Goal: Information Seeking & Learning: Learn about a topic

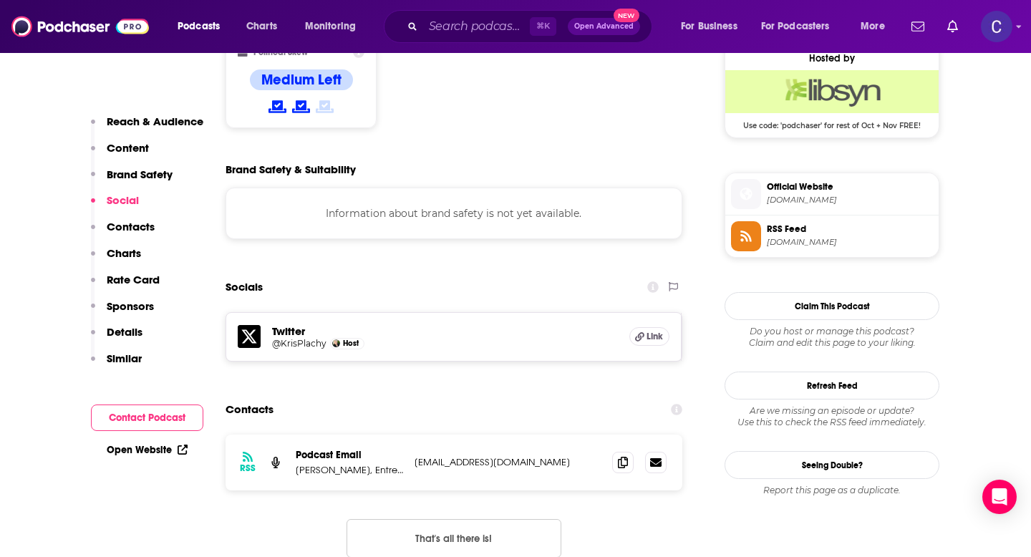
click at [467, 32] on input "Search podcasts, credits, & more..." at bounding box center [476, 26] width 107 height 23
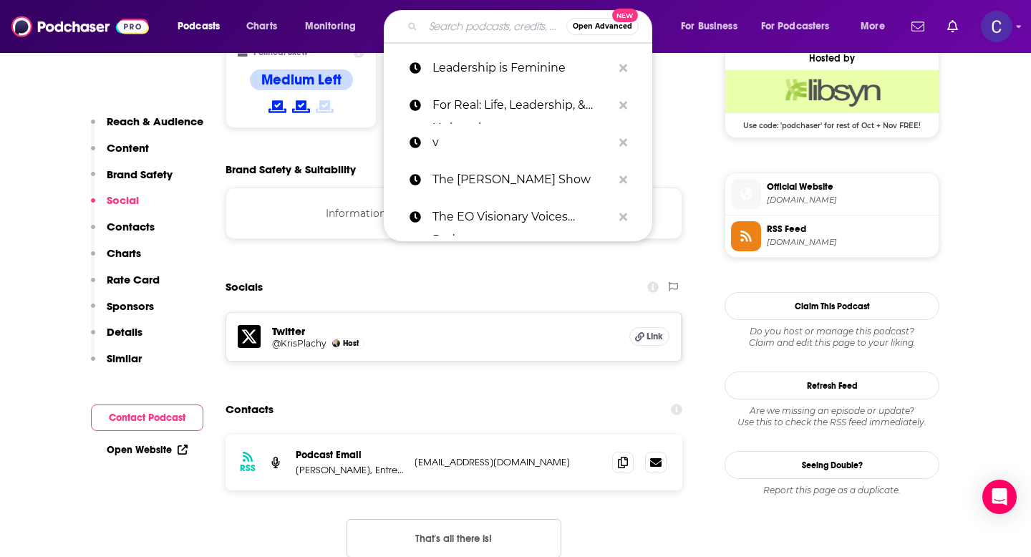
paste input "Late To The Party"
type input "Late To The Party"
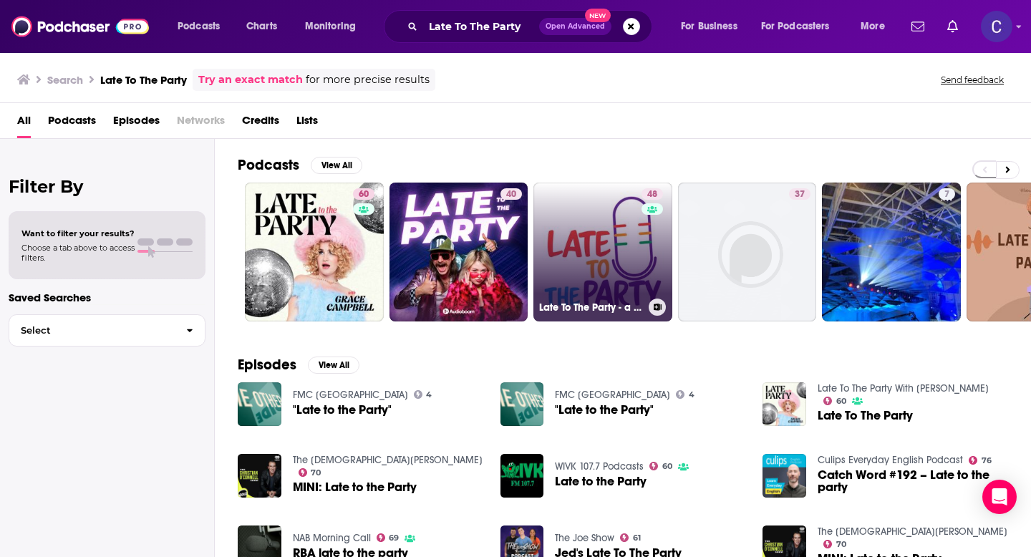
click at [610, 248] on link "48 Late To The Party - a podcast on Autism, AuDHD and Neurodivergence" at bounding box center [603, 252] width 139 height 139
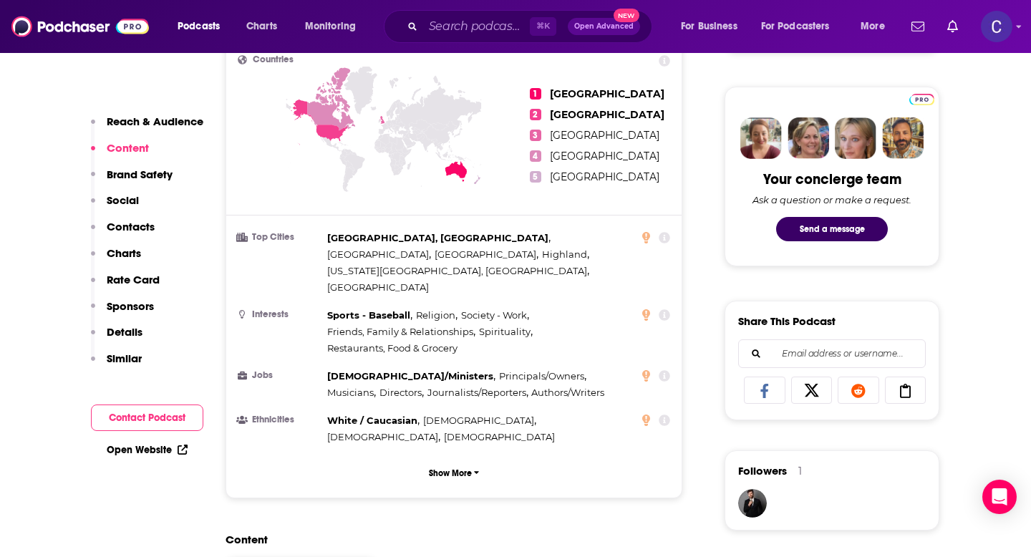
scroll to position [580, 0]
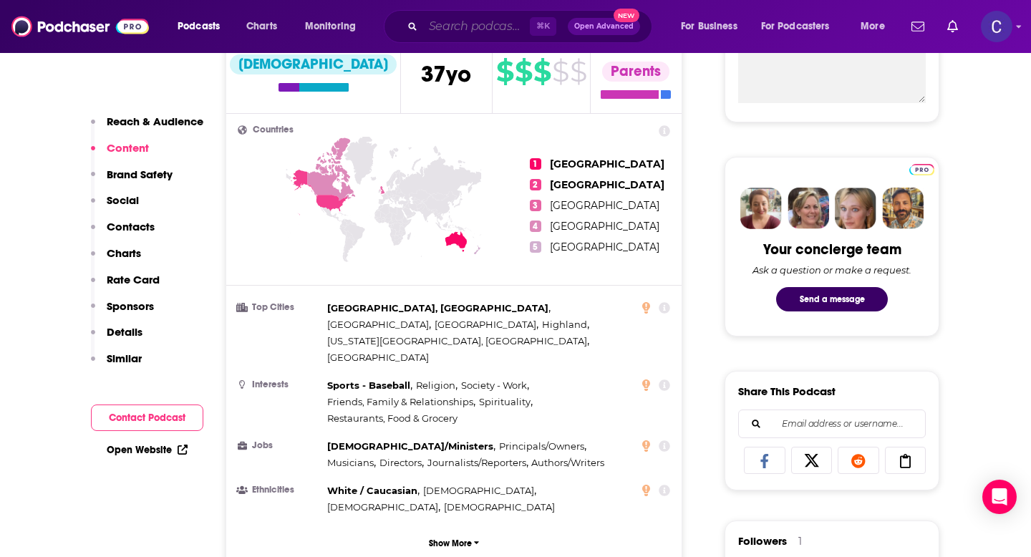
click at [486, 25] on input "Search podcasts, credits, & more..." at bounding box center [476, 26] width 107 height 23
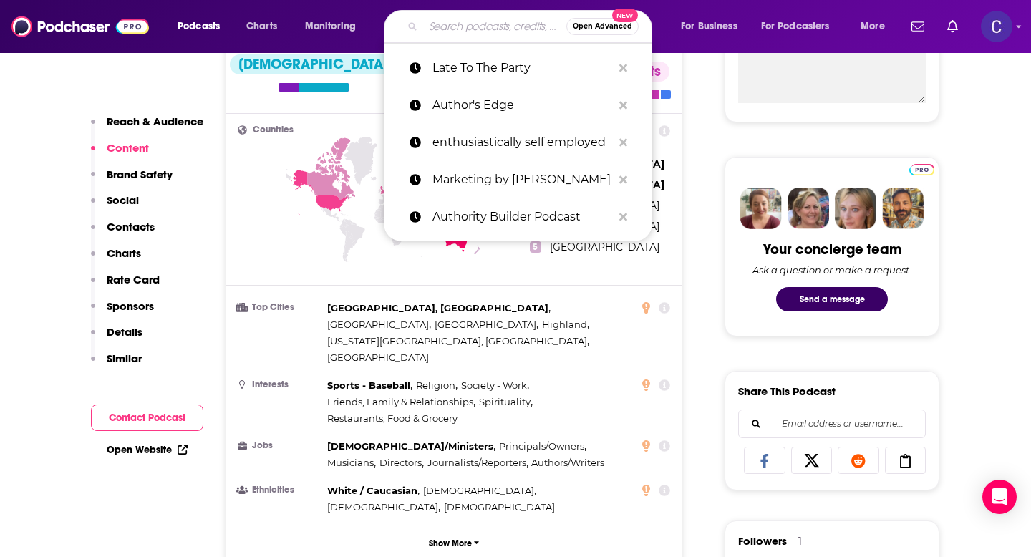
paste input "Punk Rock HR"
type input "Punk Rock HR"
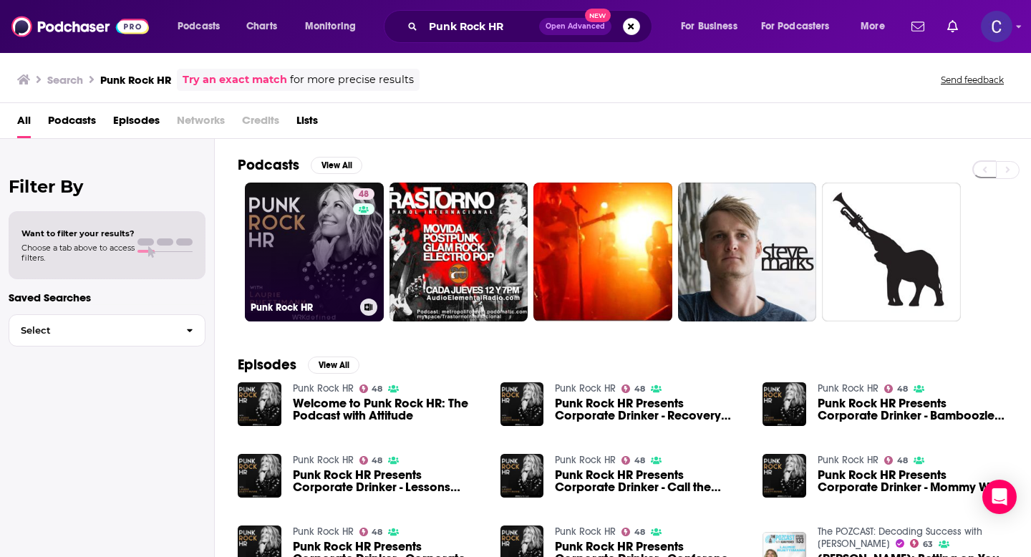
click at [335, 244] on link "48 Punk Rock HR" at bounding box center [314, 252] width 139 height 139
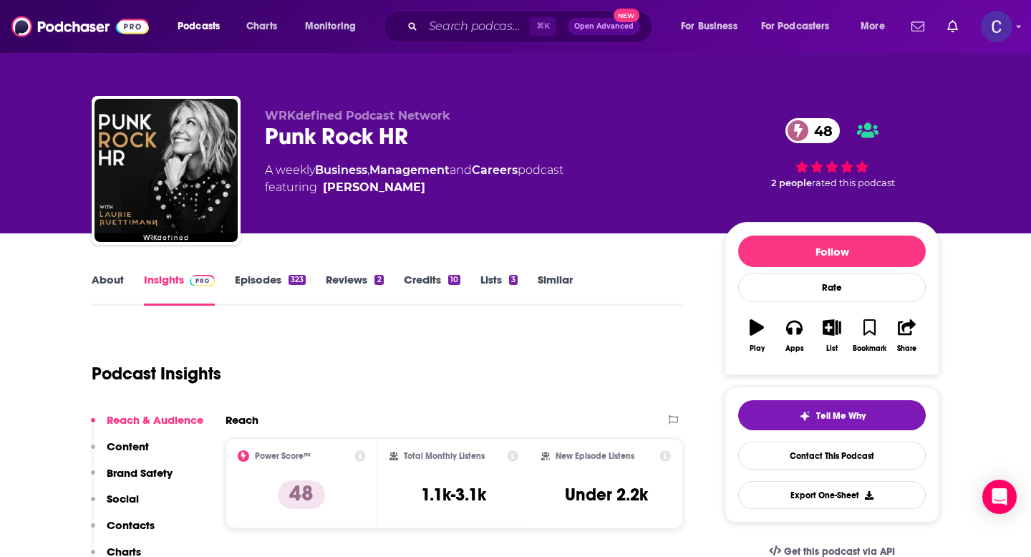
drag, startPoint x: 455, startPoint y: 192, endPoint x: 464, endPoint y: 198, distance: 10.9
click at [464, 198] on div "WRKdefined Podcast Network Punk Rock HR 48 A weekly Business , Management and C…" at bounding box center [483, 166] width 437 height 115
copy span "Laurie Ruettimann"
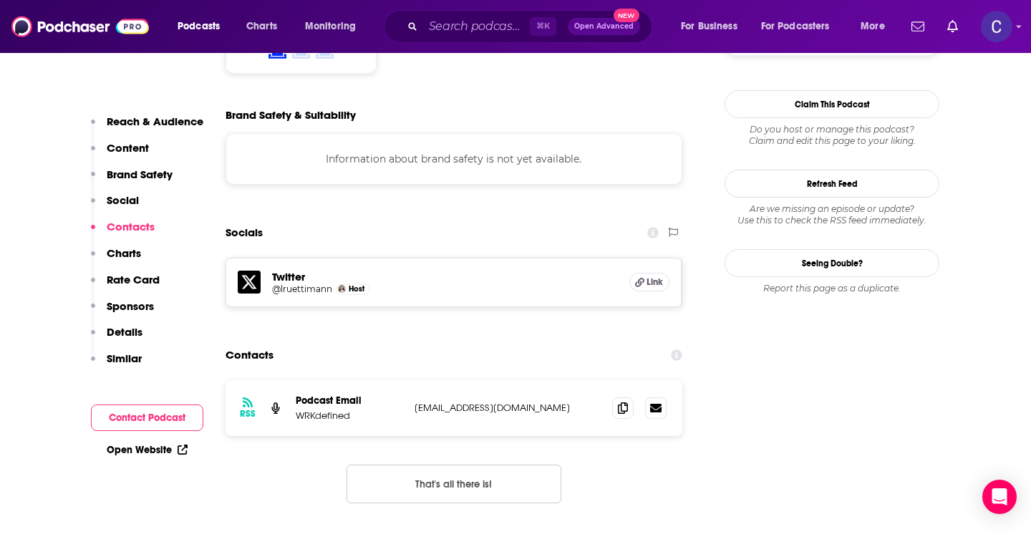
scroll to position [1244, 0]
click at [618, 402] on icon at bounding box center [623, 407] width 10 height 11
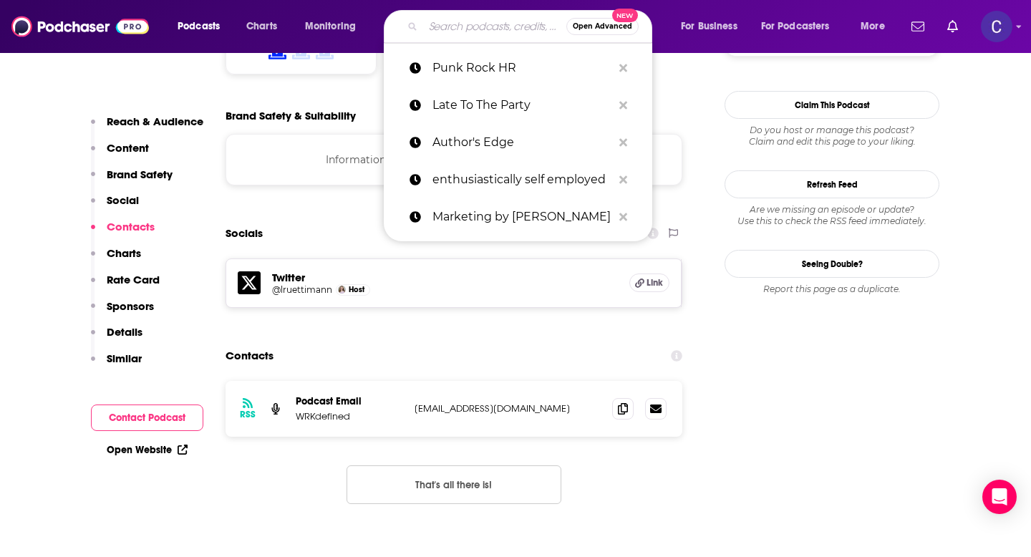
click at [496, 26] on input "Search podcasts, credits, & more..." at bounding box center [494, 26] width 143 height 23
type input "w"
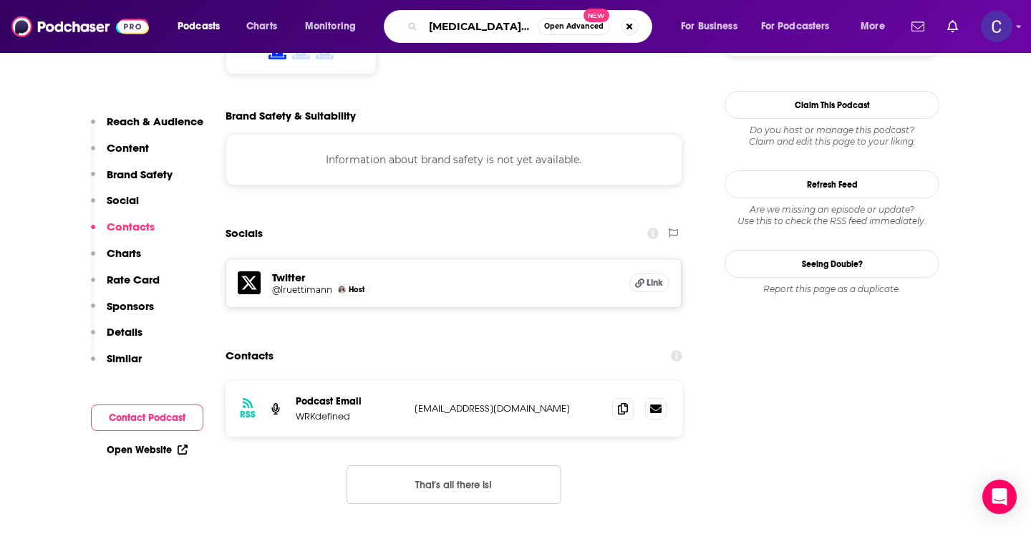
type input "[MEDICAL_DATA] careers"
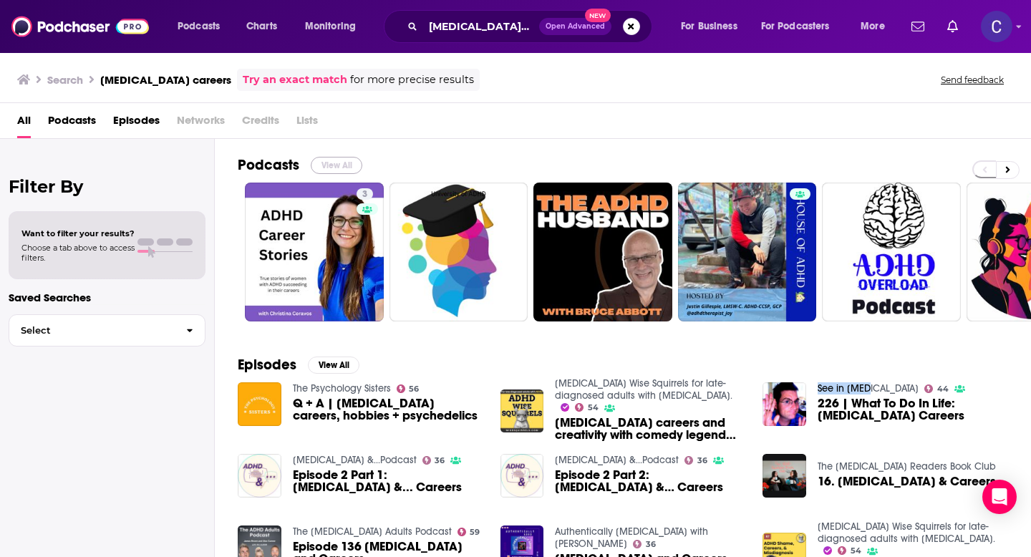
click at [337, 165] on button "View All" at bounding box center [337, 165] width 52 height 17
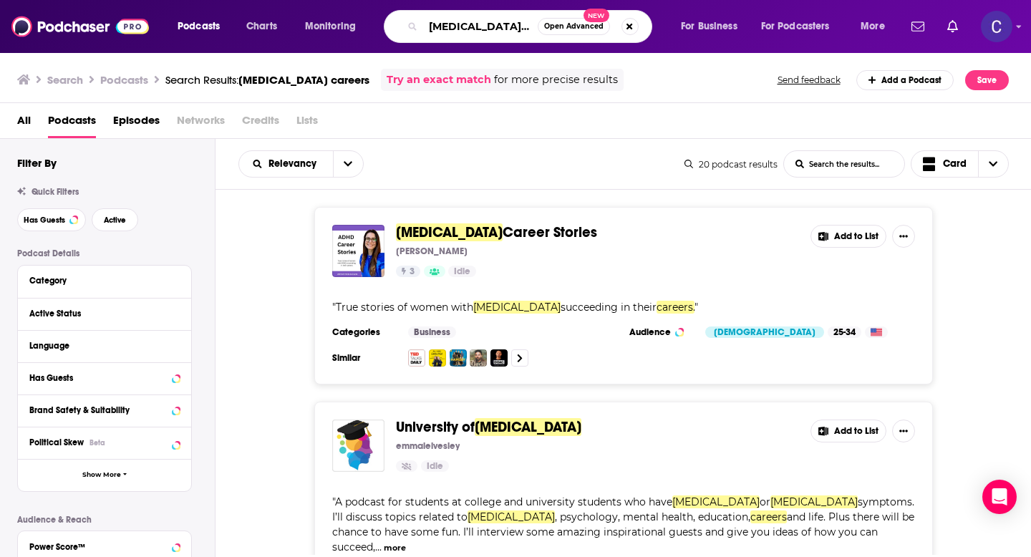
drag, startPoint x: 499, startPoint y: 27, endPoint x: 384, endPoint y: 27, distance: 115.3
click at [384, 27] on div "adhd careers Open Advanced New" at bounding box center [518, 26] width 269 height 33
paste input "Leadership is Feminine"
type input "Leadership is Feminine"
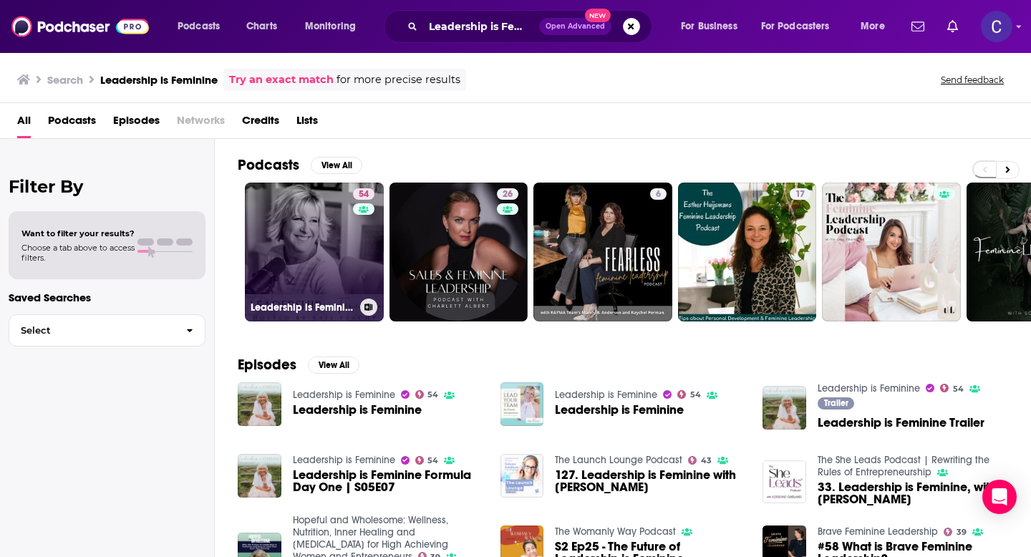
click at [311, 283] on link "54 Leadership is Feminine" at bounding box center [314, 252] width 139 height 139
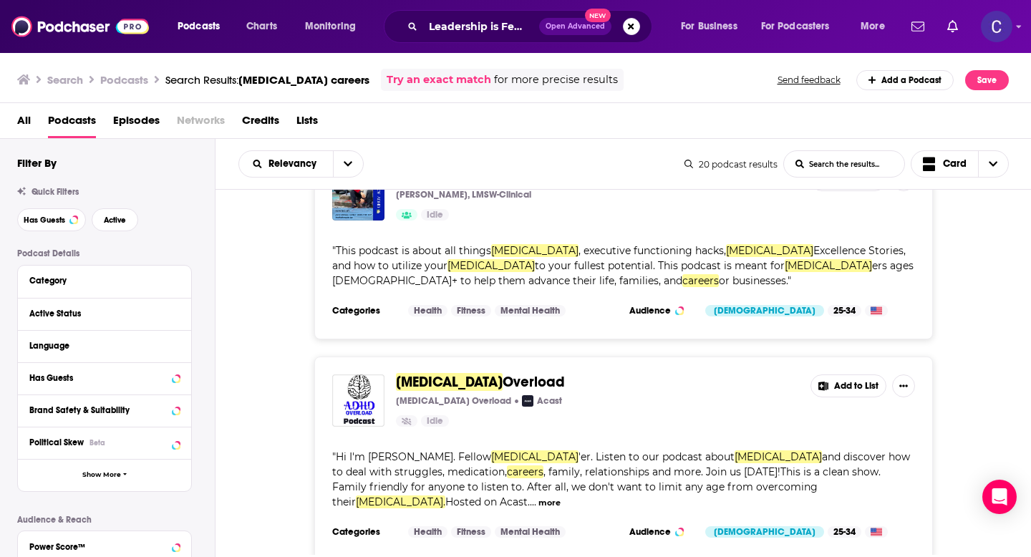
scroll to position [711, 0]
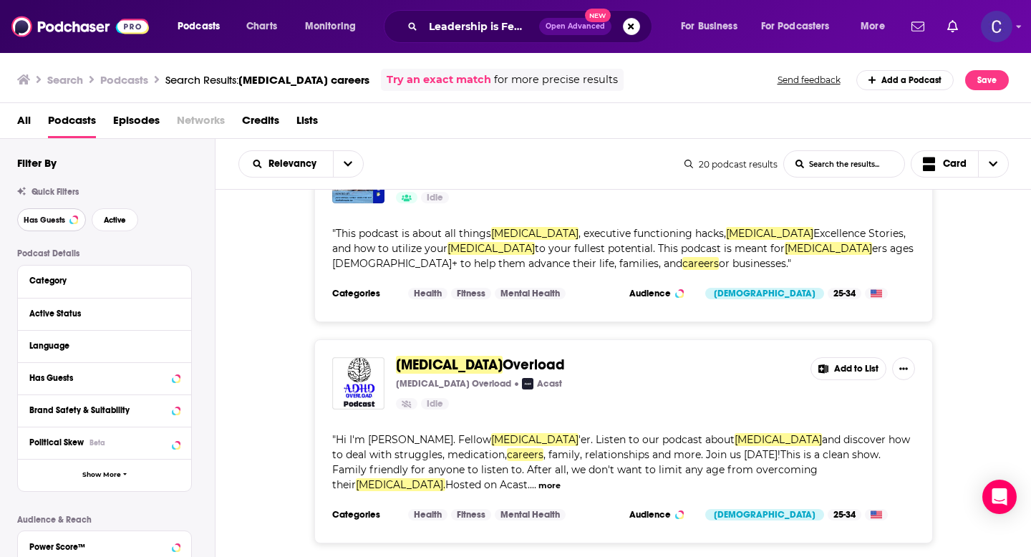
click at [59, 227] on button "Has Guests" at bounding box center [51, 219] width 69 height 23
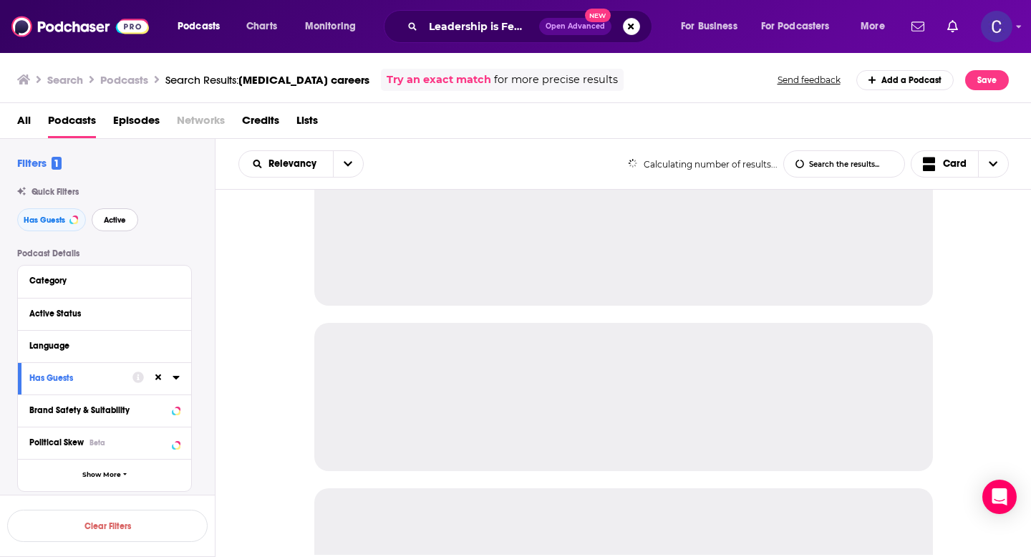
click at [124, 226] on button "Active" at bounding box center [115, 219] width 47 height 23
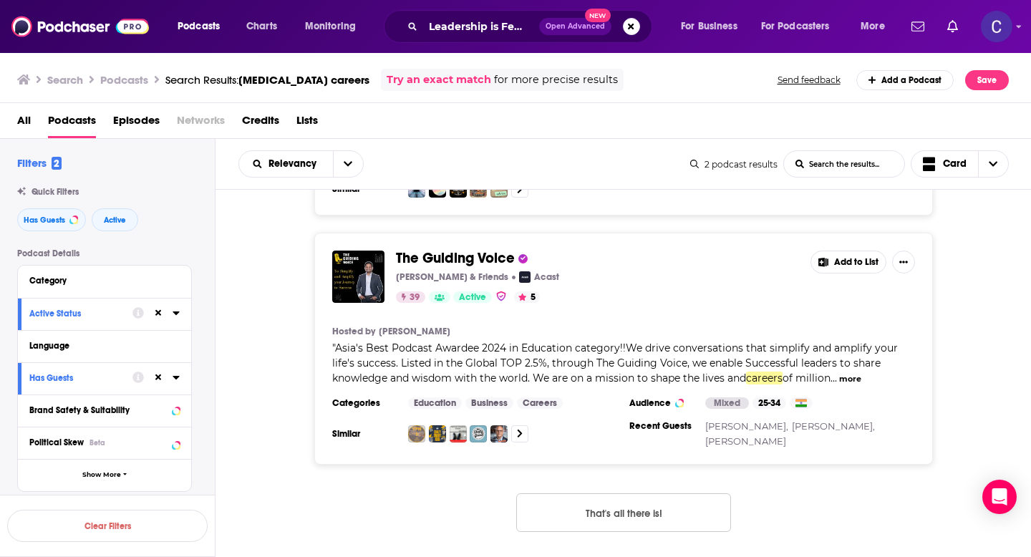
click at [636, 521] on button "That's all there is!" at bounding box center [623, 512] width 215 height 39
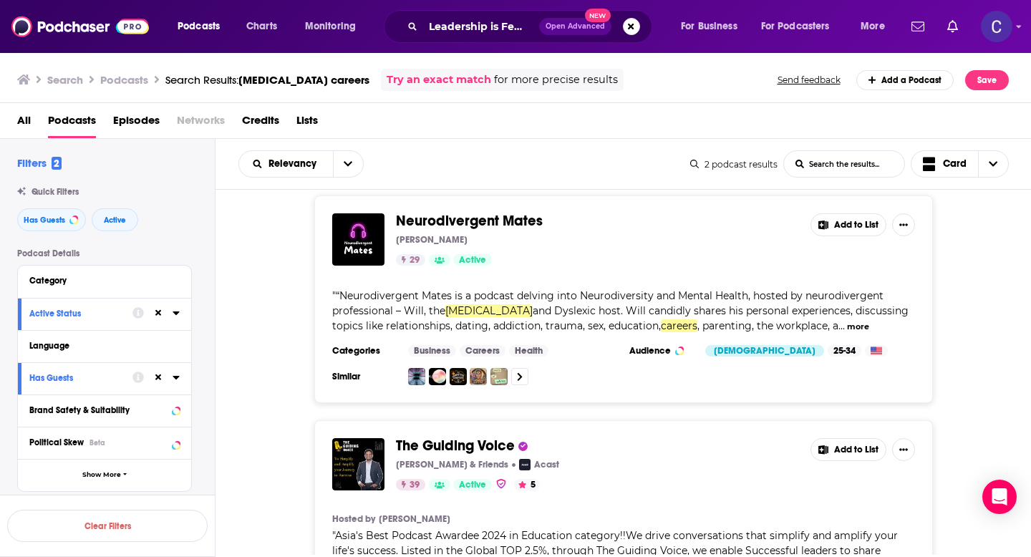
scroll to position [0, 0]
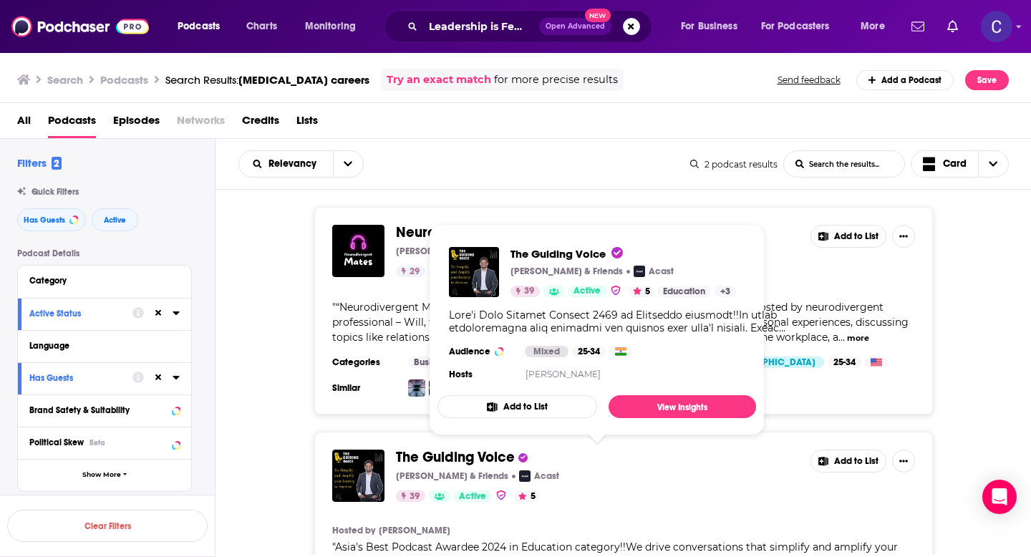
click at [271, 315] on div "Neurodivergent Mates Will Wheeler 29 Active Add to List " “Neurodivergent Mates…" at bounding box center [624, 311] width 816 height 208
click at [460, 456] on span "The Guiding Voice" at bounding box center [455, 457] width 119 height 18
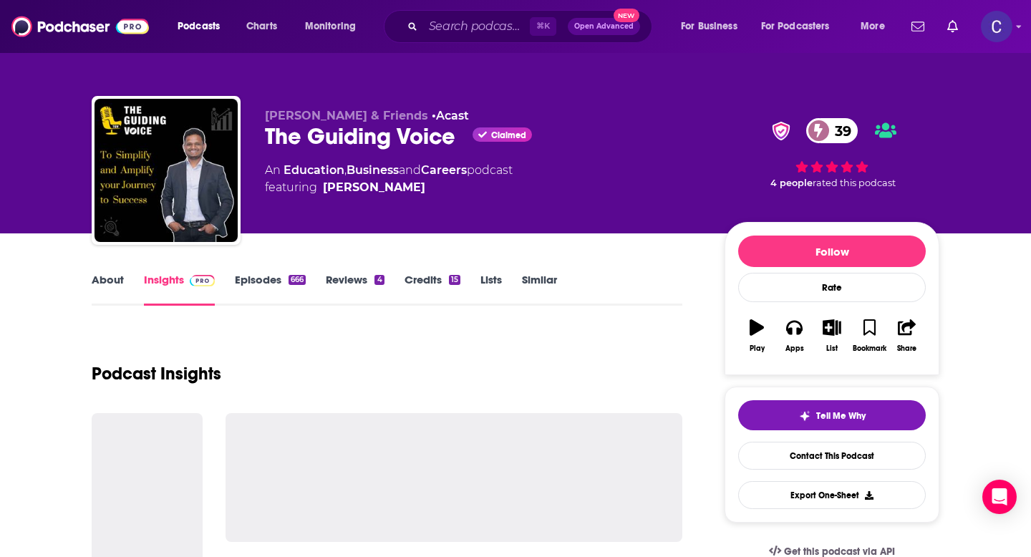
click at [531, 286] on link "Similar" at bounding box center [539, 289] width 35 height 33
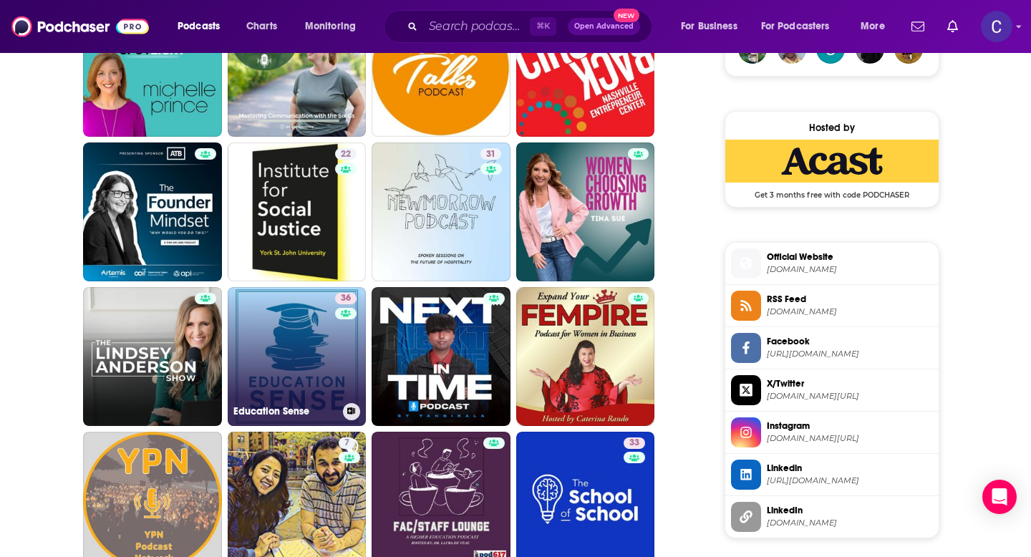
scroll to position [1162, 0]
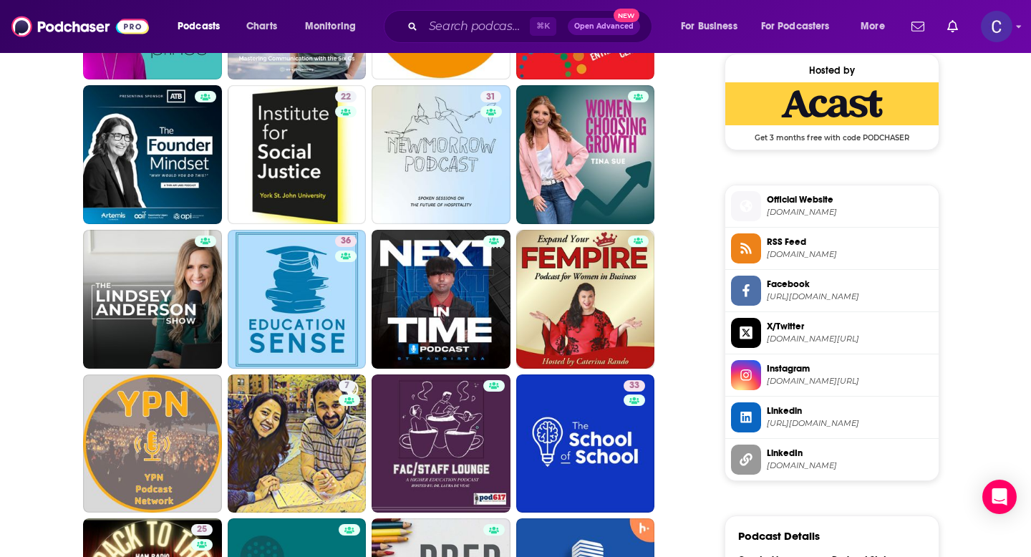
click at [473, 37] on div "⌘ K Open Advanced New" at bounding box center [518, 26] width 269 height 33
click at [468, 32] on input "Search podcasts, credits, & more..." at bounding box center [476, 26] width 107 height 23
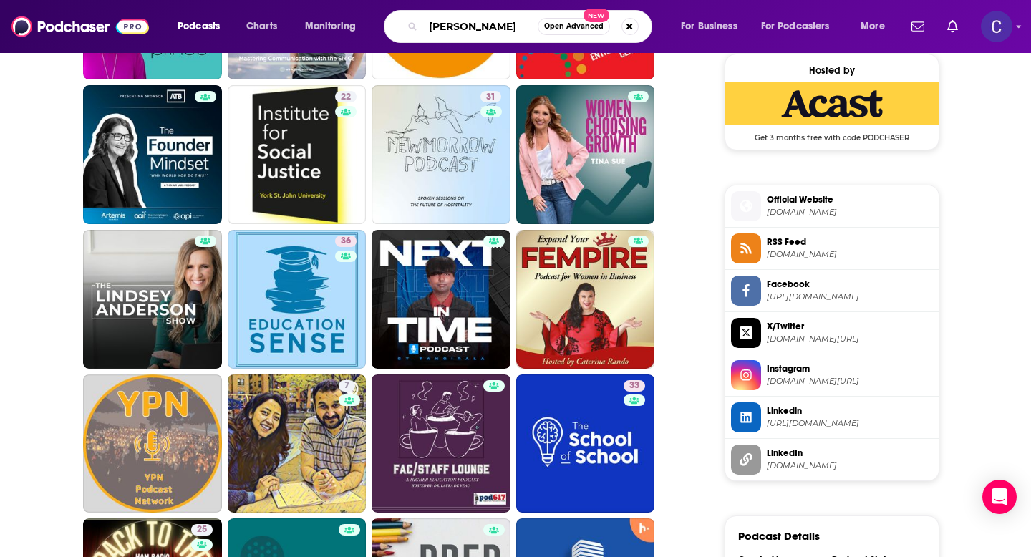
type input "tina sue"
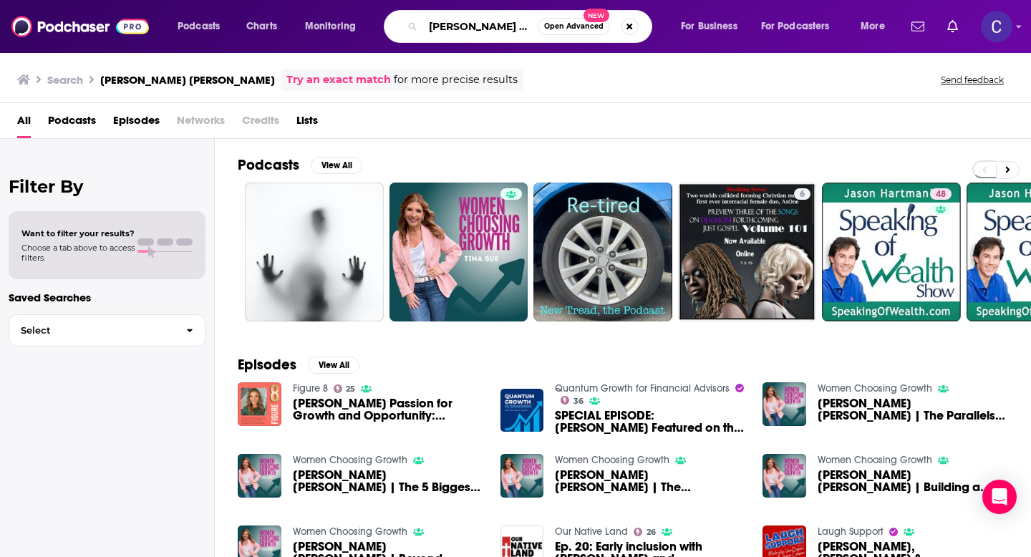
drag, startPoint x: 490, startPoint y: 21, endPoint x: 411, endPoint y: 21, distance: 78.8
click at [411, 21] on div "tina sue Open Advanced New" at bounding box center [518, 26] width 269 height 33
type input "career growth"
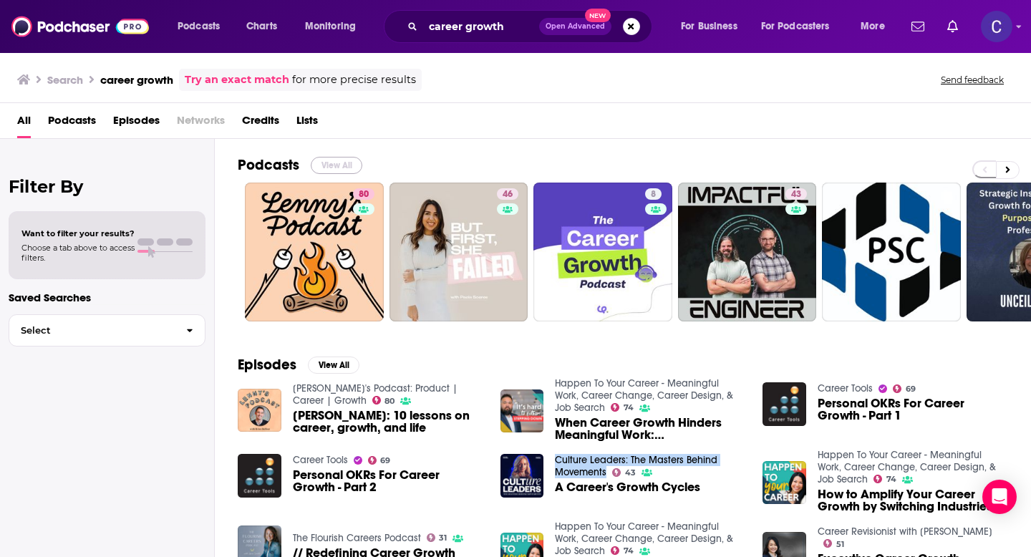
click at [347, 165] on button "View All" at bounding box center [337, 165] width 52 height 17
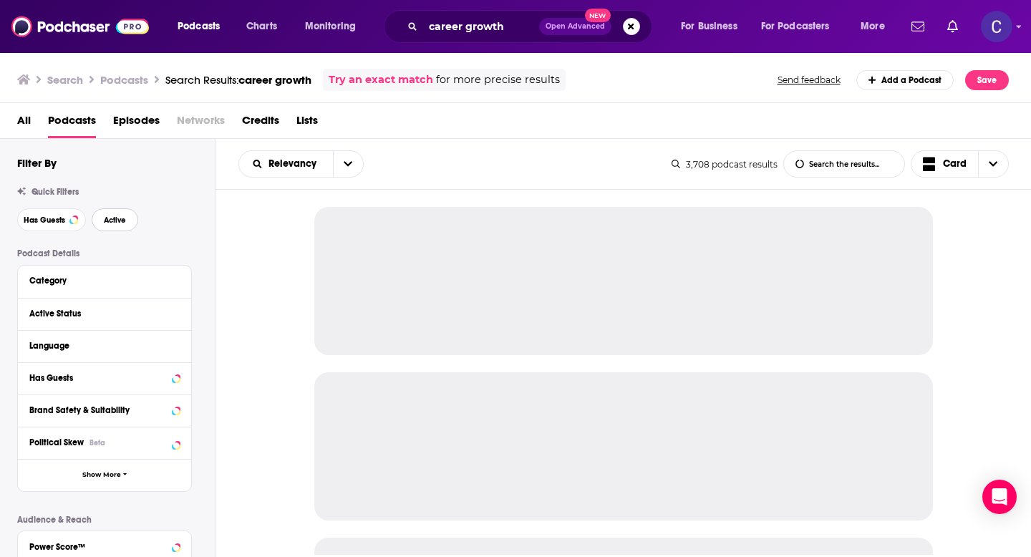
click at [97, 221] on button "Active" at bounding box center [115, 219] width 47 height 23
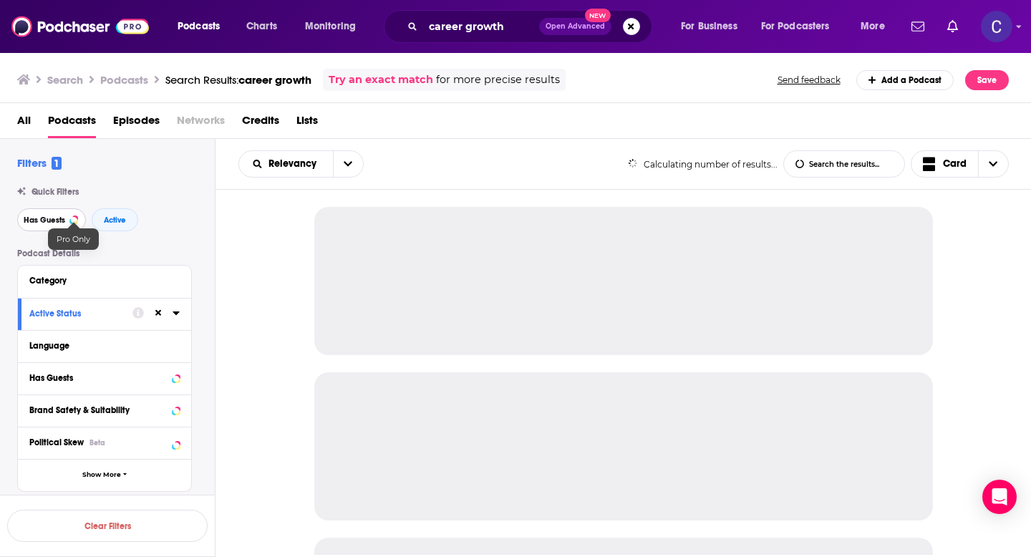
click at [54, 221] on span "Has Guests" at bounding box center [45, 220] width 42 height 8
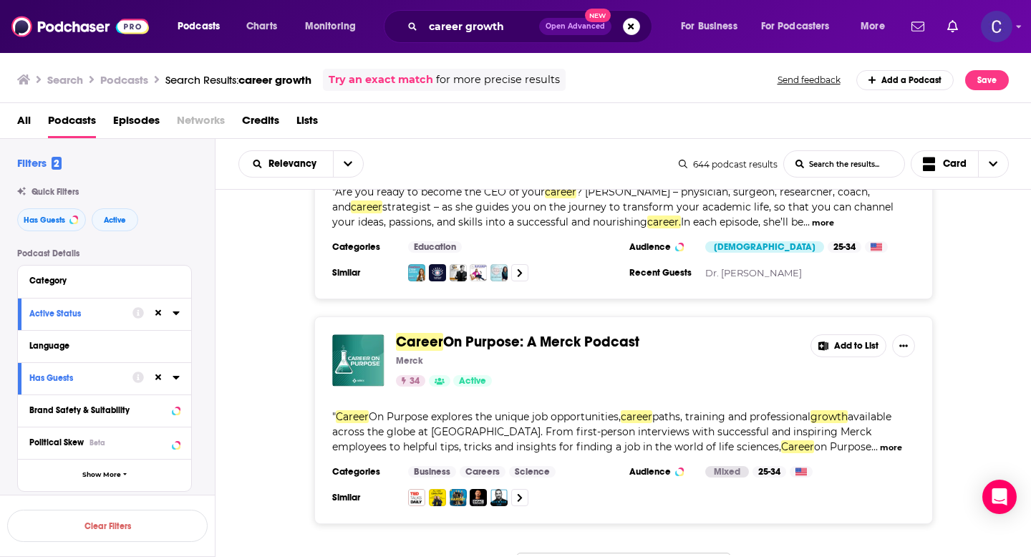
scroll to position [5505, 0]
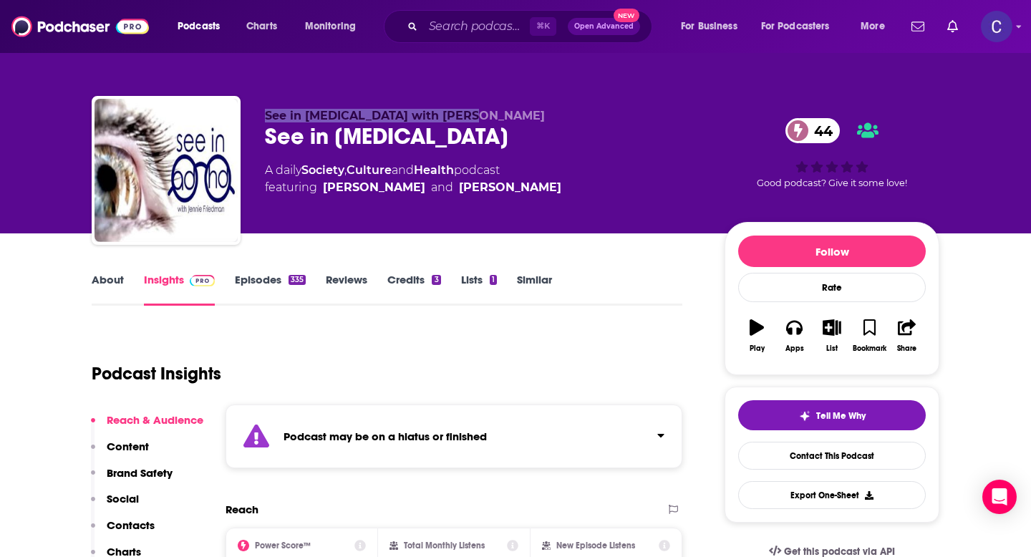
drag, startPoint x: 438, startPoint y: 115, endPoint x: 473, endPoint y: 120, distance: 35.4
click at [473, 120] on div "See in ADHD with Jennie Friedman See in ADHD 44 A daily Society , Culture and H…" at bounding box center [516, 173] width 848 height 155
click at [493, 123] on div "See in ADHD 44" at bounding box center [483, 136] width 437 height 28
drag, startPoint x: 514, startPoint y: 115, endPoint x: 377, endPoint y: 121, distance: 136.9
click at [377, 122] on p "See in ADHD with Jennie Friedman" at bounding box center [483, 116] width 437 height 14
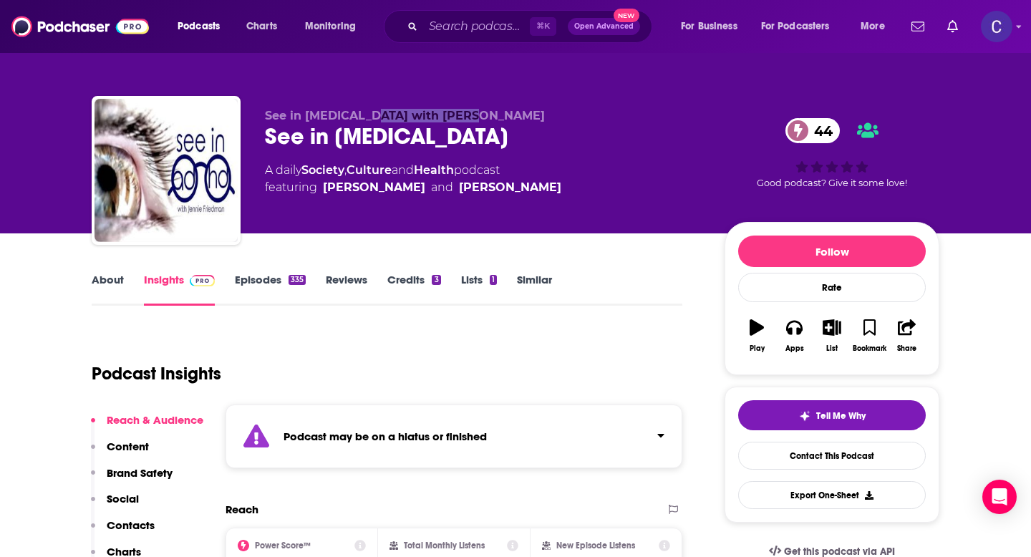
copy span "Jennie Friedman"
click at [526, 281] on link "Similar" at bounding box center [534, 289] width 35 height 33
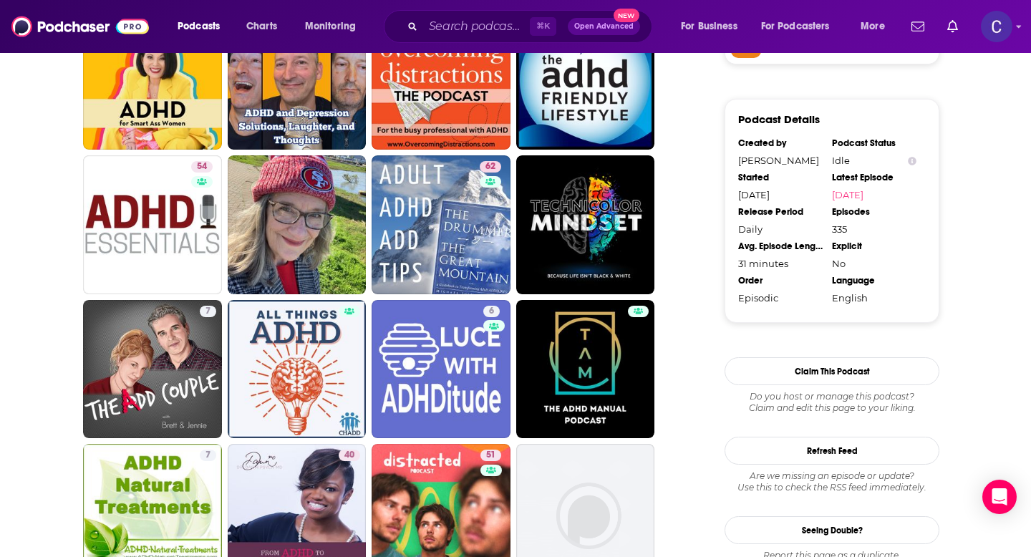
scroll to position [1242, 0]
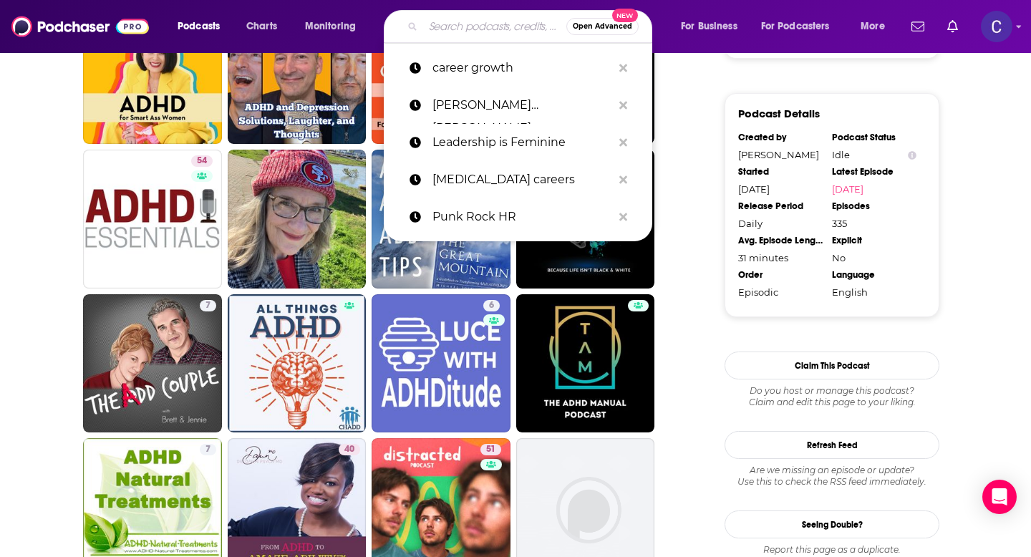
click at [458, 26] on input "Search podcasts, credits, & more..." at bounding box center [494, 26] width 143 height 23
paste input "Jennie Friedman"
type input "Jennie Friedman"
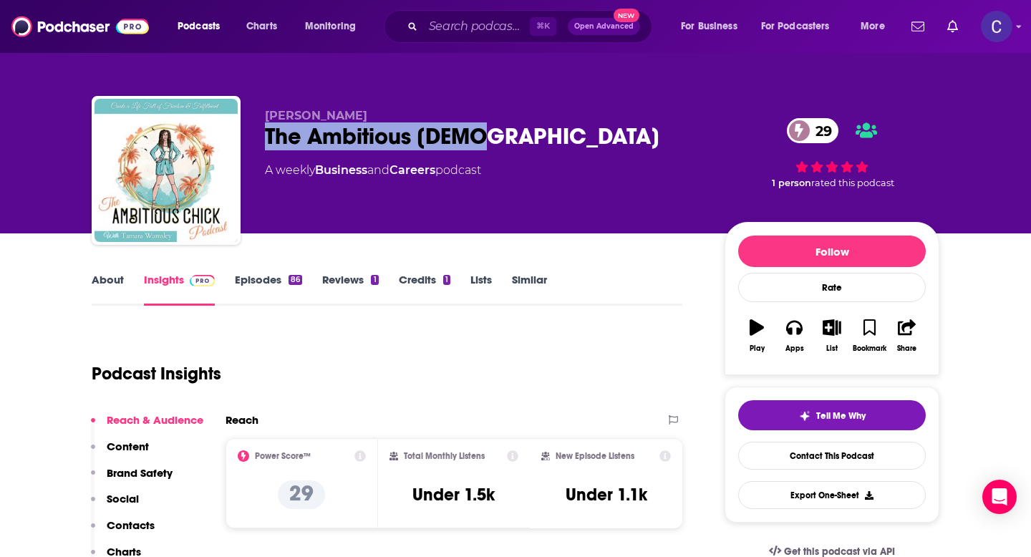
drag, startPoint x: 261, startPoint y: 135, endPoint x: 586, endPoint y: 135, distance: 325.1
click at [586, 135] on div "Tamara Wamsley The Ambitious Chick 29 A weekly Business and Careers podcast 29 …" at bounding box center [516, 173] width 848 height 155
copy h2 "The Ambitious [DEMOGRAPHIC_DATA]"
drag, startPoint x: 261, startPoint y: 120, endPoint x: 375, endPoint y: 120, distance: 114.6
click at [375, 120] on div "Tamara Wamsley The Ambitious Chick 29 A weekly Business and Careers podcast 29 …" at bounding box center [516, 173] width 848 height 155
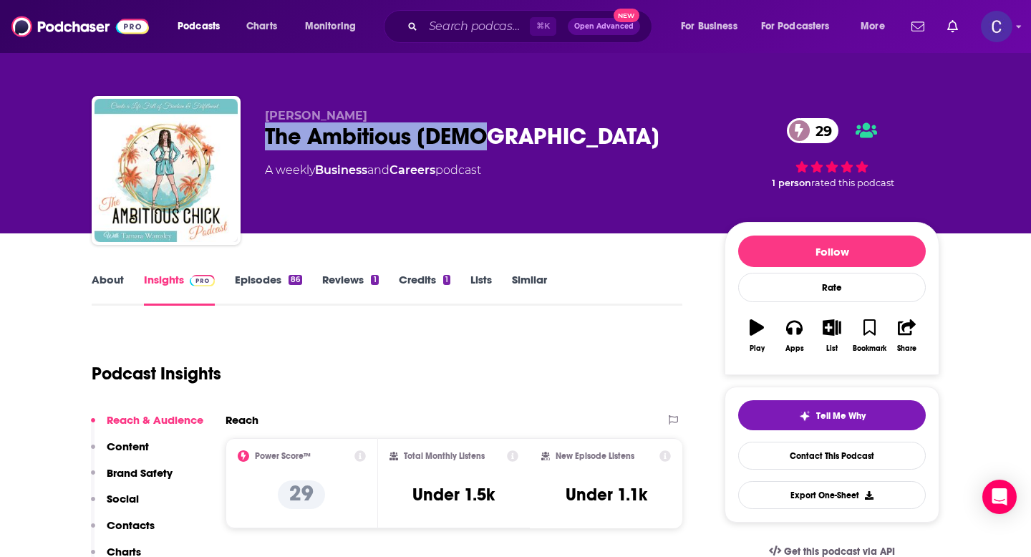
copy span "Tamara Wamsley"
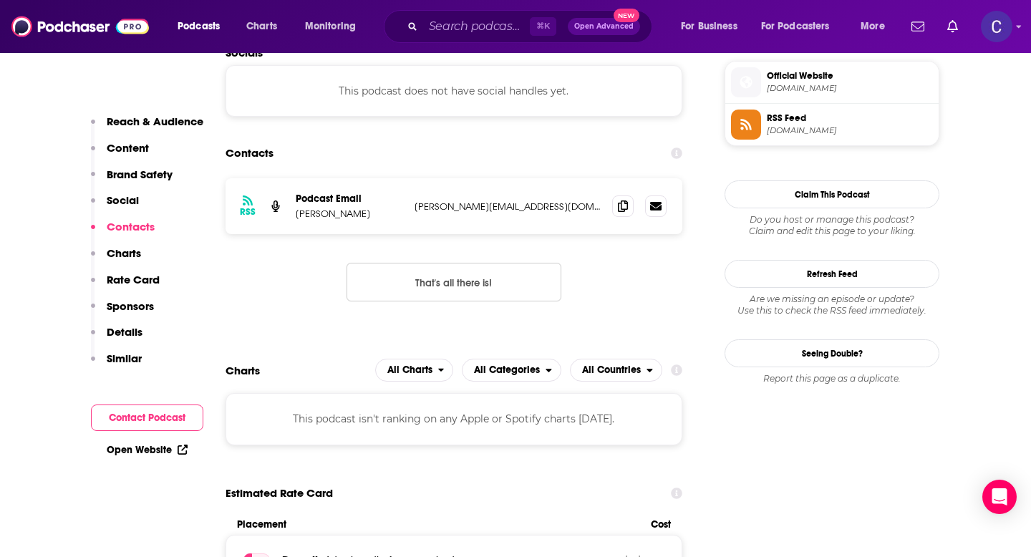
scroll to position [1185, 0]
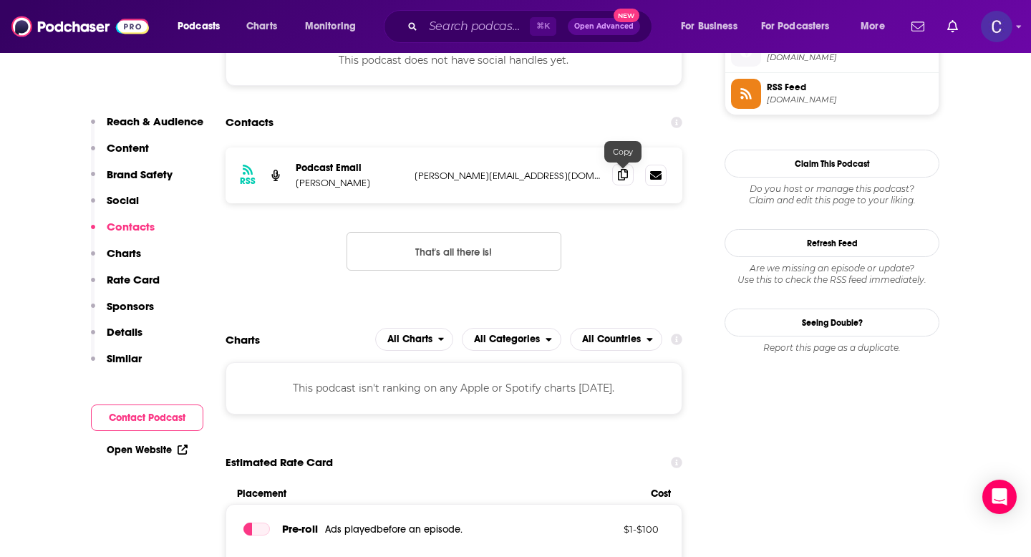
click at [621, 185] on span at bounding box center [622, 174] width 21 height 21
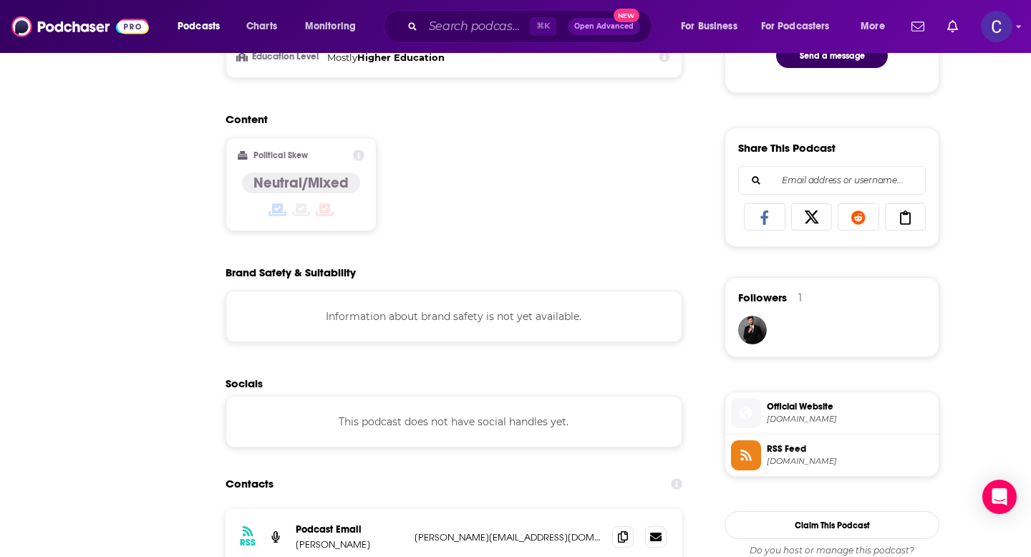
scroll to position [0, 0]
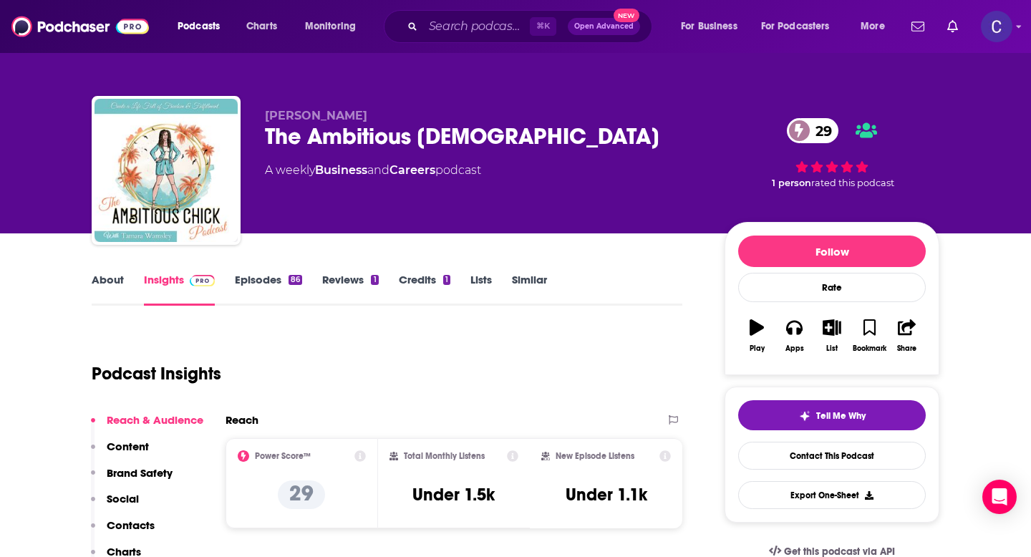
click at [524, 291] on link "Similar" at bounding box center [529, 289] width 35 height 33
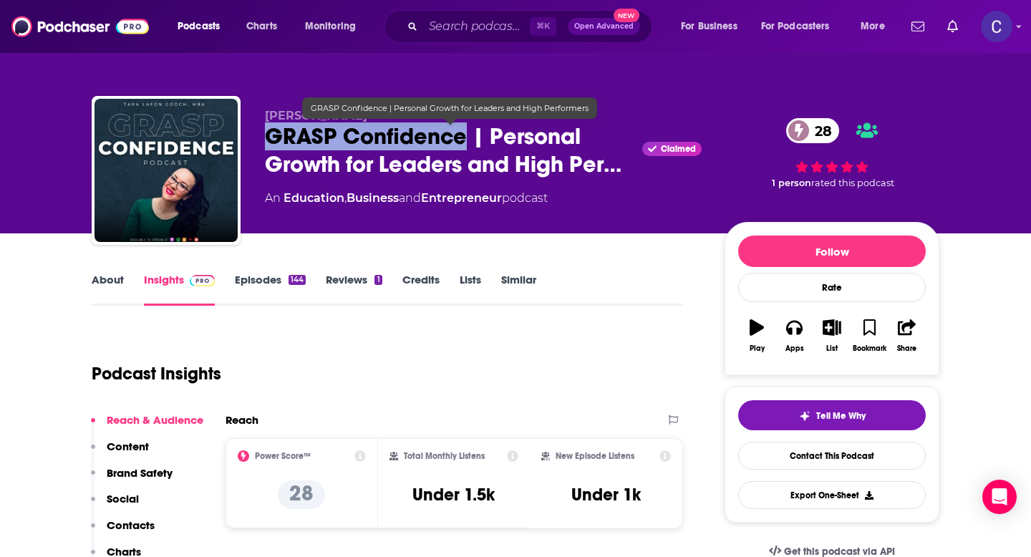
drag, startPoint x: 264, startPoint y: 132, endPoint x: 465, endPoint y: 138, distance: 201.3
click at [465, 138] on span "GRASP Confidence | Personal Growth for Leaders and High Per…" at bounding box center [451, 150] width 372 height 56
copy h2 "GRASP Confidence"
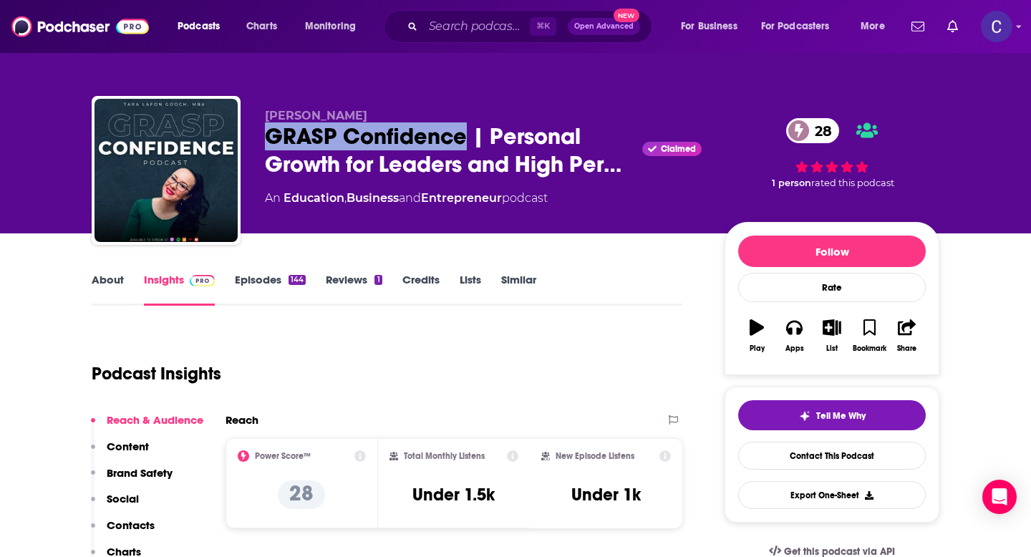
click at [521, 276] on link "Similar" at bounding box center [518, 289] width 35 height 33
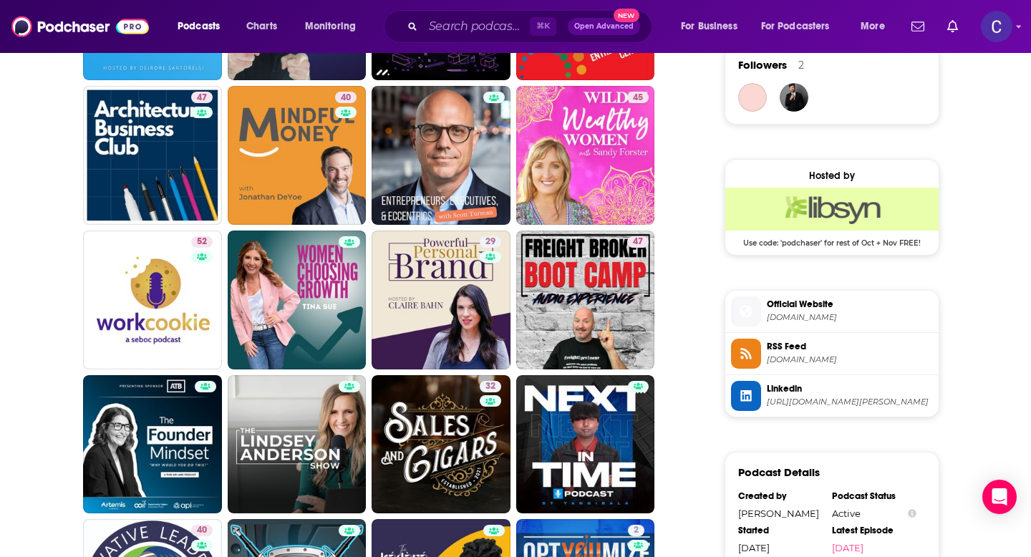
scroll to position [1105, 0]
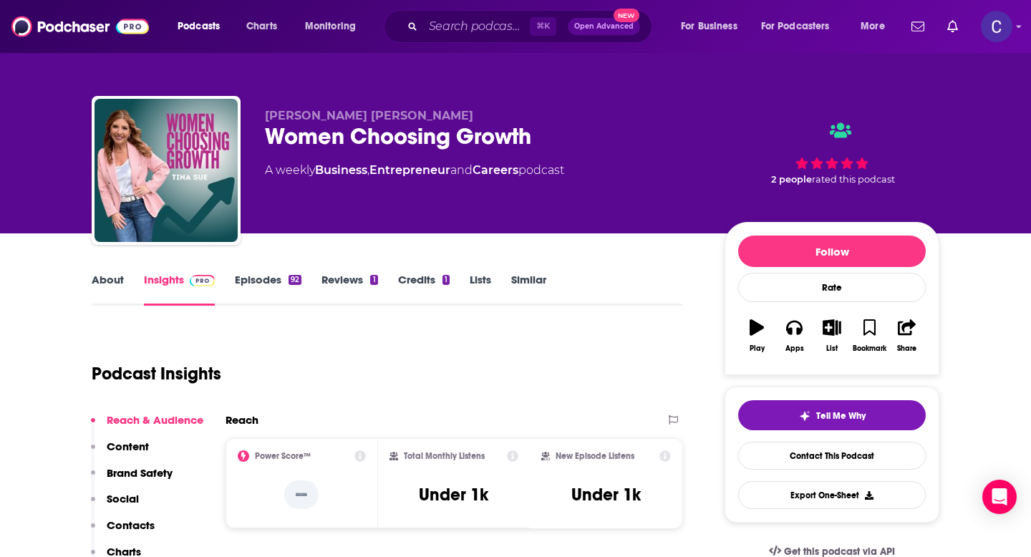
click at [521, 284] on link "Similar" at bounding box center [528, 289] width 35 height 33
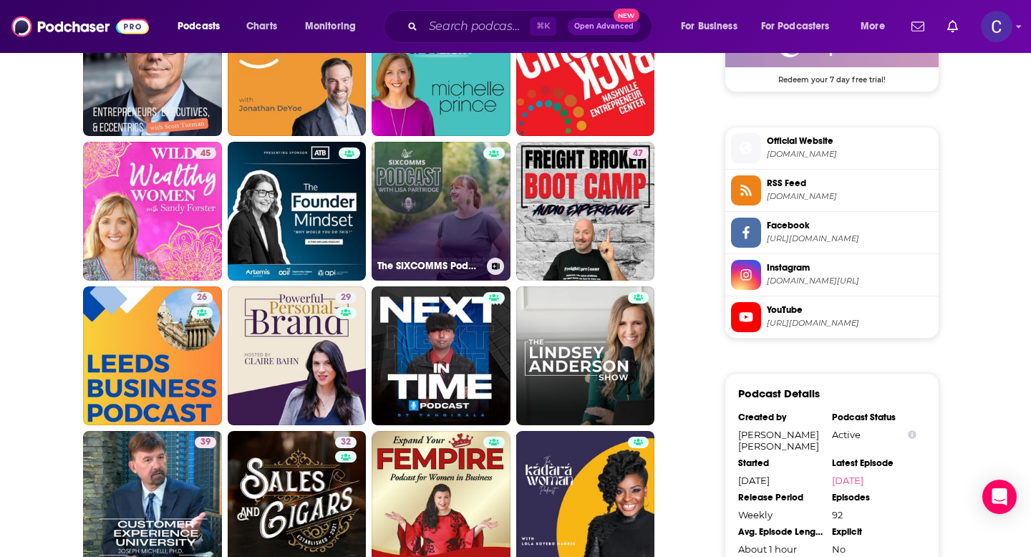
scroll to position [1107, 0]
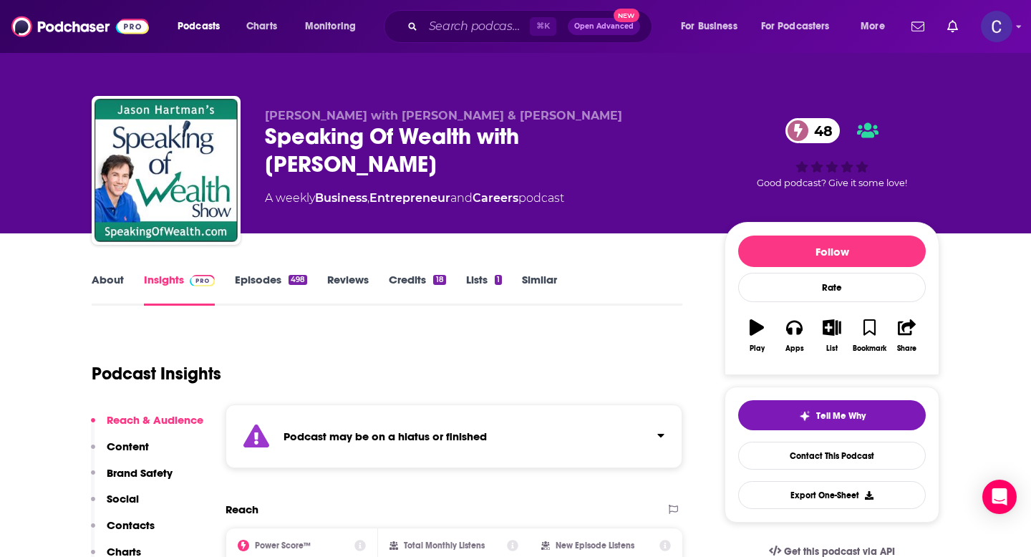
click at [538, 279] on link "Similar" at bounding box center [539, 289] width 35 height 33
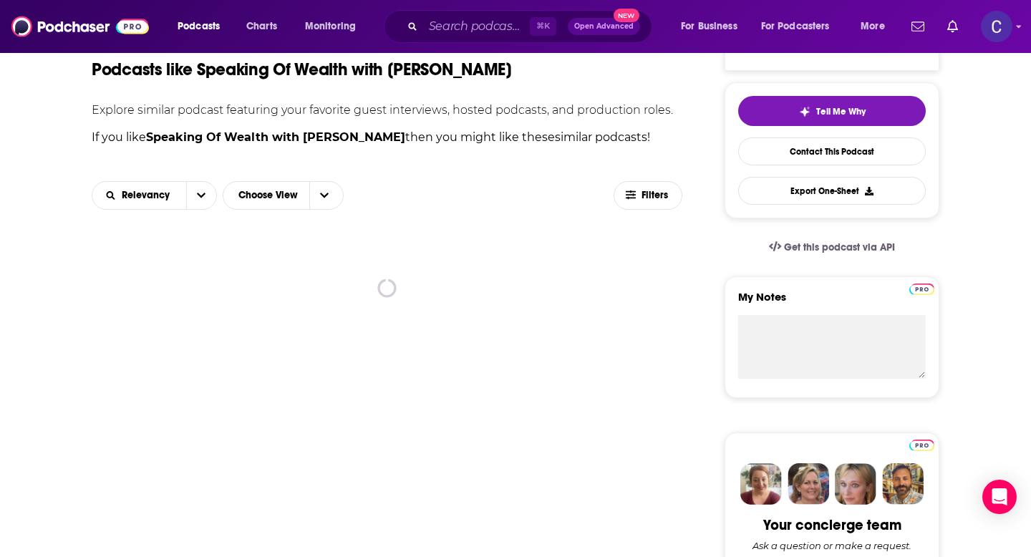
scroll to position [305, 0]
drag, startPoint x: 394, startPoint y: 138, endPoint x: 304, endPoint y: 135, distance: 89.6
click at [304, 135] on p "If you like Speaking Of Wealth with Jason Hartman then you might like these sim…" at bounding box center [387, 136] width 591 height 19
copy strong "Jason Hartman"
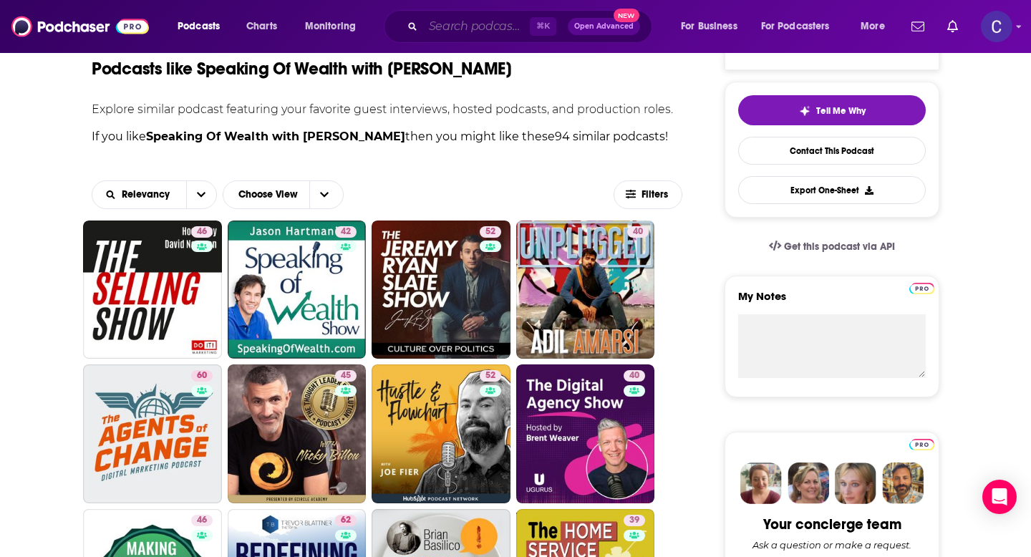
click at [442, 29] on input "Search podcasts, credits, & more..." at bounding box center [476, 26] width 107 height 23
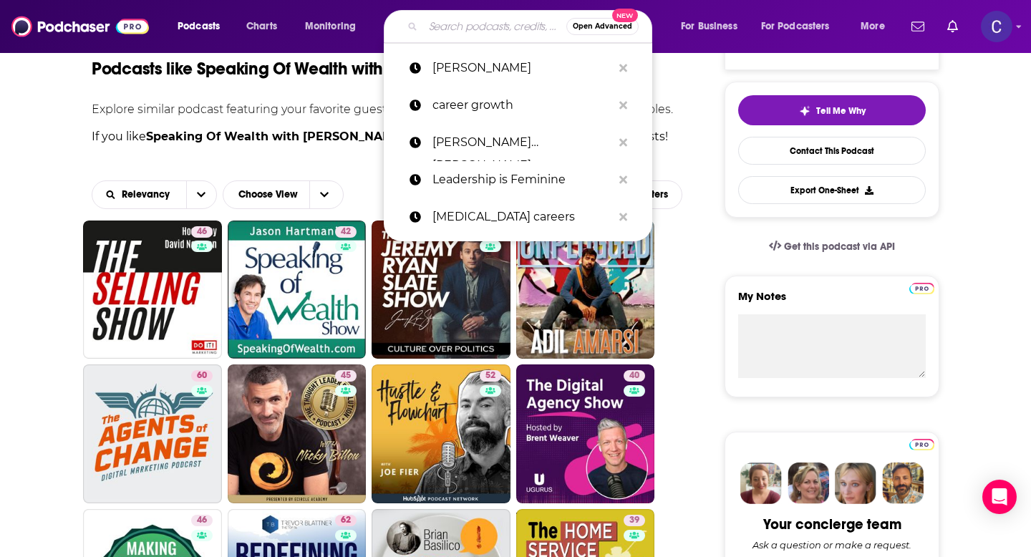
paste input "[PERSON_NAME]"
type input "[PERSON_NAME]"
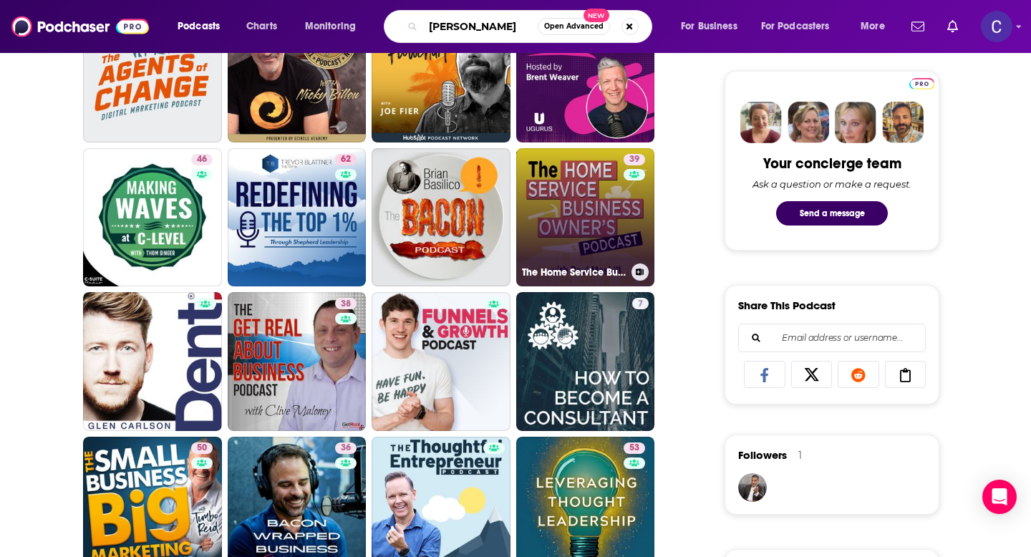
scroll to position [667, 0]
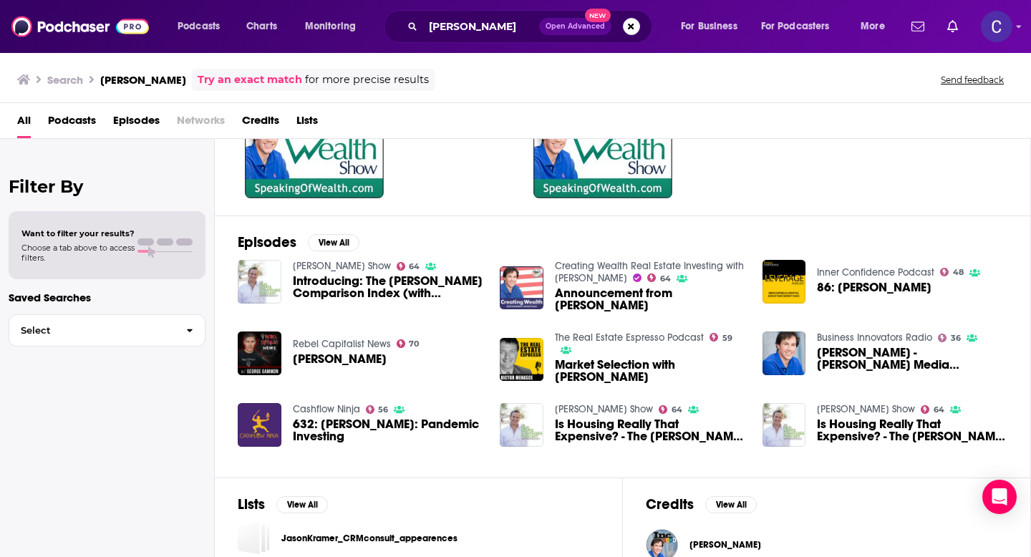
scroll to position [124, 0]
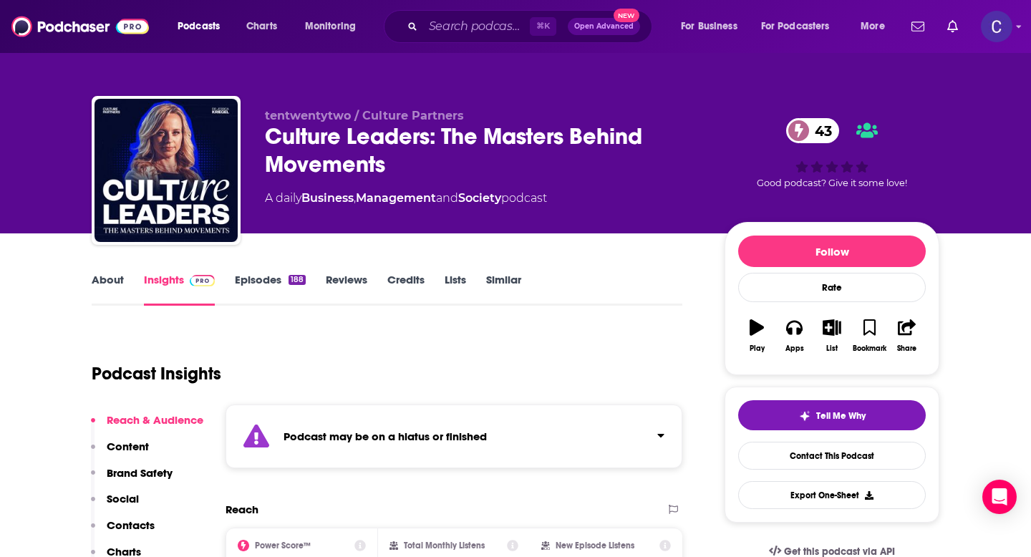
click at [488, 276] on link "Similar" at bounding box center [503, 289] width 35 height 33
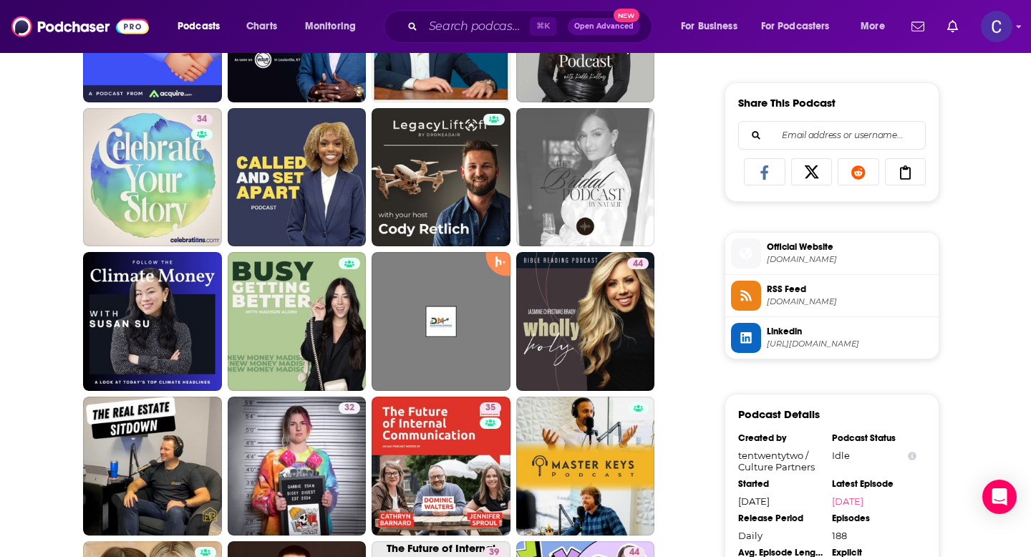
scroll to position [868, 0]
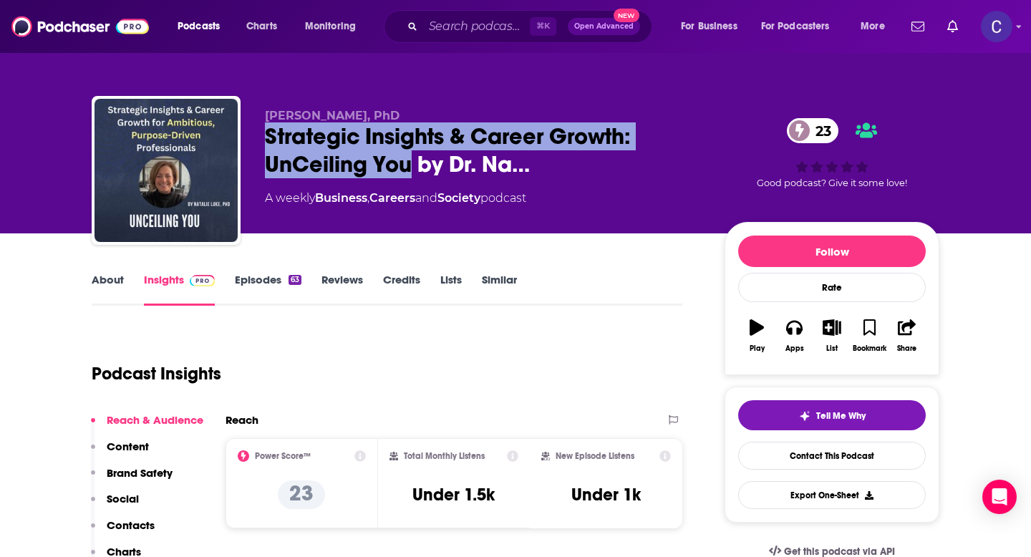
drag, startPoint x: 412, startPoint y: 165, endPoint x: 255, endPoint y: 140, distance: 158.8
click at [255, 140] on div "[PERSON_NAME], PhD Strategic Insights & Career Growth: UnCeiling You by Dr. Na……" at bounding box center [516, 173] width 848 height 155
copy h2 "Strategic Insights & Career Growth: UnCeiling You"
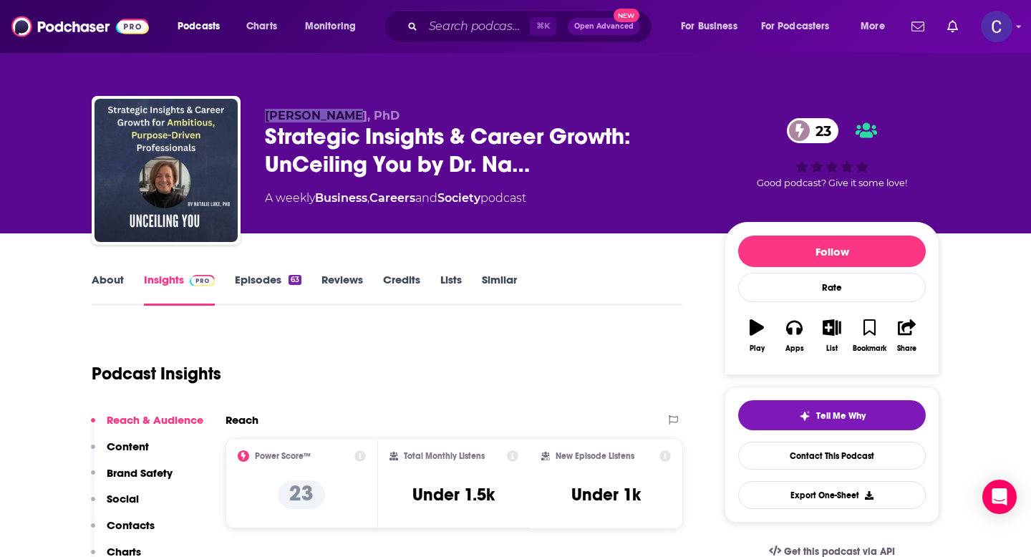
drag, startPoint x: 340, startPoint y: 118, endPoint x: 243, endPoint y: 118, distance: 96.7
click at [242, 118] on div "[PERSON_NAME], PhD Strategic Insights & Career Growth: UnCeiling You by Dr. Na……" at bounding box center [516, 173] width 848 height 155
copy span "[PERSON_NAME]"
click at [498, 279] on link "Similar" at bounding box center [499, 289] width 35 height 33
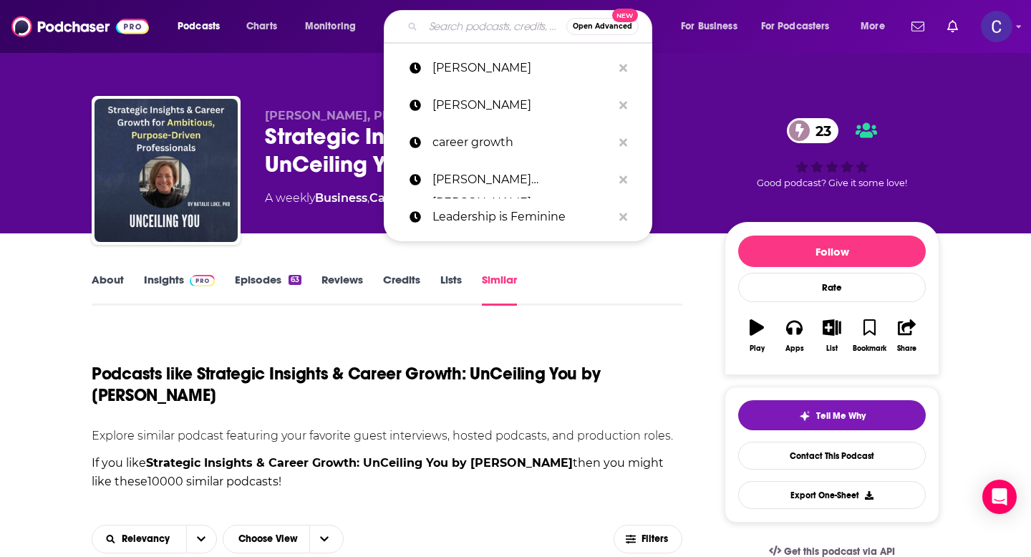
click at [472, 26] on input "Search podcasts, credits, & more..." at bounding box center [494, 26] width 143 height 23
paste input "[PERSON_NAME]"
type input "[PERSON_NAME]"
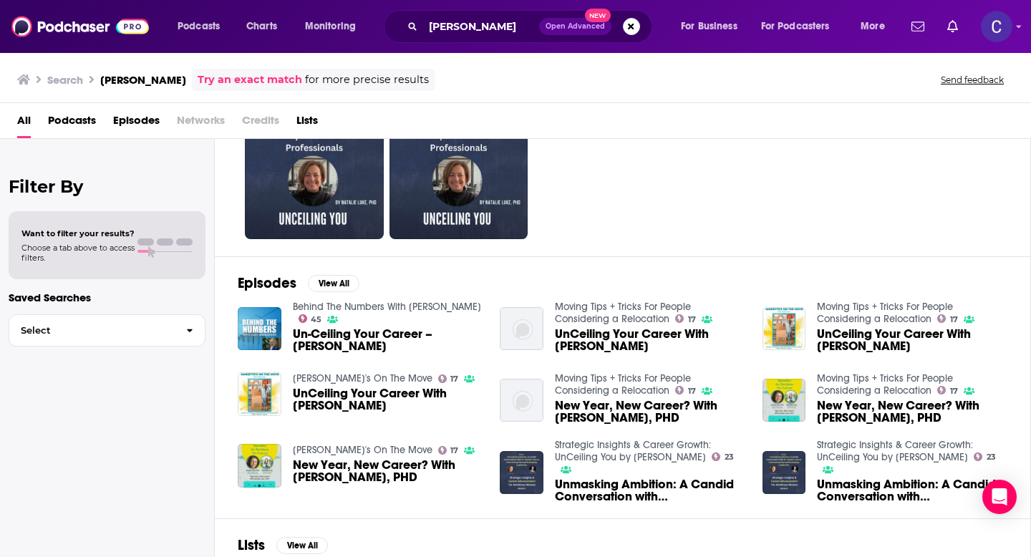
scroll to position [79, 0]
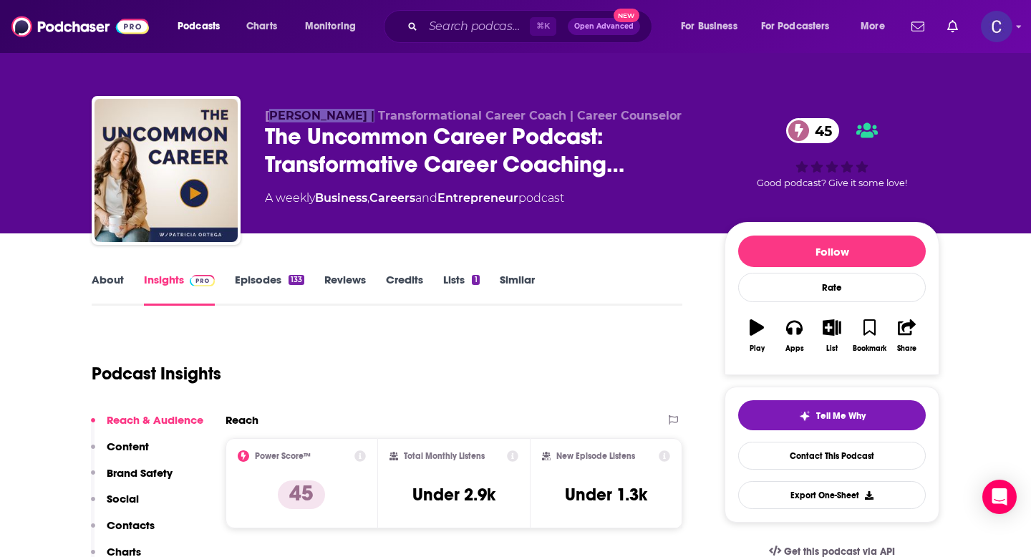
drag, startPoint x: 357, startPoint y: 117, endPoint x: 273, endPoint y: 117, distance: 83.8
click at [273, 117] on span "Patricia Ortega | Transformational Career Coach | Career Counselor" at bounding box center [473, 116] width 417 height 14
drag, startPoint x: 264, startPoint y: 117, endPoint x: 357, endPoint y: 118, distance: 92.4
click at [357, 118] on div "Patricia Ortega | Transformational Career Coach | Career Counselor The Uncommon…" at bounding box center [516, 173] width 848 height 155
copy span "Patricia Ortega"
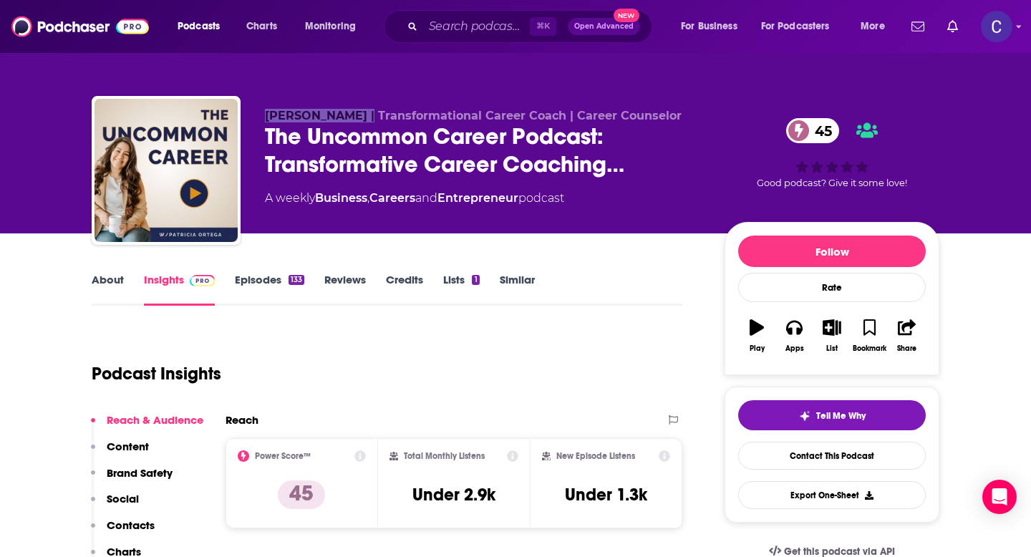
click at [515, 294] on link "Similar" at bounding box center [517, 289] width 35 height 33
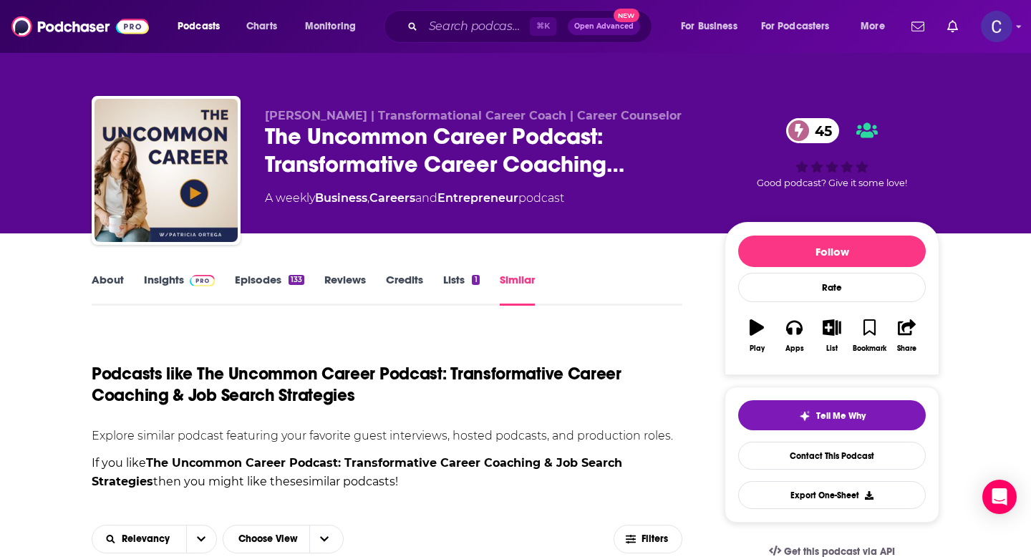
scroll to position [388, 0]
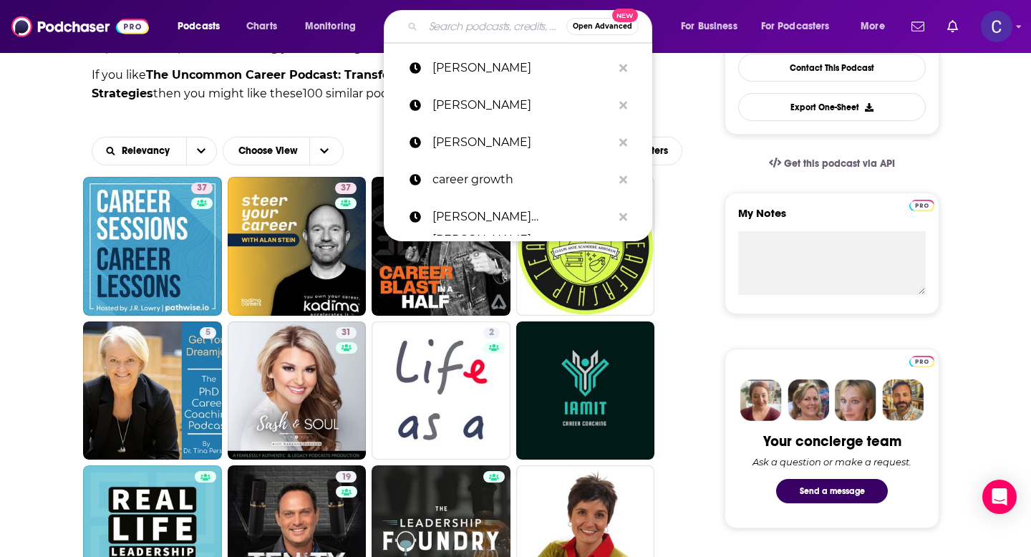
click at [460, 21] on input "Search podcasts, credits, & more..." at bounding box center [494, 26] width 143 height 23
paste input "Patricia Ortega"
type input "Patricia Ortega"
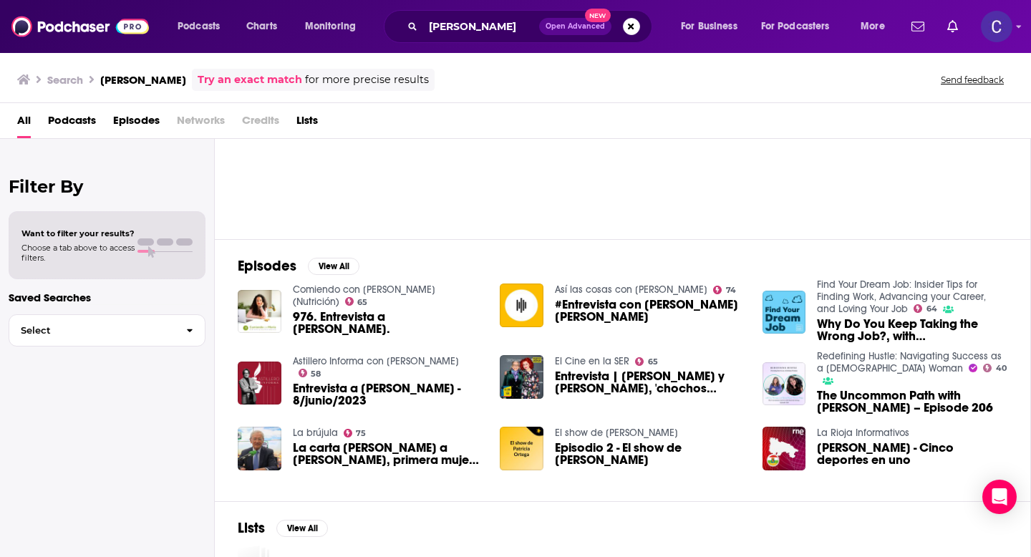
scroll to position [135, 0]
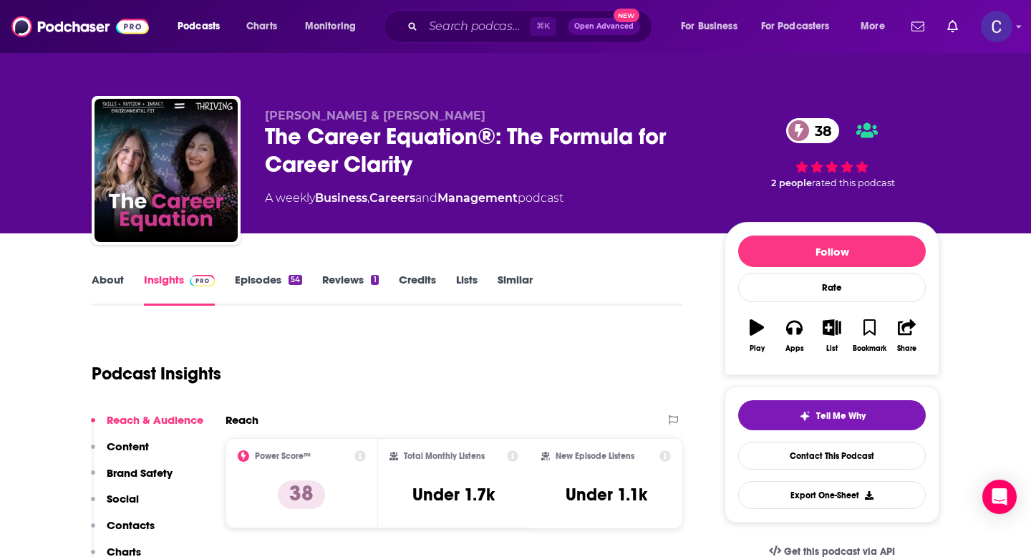
click at [516, 280] on link "Similar" at bounding box center [515, 289] width 35 height 33
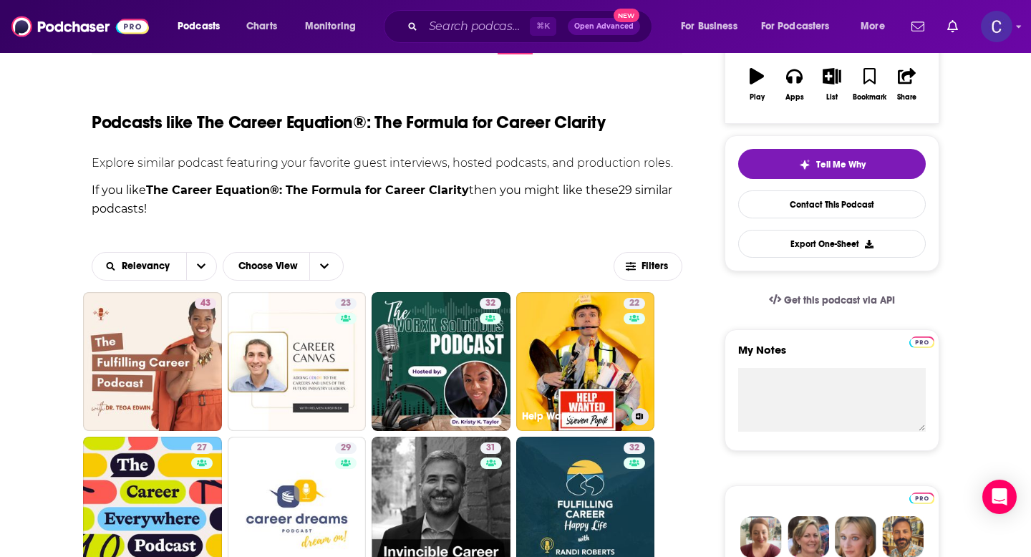
scroll to position [335, 0]
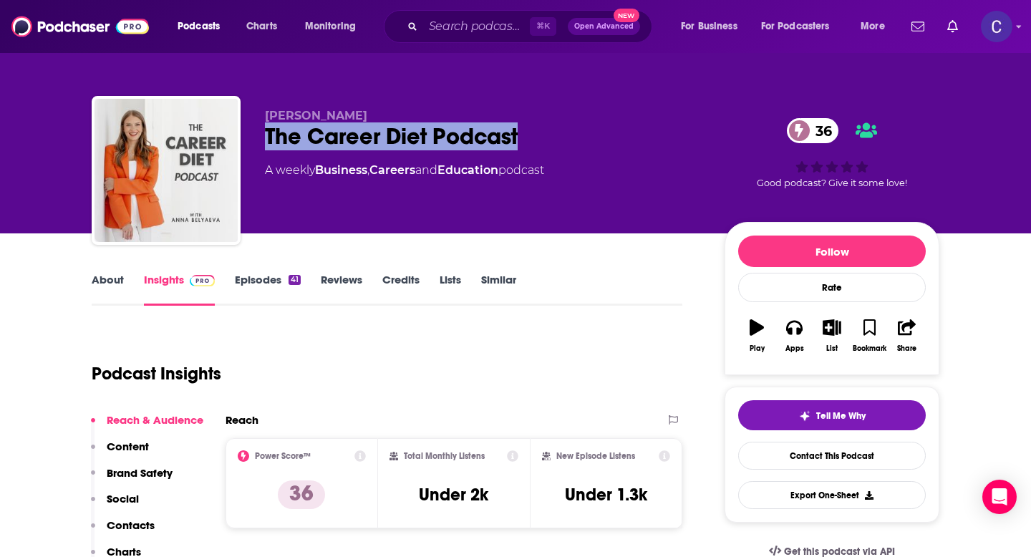
drag, startPoint x: 531, startPoint y: 144, endPoint x: 266, endPoint y: 131, distance: 264.6
click at [266, 131] on div "The Career Diet Podcast 36" at bounding box center [483, 136] width 437 height 28
copy h2 "The Career Diet Podcast"
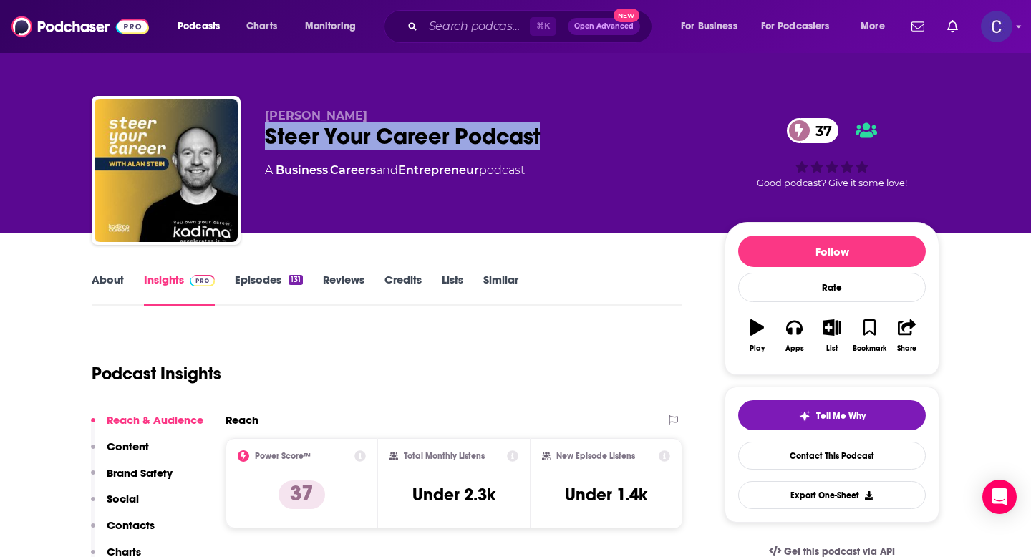
drag, startPoint x: 546, startPoint y: 140, endPoint x: 266, endPoint y: 135, distance: 280.1
click at [266, 135] on div "Steer Your Career Podcast 37" at bounding box center [483, 136] width 437 height 28
copy h2 "Steer Your Career Podcast"
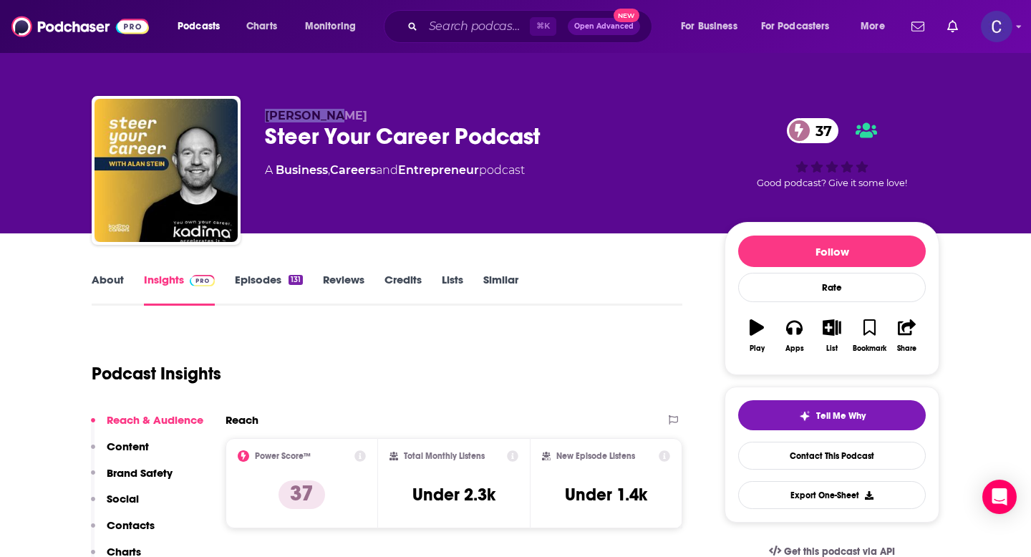
drag, startPoint x: 264, startPoint y: 116, endPoint x: 354, endPoint y: 116, distance: 90.9
click at [354, 116] on div "Alan Stein Steer Your Career Podcast 37 A Business , Careers and Entrepreneur p…" at bounding box center [516, 173] width 848 height 155
copy span "Alan Stein"
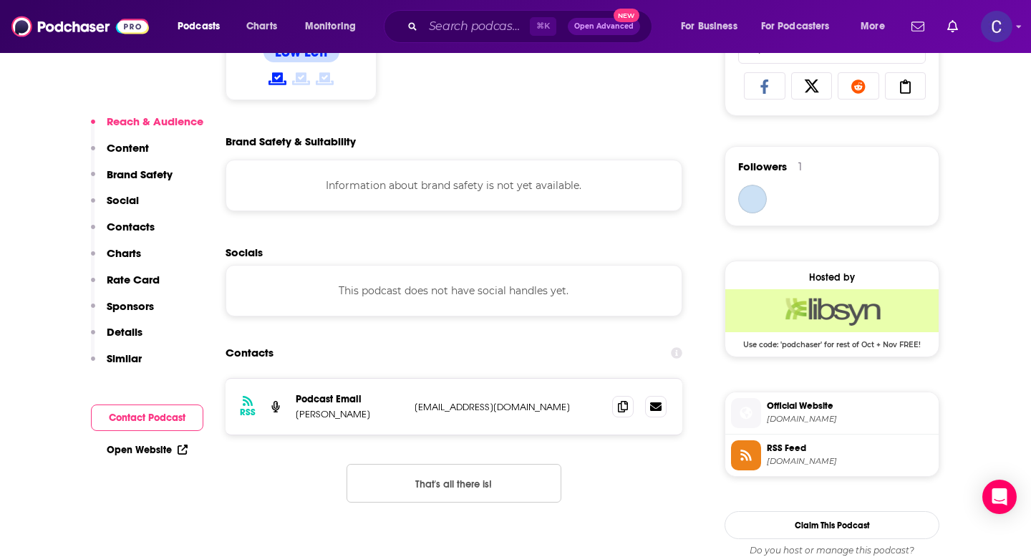
scroll to position [1094, 0]
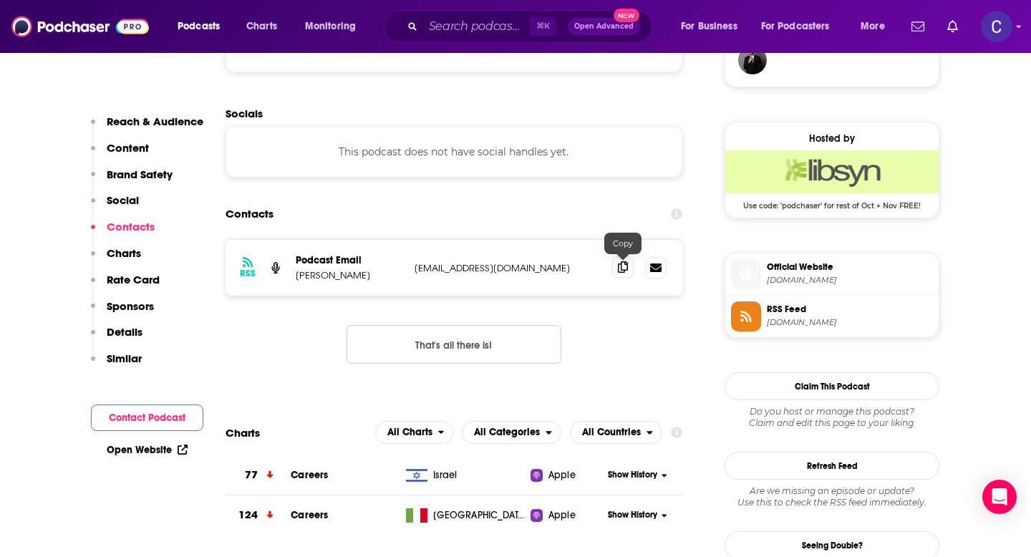
click at [618, 269] on icon at bounding box center [623, 266] width 10 height 11
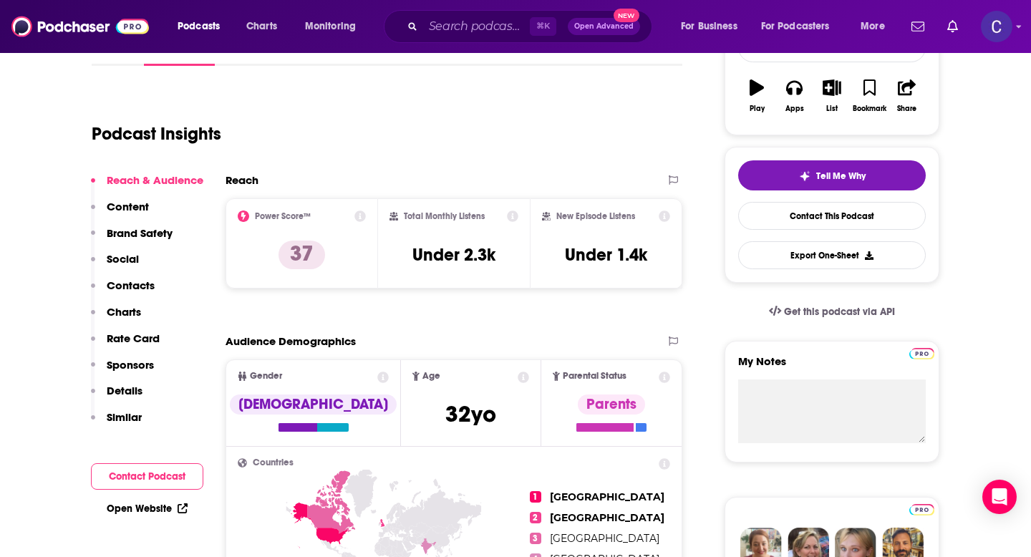
scroll to position [0, 0]
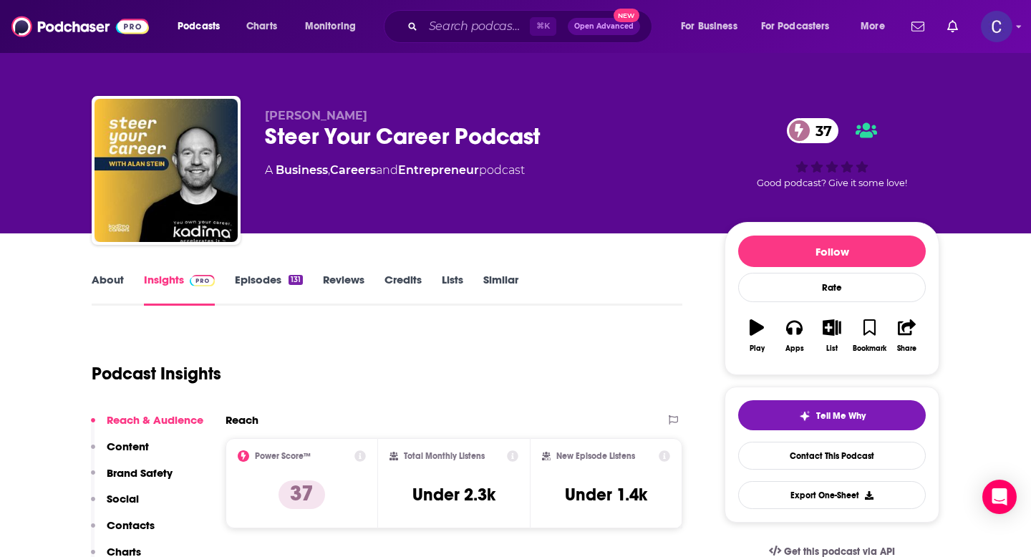
click at [497, 276] on link "Similar" at bounding box center [500, 289] width 35 height 33
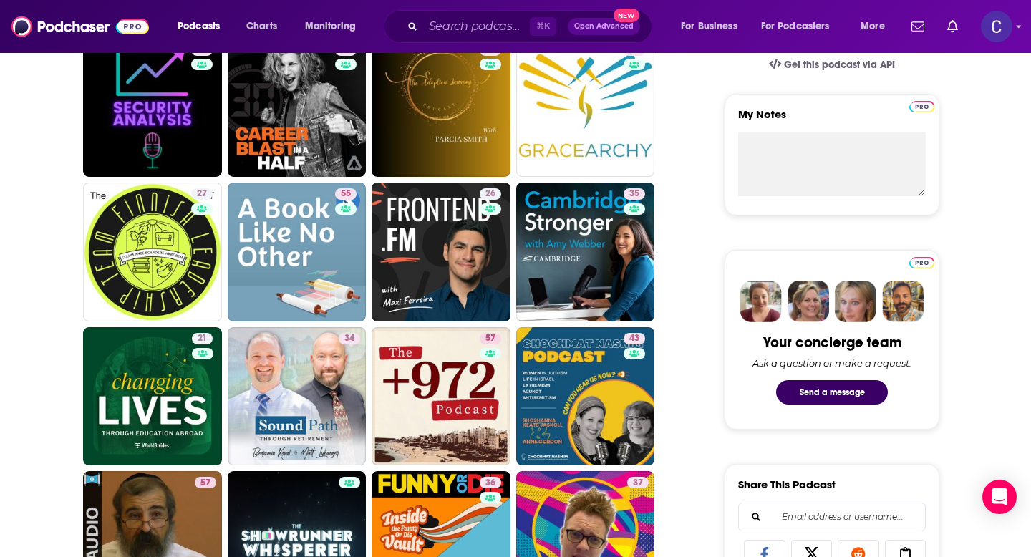
scroll to position [506, 0]
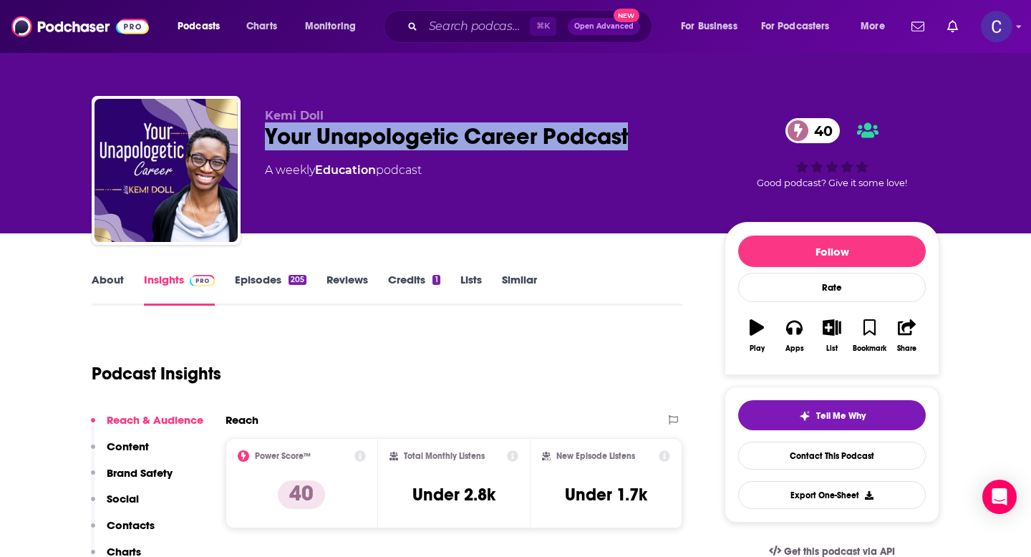
drag, startPoint x: 261, startPoint y: 132, endPoint x: 708, endPoint y: 135, distance: 446.9
click at [709, 135] on div "Kemi Doll Your Unapologetic Career Podcast 40 A weekly Education podcast 40 Goo…" at bounding box center [516, 173] width 848 height 155
copy h2 "Your Unapologetic Career Podcast"
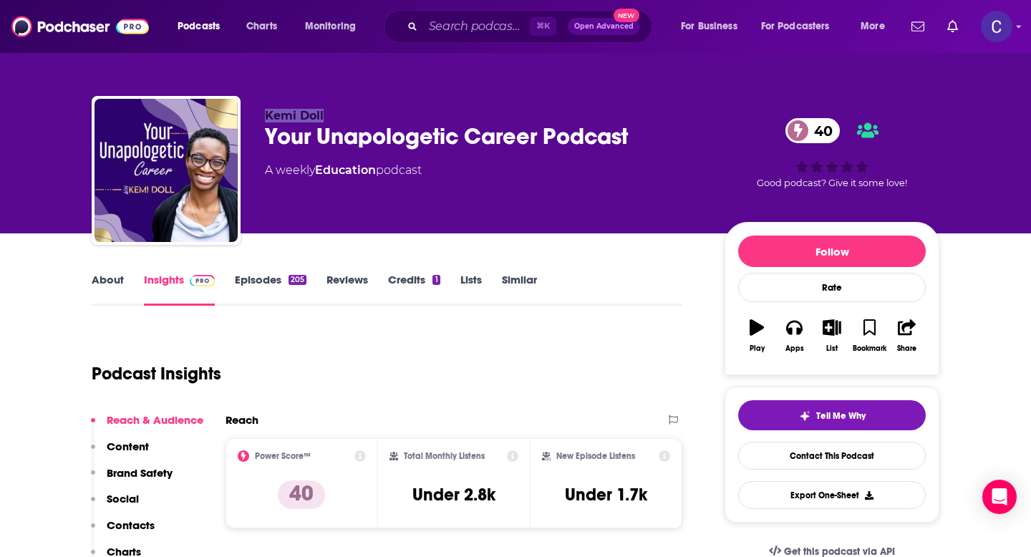
drag, startPoint x: 263, startPoint y: 113, endPoint x: 387, endPoint y: 113, distance: 123.9
click at [387, 113] on div "Kemi Doll Your Unapologetic Career Podcast 40 A weekly Education podcast 40 Goo…" at bounding box center [516, 173] width 848 height 155
copy span "Kemi Doll"
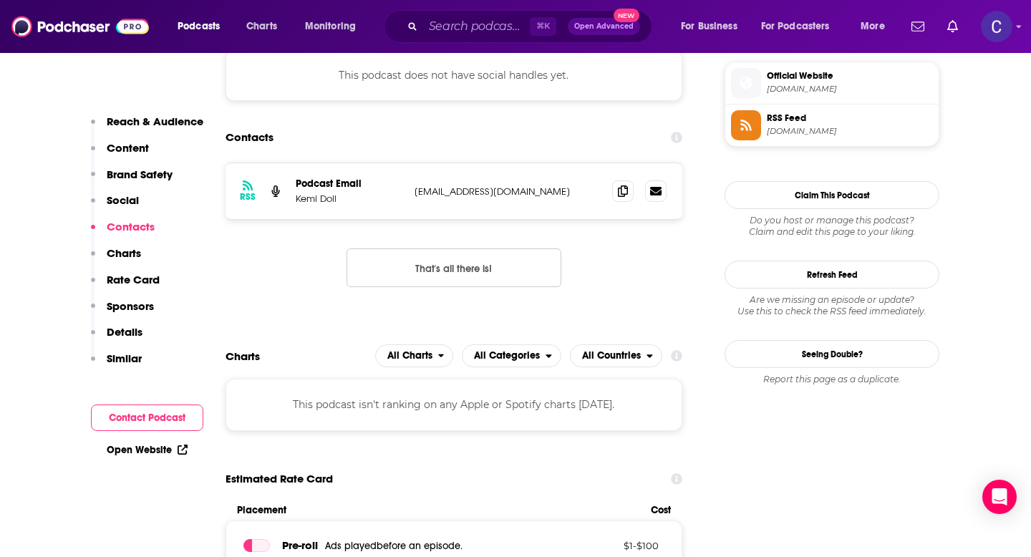
scroll to position [1187, 0]
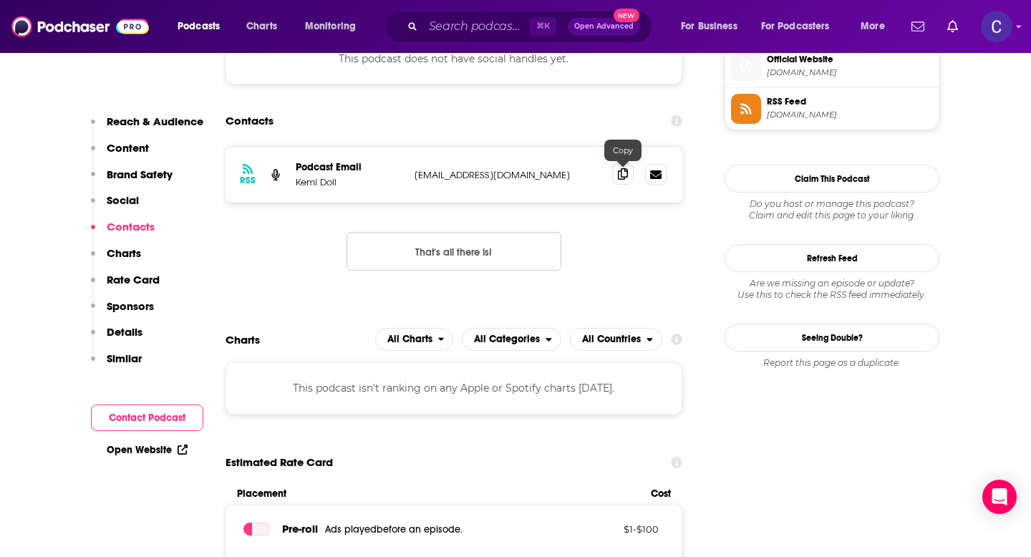
click at [625, 175] on icon at bounding box center [623, 173] width 10 height 11
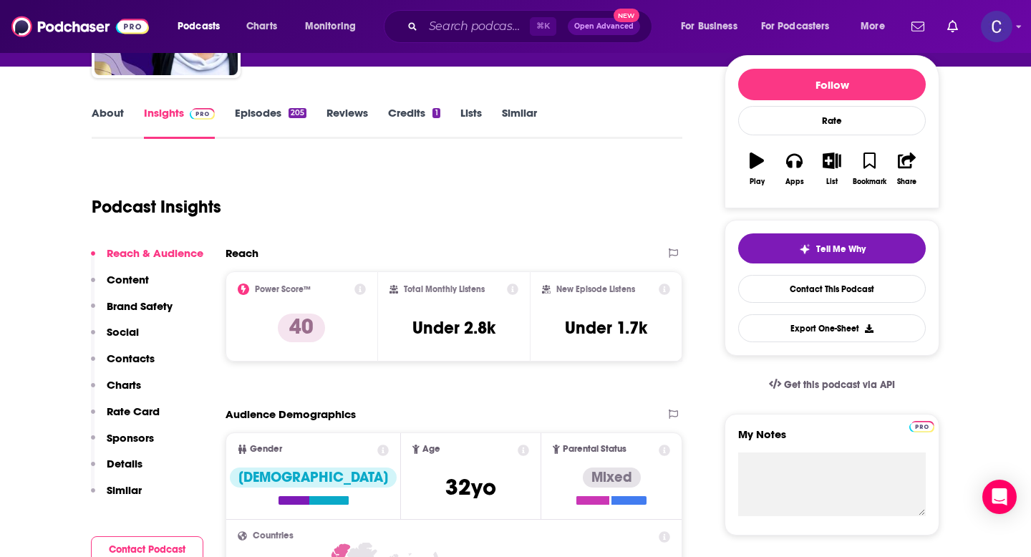
scroll to position [0, 0]
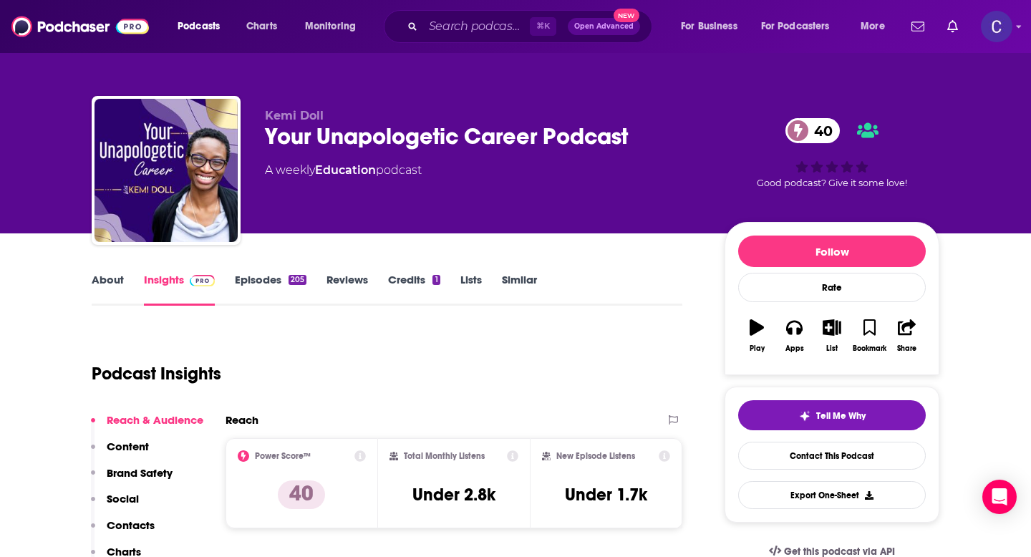
click at [511, 297] on link "Similar" at bounding box center [519, 289] width 35 height 33
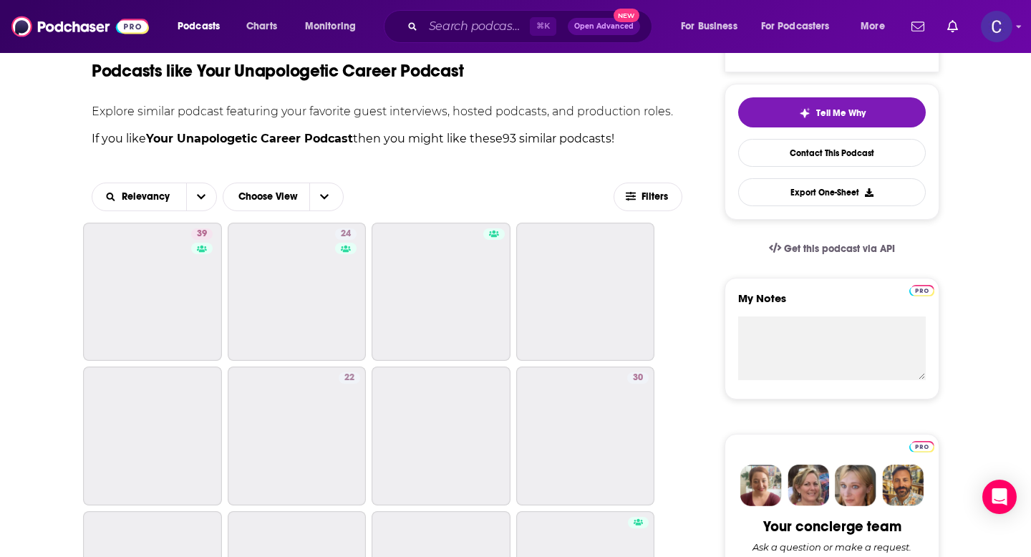
scroll to position [333, 0]
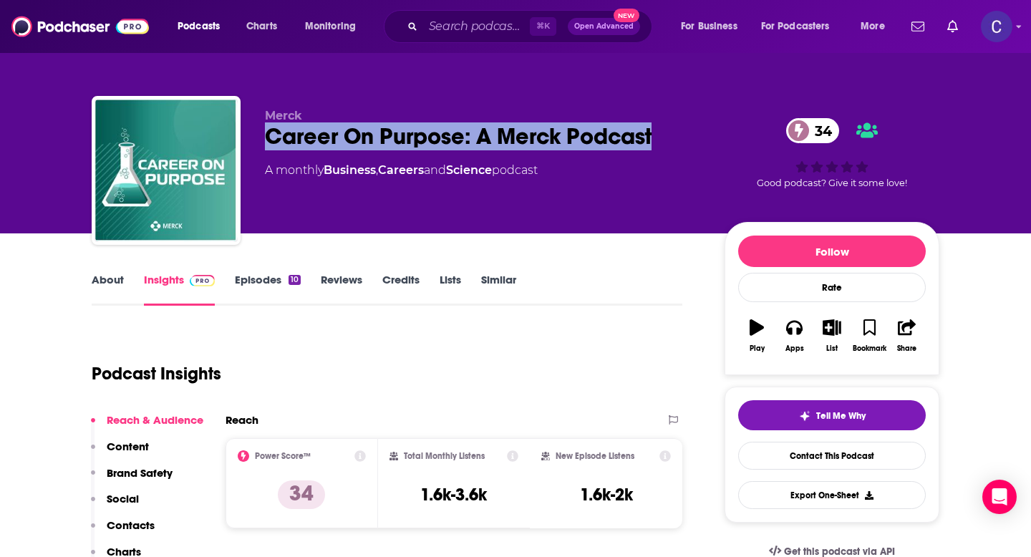
drag, startPoint x: 672, startPoint y: 139, endPoint x: 266, endPoint y: 145, distance: 406.1
click at [266, 145] on div "Career On Purpose: A Merck Podcast 34" at bounding box center [483, 136] width 437 height 28
copy h2 "Career On Purpose: A Merck Podcast"
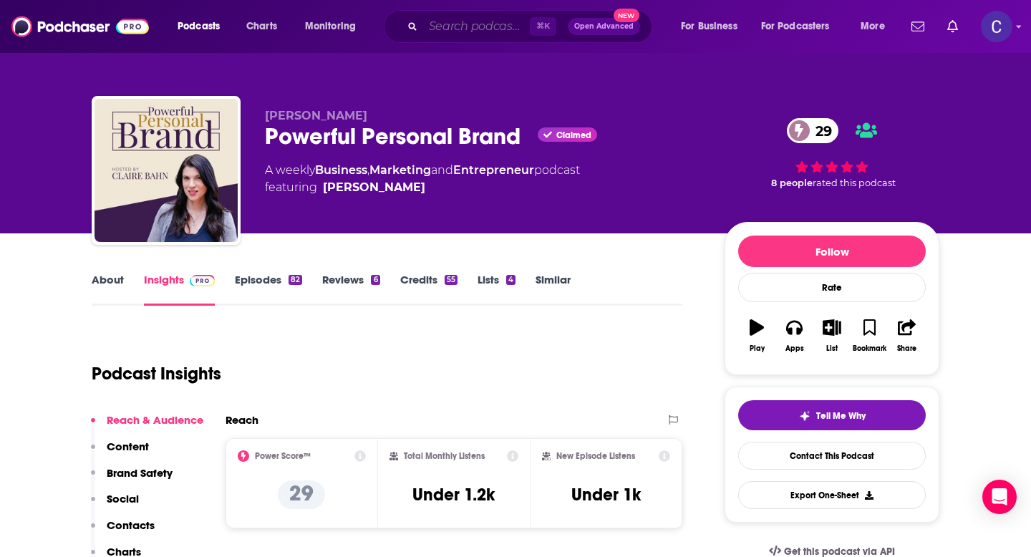
click at [484, 23] on input "Search podcasts, credits, & more..." at bounding box center [476, 26] width 107 height 23
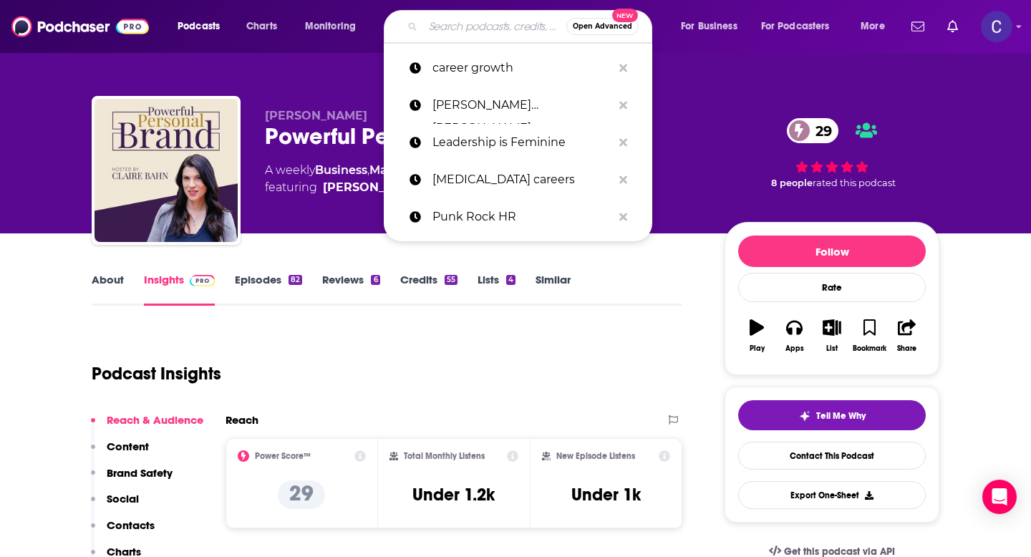
paste input "Just Grow With It with [PERSON_NAME]"
type input "Just Grow With It with [PERSON_NAME]"
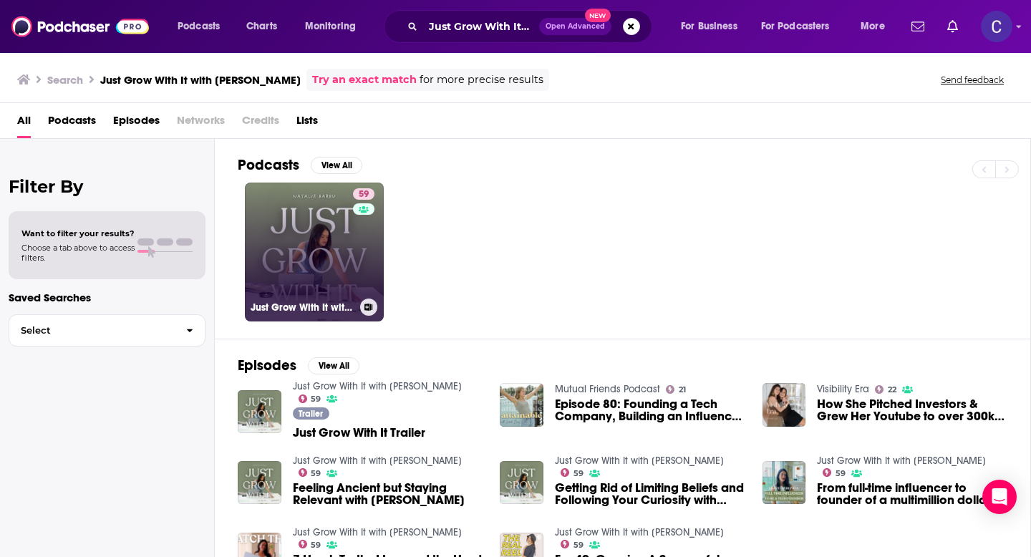
click at [334, 247] on link "59 Just Grow With It with [PERSON_NAME]" at bounding box center [314, 252] width 139 height 139
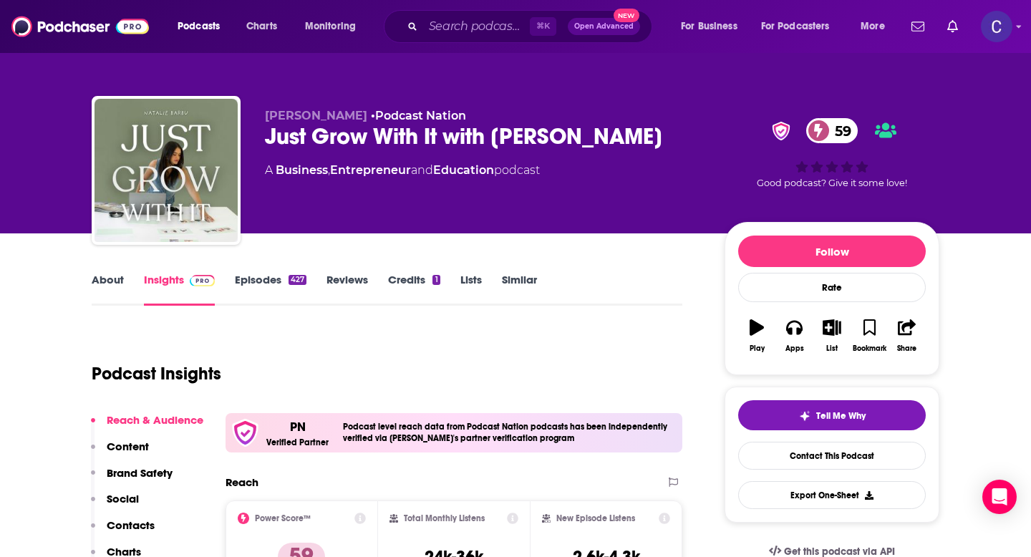
click at [503, 284] on link "Similar" at bounding box center [519, 289] width 35 height 33
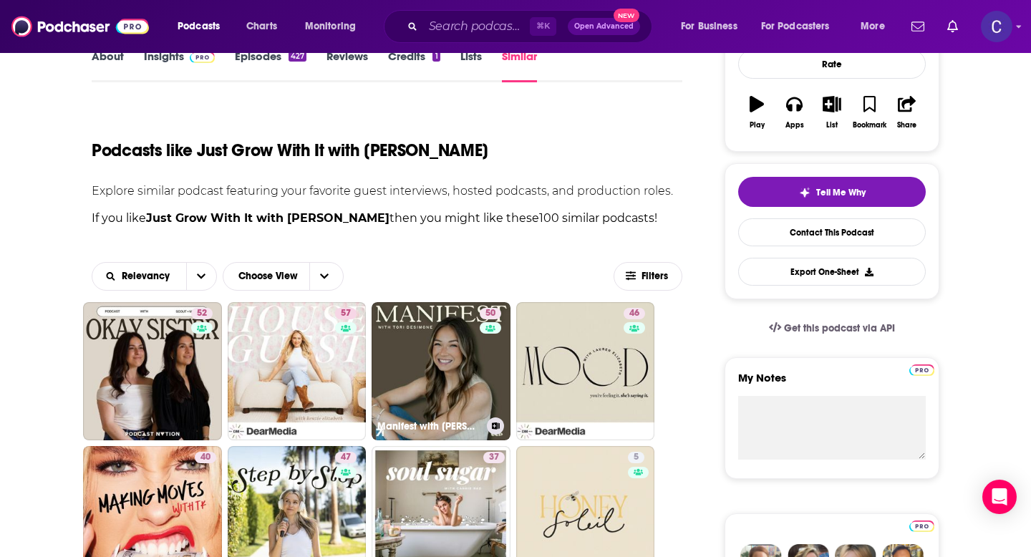
scroll to position [331, 0]
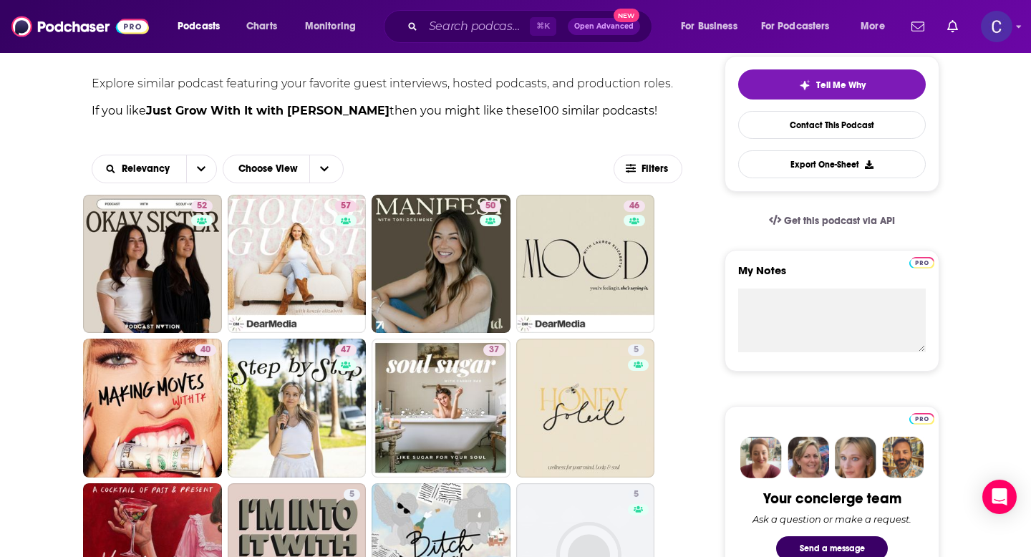
click at [417, 33] on div "⌘ K Open Advanced New" at bounding box center [518, 26] width 269 height 33
click at [453, 33] on input "Search podcasts, credits, & more..." at bounding box center [476, 26] width 107 height 23
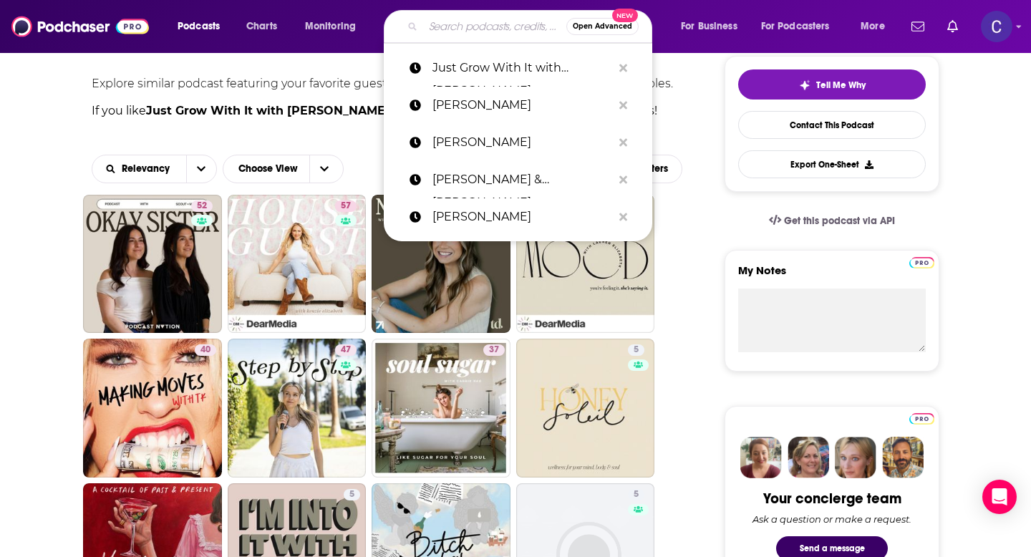
paste input "Call Her Boss"
type input "Call Her Boss"
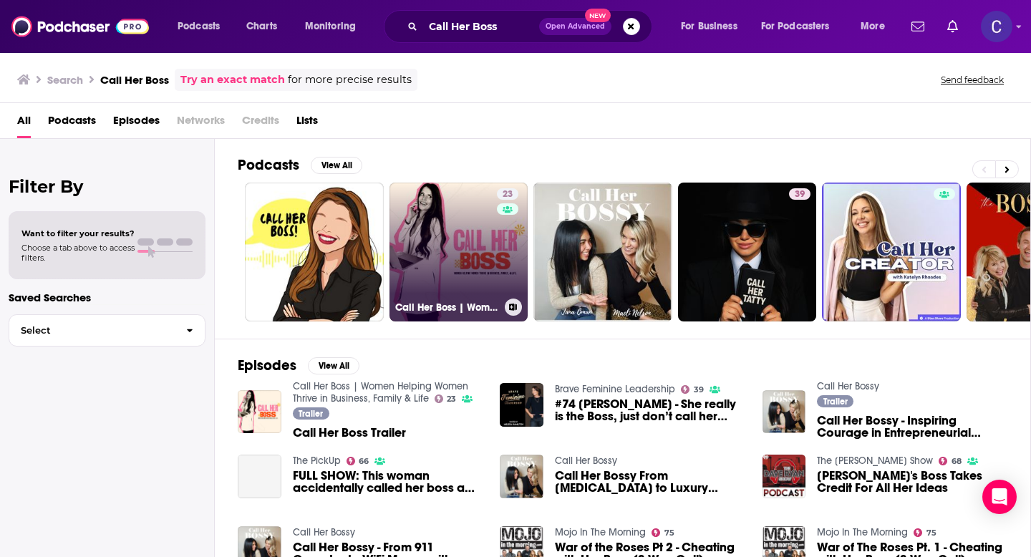
click at [438, 271] on link "23 Call Her Boss | Women Helping Women Thrive in Business, Family & Life" at bounding box center [459, 252] width 139 height 139
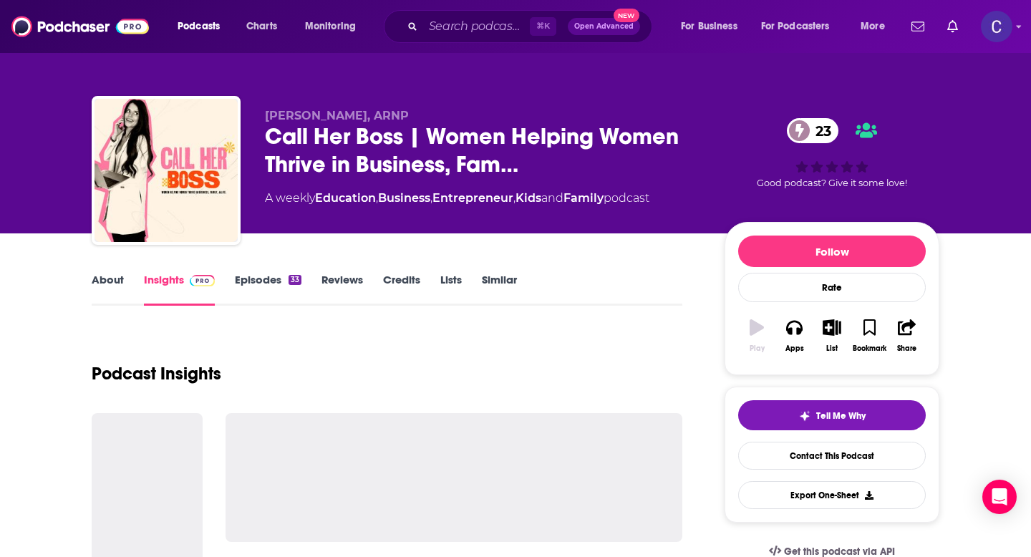
click at [493, 280] on link "Similar" at bounding box center [499, 289] width 35 height 33
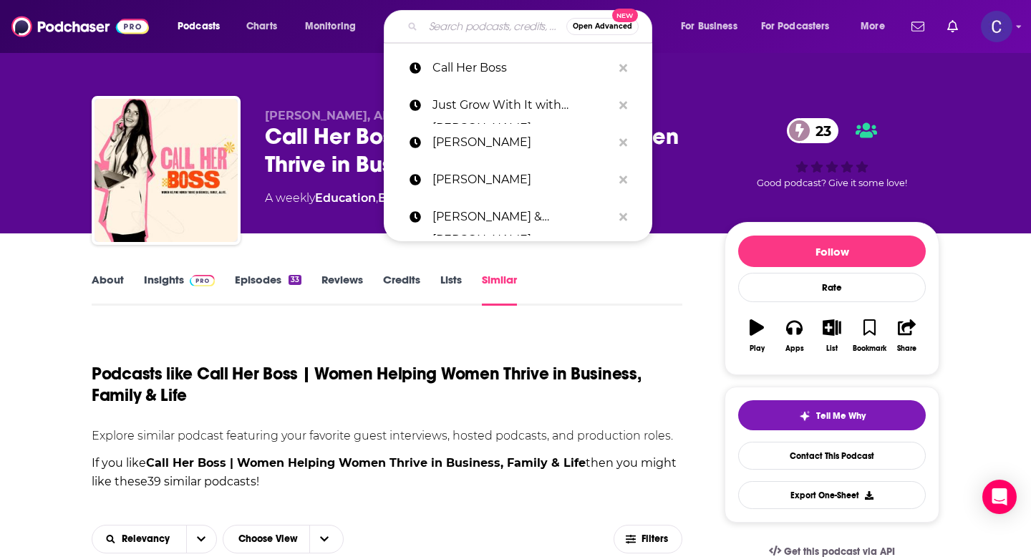
click at [474, 31] on input "Search podcasts, credits, & more..." at bounding box center [494, 26] width 143 height 23
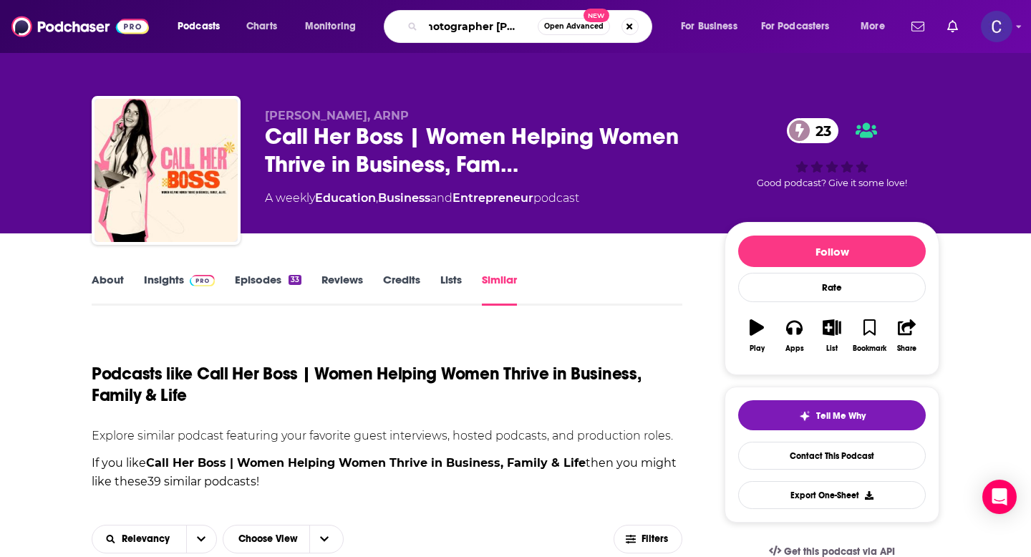
type input "photographer busines"
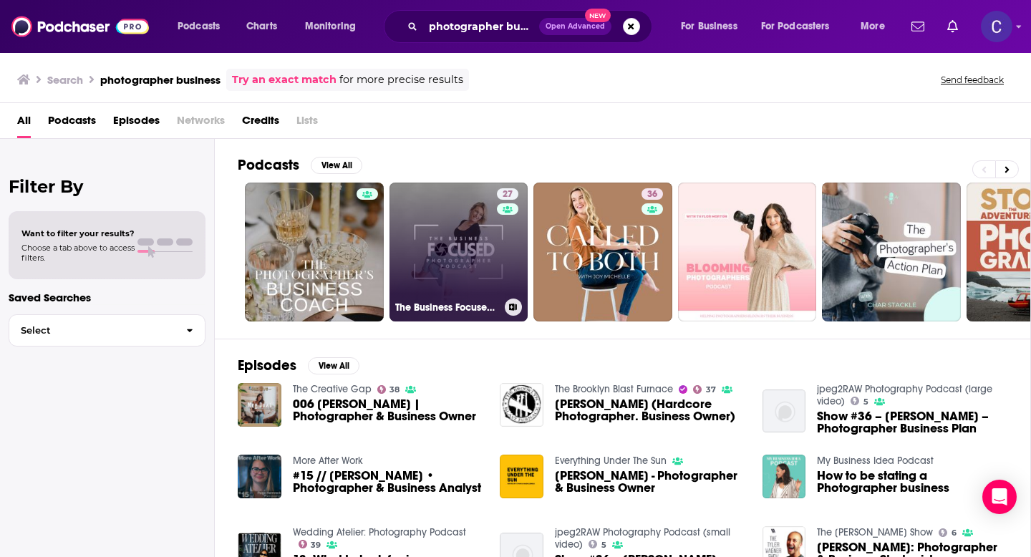
click at [508, 237] on div "27" at bounding box center [509, 243] width 25 height 110
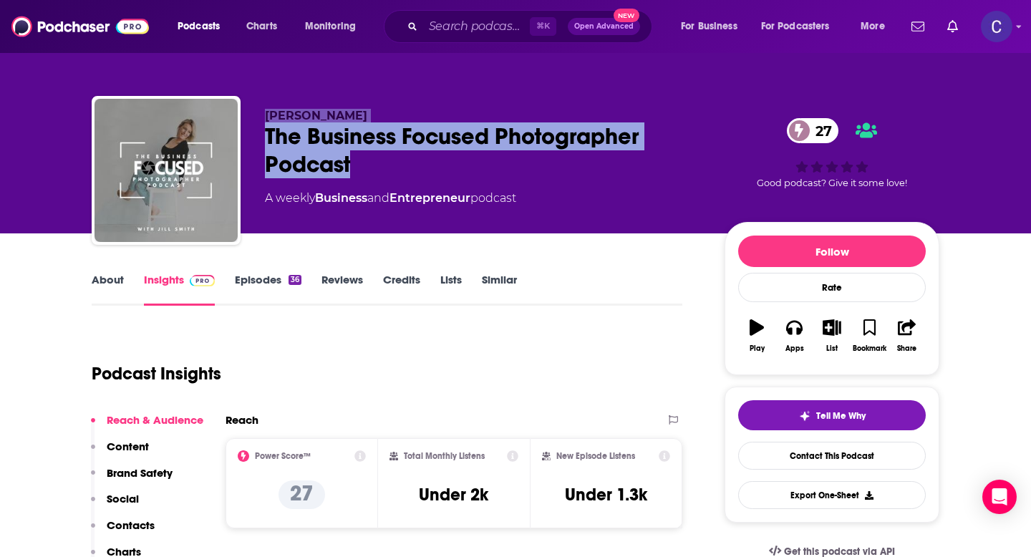
drag, startPoint x: 281, startPoint y: 161, endPoint x: 240, endPoint y: 131, distance: 50.7
click at [239, 131] on div "Jill Smith The Business Focused Photographer Podcast 27 A weekly Business and E…" at bounding box center [516, 173] width 848 height 155
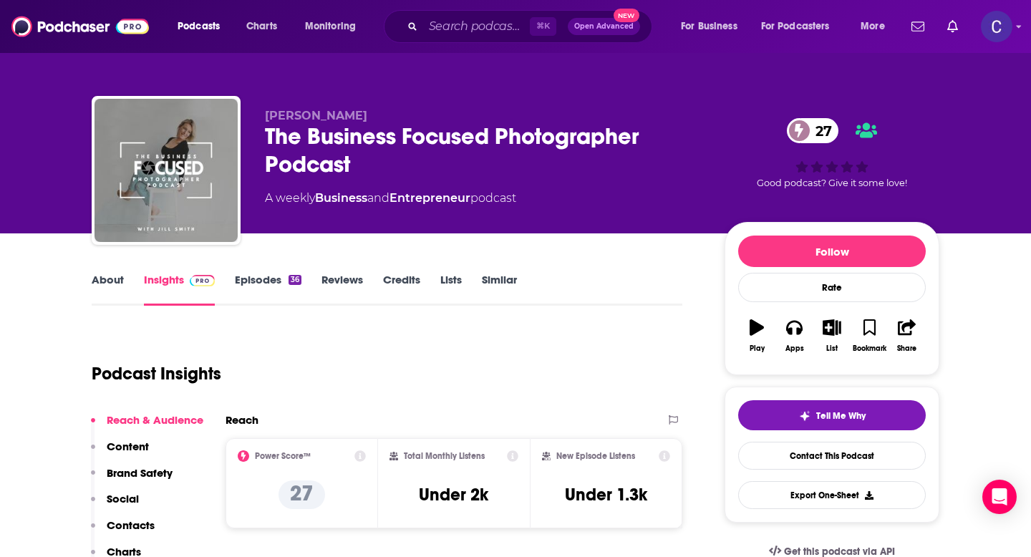
click at [365, 167] on div "The Business Focused Photographer Podcast 27" at bounding box center [483, 150] width 437 height 56
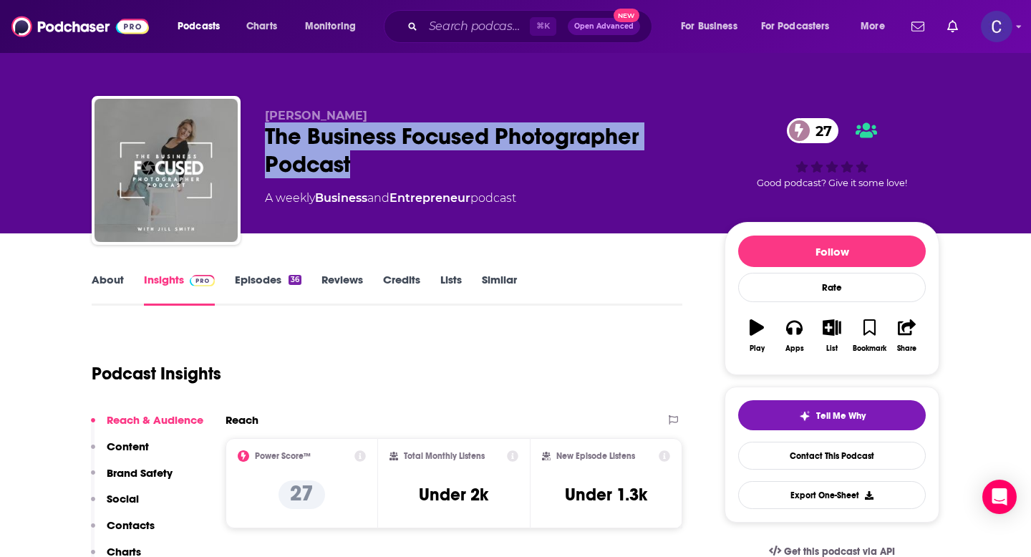
drag, startPoint x: 397, startPoint y: 167, endPoint x: 266, endPoint y: 142, distance: 134.1
click at [266, 142] on div "The Business Focused Photographer Podcast 27" at bounding box center [483, 150] width 437 height 56
copy h2 "The Business Focused Photographer Podcast"
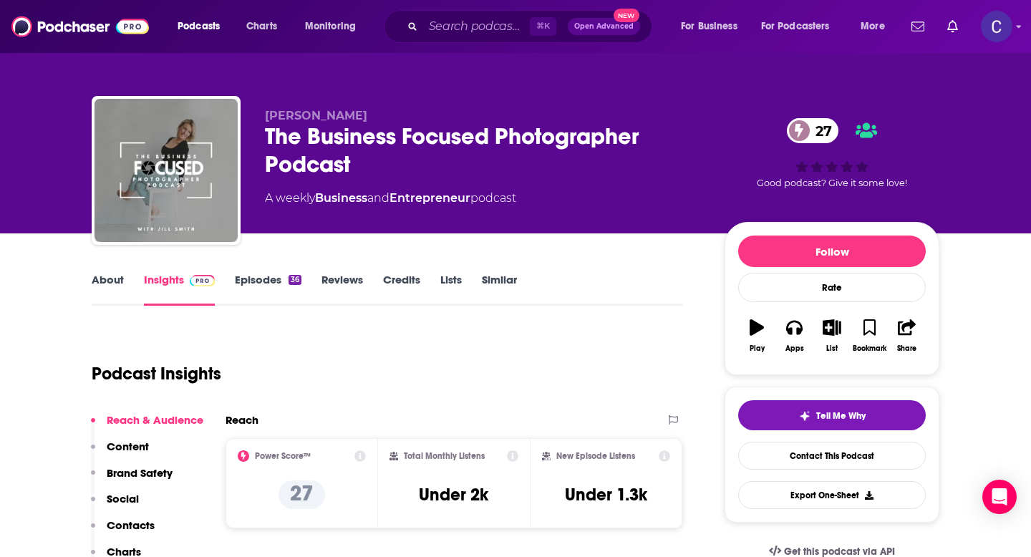
drag, startPoint x: 259, startPoint y: 108, endPoint x: 358, endPoint y: 108, distance: 99.5
click at [358, 108] on div "Jill Smith The Business Focused Photographer Podcast 27 A weekly Business and E…" at bounding box center [516, 173] width 848 height 155
drag, startPoint x: 347, startPoint y: 111, endPoint x: 264, endPoint y: 111, distance: 82.4
click at [264, 111] on div "Jill Smith The Business Focused Photographer Podcast 27 A weekly Business and E…" at bounding box center [516, 173] width 848 height 155
copy span "Jill Smith"
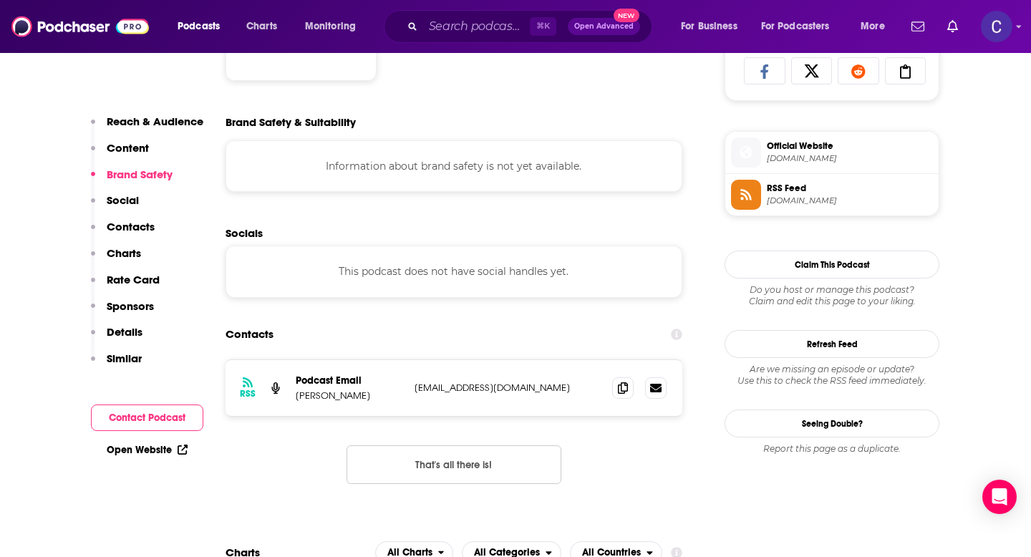
scroll to position [971, 0]
click at [620, 385] on icon at bounding box center [623, 385] width 10 height 11
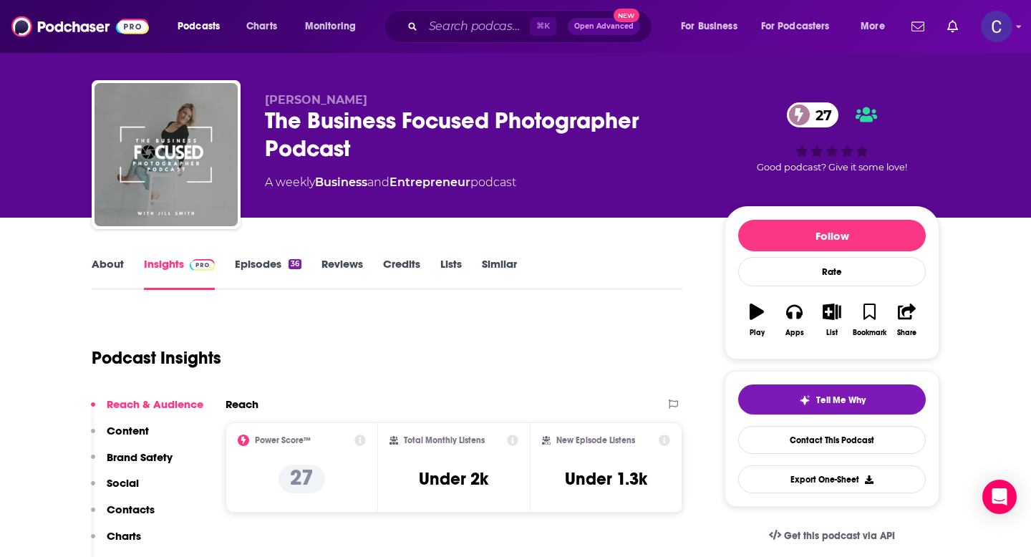
scroll to position [4, 0]
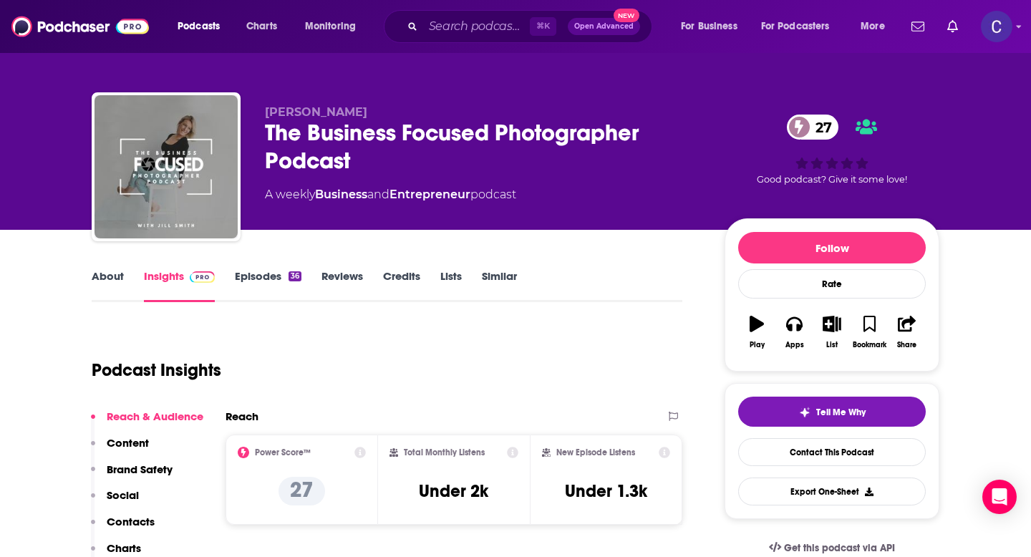
click at [496, 279] on link "Similar" at bounding box center [499, 285] width 35 height 33
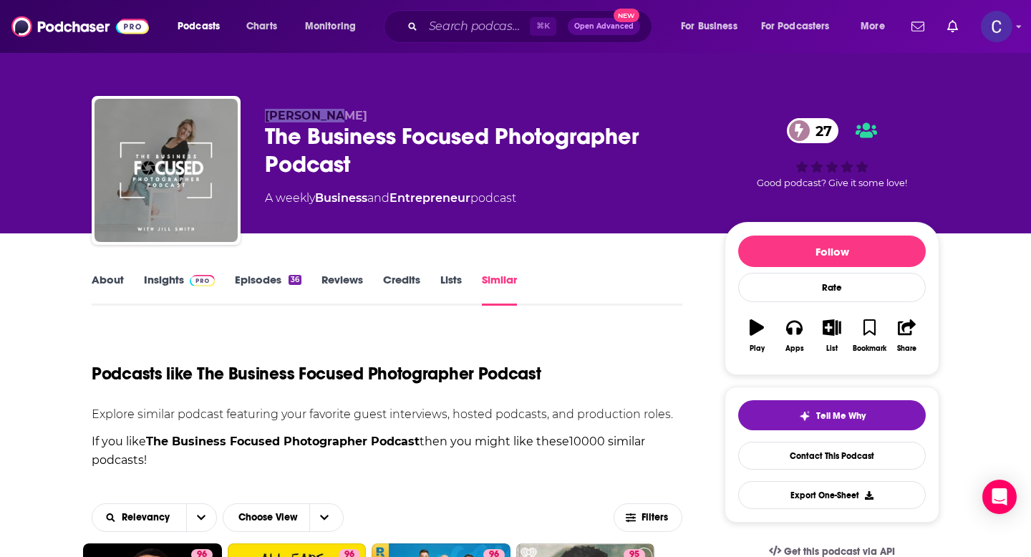
drag, startPoint x: 260, startPoint y: 119, endPoint x: 376, endPoint y: 119, distance: 116.0
click at [376, 119] on div "Jill Smith The Business Focused Photographer Podcast 27 A weekly Business and E…" at bounding box center [516, 173] width 848 height 155
copy span "Jill Smith"
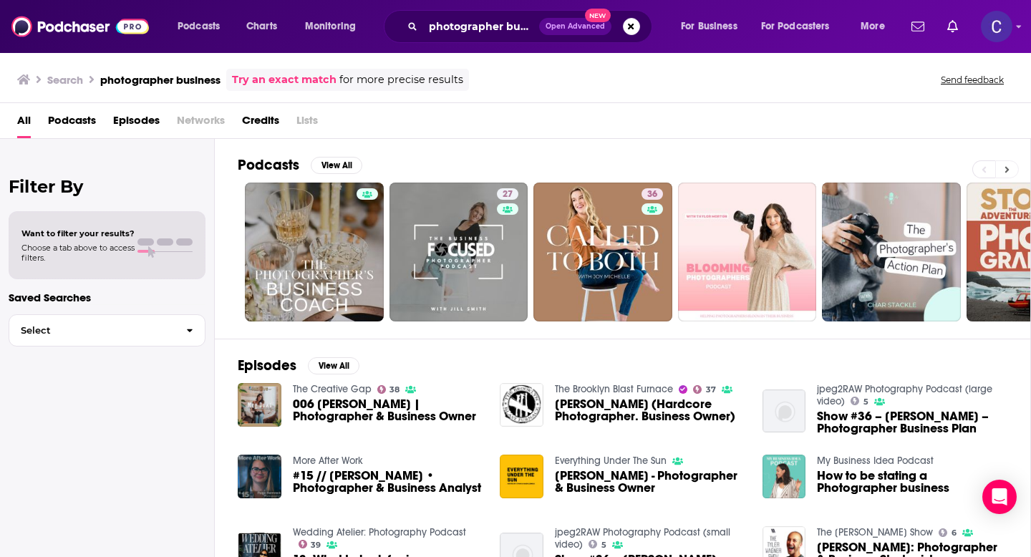
click at [1005, 170] on icon at bounding box center [1007, 170] width 5 height 10
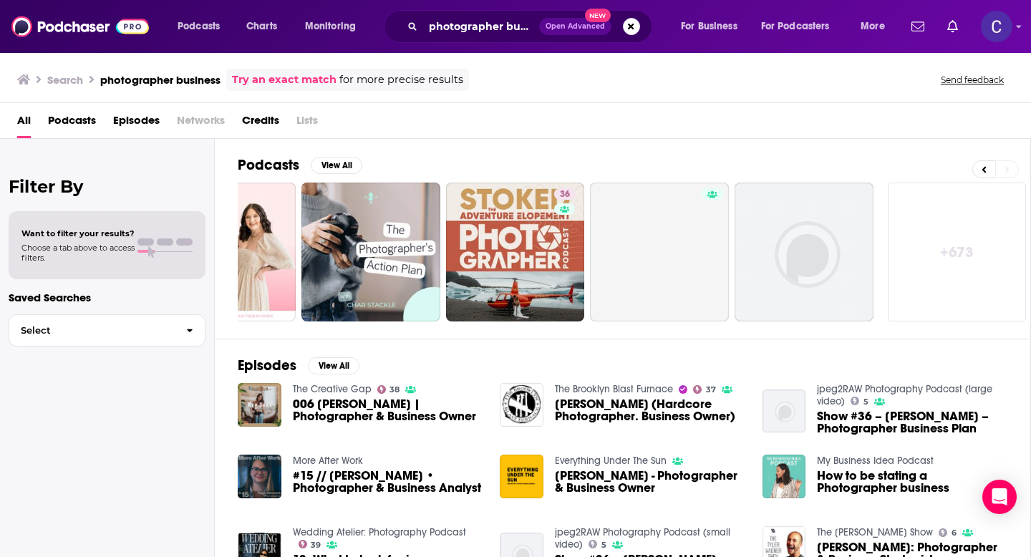
scroll to position [0, 522]
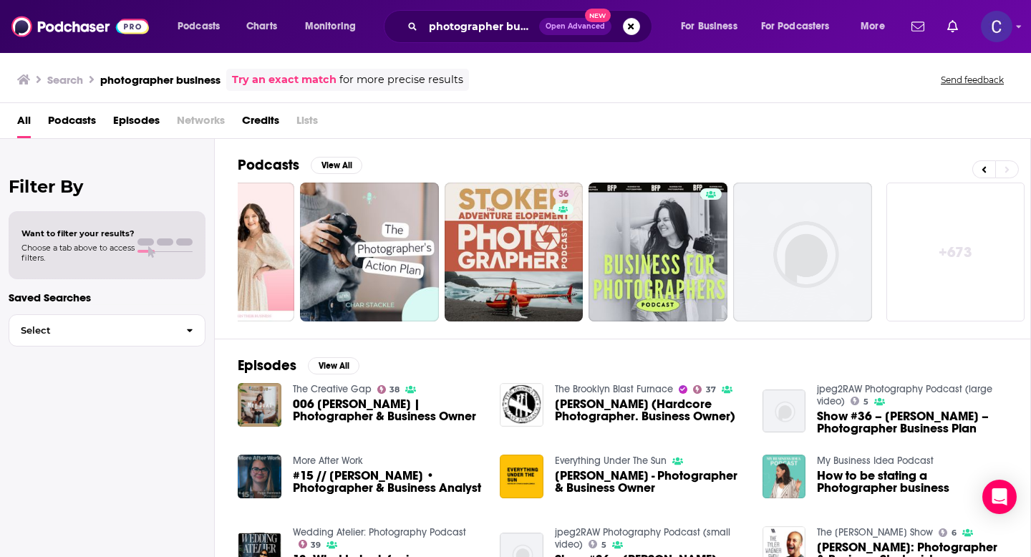
click at [626, 16] on div "photographer business Open Advanced New" at bounding box center [518, 26] width 269 height 33
click at [634, 29] on button "Search podcasts, credits, & more..." at bounding box center [631, 26] width 17 height 17
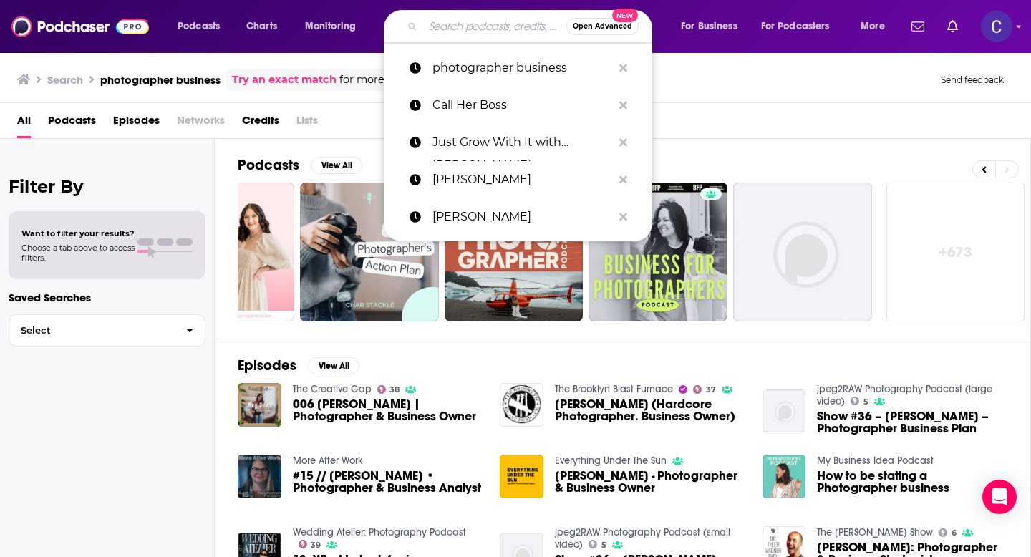
click at [467, 29] on input "Search podcasts, credits, & more..." at bounding box center [494, 26] width 143 height 23
paste input "Jill Smith"
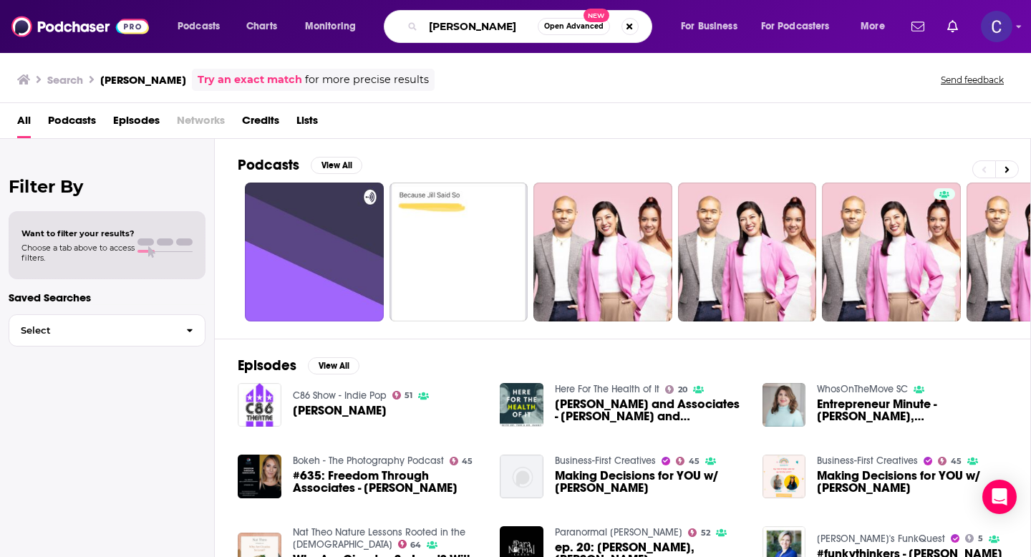
drag, startPoint x: 490, startPoint y: 29, endPoint x: 329, endPoint y: 29, distance: 160.4
click at [329, 29] on div "Podcasts Charts Monitoring Jill Smith Open Advanced New For Business For Podcas…" at bounding box center [533, 26] width 731 height 33
type input "becca luna"
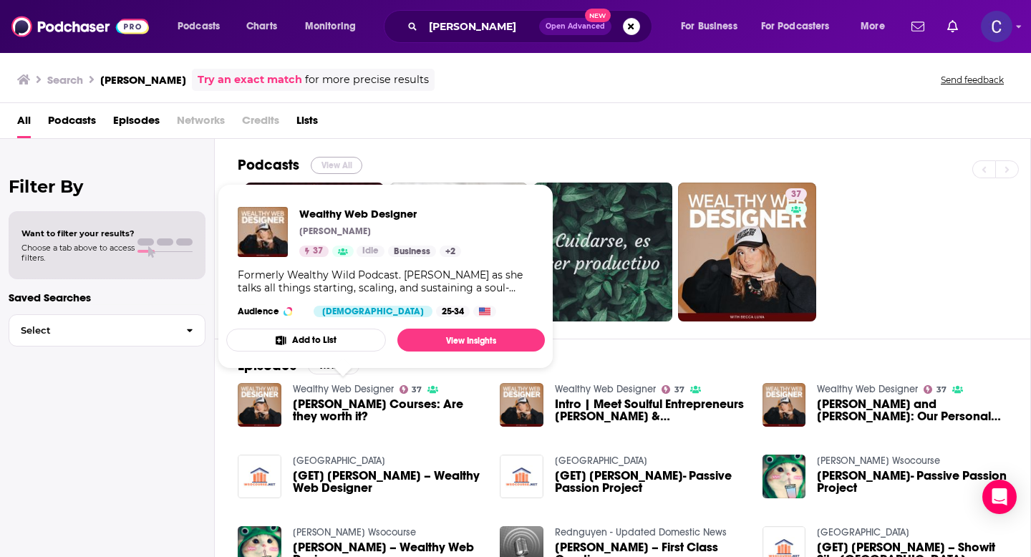
click at [340, 166] on button "View All" at bounding box center [337, 165] width 52 height 17
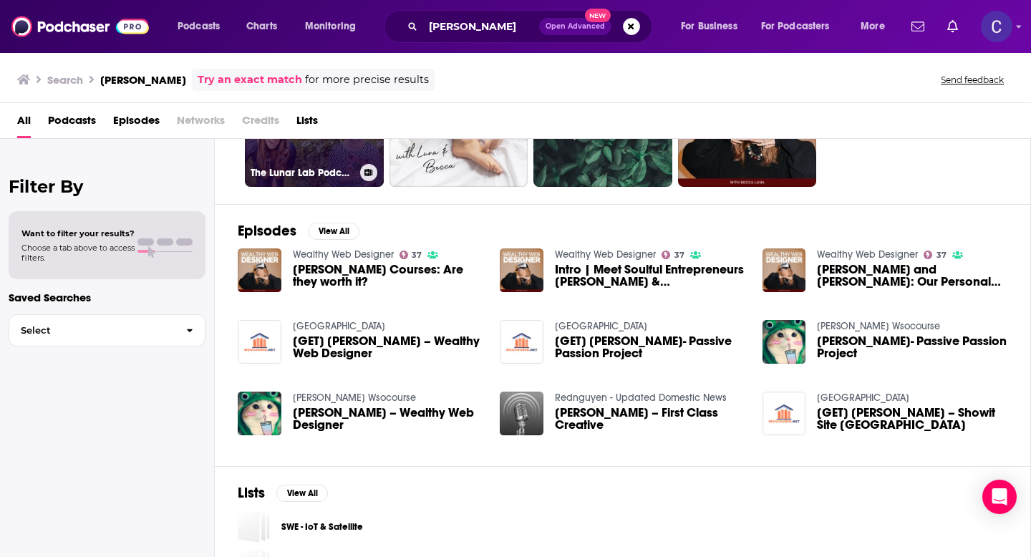
scroll to position [134, 0]
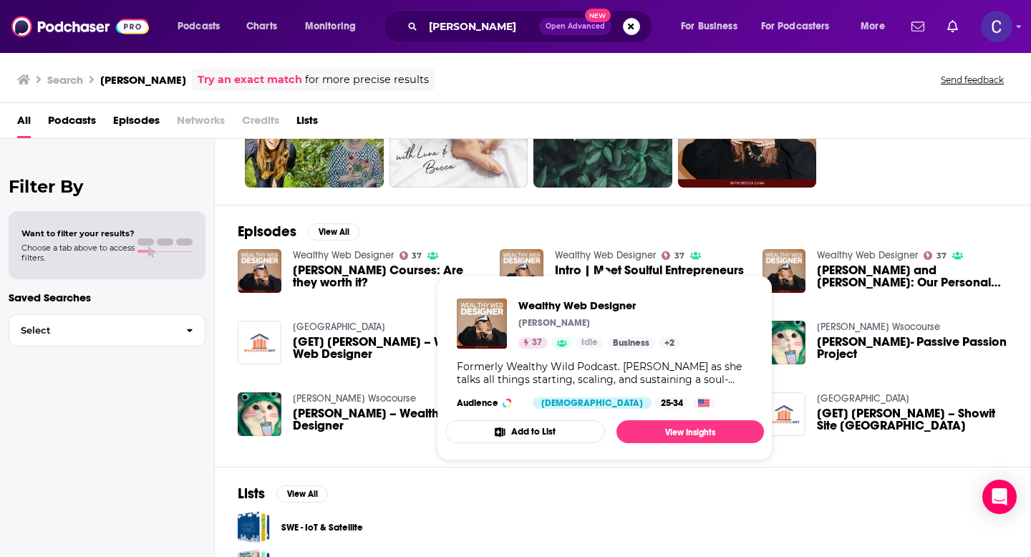
click at [602, 251] on link "Wealthy Web Designer" at bounding box center [605, 255] width 101 height 12
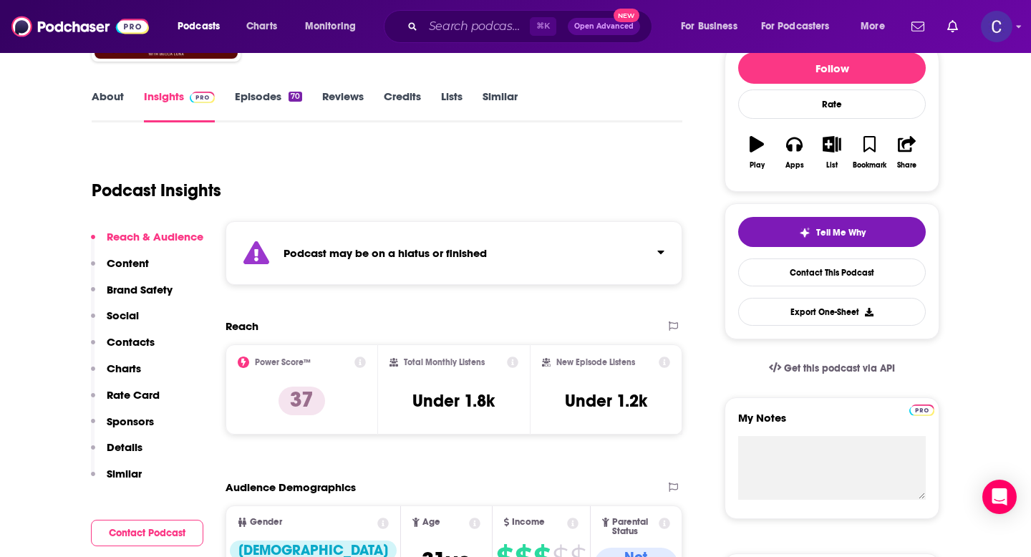
scroll to position [184, 0]
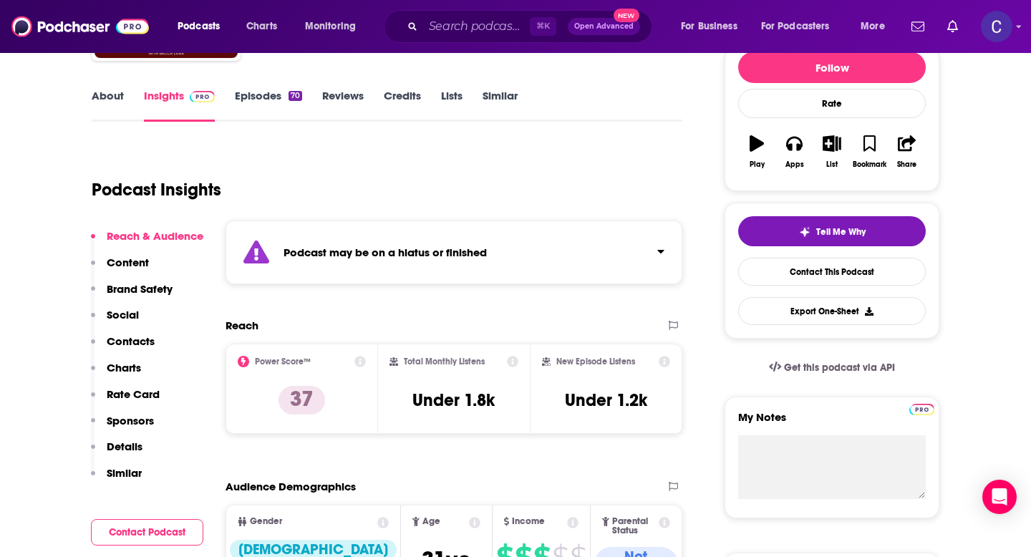
click at [261, 99] on link "Episodes 70" at bounding box center [268, 105] width 67 height 33
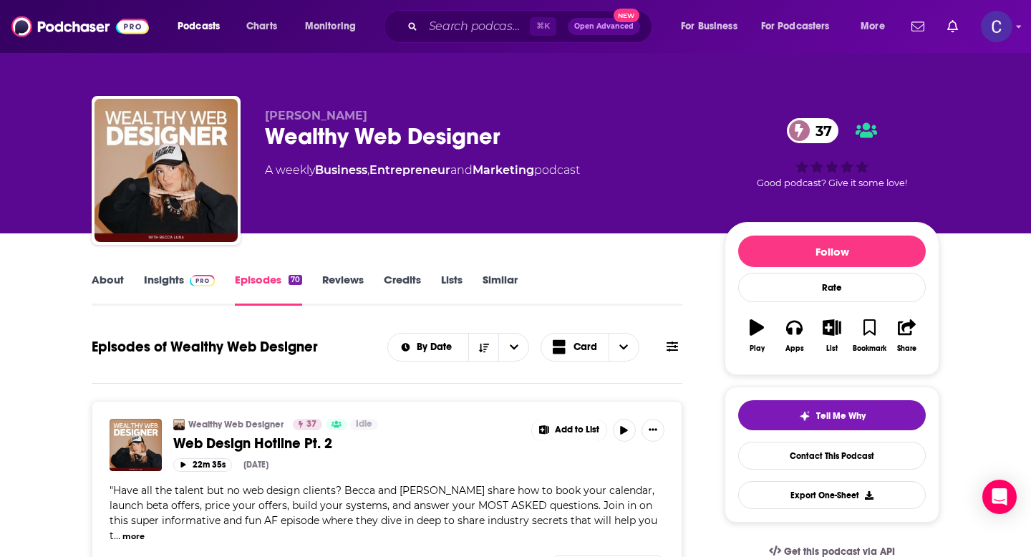
click at [494, 279] on link "Similar" at bounding box center [500, 289] width 35 height 33
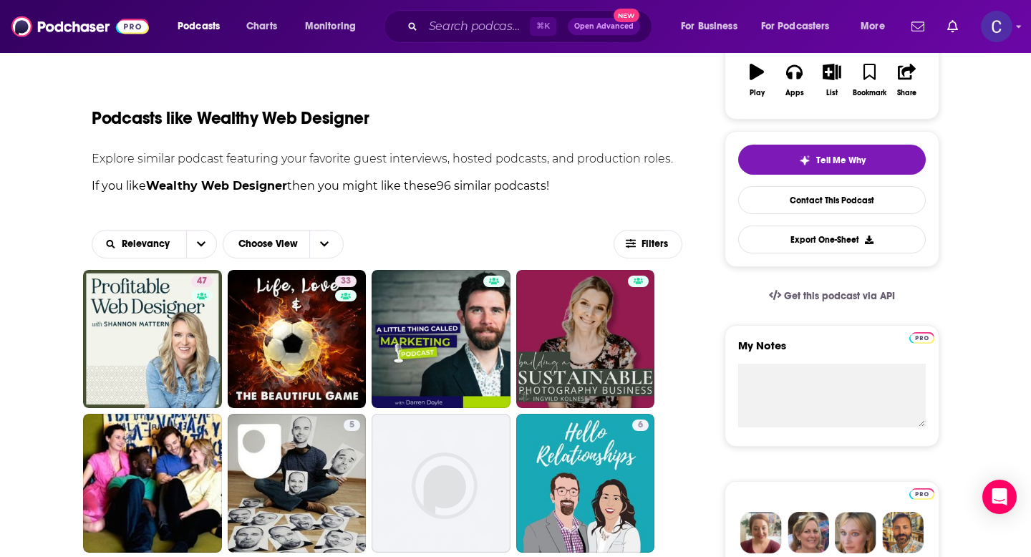
scroll to position [155, 0]
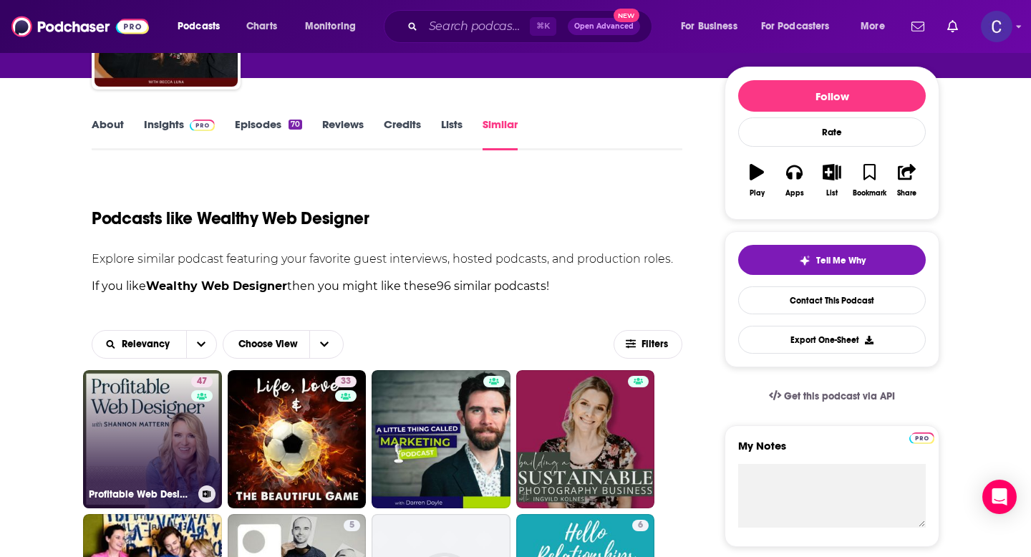
click at [193, 418] on div "47" at bounding box center [203, 431] width 25 height 110
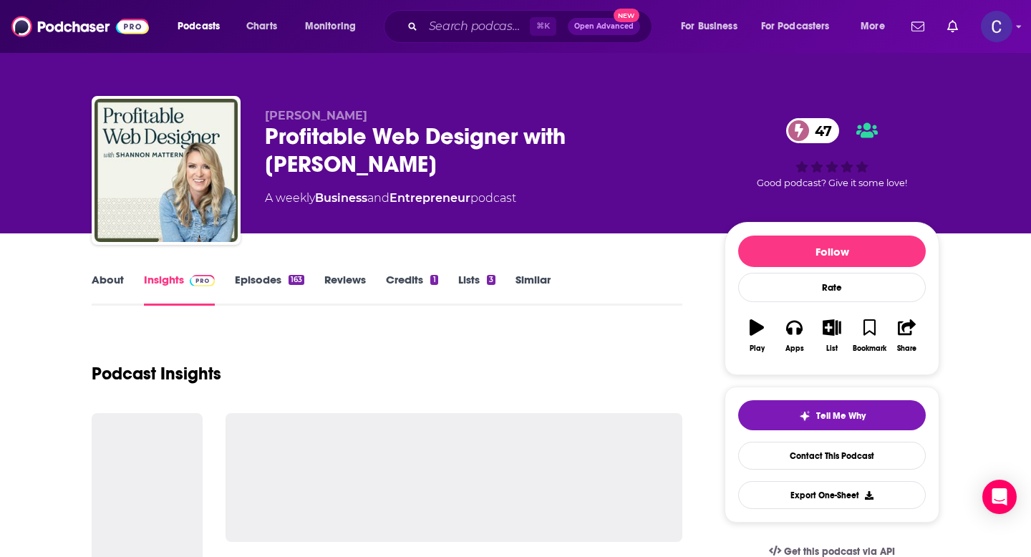
click at [528, 274] on link "Similar" at bounding box center [533, 289] width 35 height 33
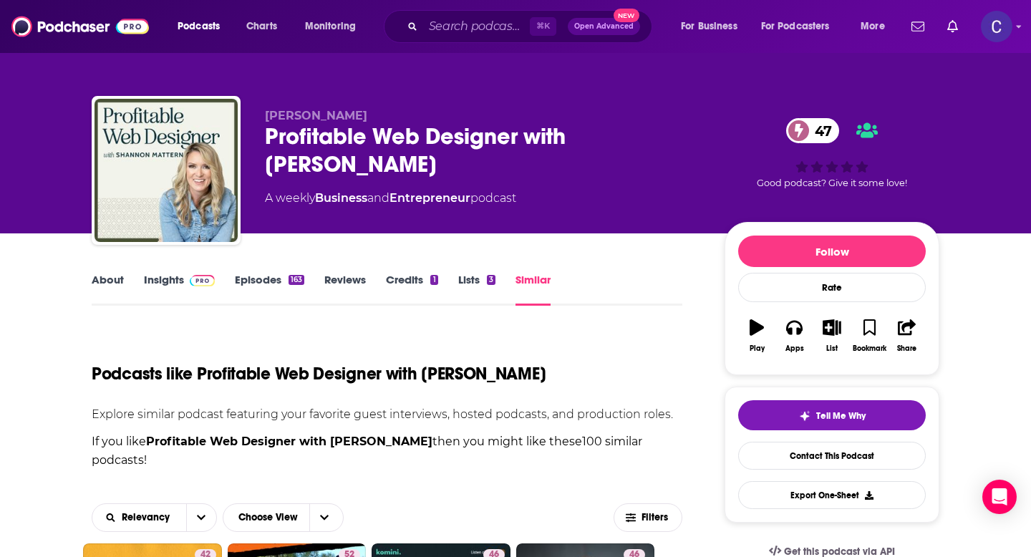
scroll to position [327, 0]
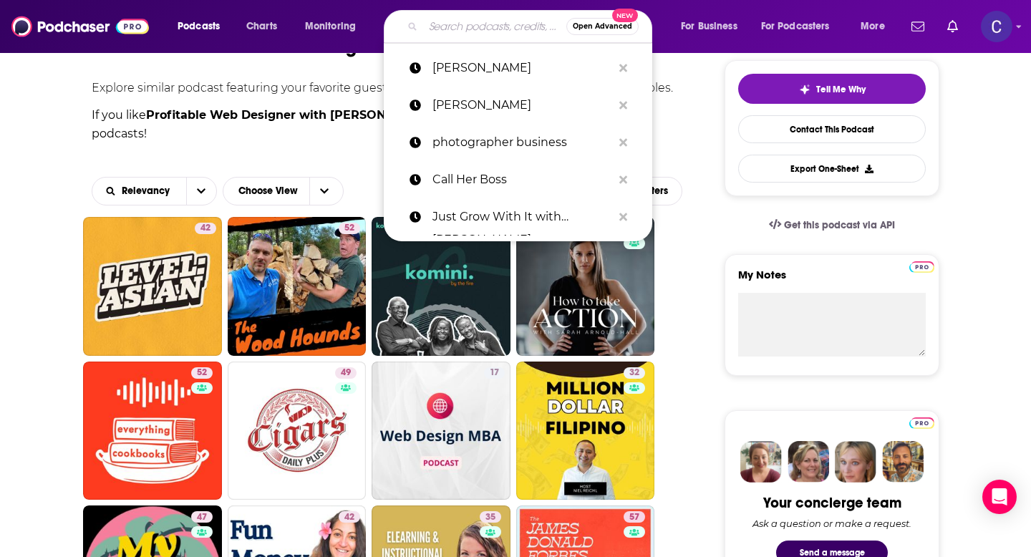
click at [475, 32] on input "Search podcasts, credits, & more..." at bounding box center [494, 26] width 143 height 23
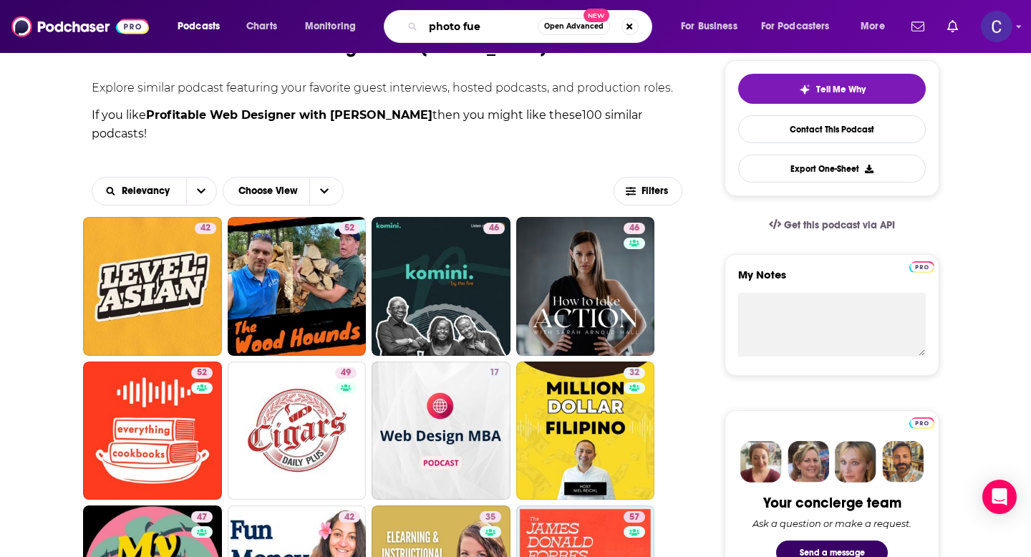
type input "photo fuel"
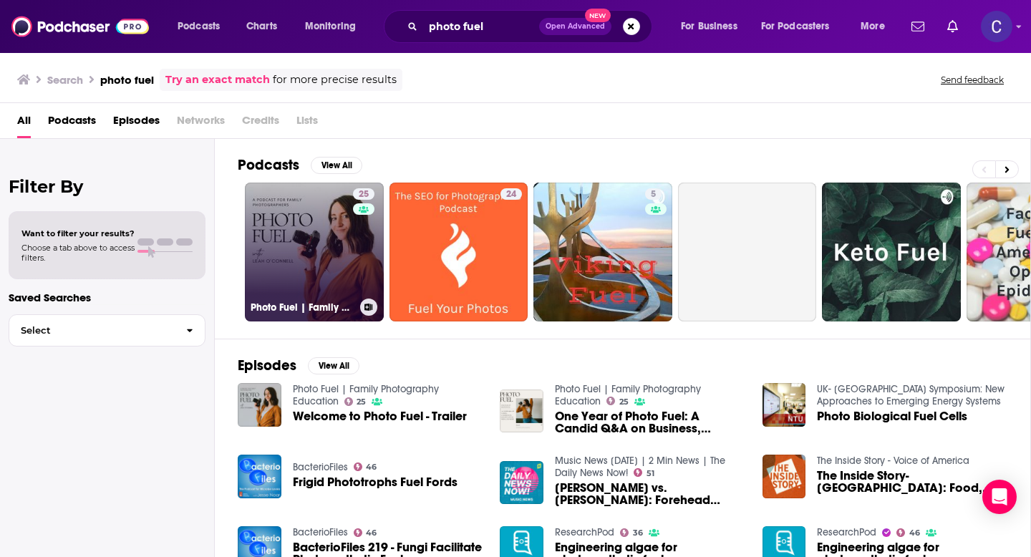
click at [328, 279] on link "25 Photo Fuel | Family Photography Education" at bounding box center [314, 252] width 139 height 139
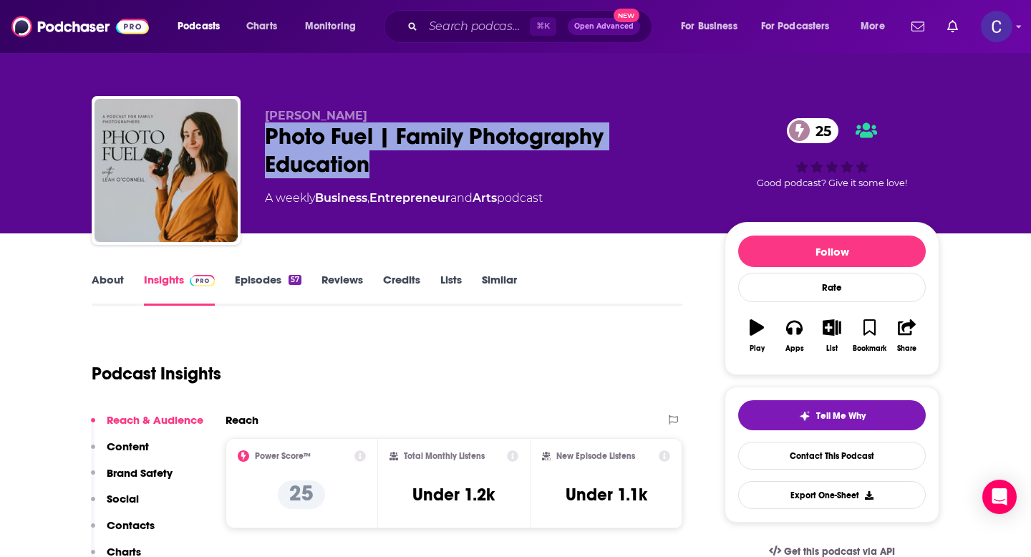
drag, startPoint x: 373, startPoint y: 165, endPoint x: 254, endPoint y: 140, distance: 122.3
click at [253, 139] on div "Leah O’Connell Photo Fuel | Family Photography Education 25 A weekly Business ,…" at bounding box center [516, 173] width 848 height 155
copy h2 "Photo Fuel | Family Photography Education"
drag, startPoint x: 264, startPoint y: 116, endPoint x: 491, endPoint y: 116, distance: 226.3
click at [491, 116] on div "Leah O’Connell Photo Fuel | Family Photography Education 25 A weekly Business ,…" at bounding box center [516, 173] width 848 height 155
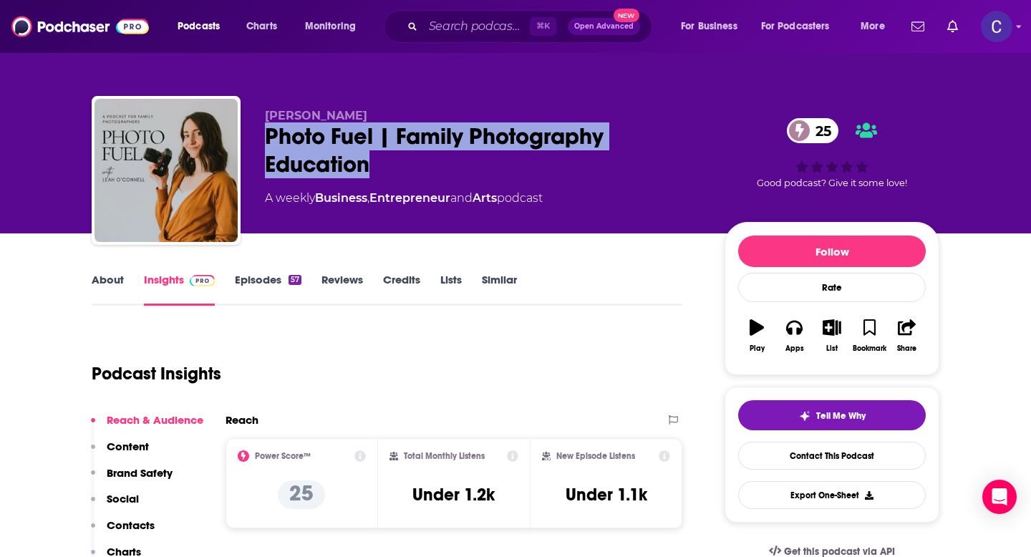
copy span "Leah O’Connell"
click at [499, 279] on link "Similar" at bounding box center [499, 289] width 35 height 33
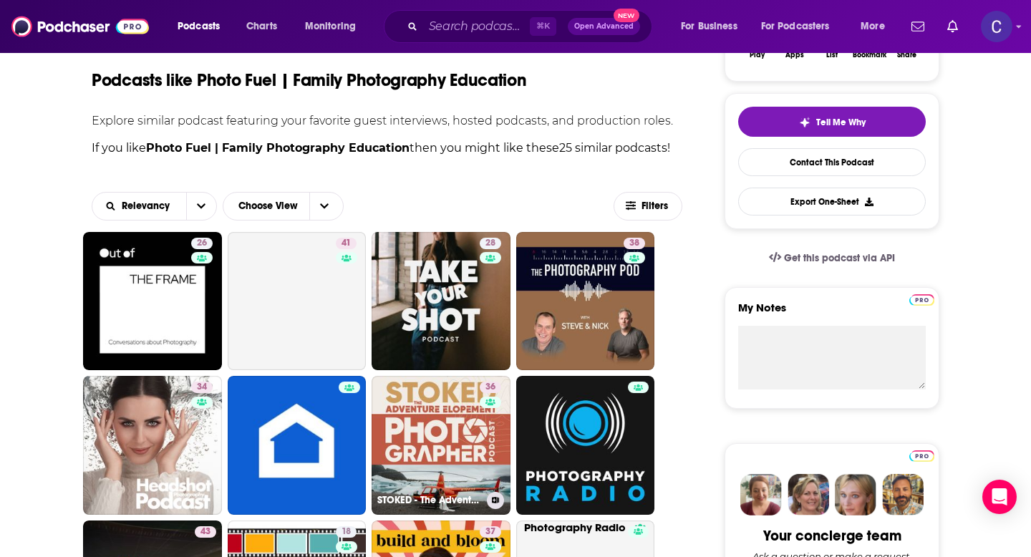
scroll to position [295, 0]
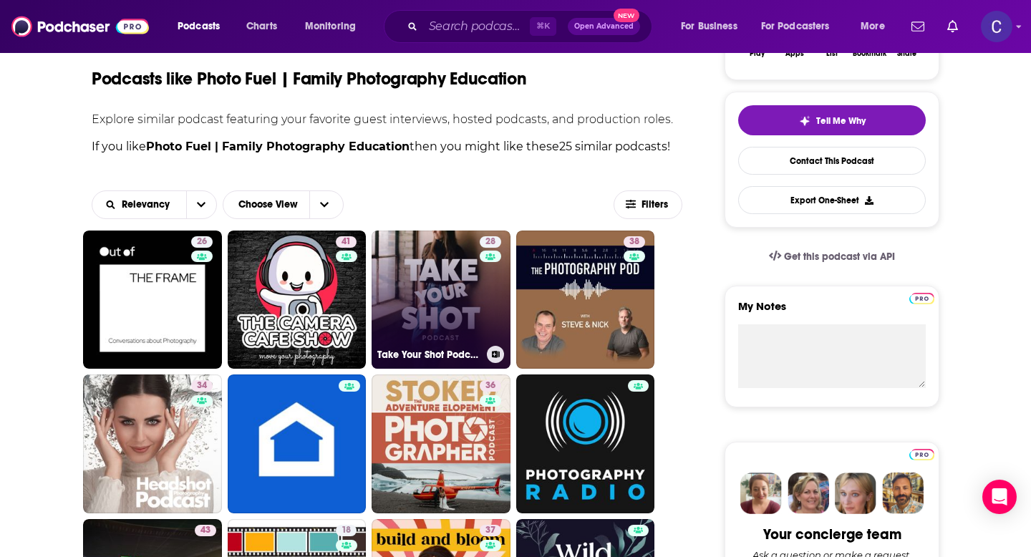
click at [453, 301] on link "28 Take Your Shot Podcast" at bounding box center [441, 300] width 139 height 139
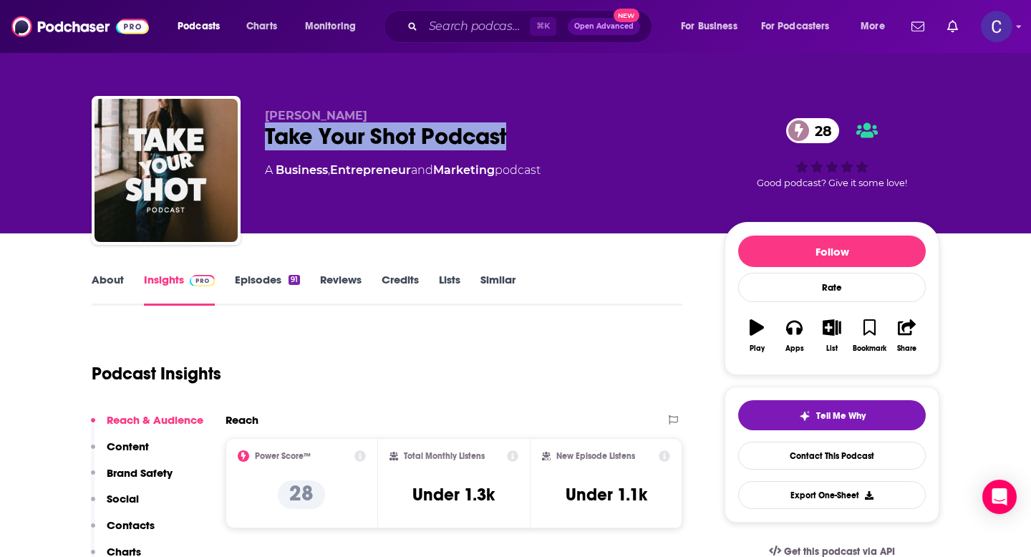
drag, startPoint x: 520, startPoint y: 143, endPoint x: 254, endPoint y: 143, distance: 265.7
click at [254, 143] on div "Halle Heather Take Your Shot Podcast 28 A Business , Entrepreneur and Marketing…" at bounding box center [516, 173] width 848 height 155
copy h2 "Take Your Shot Podcast"
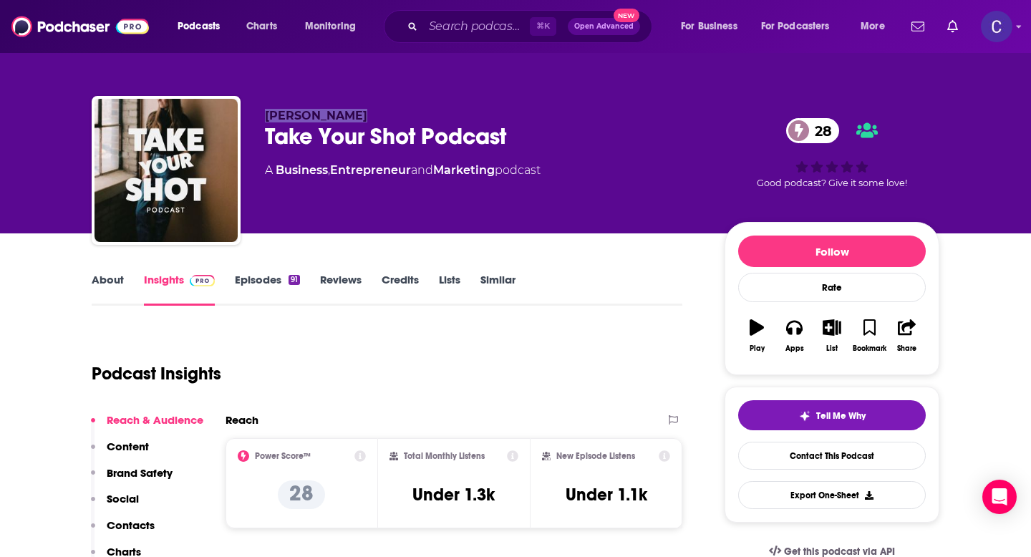
drag, startPoint x: 264, startPoint y: 112, endPoint x: 389, endPoint y: 112, distance: 125.3
click at [389, 112] on div "Halle Heather Take Your Shot Podcast 28 A Business , Entrepreneur and Marketing…" at bounding box center [516, 173] width 848 height 155
copy span "Halle Heather"
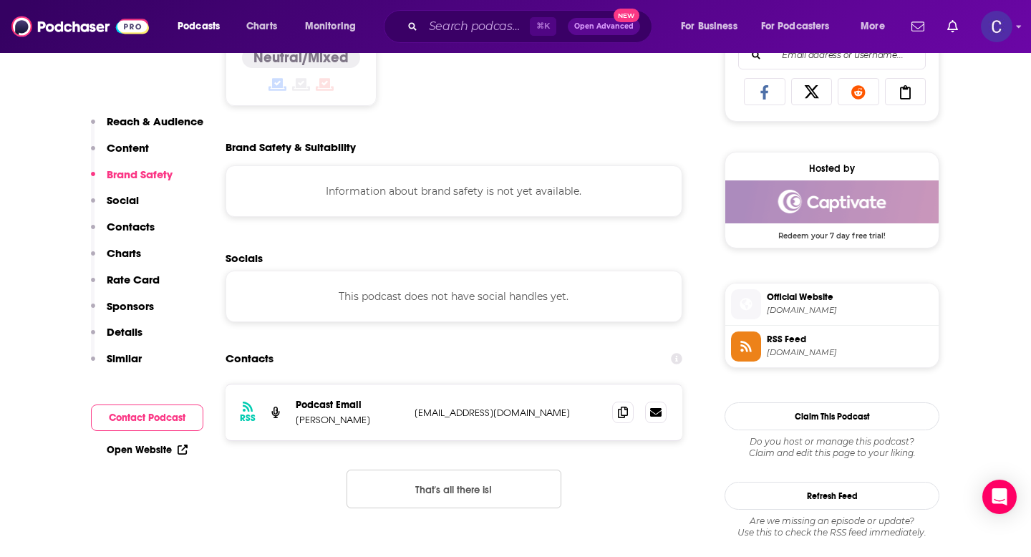
scroll to position [967, 0]
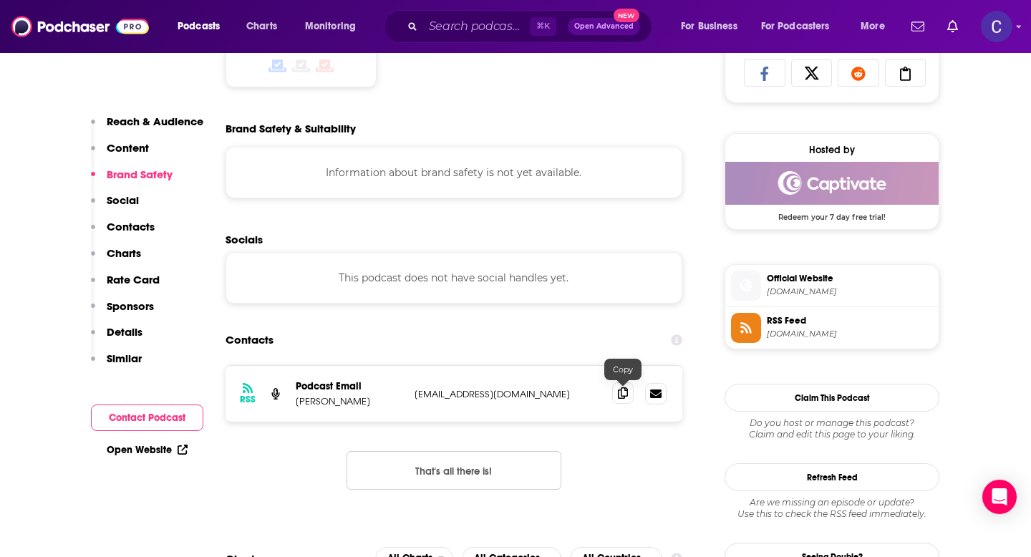
click at [617, 397] on span at bounding box center [622, 392] width 21 height 21
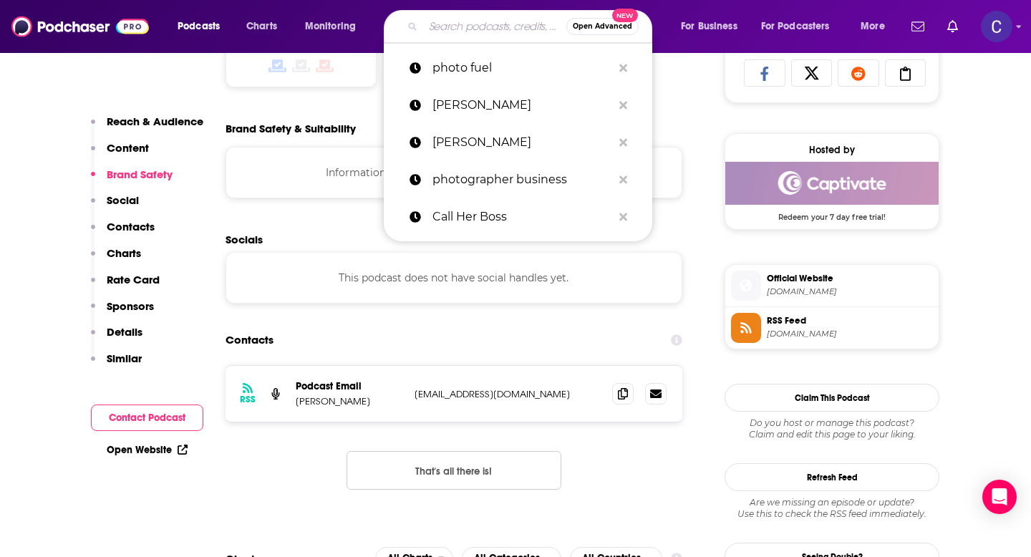
click at [481, 24] on input "Search podcasts, credits, & more..." at bounding box center [494, 26] width 143 height 23
paste input "The Evolve Your Wedding Business Podcast"
type input "The Evolve Your Wedding Business Podcast"
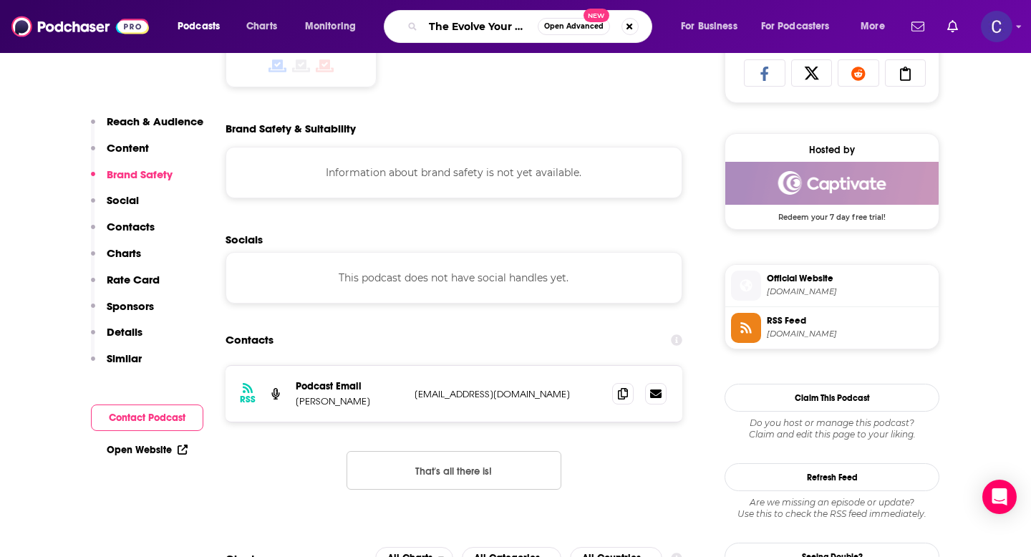
scroll to position [0, 127]
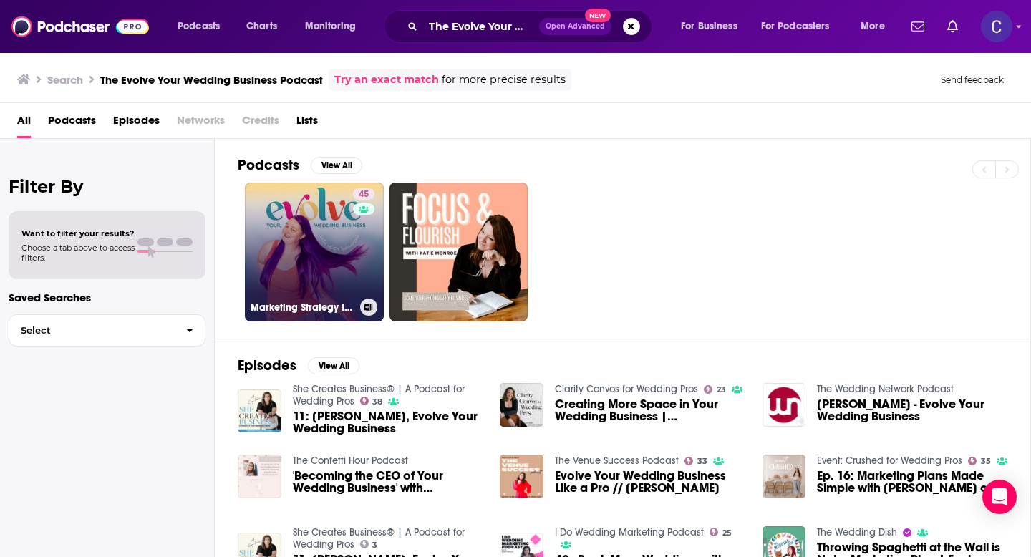
click at [343, 248] on link "45 Marketing Strategy for Wedding Professionals & Businesses: The Evolve Your W…" at bounding box center [314, 252] width 139 height 139
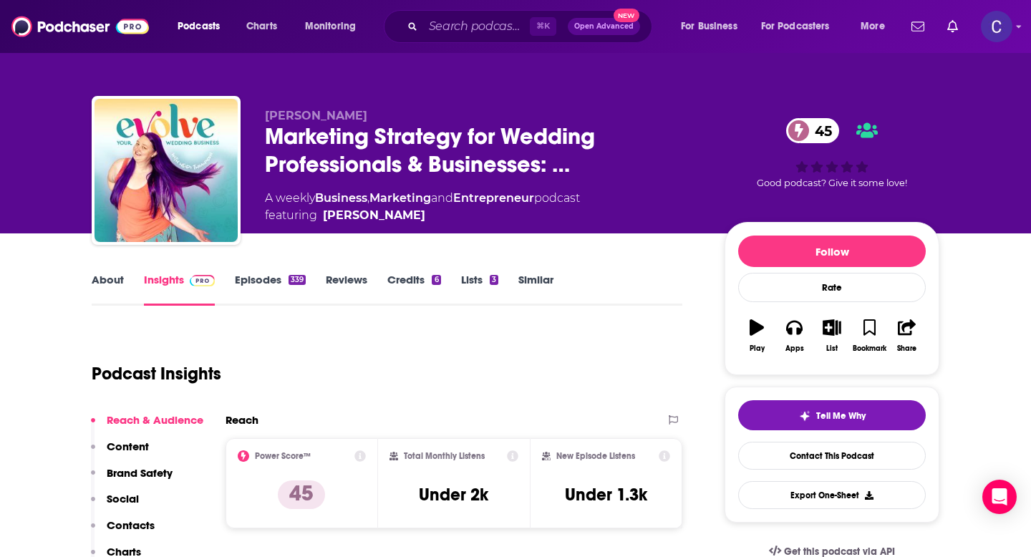
drag, startPoint x: 263, startPoint y: 111, endPoint x: 370, endPoint y: 114, distance: 107.5
click at [370, 114] on div "Heidi Thompson Marketing Strategy for Wedding Professionals & Businesses: … 45 …" at bounding box center [516, 173] width 848 height 155
copy span "Heidi Thompson"
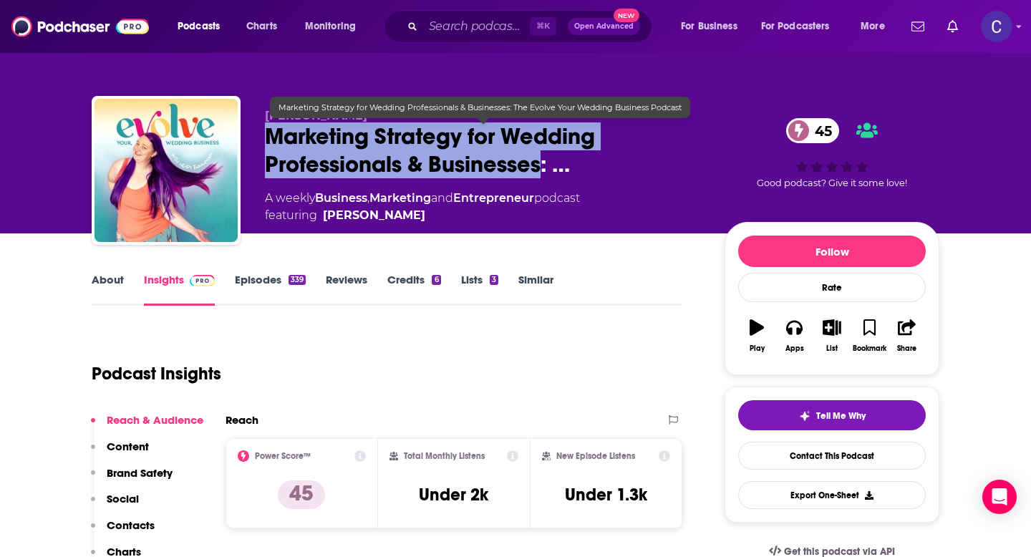
drag, startPoint x: 260, startPoint y: 143, endPoint x: 539, endPoint y: 168, distance: 279.7
click at [539, 168] on div "Heidi Thompson Marketing Strategy for Wedding Professionals & Businesses: … 45 …" at bounding box center [516, 173] width 848 height 155
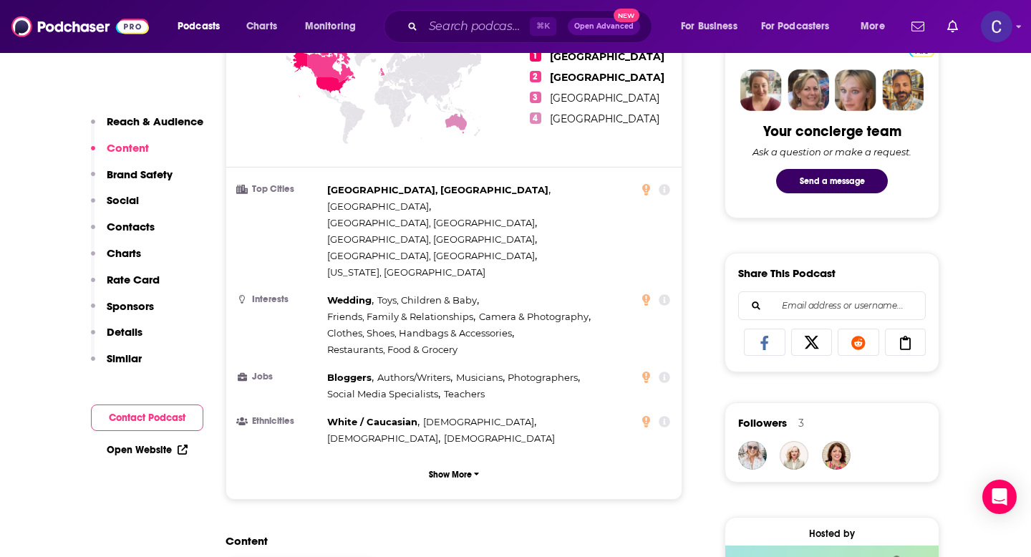
scroll to position [544, 0]
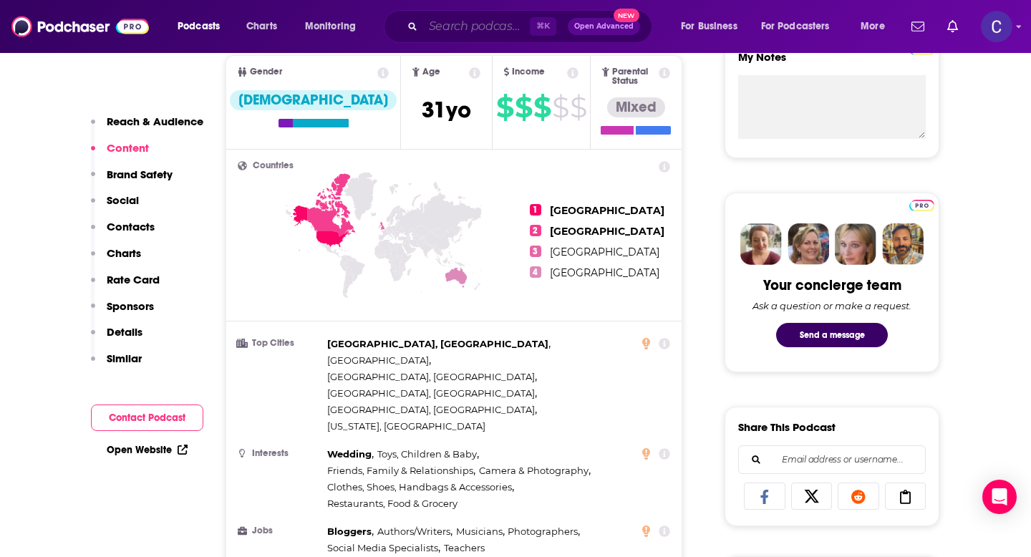
click at [451, 31] on input "Search podcasts, credits, & more..." at bounding box center [476, 26] width 107 height 23
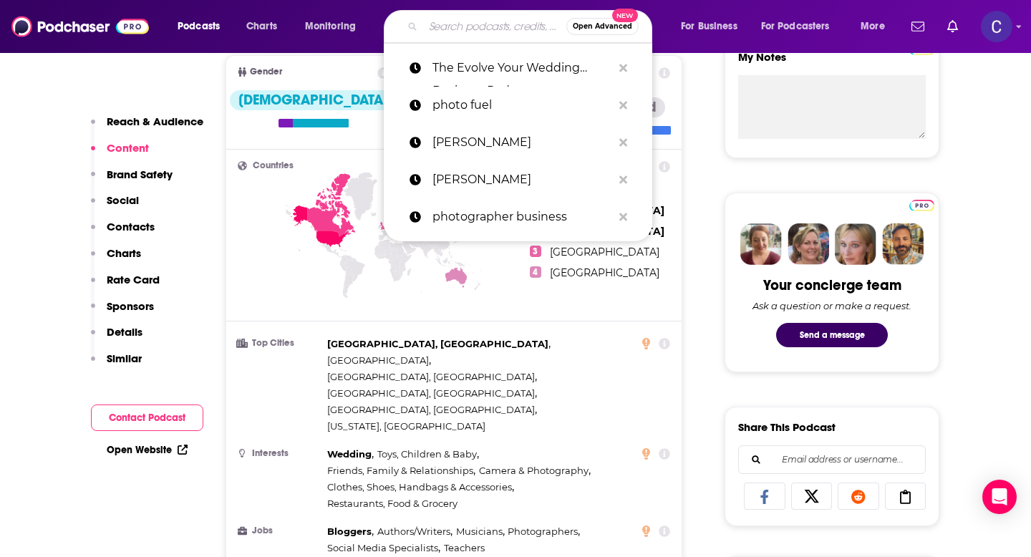
paste input "The Branding Business School Podcast"
type input "The Branding Business School Podcast"
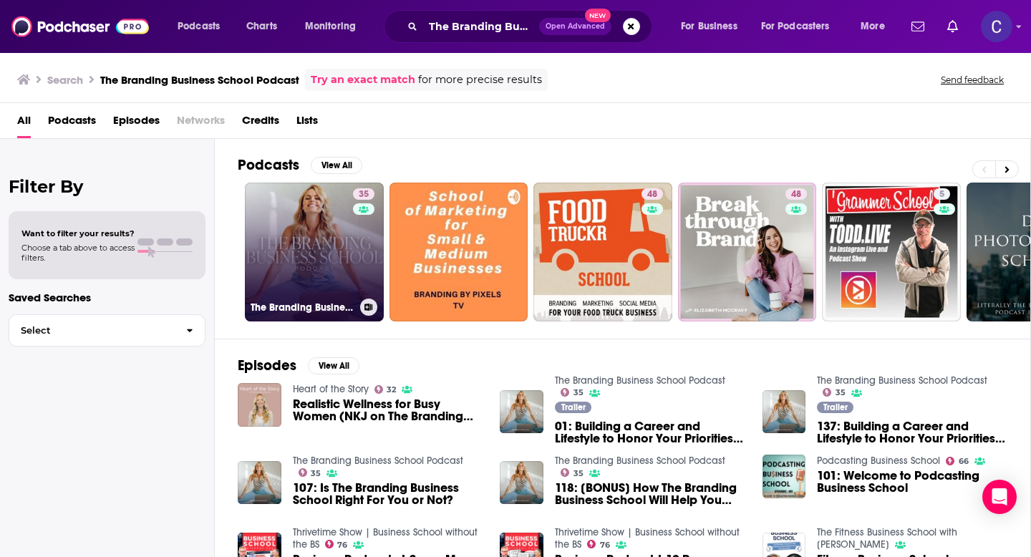
click at [296, 258] on link "35 The Branding Business School Podcast" at bounding box center [314, 252] width 139 height 139
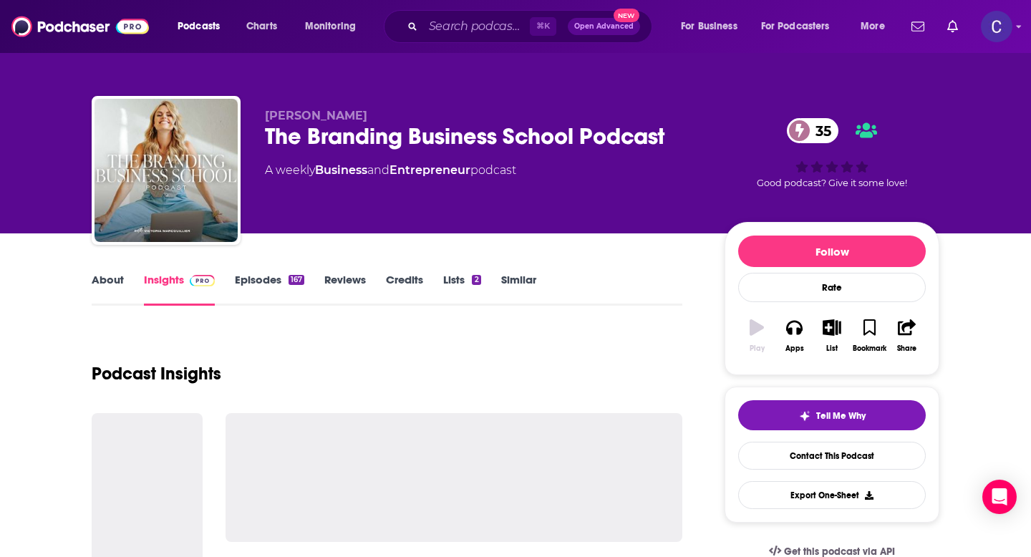
click at [440, 113] on div "Victoria Marcouillier The Branding Business School Podcast 35 A weekly Business…" at bounding box center [516, 173] width 848 height 155
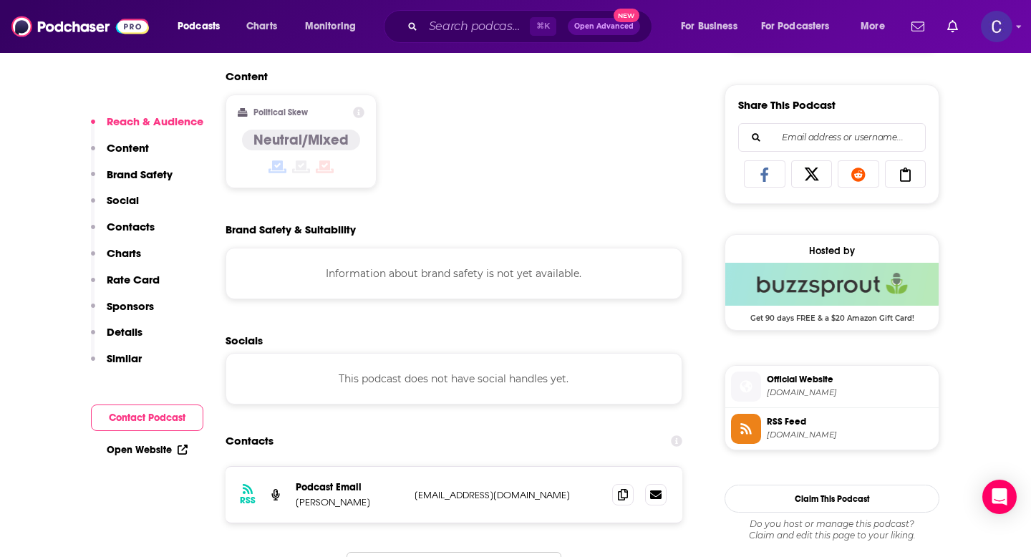
scroll to position [1068, 0]
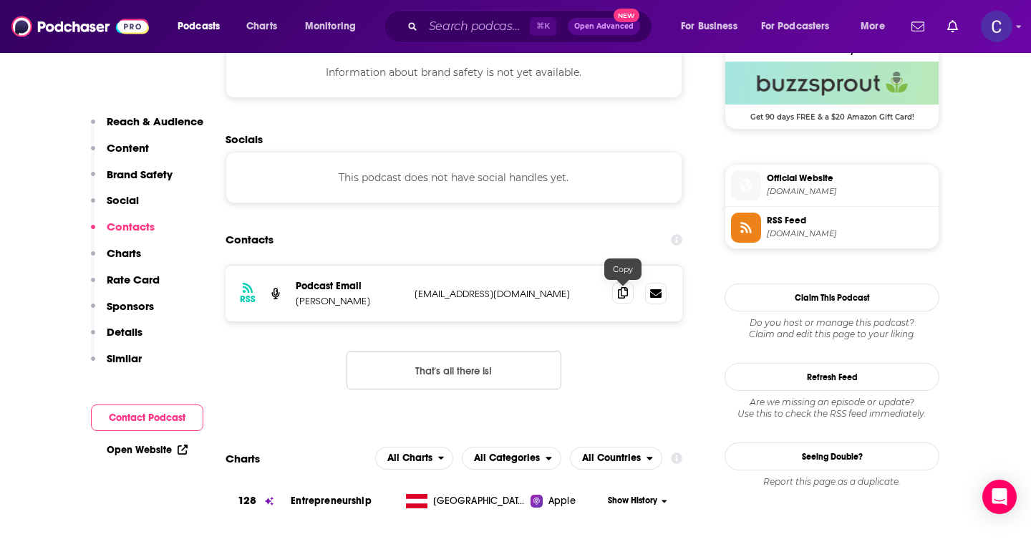
click at [629, 292] on span at bounding box center [622, 292] width 21 height 21
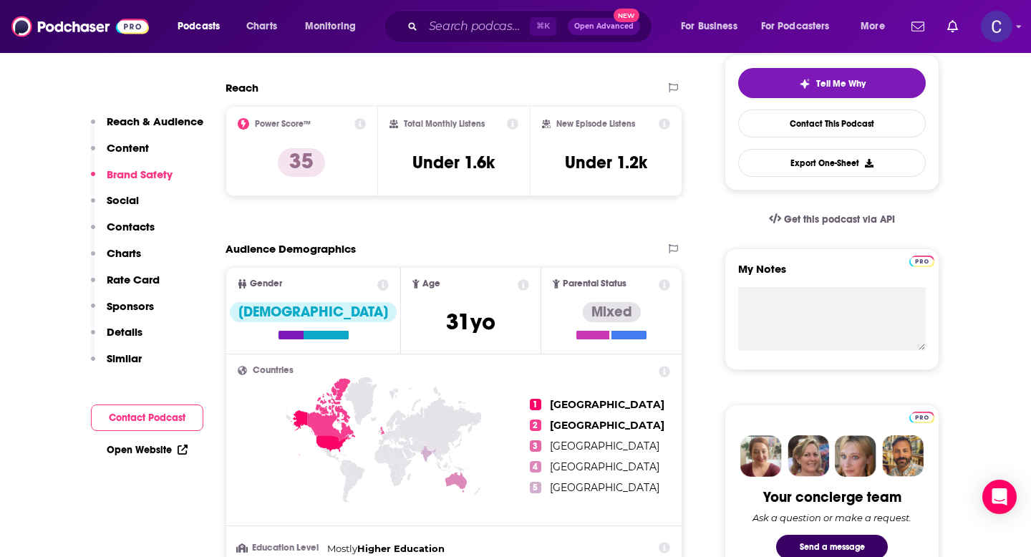
scroll to position [10, 0]
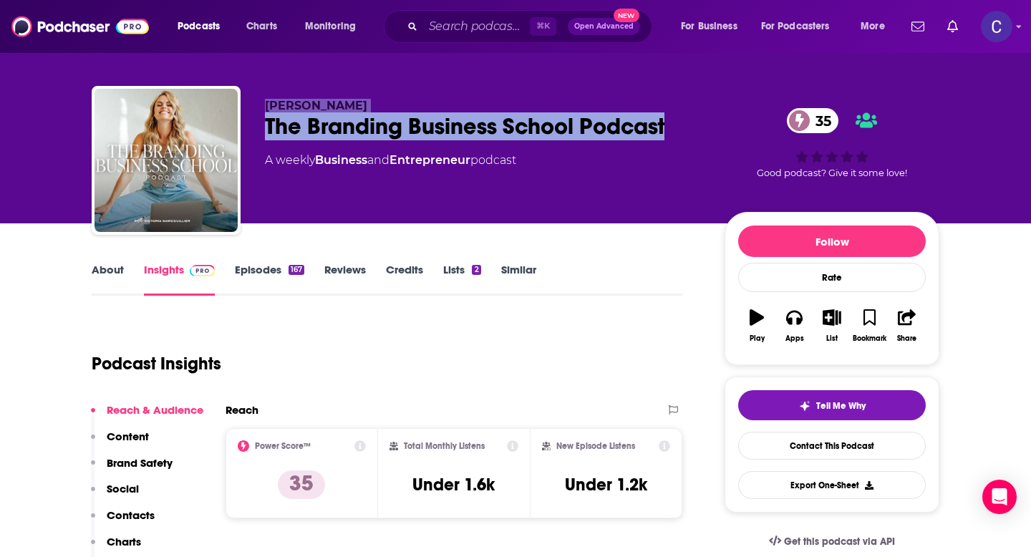
drag, startPoint x: 697, startPoint y: 129, endPoint x: 264, endPoint y: 101, distance: 433.4
click at [264, 100] on div "Victoria Marcouillier The Branding Business School Podcast 35 A weekly Business…" at bounding box center [516, 163] width 848 height 155
copy div "Victoria Marcouillier The Branding Business School Podcast"
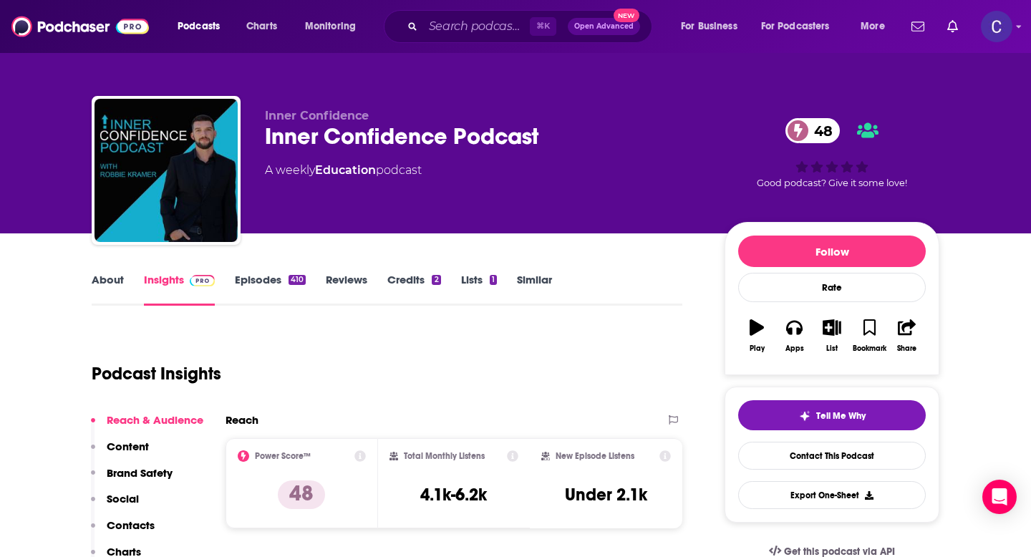
click at [107, 274] on link "About" at bounding box center [108, 289] width 32 height 33
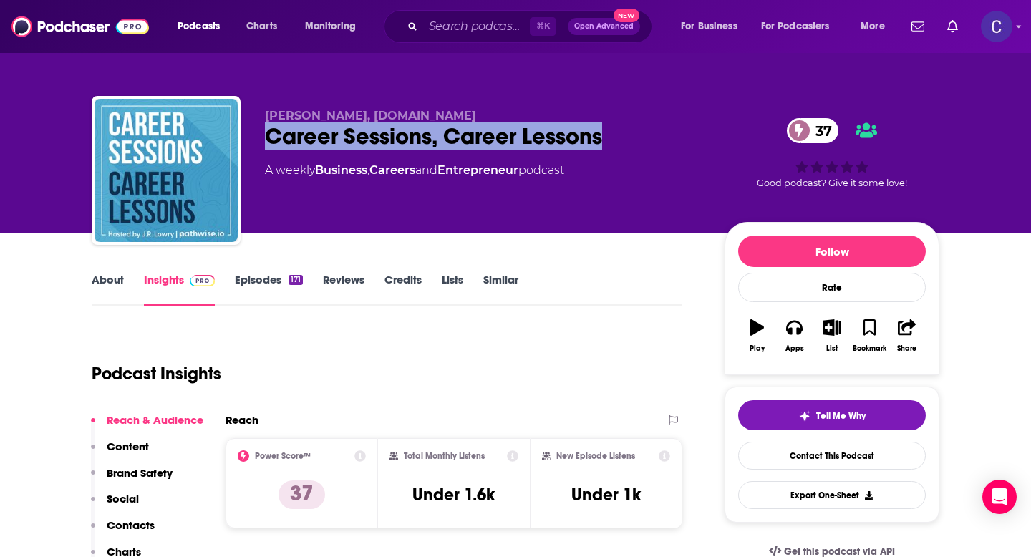
drag, startPoint x: 264, startPoint y: 135, endPoint x: 600, endPoint y: 137, distance: 336.6
click at [600, 137] on div "JR Lowry, PathWise.io Career Sessions, Career Lessons 37 A weekly Business , Ca…" at bounding box center [516, 173] width 848 height 155
copy h2 "Career Sessions, Career Lessons"
click at [119, 290] on link "About" at bounding box center [108, 289] width 32 height 33
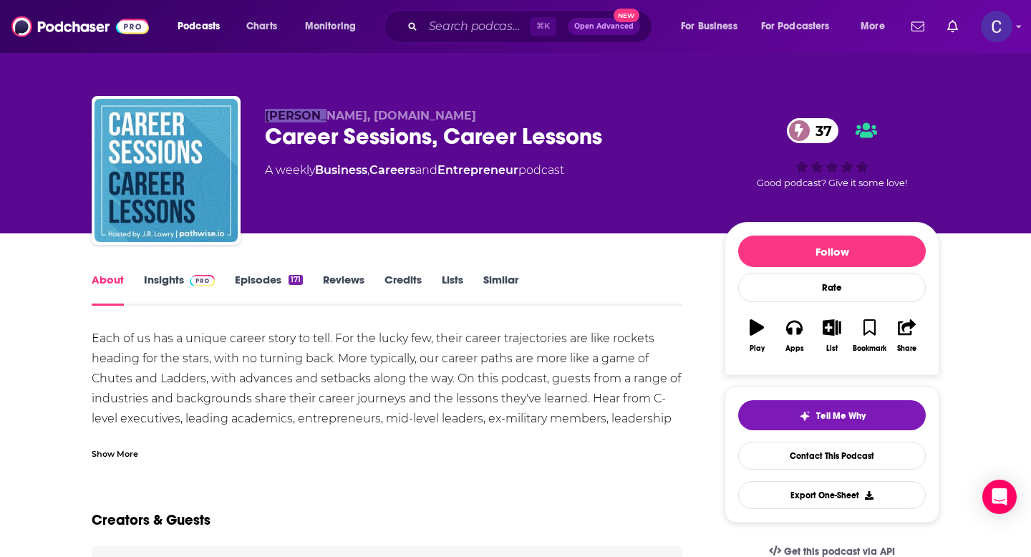
drag, startPoint x: 259, startPoint y: 116, endPoint x: 319, endPoint y: 121, distance: 61.1
click at [319, 121] on div "JR Lowry, PathWise.io Career Sessions, Career Lessons 37 A weekly Business , Ca…" at bounding box center [516, 173] width 848 height 155
click at [168, 284] on link "Insights" at bounding box center [179, 289] width 71 height 33
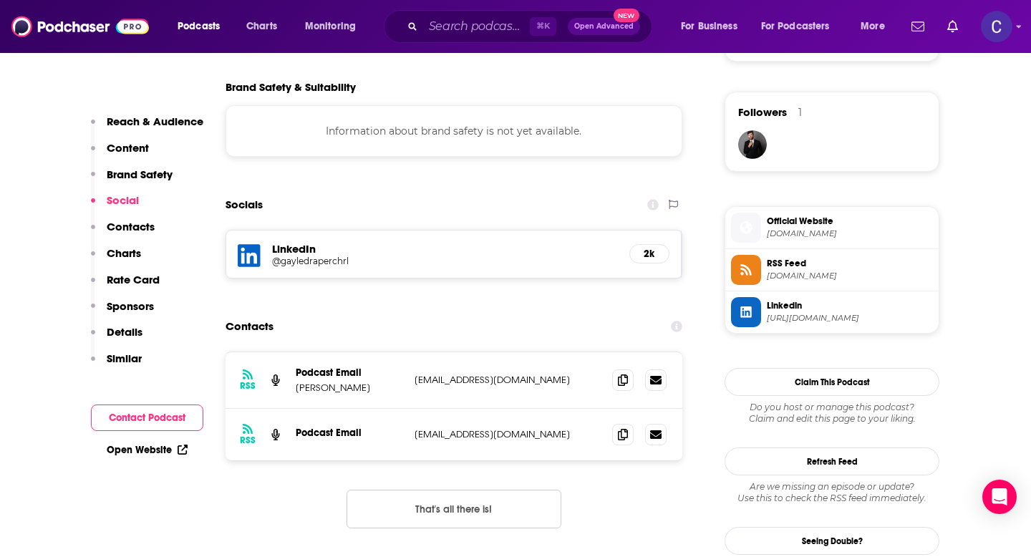
scroll to position [1018, 0]
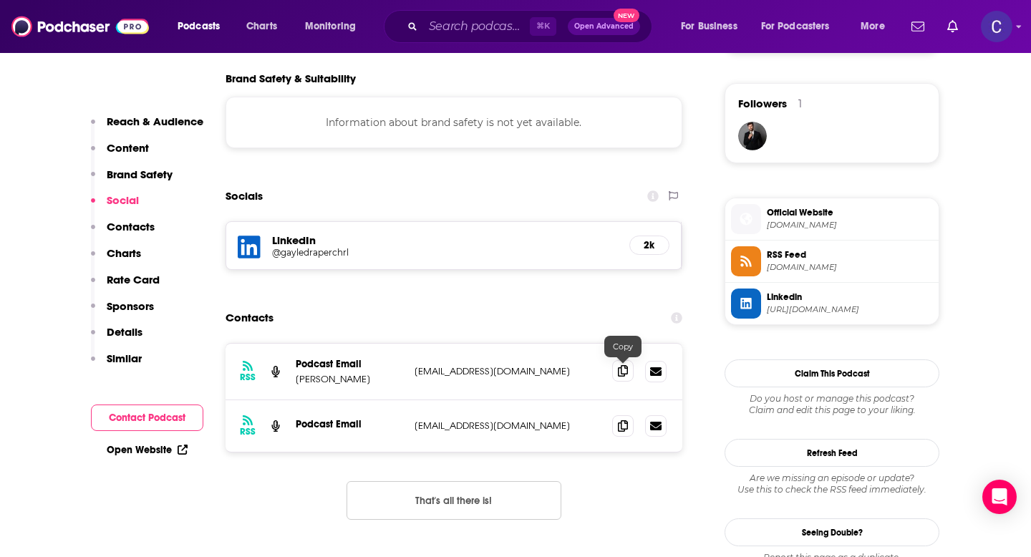
click at [624, 376] on icon at bounding box center [623, 370] width 10 height 11
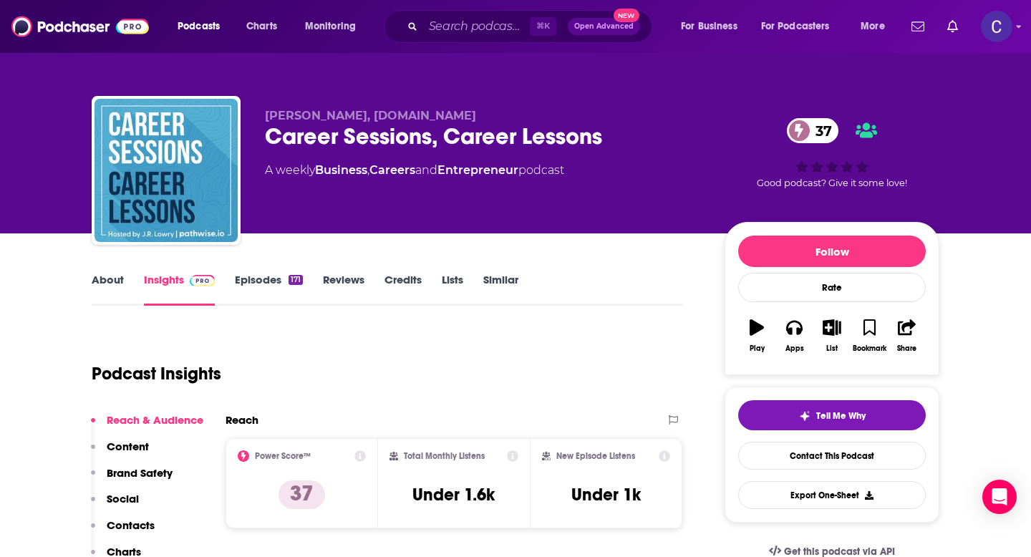
click at [504, 285] on link "Similar" at bounding box center [500, 289] width 35 height 33
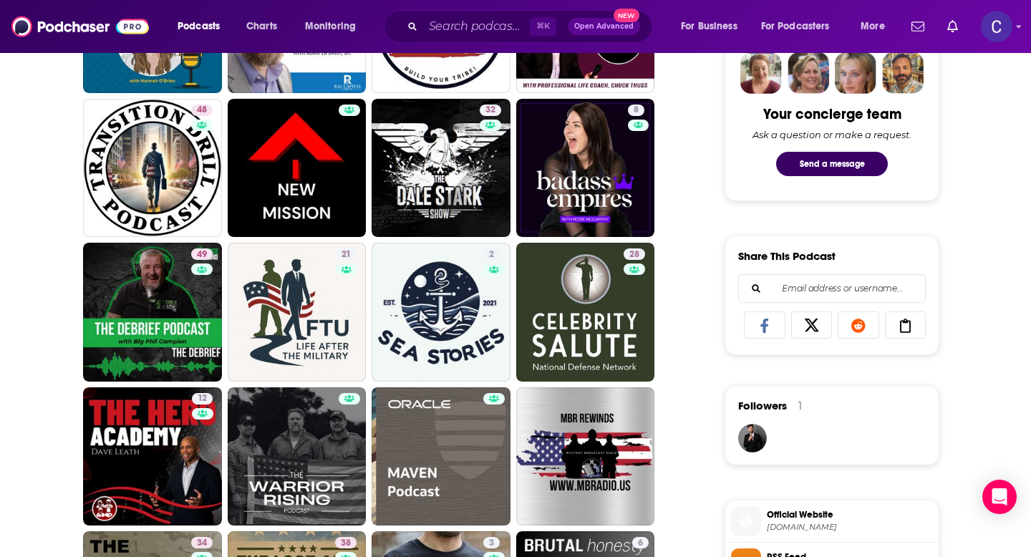
scroll to position [741, 0]
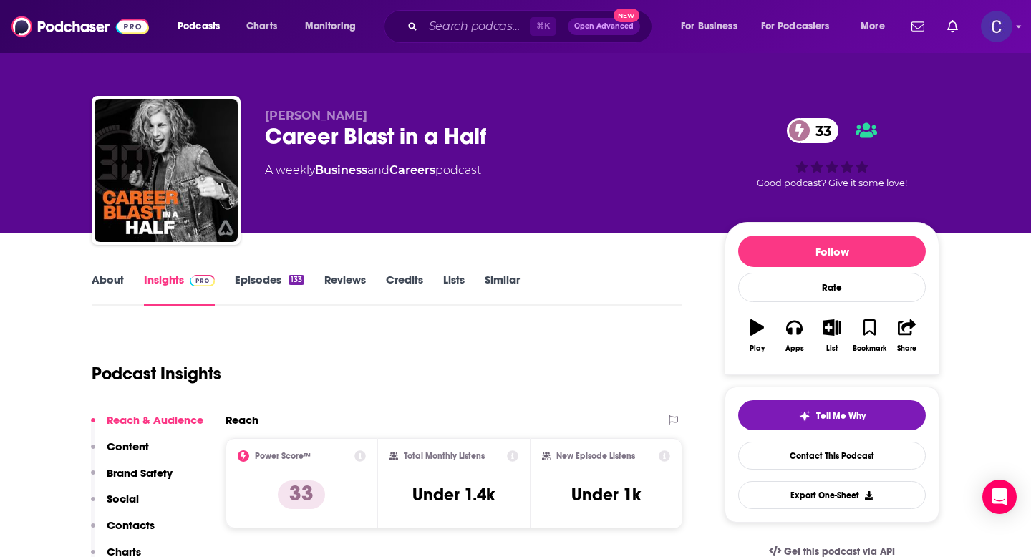
click at [97, 278] on link "About" at bounding box center [108, 289] width 32 height 33
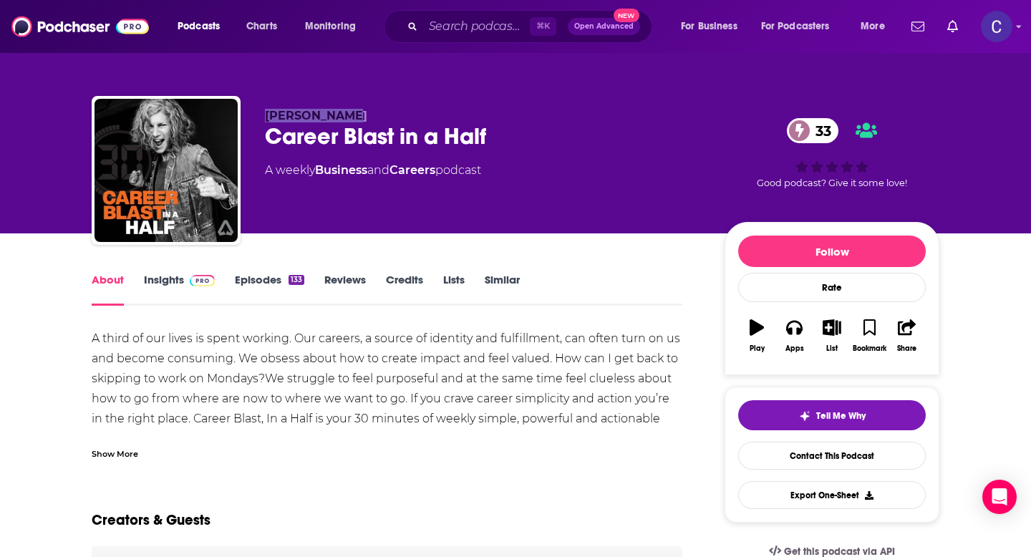
drag, startPoint x: 261, startPoint y: 119, endPoint x: 392, endPoint y: 119, distance: 131.1
click at [393, 119] on div "[PERSON_NAME] Career Blast in a Half 33 A weekly Business and Careers podcast 3…" at bounding box center [516, 173] width 848 height 155
copy span "[PERSON_NAME]"
click at [511, 286] on link "Similar" at bounding box center [502, 289] width 35 height 33
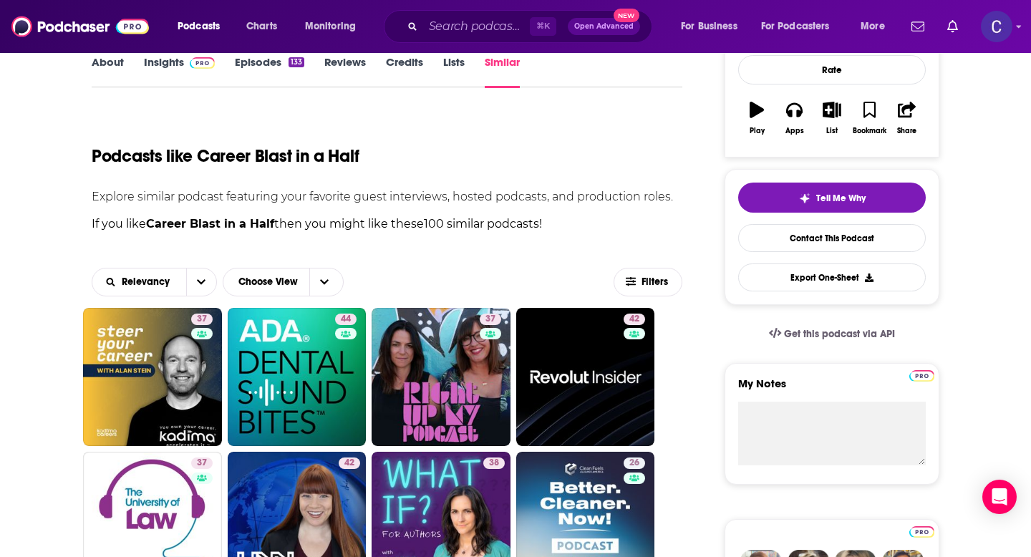
scroll to position [228, 0]
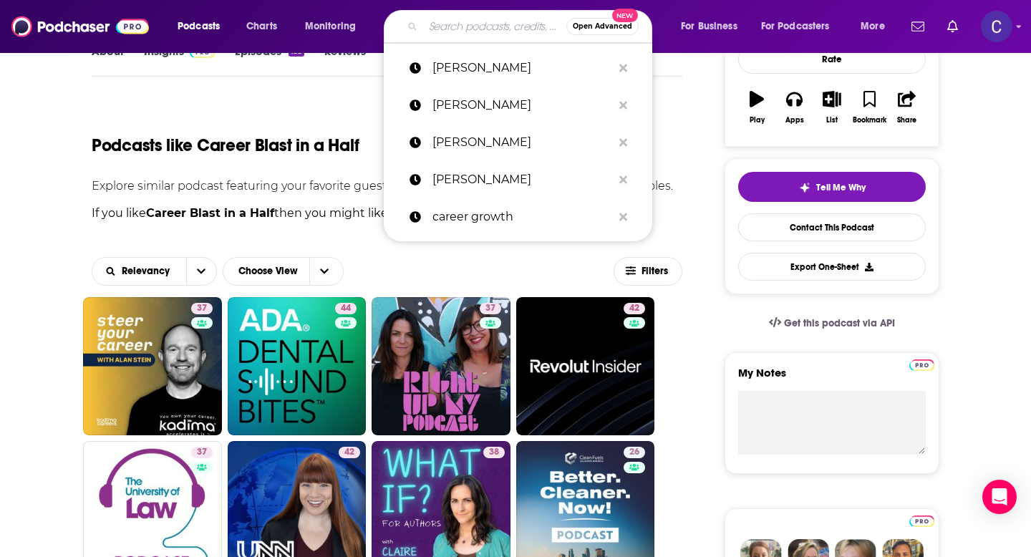
click at [475, 23] on input "Search podcasts, credits, & more..." at bounding box center [494, 26] width 143 height 23
paste input "[PERSON_NAME]"
type input "[PERSON_NAME]"
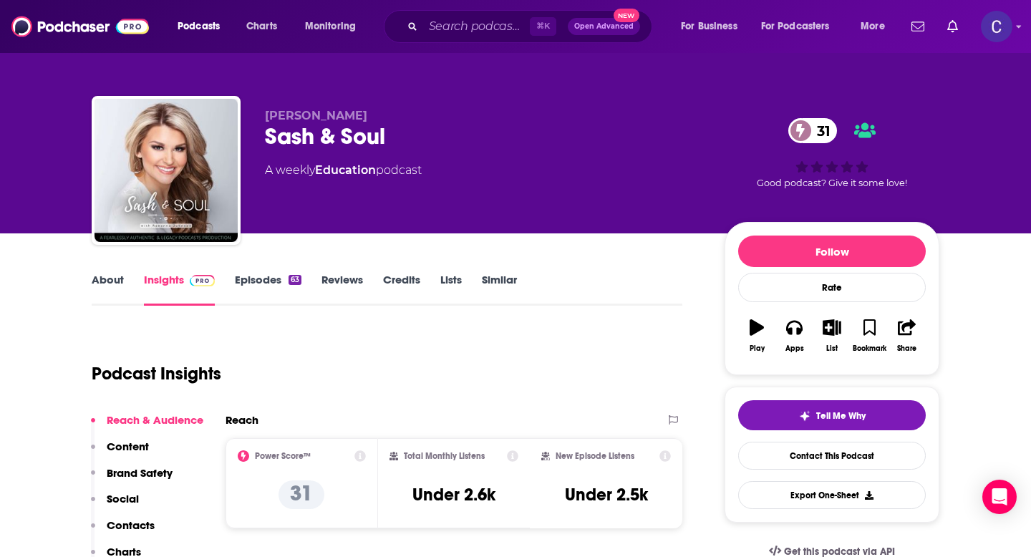
click at [110, 275] on link "About" at bounding box center [108, 289] width 32 height 33
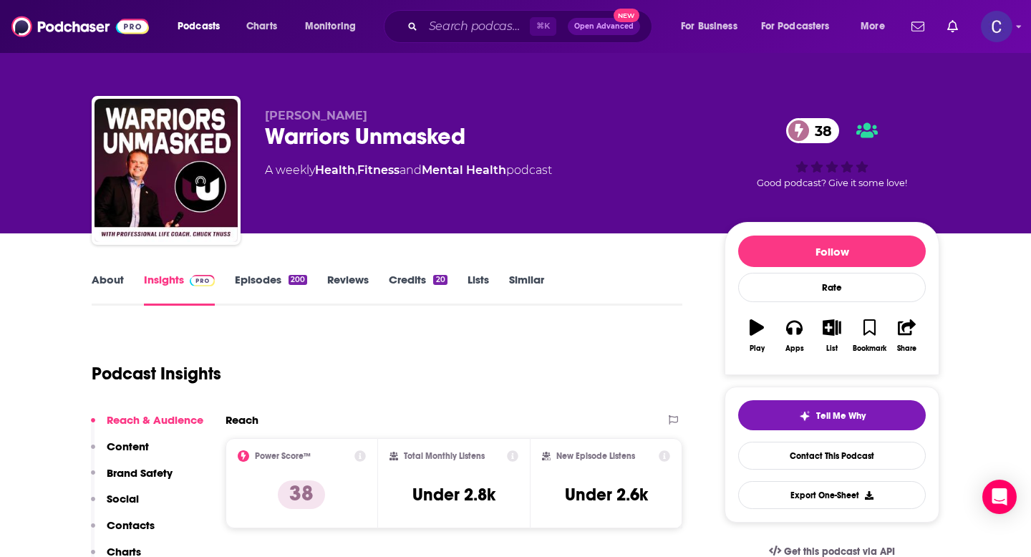
click at [112, 271] on div "About Insights Episodes 200 Reviews Credits 20 Lists Similar" at bounding box center [387, 288] width 591 height 35
click at [113, 284] on link "About" at bounding box center [108, 289] width 32 height 33
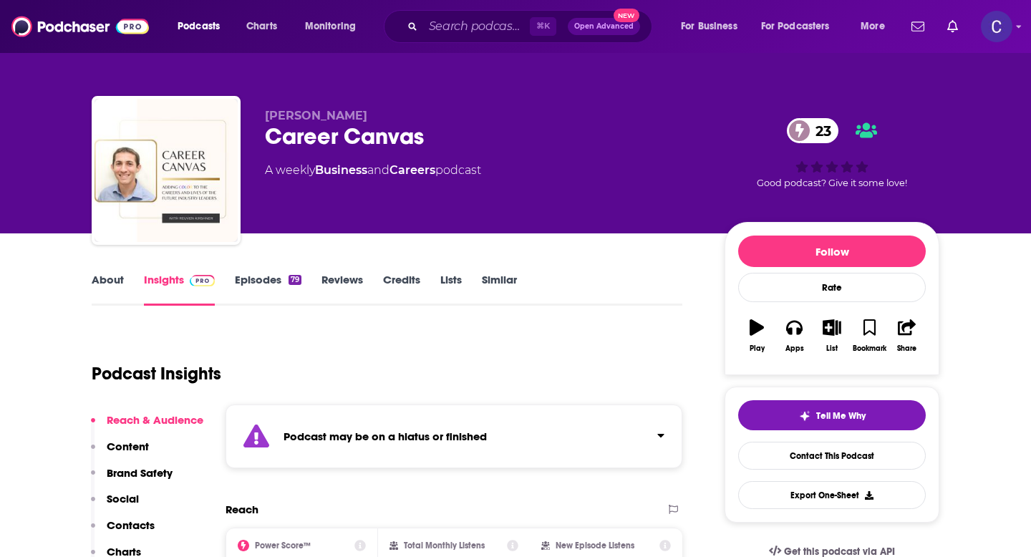
click at [495, 275] on link "Similar" at bounding box center [499, 289] width 35 height 33
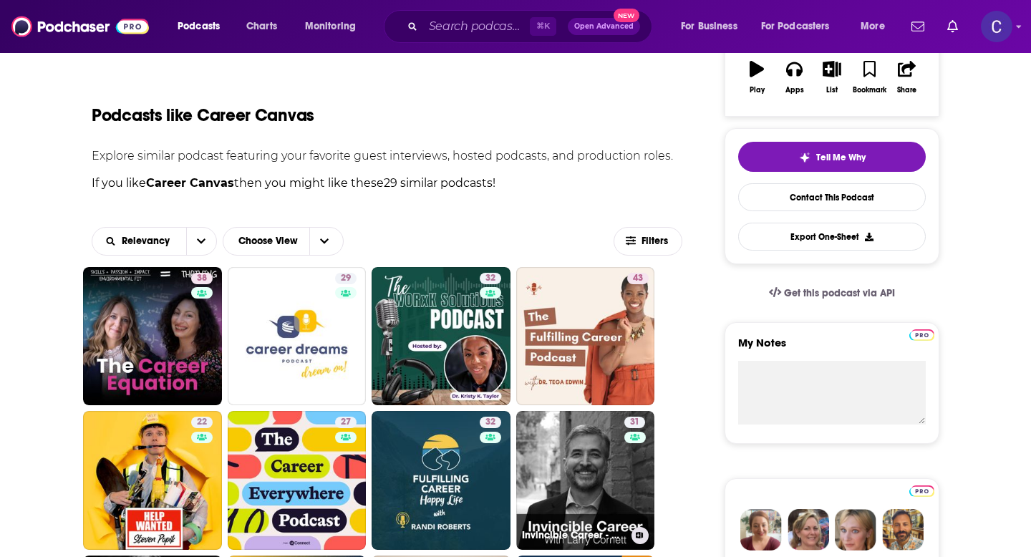
scroll to position [267, 0]
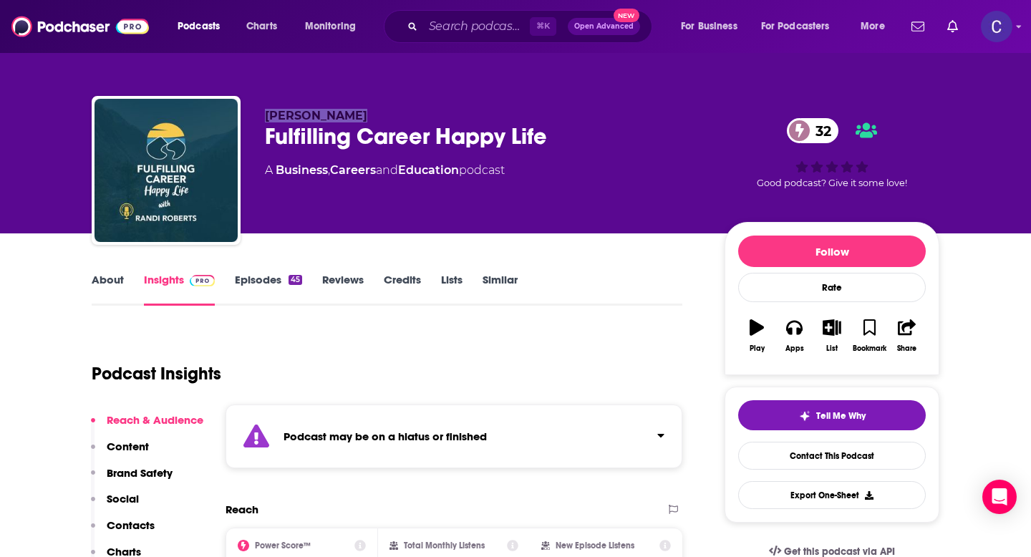
drag, startPoint x: 350, startPoint y: 120, endPoint x: 263, endPoint y: 120, distance: 87.4
click at [263, 120] on div "Randi Roberts Fulfilling Career Happy Life 32 A Business , Careers and Educatio…" at bounding box center [516, 173] width 848 height 155
copy span "Randi Roberts"
click at [495, 281] on link "Similar" at bounding box center [500, 289] width 35 height 33
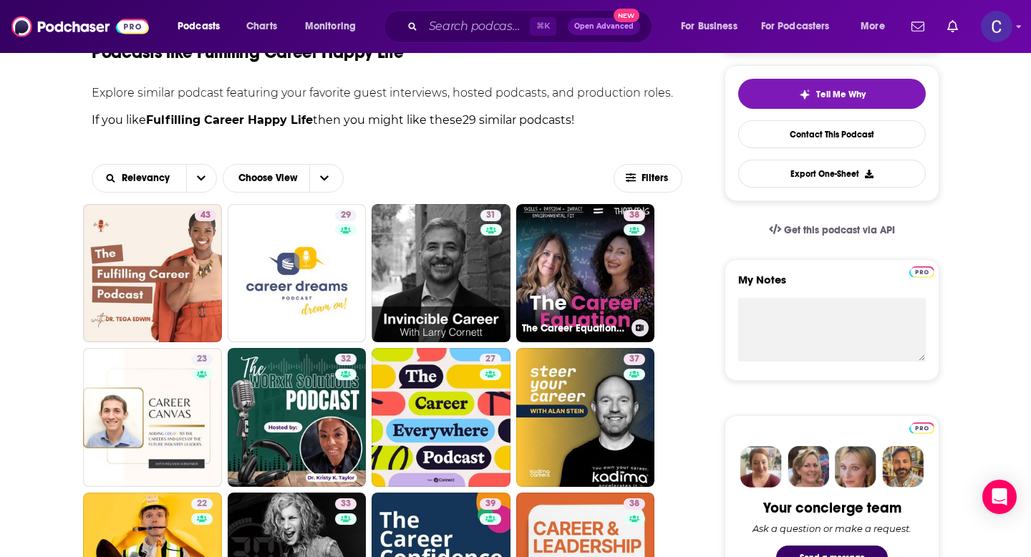
scroll to position [324, 0]
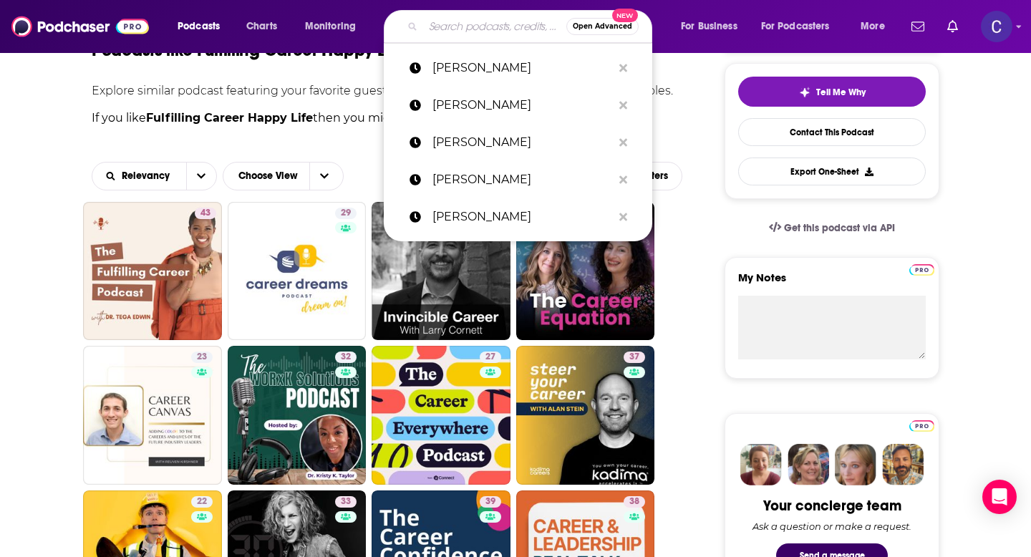
click at [496, 34] on input "Search podcasts, credits, & more..." at bounding box center [494, 26] width 143 height 23
paste input "Randi Roberts"
type input "Randi Roberts"
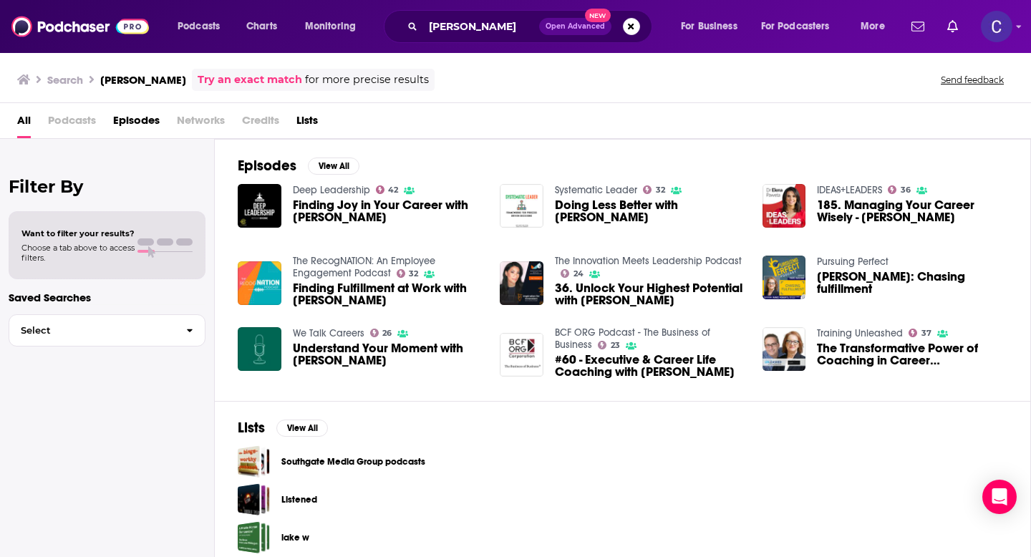
click at [693, 157] on div "Episodes View All Deep Leadership 42 Finding Joy in Your Career with Randi Robe…" at bounding box center [623, 270] width 816 height 262
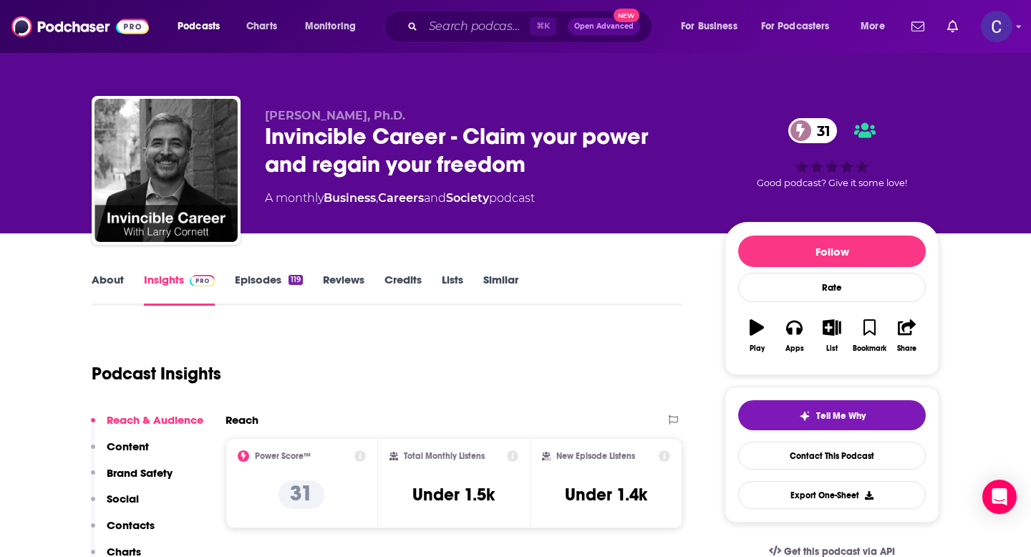
click at [117, 271] on div "About Insights Episodes 119 Reviews Credits Lists Similar" at bounding box center [387, 288] width 591 height 35
click at [107, 282] on link "About" at bounding box center [108, 289] width 32 height 33
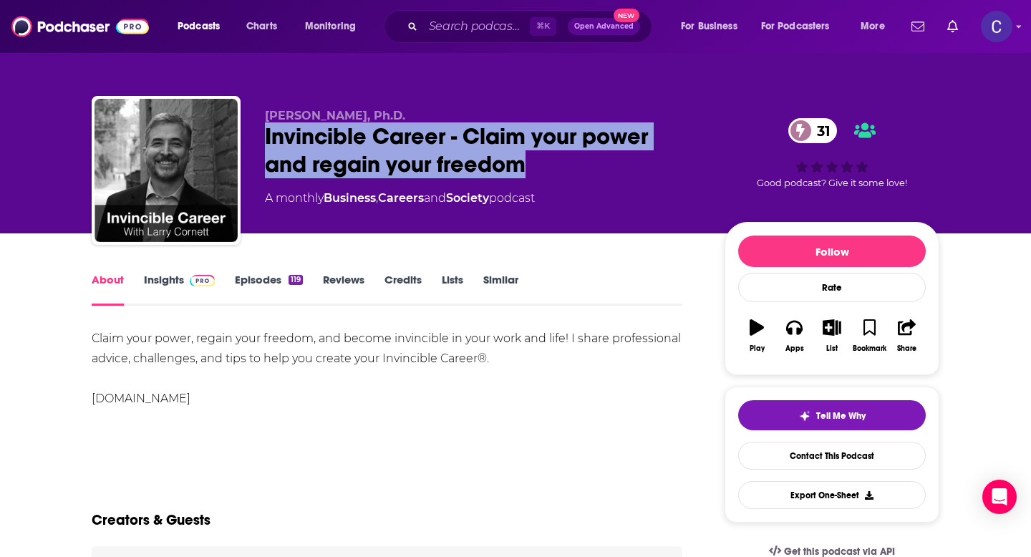
drag, startPoint x: 549, startPoint y: 168, endPoint x: 266, endPoint y: 137, distance: 284.6
click at [266, 137] on div "Invincible Career - Claim your power and regain your freedom 31" at bounding box center [483, 150] width 437 height 56
copy h1 "Invincible Career - Claim your power and regain your freedom"
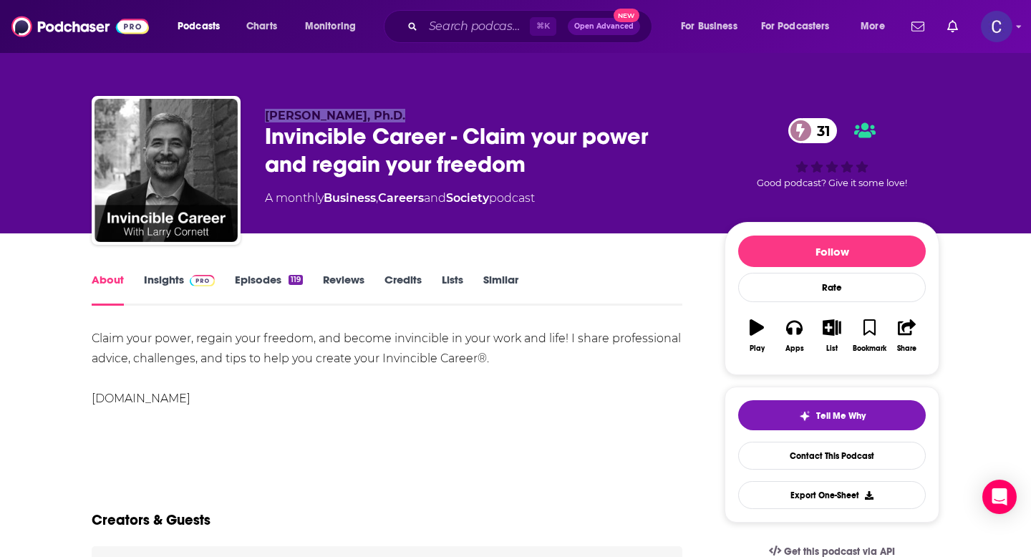
drag, startPoint x: 261, startPoint y: 115, endPoint x: 396, endPoint y: 115, distance: 134.6
click at [396, 115] on div "[PERSON_NAME], Ph.D. Invincible Career - Claim your power and regain your freed…" at bounding box center [516, 173] width 848 height 155
copy span "[PERSON_NAME], Ph.D."
click at [156, 276] on link "Insights" at bounding box center [179, 289] width 71 height 33
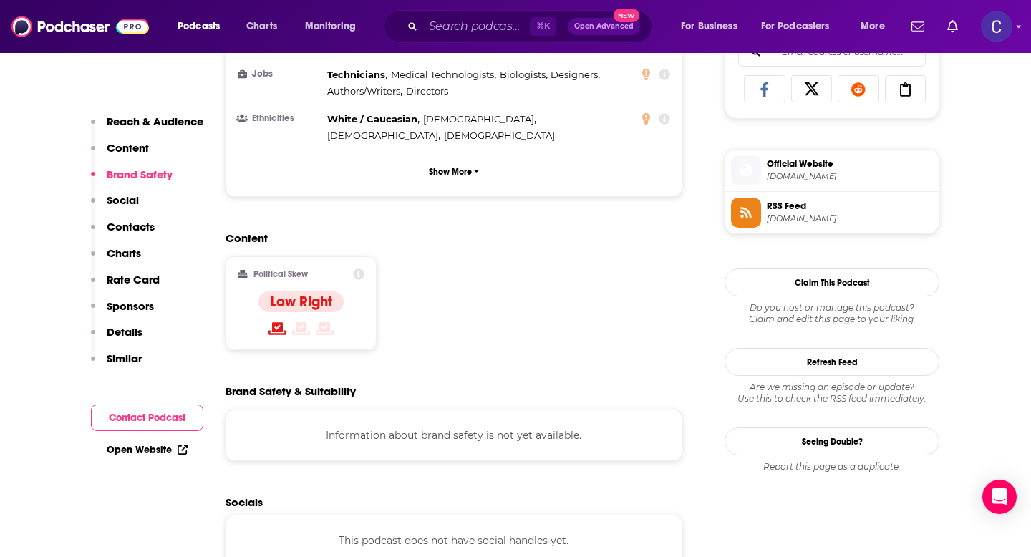
scroll to position [1223, 0]
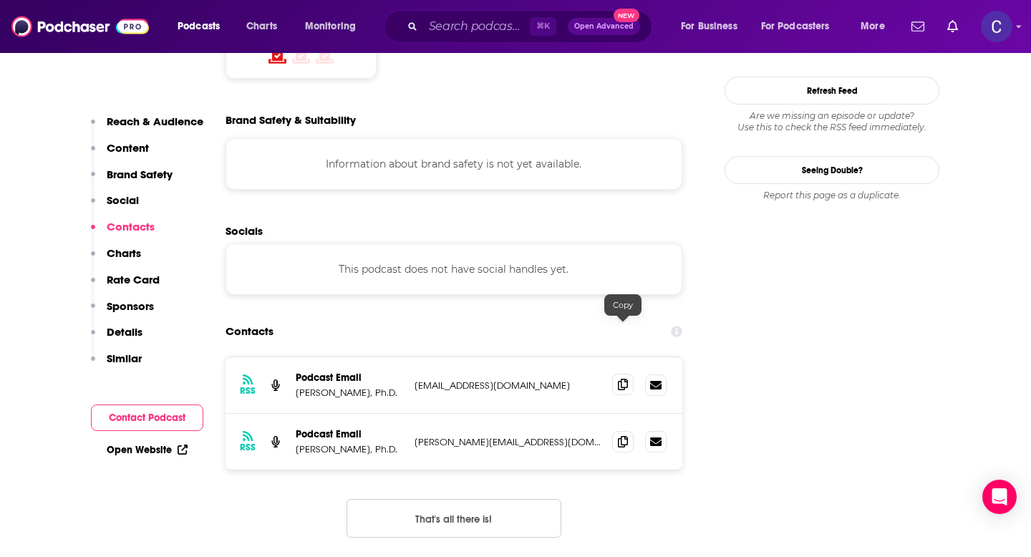
click at [622, 379] on icon at bounding box center [623, 384] width 10 height 11
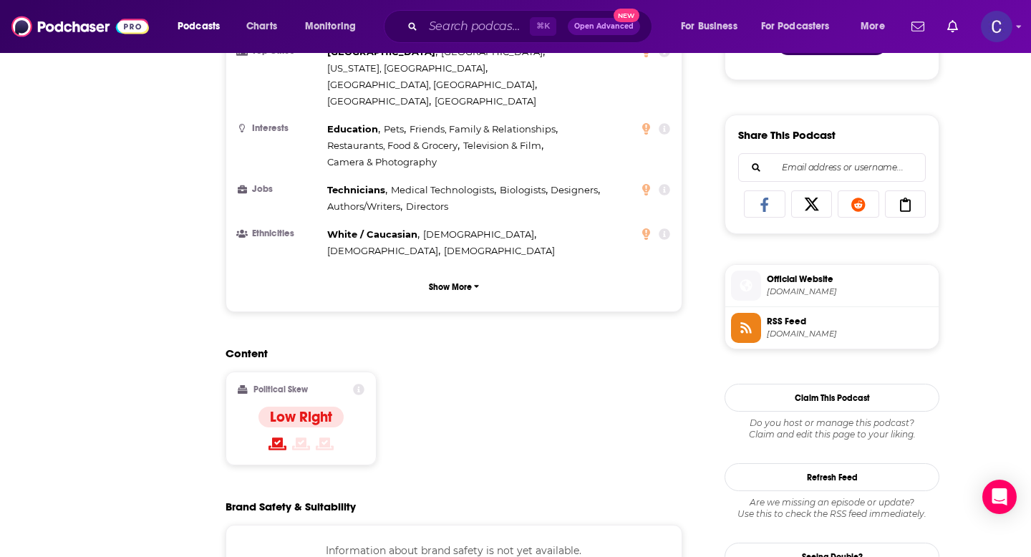
scroll to position [0, 0]
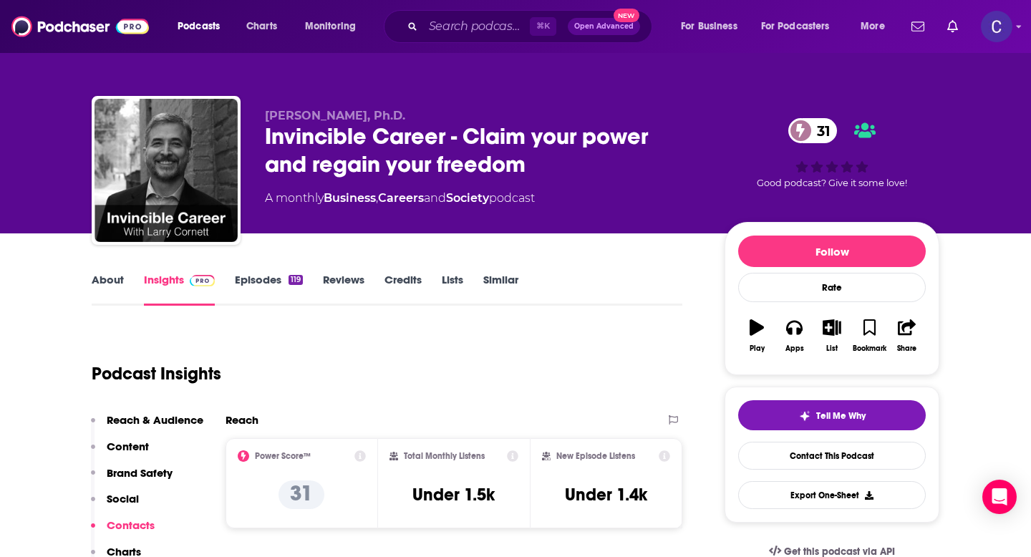
click at [508, 286] on link "Similar" at bounding box center [500, 289] width 35 height 33
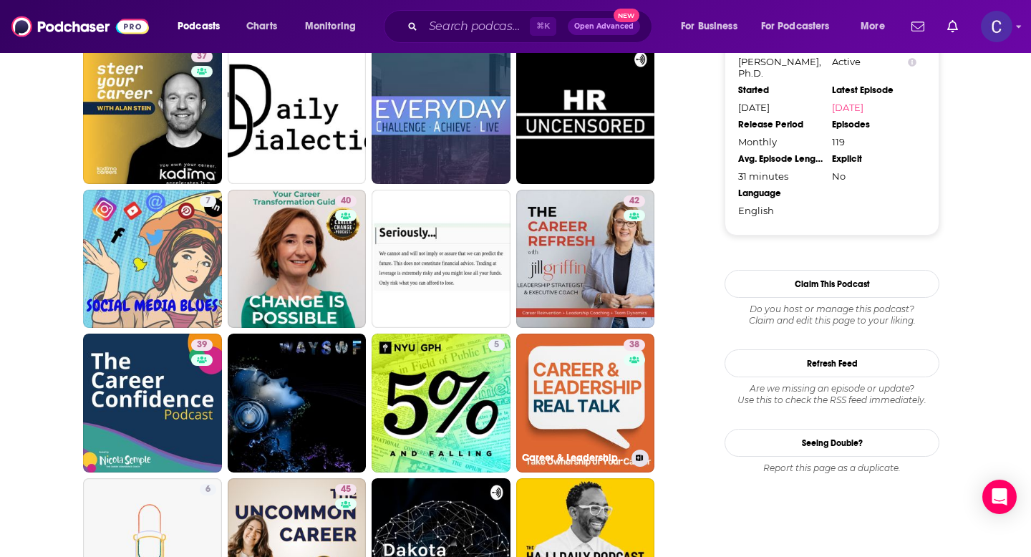
scroll to position [1221, 0]
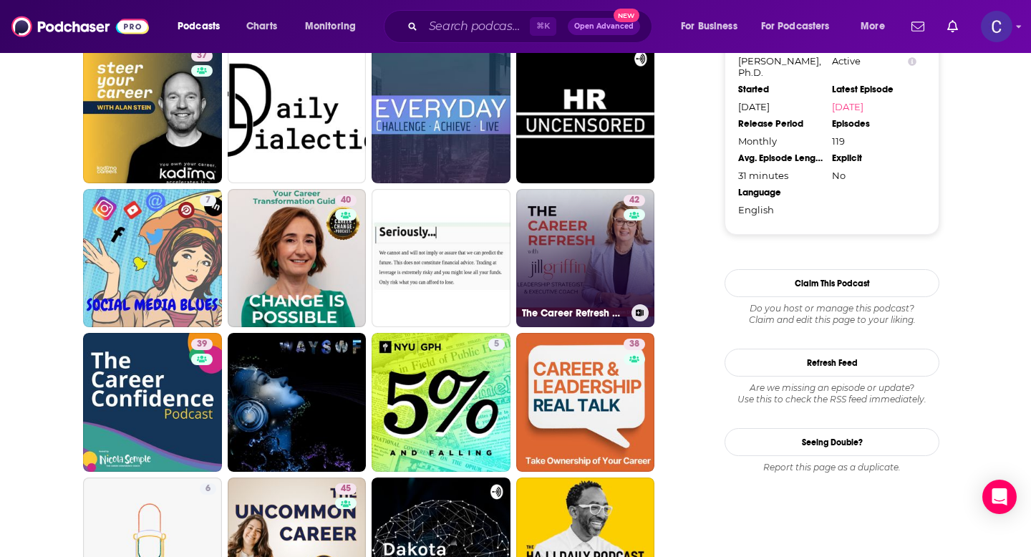
click at [601, 276] on link "42 The Career Refresh with Jill Griffin: Career Reinvention, Leadership Coachin…" at bounding box center [585, 258] width 139 height 139
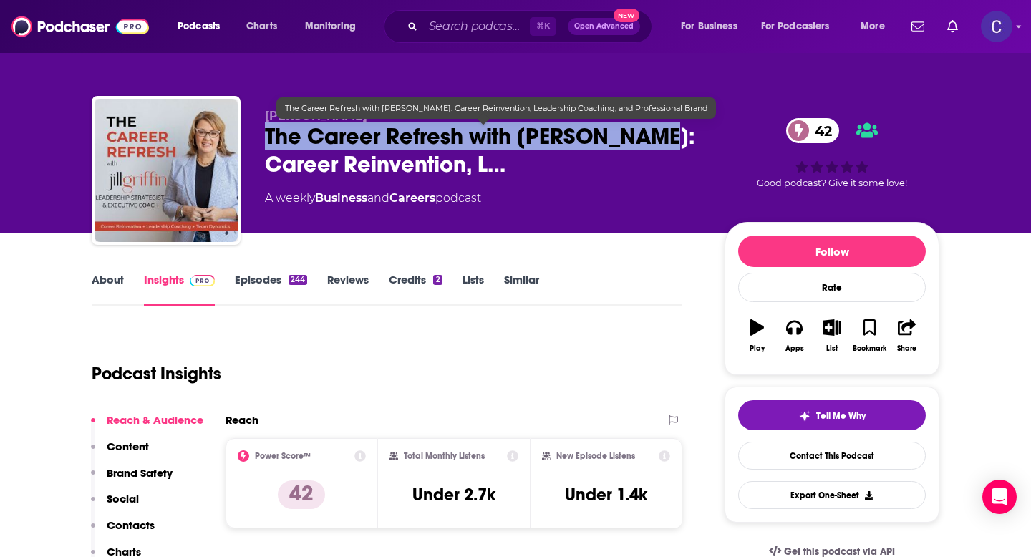
drag, startPoint x: 263, startPoint y: 136, endPoint x: 612, endPoint y: 144, distance: 348.8
click at [612, 144] on div "Jill Griffin The Career Refresh with Jill Griffin: Career Reinvention, L… 42 A …" at bounding box center [516, 173] width 848 height 155
copy h2 "The Career Refresh with Jill Griffin"
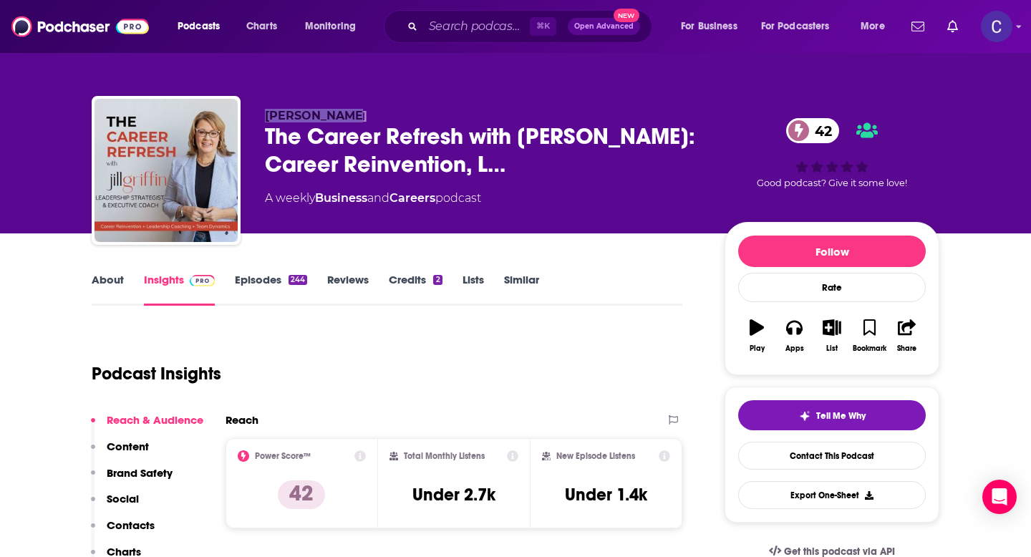
drag, startPoint x: 260, startPoint y: 111, endPoint x: 377, endPoint y: 111, distance: 117.4
click at [377, 111] on div "Jill Griffin The Career Refresh with Jill Griffin: Career Reinvention, L… 42 A …" at bounding box center [516, 173] width 848 height 155
copy span "Jill Griffin"
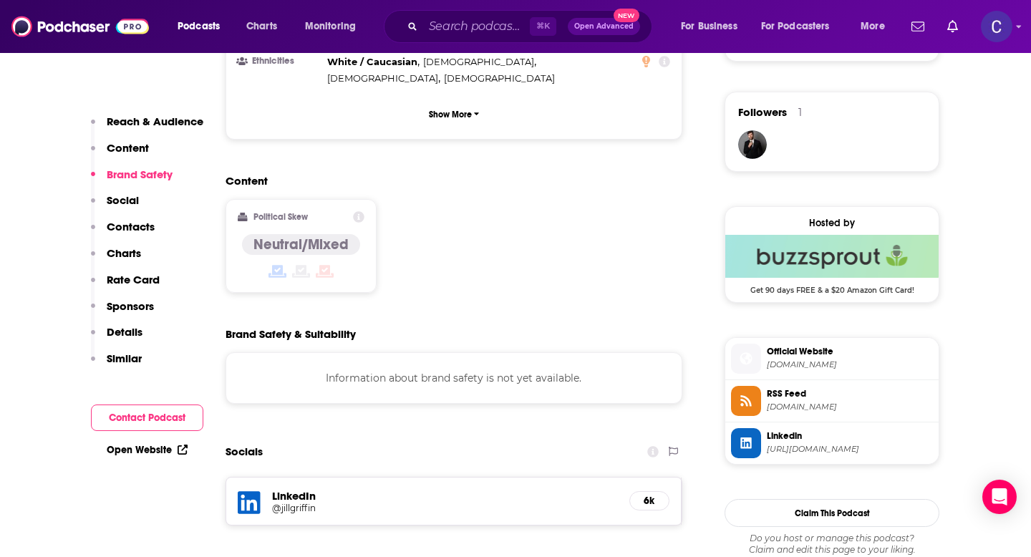
scroll to position [1298, 0]
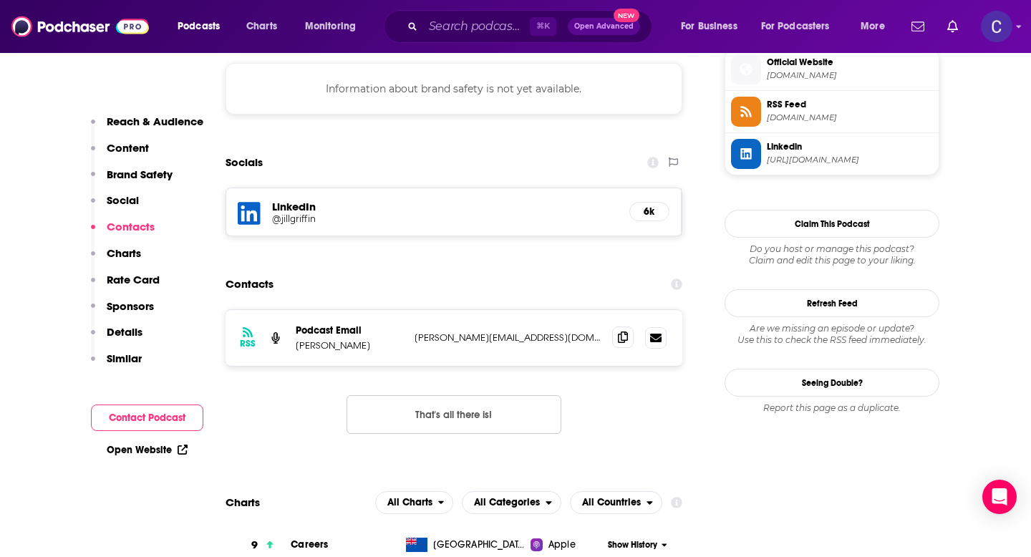
click at [617, 327] on span at bounding box center [622, 337] width 21 height 21
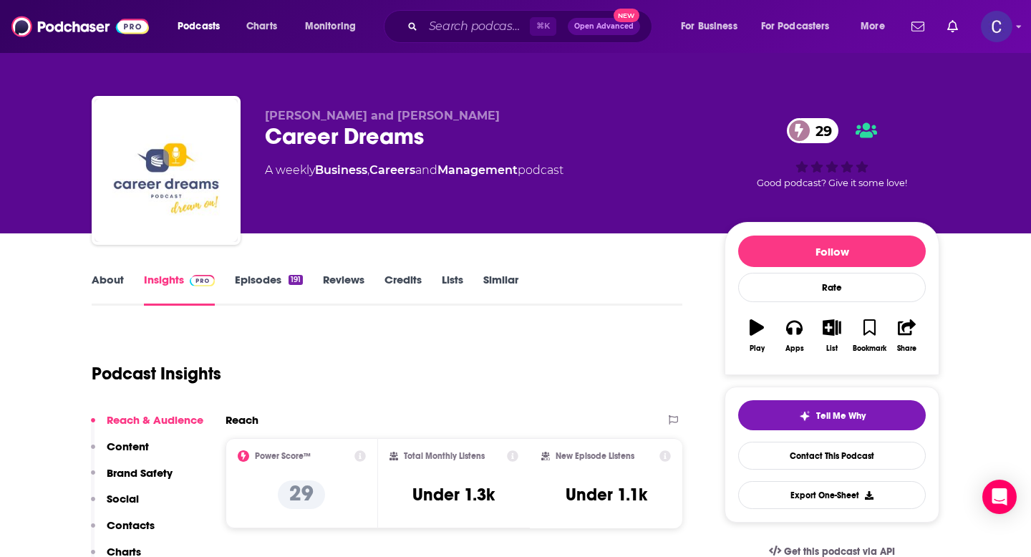
click at [113, 281] on link "About" at bounding box center [108, 289] width 32 height 33
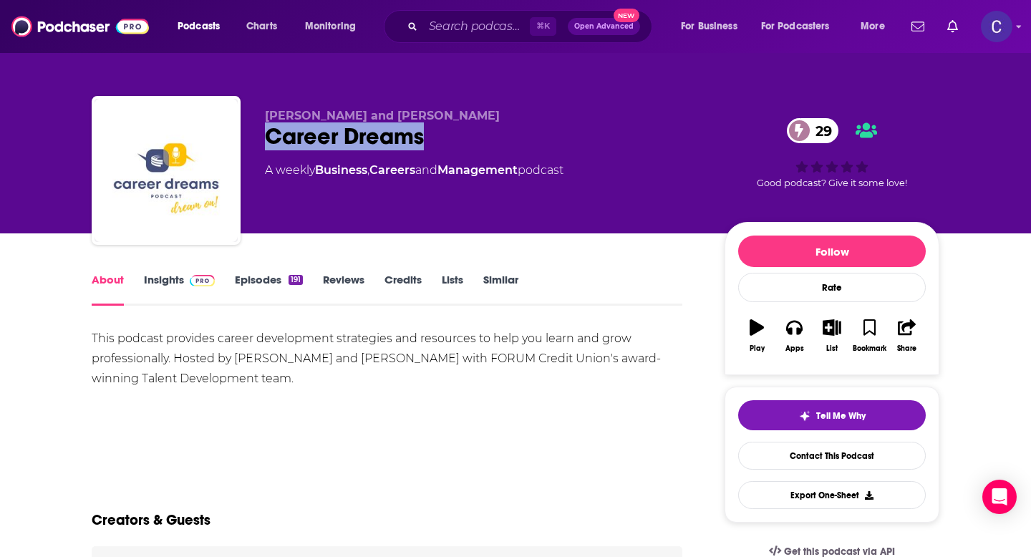
drag, startPoint x: 432, startPoint y: 146, endPoint x: 269, endPoint y: 140, distance: 163.4
click at [268, 140] on div "Career Dreams 29" at bounding box center [483, 136] width 437 height 28
click at [485, 281] on link "Similar" at bounding box center [500, 289] width 35 height 33
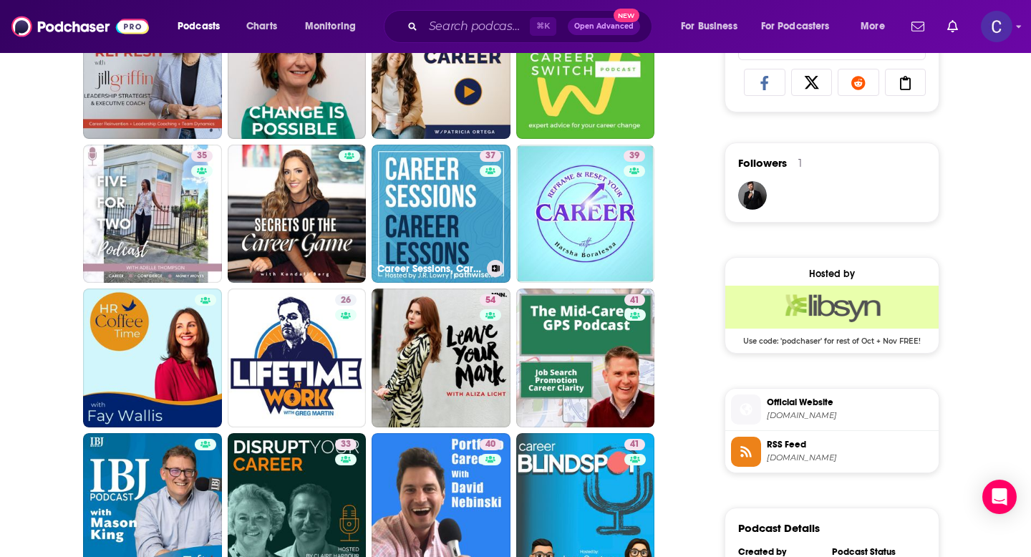
scroll to position [960, 0]
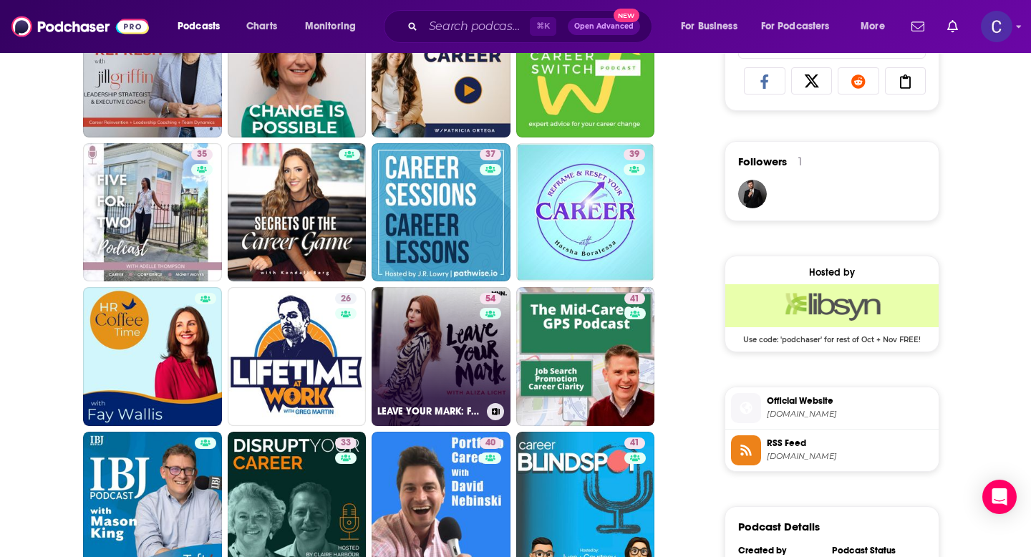
click at [442, 370] on link "54 LEAVE YOUR MARK: Freshly Brewed Career Advice with Aliza Licht" at bounding box center [441, 356] width 139 height 139
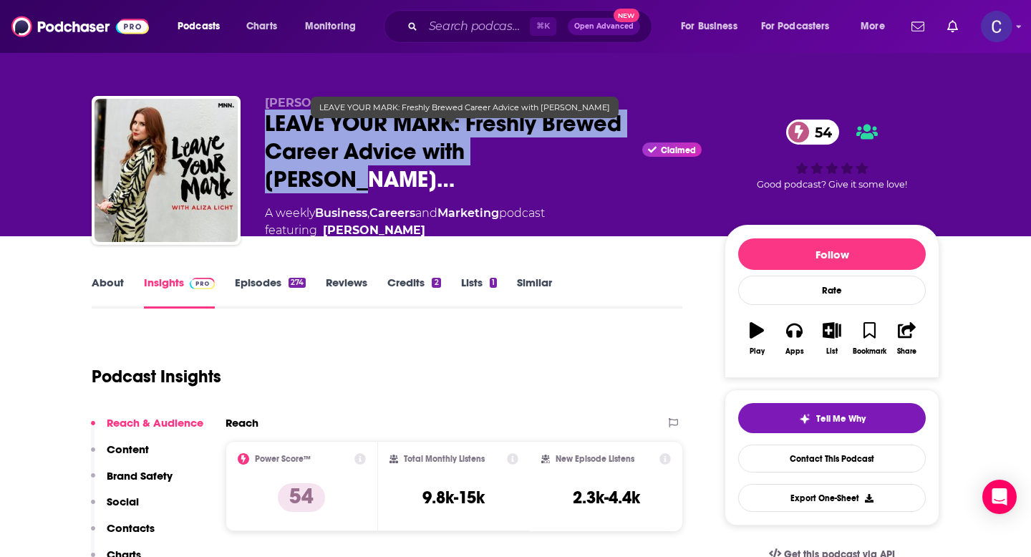
drag, startPoint x: 545, startPoint y: 168, endPoint x: 254, endPoint y: 132, distance: 293.6
click at [254, 132] on div "Aliza Licht LEAVE YOUR MARK: Freshly Brewed Career Advice with Aliza Li… Claime…" at bounding box center [516, 175] width 848 height 158
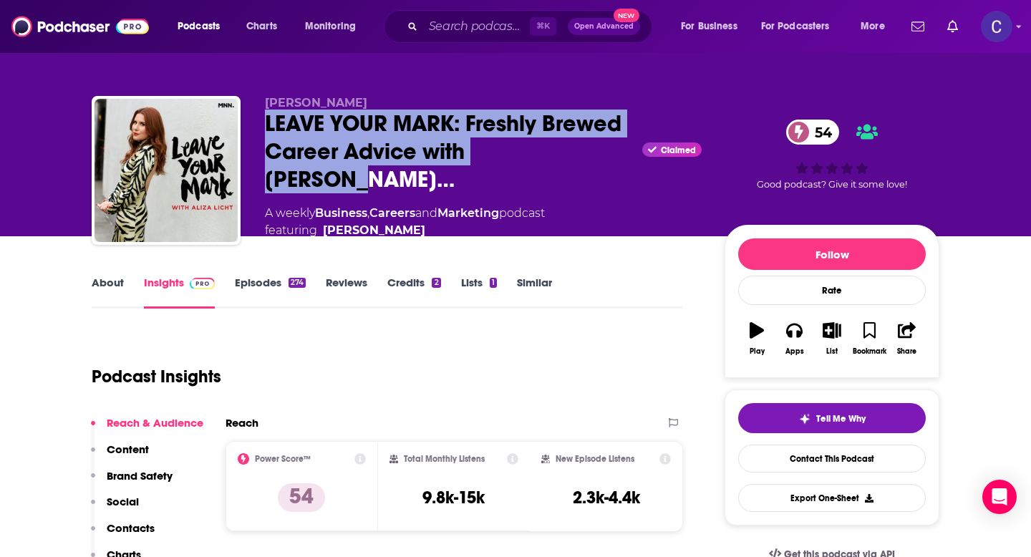
copy h2 "LEAVE YOUR MARK: Freshly Brewed Career Advice with Aliza Li"
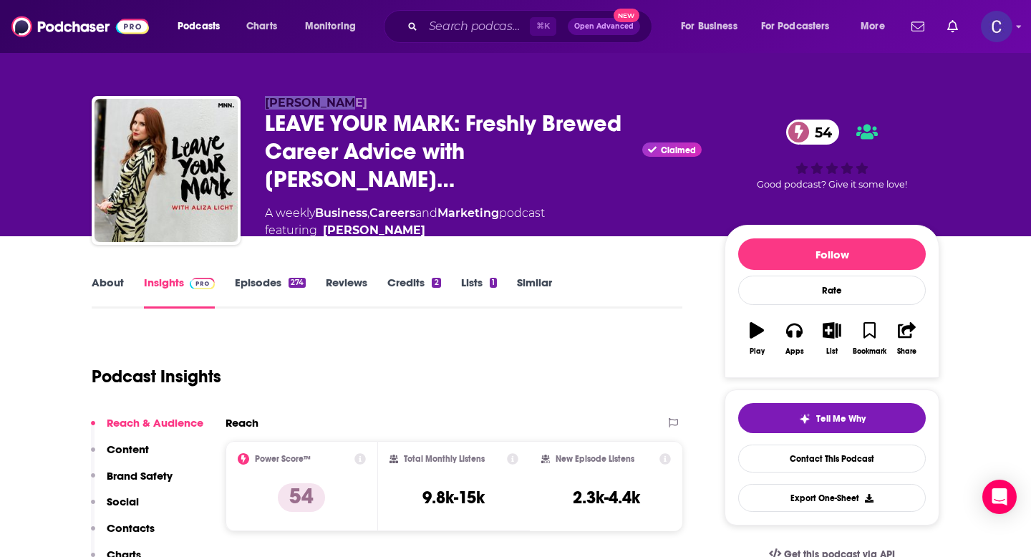
drag, startPoint x: 254, startPoint y: 117, endPoint x: 362, endPoint y: 117, distance: 107.4
click at [362, 117] on div "Aliza Licht LEAVE YOUR MARK: Freshly Brewed Career Advice with Aliza Li… Claime…" at bounding box center [516, 175] width 848 height 158
copy span "Aliza Licht"
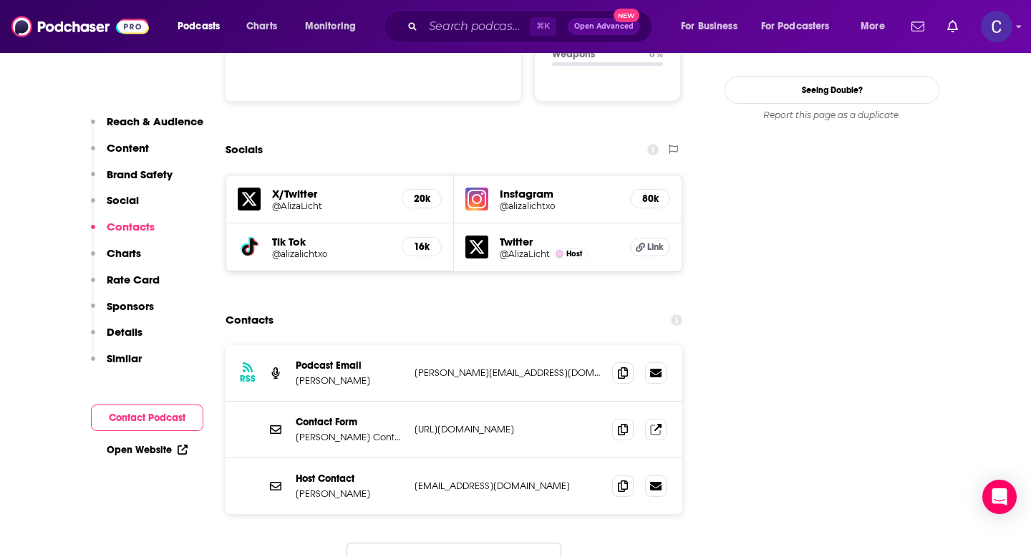
scroll to position [1641, 0]
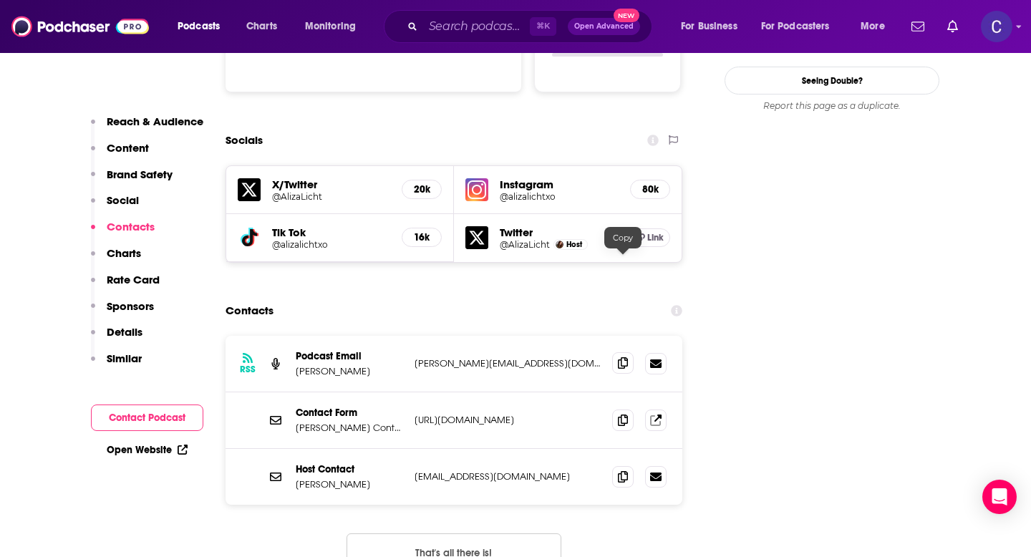
click at [625, 357] on icon at bounding box center [623, 362] width 10 height 11
click at [450, 22] on input "Search podcasts, credits, & more..." at bounding box center [476, 26] width 107 height 23
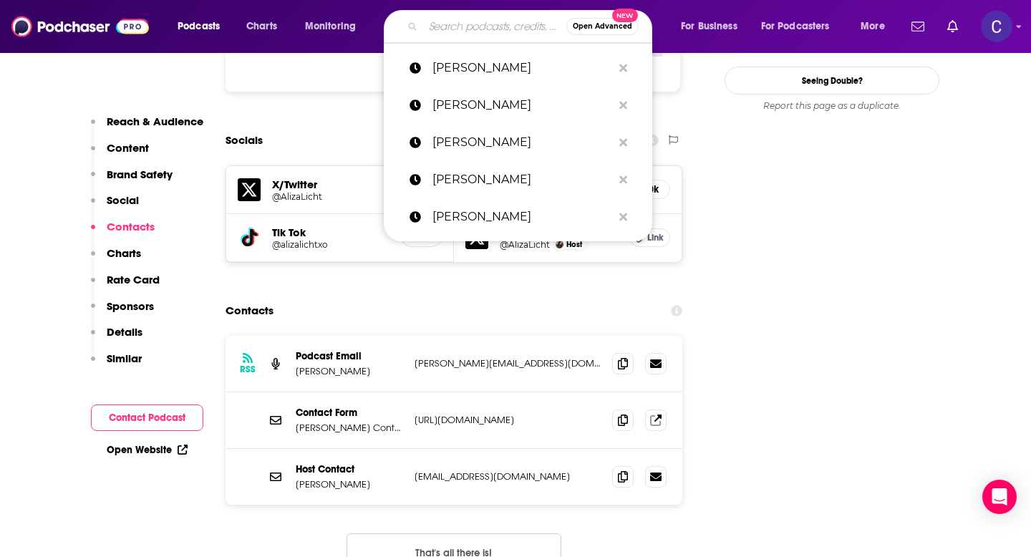
paste input "Sherry Balliett & Brittney Parr"
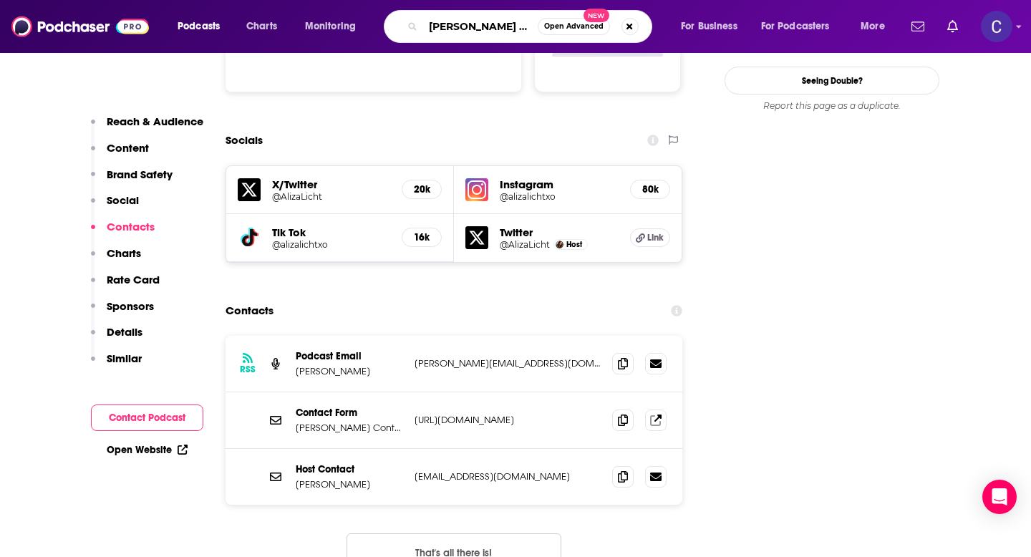
type input "Sherry Balliett & Brittney Parr"
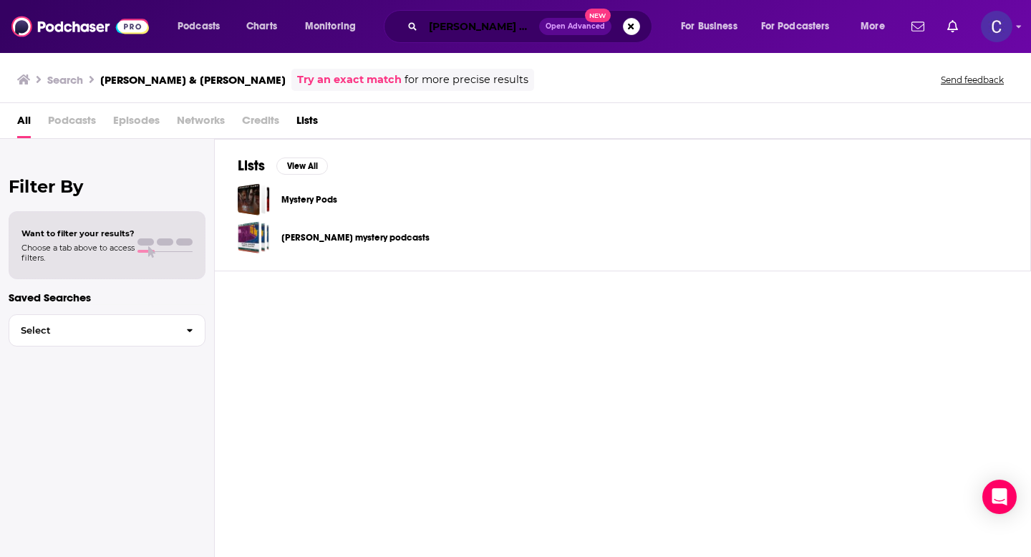
click at [460, 27] on input "Sherry Balliett & Brittney Parr" at bounding box center [481, 26] width 116 height 23
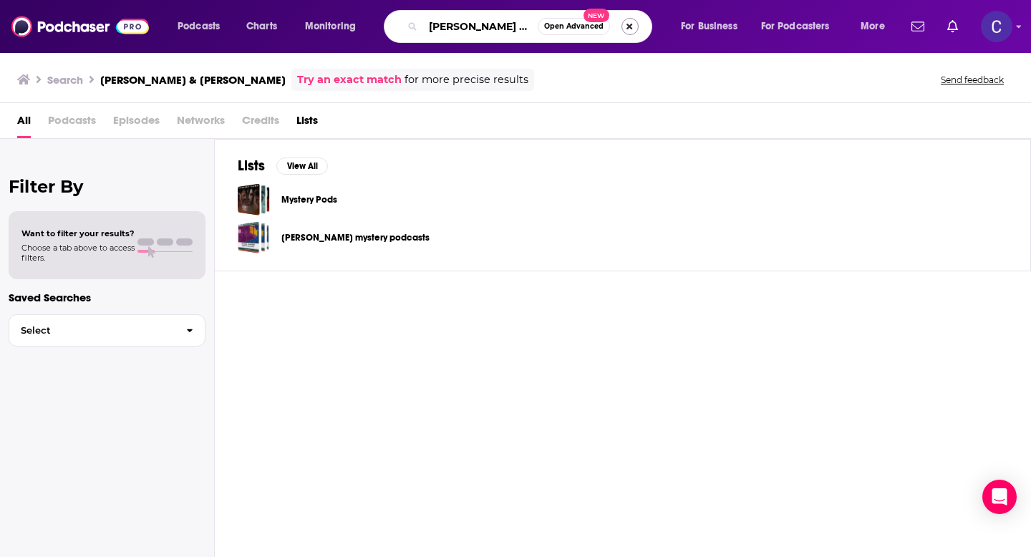
drag, startPoint x: 503, startPoint y: 25, endPoint x: 621, endPoint y: 24, distance: 117.4
click at [621, 24] on div "Sherry Balliett & Brittney Parr Open Advanced New" at bounding box center [518, 26] width 269 height 33
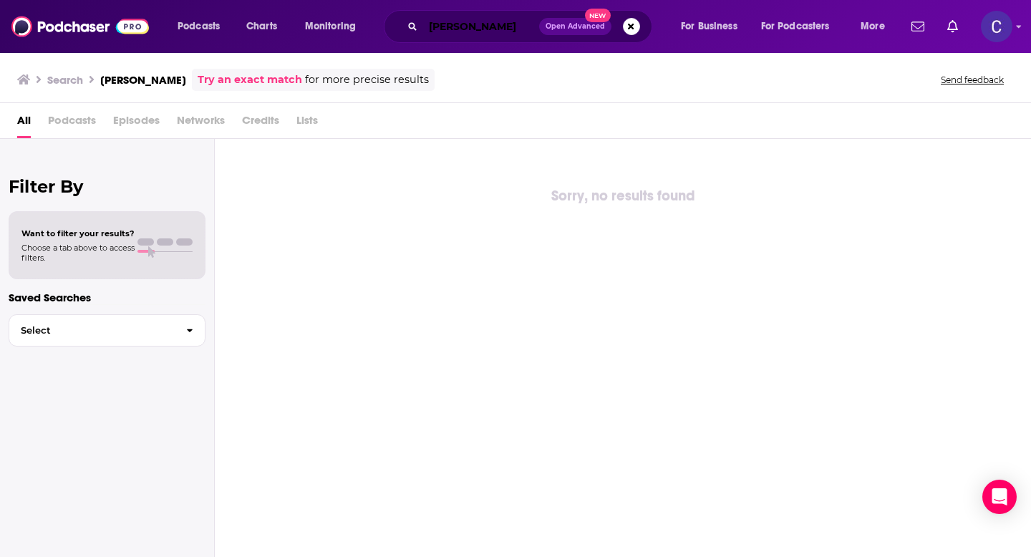
click at [448, 19] on input "Sherry Balliett" at bounding box center [481, 26] width 116 height 23
drag, startPoint x: 743, startPoint y: 1, endPoint x: 516, endPoint y: 23, distance: 228.8
click at [516, 23] on input "Sherry Balliett" at bounding box center [481, 26] width 116 height 23
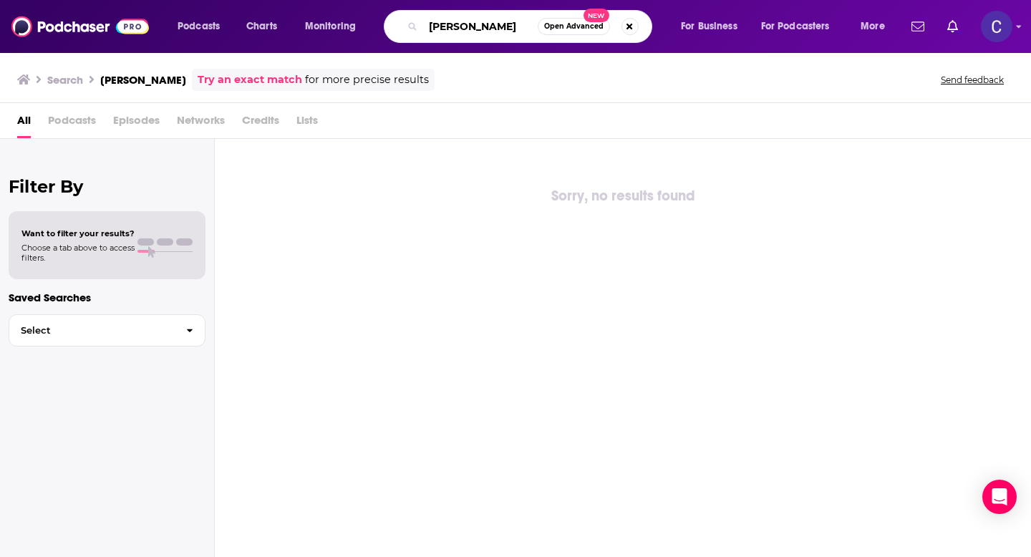
drag, startPoint x: 511, startPoint y: 26, endPoint x: 430, endPoint y: 26, distance: 80.2
click at [430, 26] on input "Sherry Balliett" at bounding box center [480, 26] width 115 height 23
paste input "& Brittney Parr"
drag, startPoint x: 461, startPoint y: 23, endPoint x: 342, endPoint y: 21, distance: 119.6
click at [342, 21] on div "Podcasts Charts Monitoring Sherry Balliett & Brittney Parr Open Advanced New Fo…" at bounding box center [533, 26] width 731 height 33
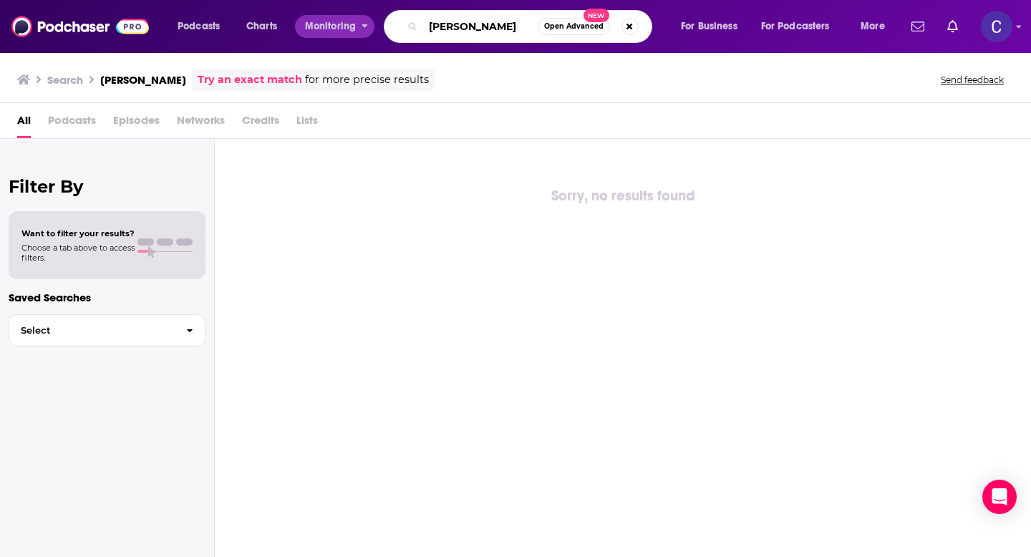
type input "Brittney Parr"
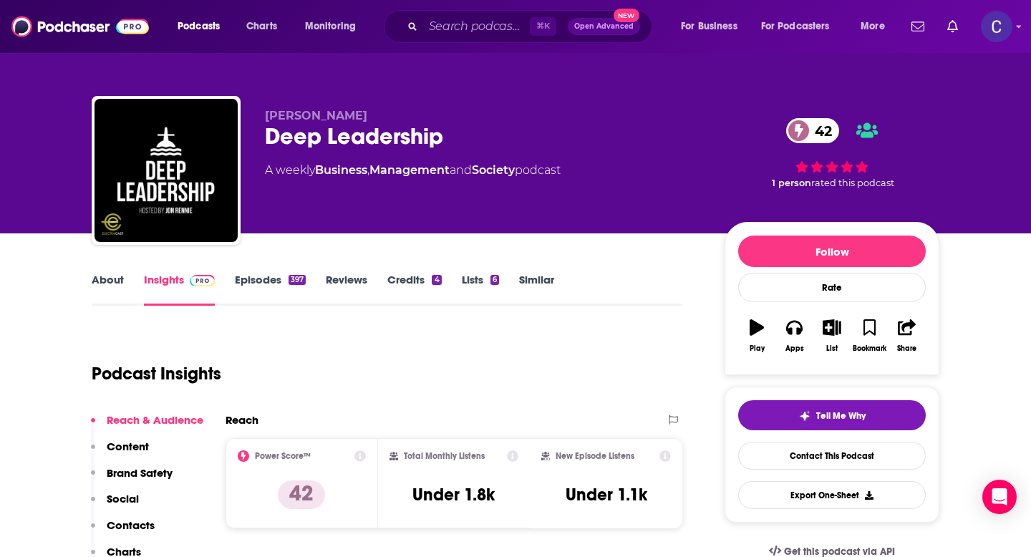
click at [95, 283] on link "About" at bounding box center [108, 289] width 32 height 33
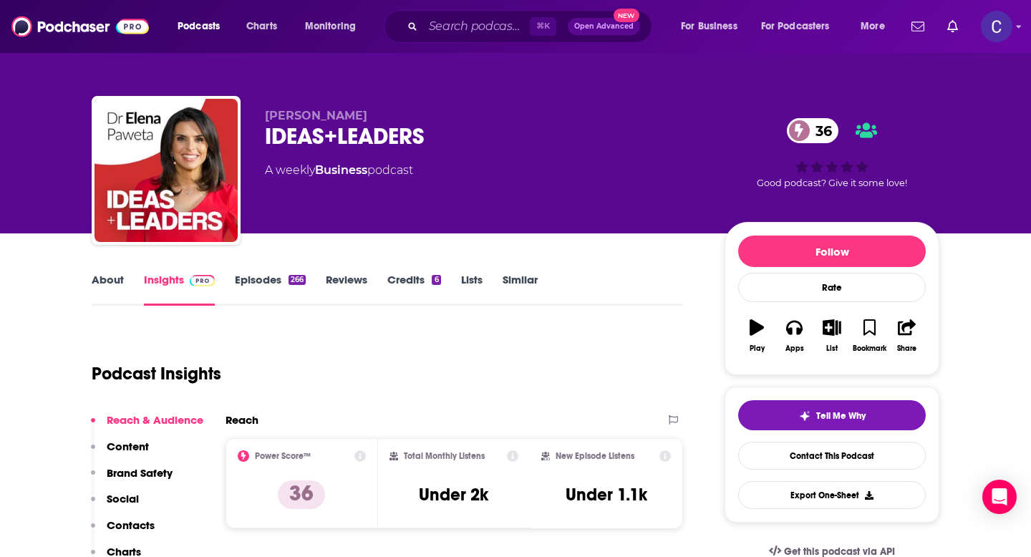
click at [107, 296] on link "About" at bounding box center [108, 289] width 32 height 33
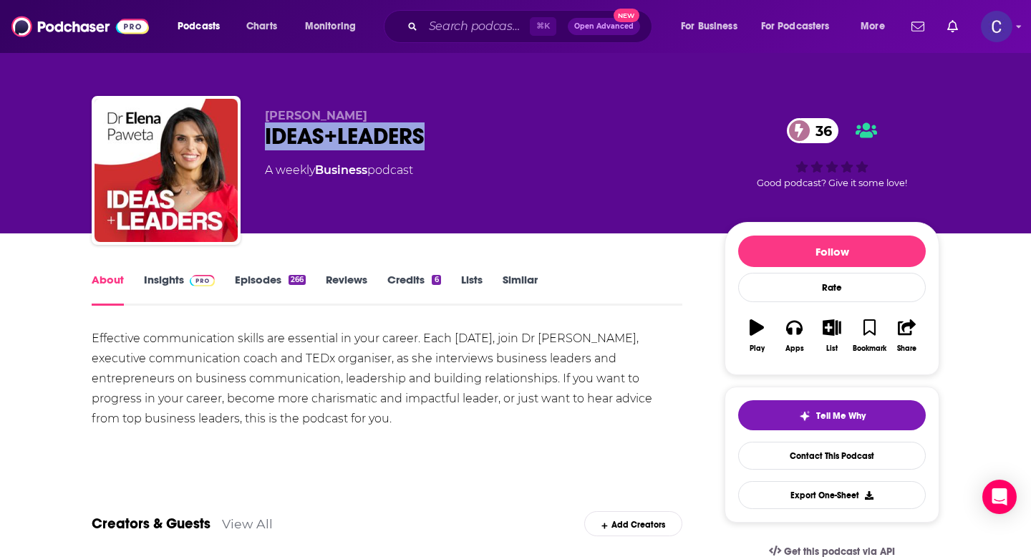
drag, startPoint x: 437, startPoint y: 136, endPoint x: 266, endPoint y: 132, distance: 171.2
click at [266, 132] on div "IDEAS+LEADERS 36" at bounding box center [483, 136] width 437 height 28
copy h1 "IDEAS+LEADERS"
drag, startPoint x: 264, startPoint y: 106, endPoint x: 377, endPoint y: 115, distance: 112.8
click at [377, 115] on div "[PERSON_NAME] IDEAS+LEADERS 36 A weekly Business podcast 36 Good podcast? Give …" at bounding box center [516, 173] width 848 height 155
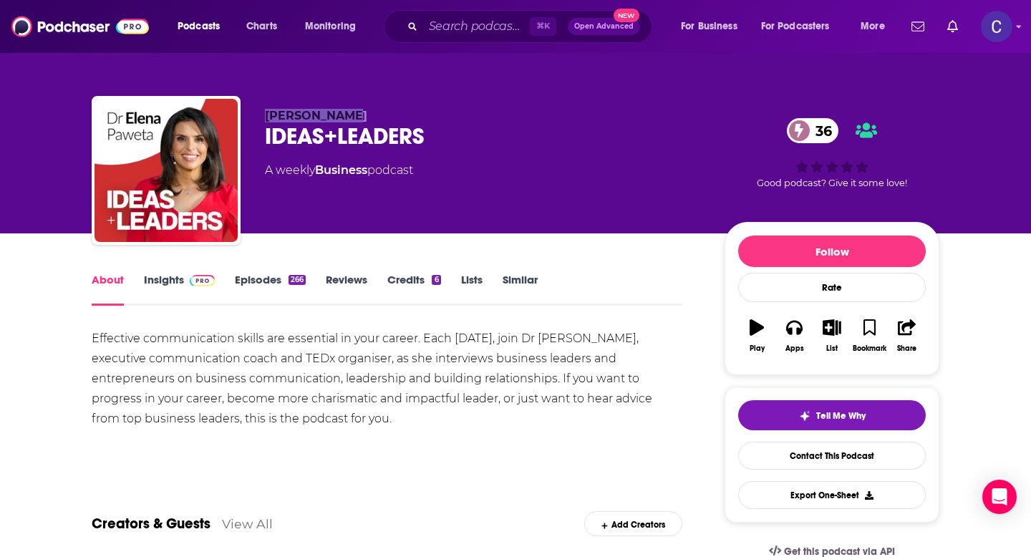
copy span "[PERSON_NAME]"
click at [171, 283] on link "Insights" at bounding box center [179, 289] width 71 height 33
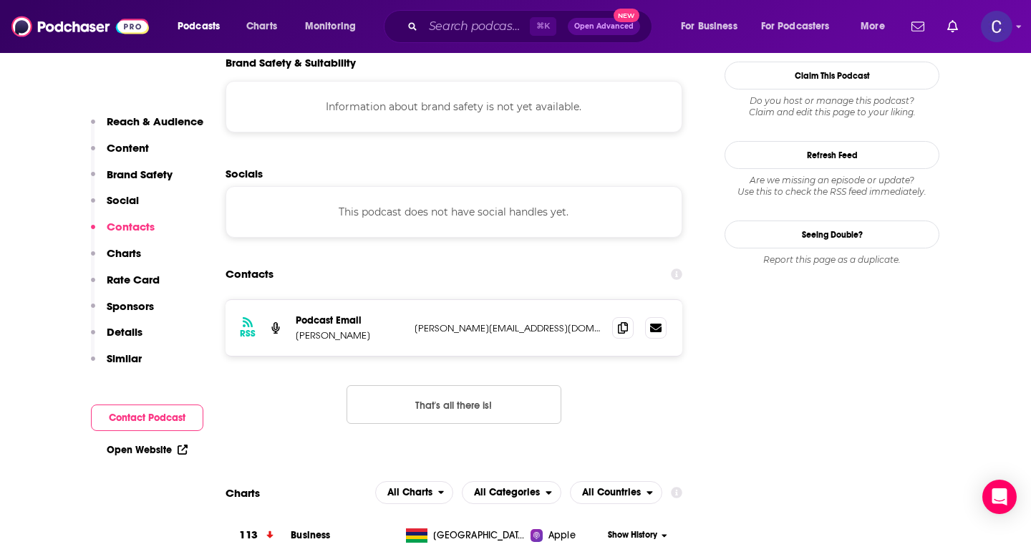
scroll to position [1287, 0]
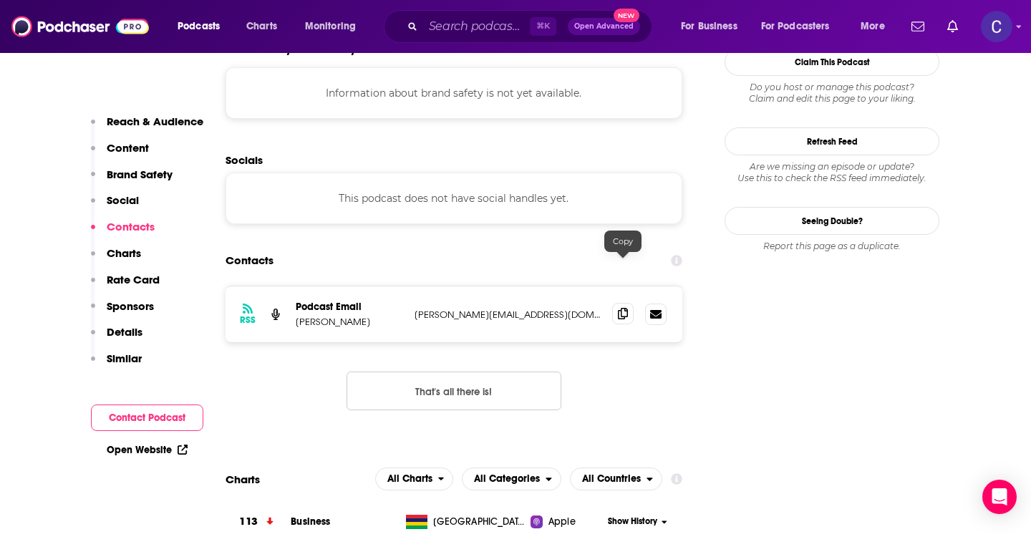
click at [624, 308] on icon at bounding box center [623, 313] width 10 height 11
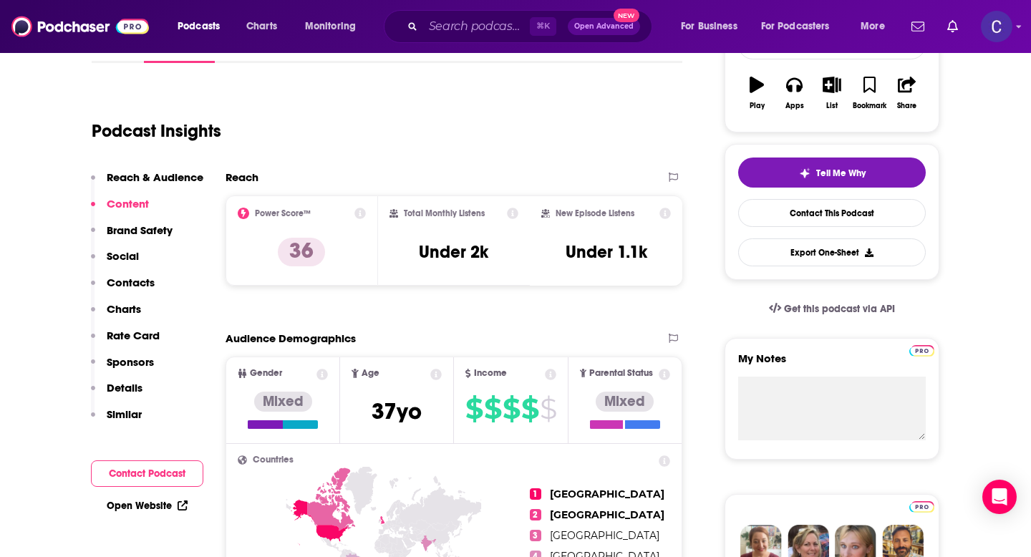
scroll to position [0, 0]
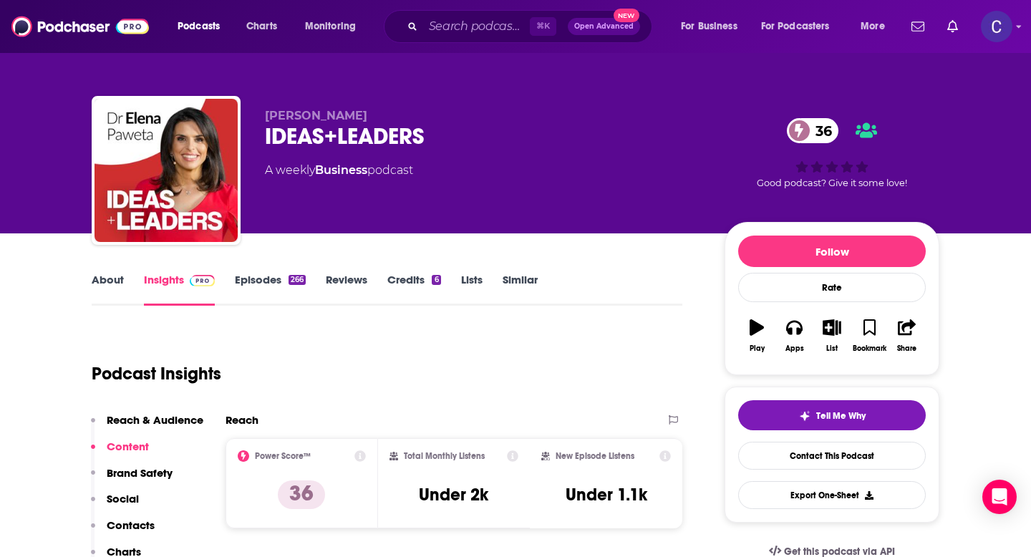
click at [530, 279] on link "Similar" at bounding box center [520, 289] width 35 height 33
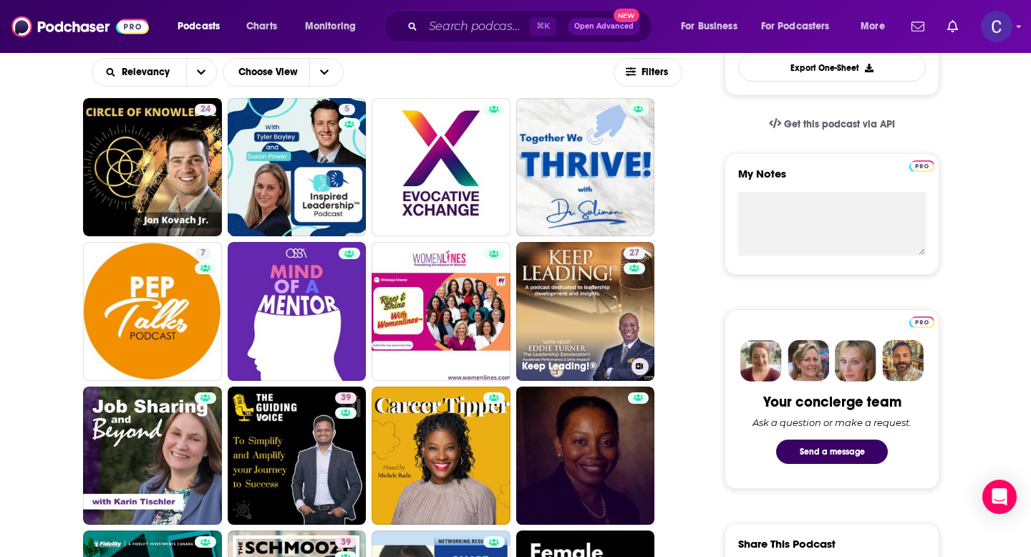
scroll to position [428, 0]
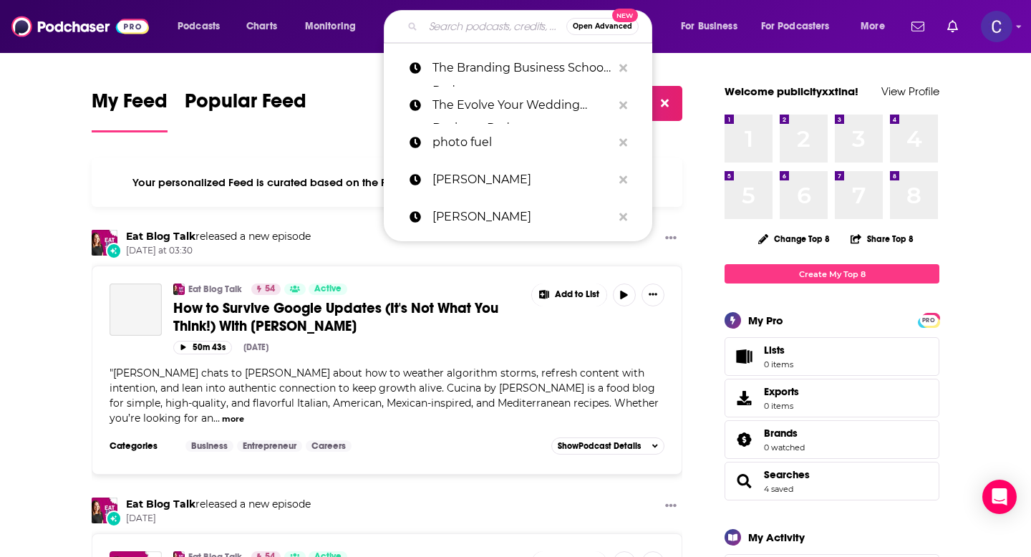
click at [492, 29] on input "Search podcasts, credits, & more..." at bounding box center [494, 26] width 143 height 23
type input "p"
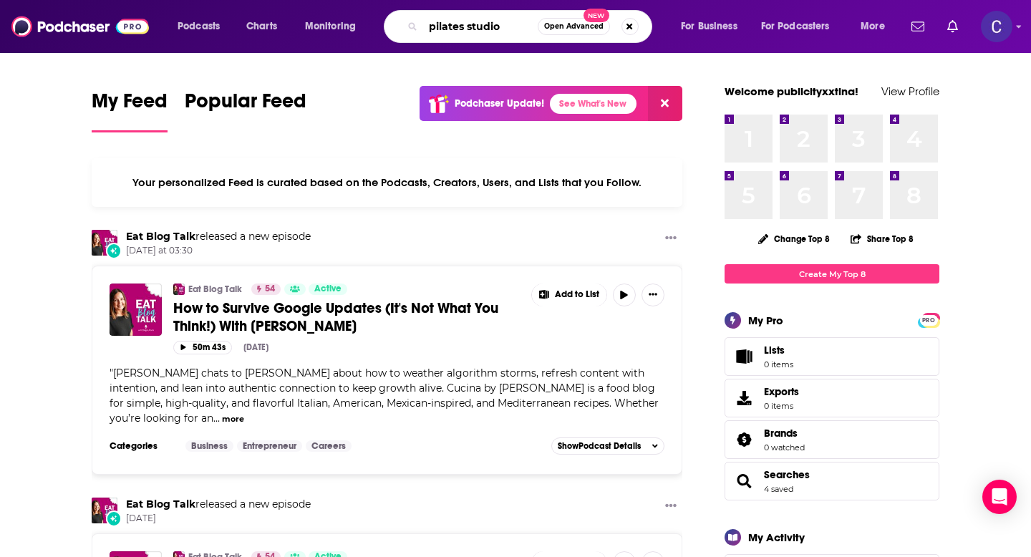
type input "pilates studio"
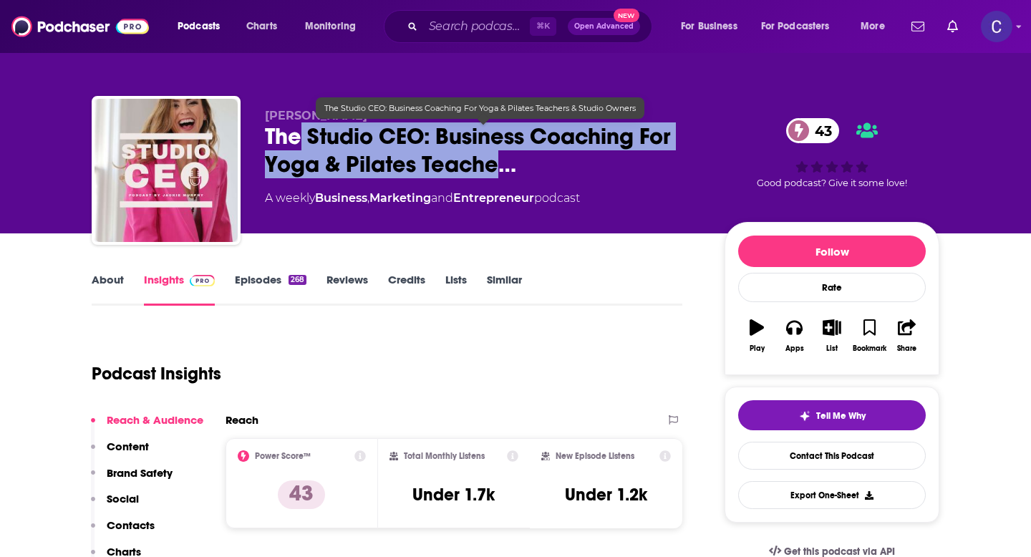
drag, startPoint x: 496, startPoint y: 165, endPoint x: 301, endPoint y: 138, distance: 196.7
click at [300, 138] on span "The Studio CEO: Business Coaching For Yoga & Pilates Teache…" at bounding box center [483, 150] width 437 height 56
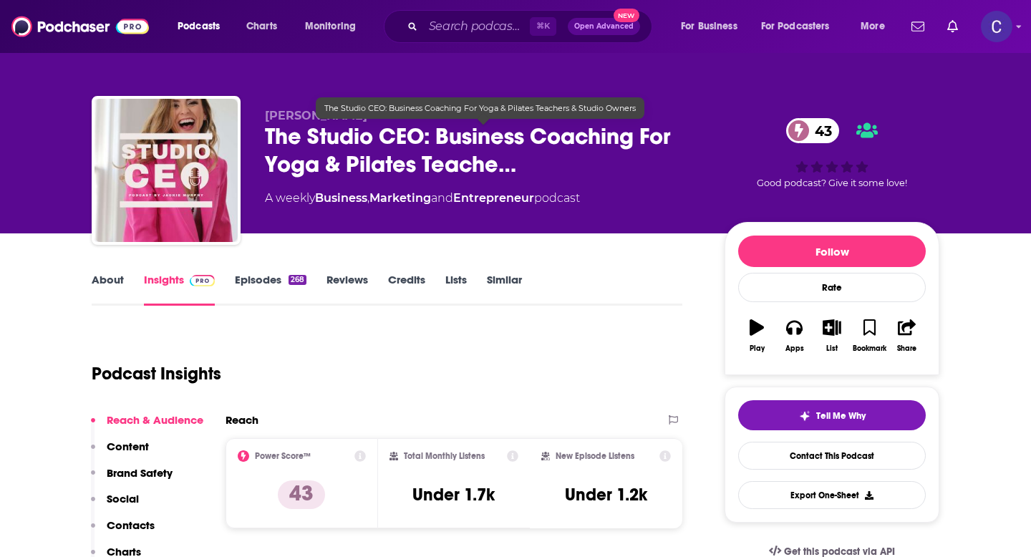
click at [395, 138] on span "The Studio CEO: Business Coaching For Yoga & Pilates Teache…" at bounding box center [483, 150] width 437 height 56
drag, startPoint x: 426, startPoint y: 140, endPoint x: 192, endPoint y: 140, distance: 234.2
click at [192, 140] on div "[PERSON_NAME] The Studio CEO: Business Coaching For Yoga & Pilates Teache… 43 A…" at bounding box center [516, 173] width 848 height 155
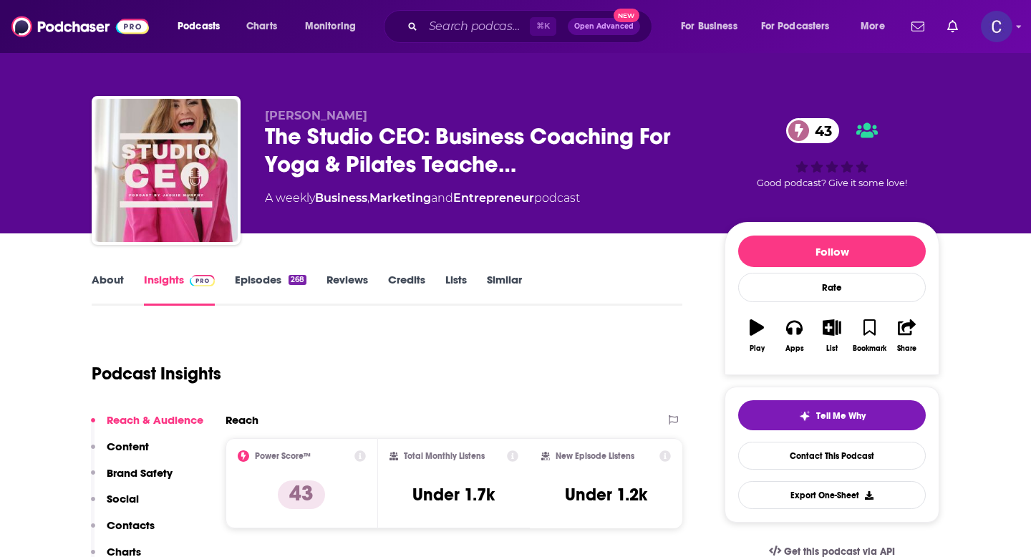
click at [406, 132] on span "The Studio CEO: Business Coaching For Yoga & Pilates Teache…" at bounding box center [483, 150] width 437 height 56
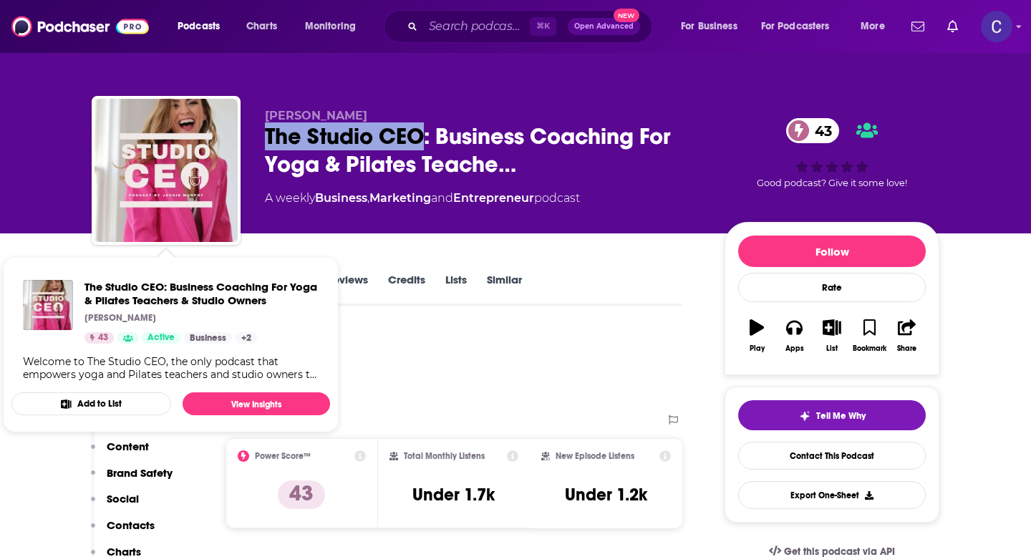
drag, startPoint x: 420, startPoint y: 134, endPoint x: 255, endPoint y: 141, distance: 165.6
click at [255, 141] on div "[PERSON_NAME] The Studio CEO: Business Coaching For Yoga & Pilates Teache… 43 A…" at bounding box center [516, 173] width 848 height 155
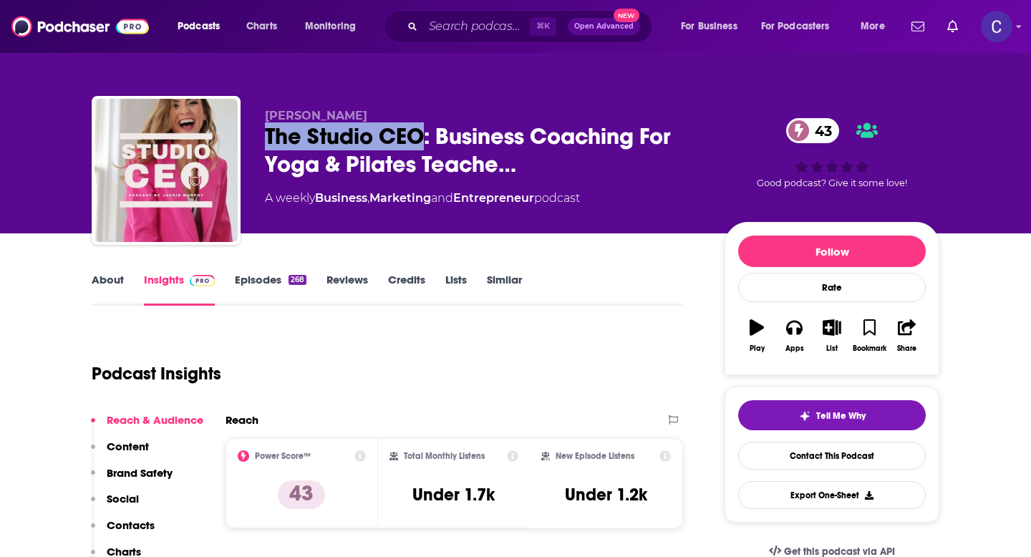
copy h2 "The Studio CEO"
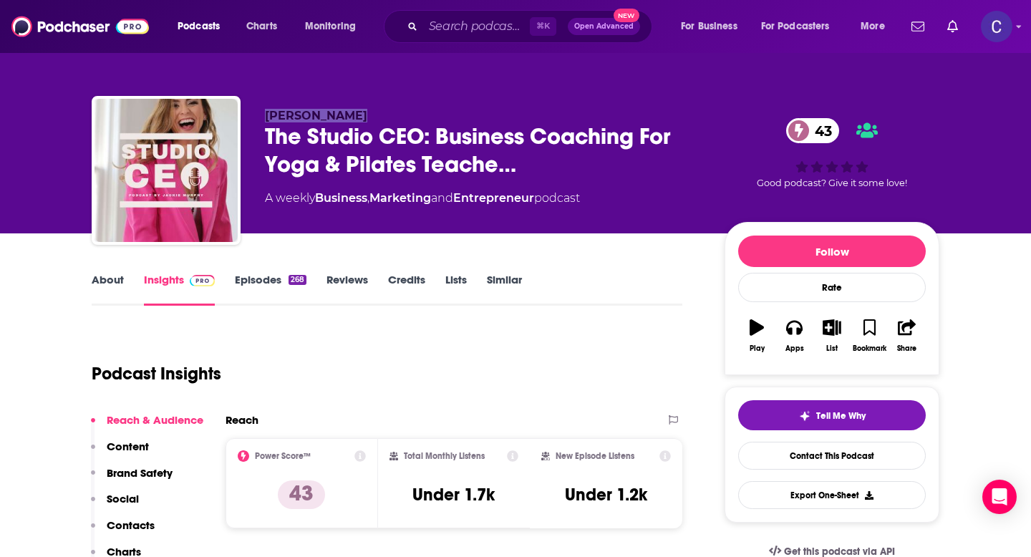
drag, startPoint x: 264, startPoint y: 111, endPoint x: 415, endPoint y: 113, distance: 151.1
click at [415, 113] on div "Jackie Murphy The Studio CEO: Business Coaching For Yoga & Pilates Teache… 43 A…" at bounding box center [516, 173] width 848 height 155
copy span "Jackie Murphy"
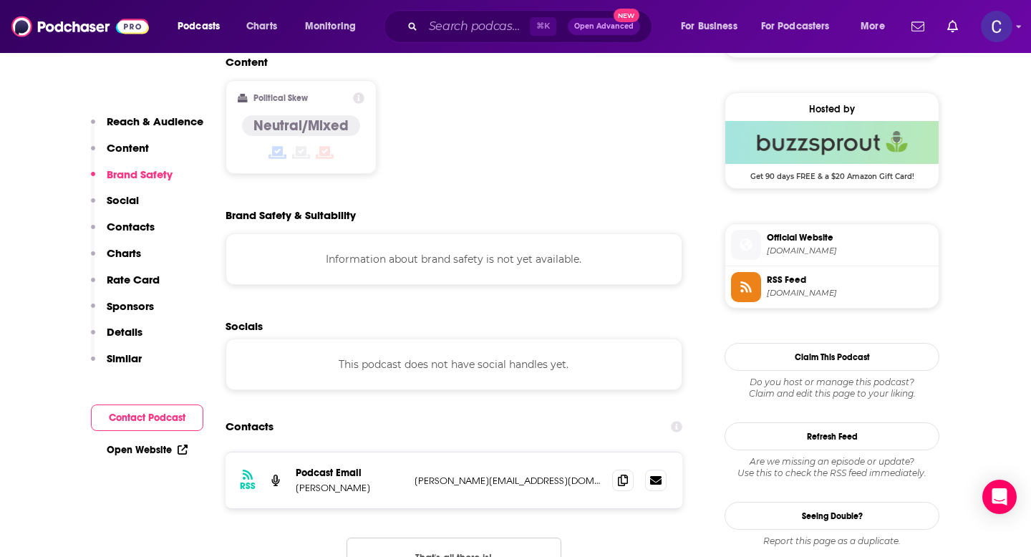
scroll to position [1137, 0]
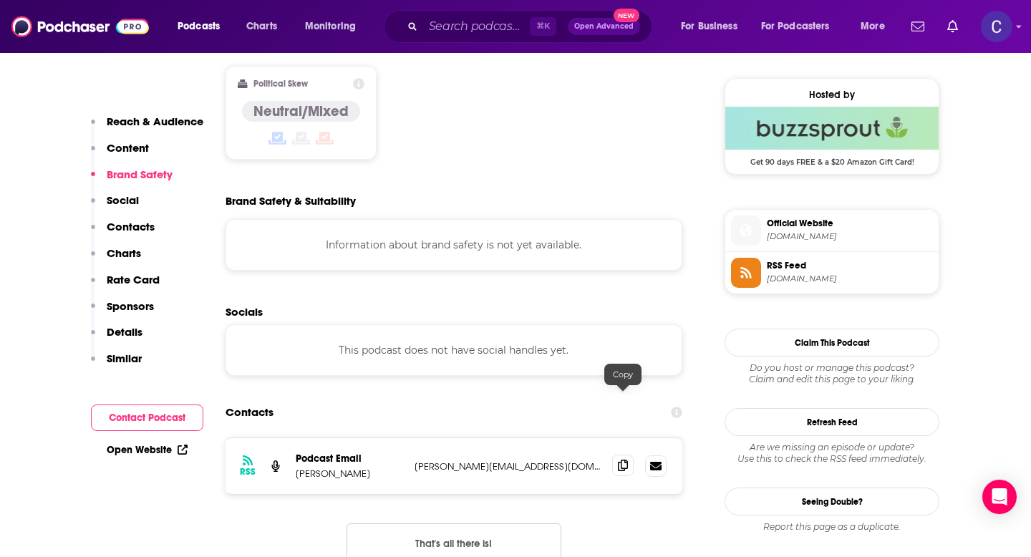
click at [619, 460] on icon at bounding box center [623, 465] width 10 height 11
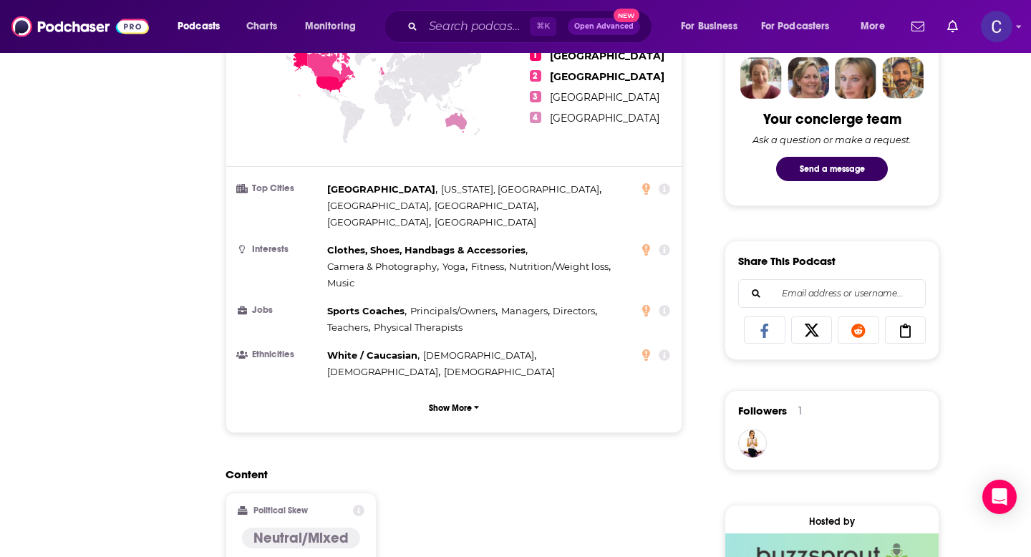
scroll to position [0, 0]
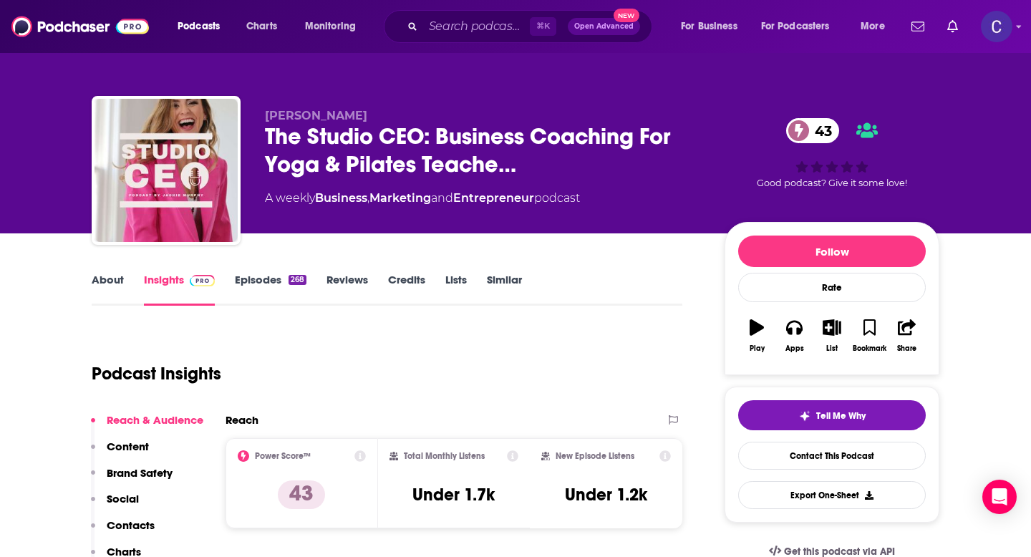
click at [506, 277] on link "Similar" at bounding box center [504, 289] width 35 height 33
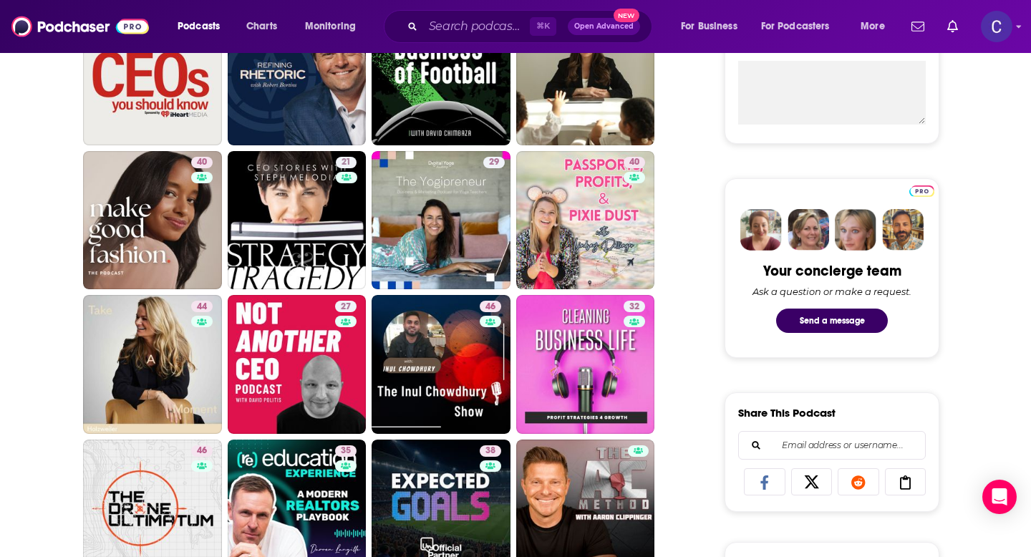
scroll to position [558, 0]
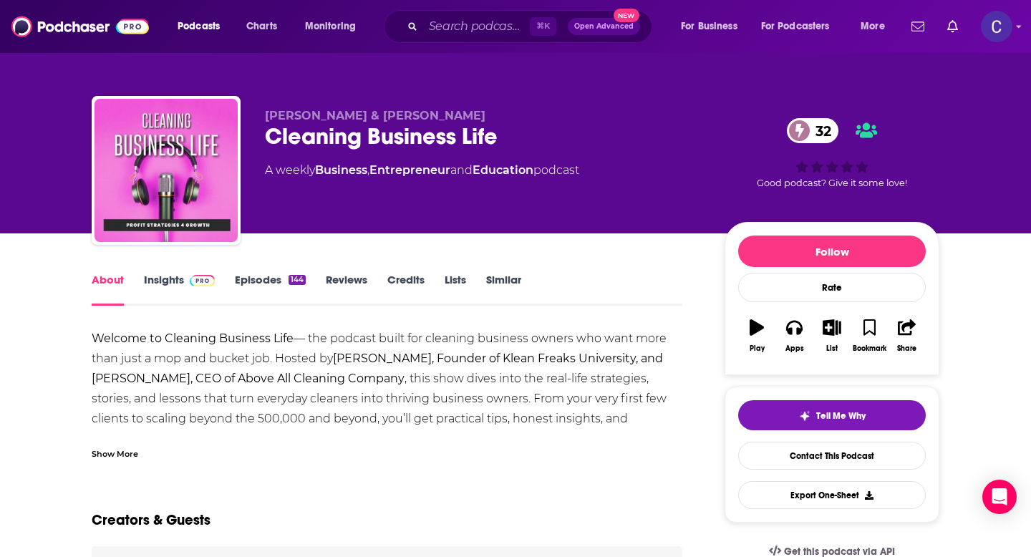
click at [488, 291] on link "Similar" at bounding box center [503, 289] width 35 height 33
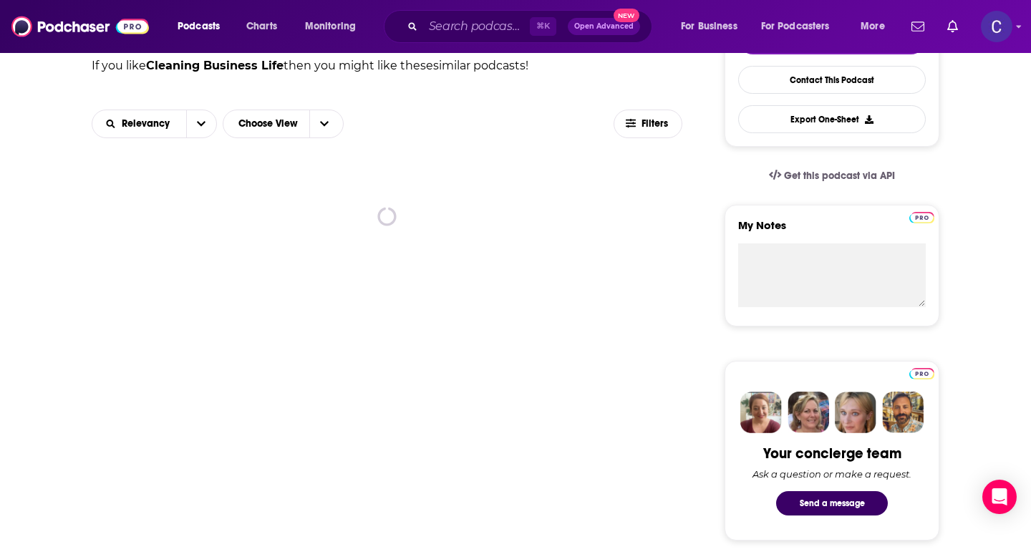
scroll to position [380, 0]
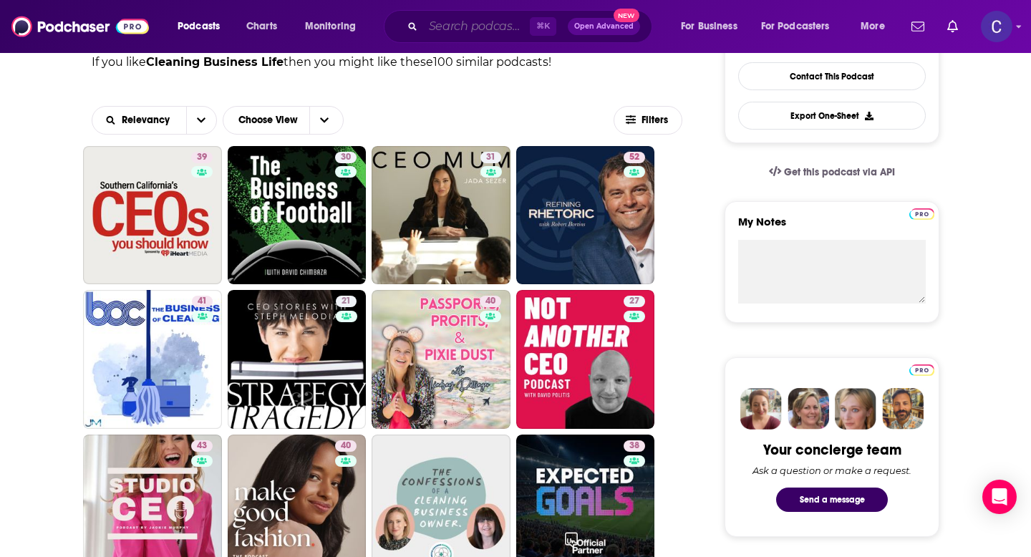
click at [485, 26] on input "Search podcasts, credits, & more..." at bounding box center [476, 26] width 107 height 23
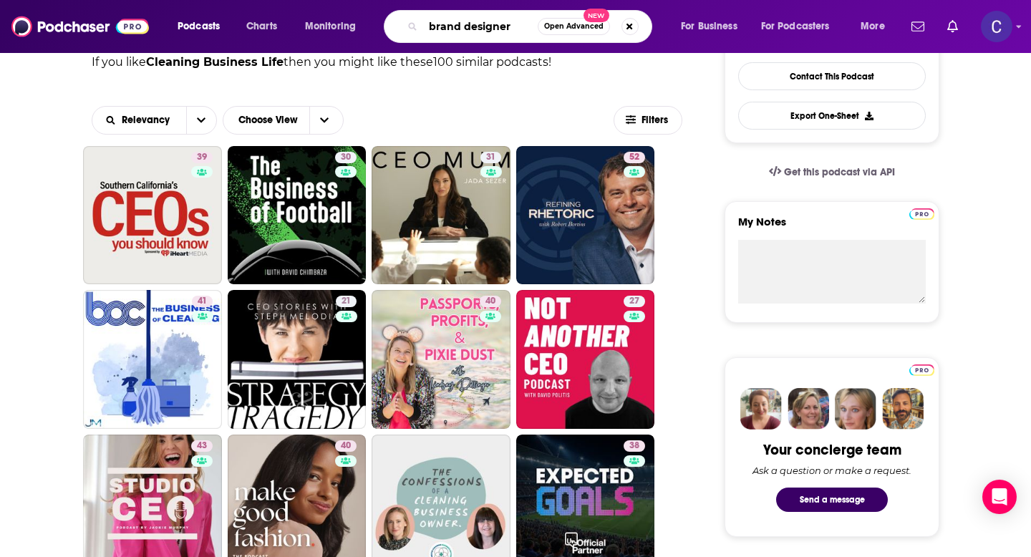
type input "brand designers"
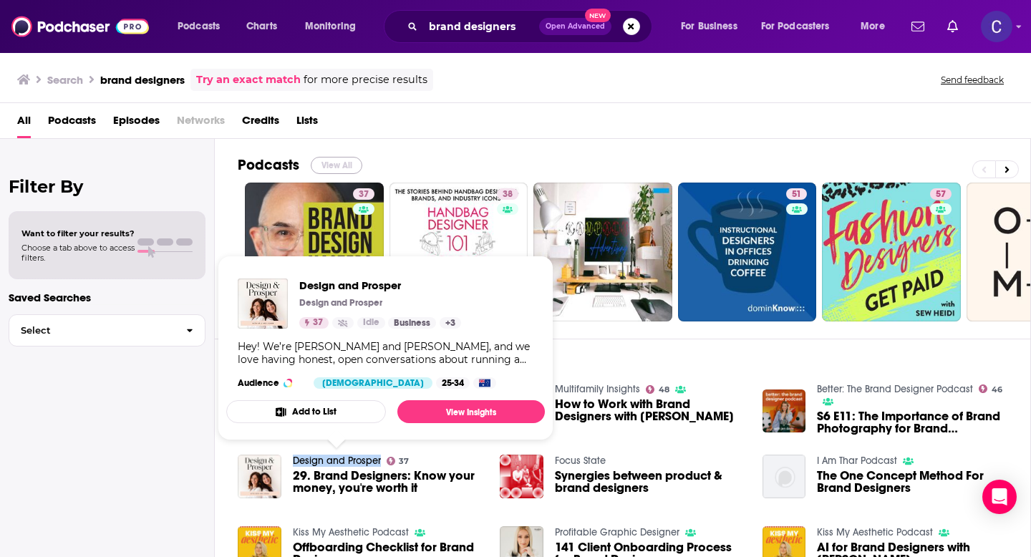
click at [330, 163] on button "View All" at bounding box center [337, 165] width 52 height 17
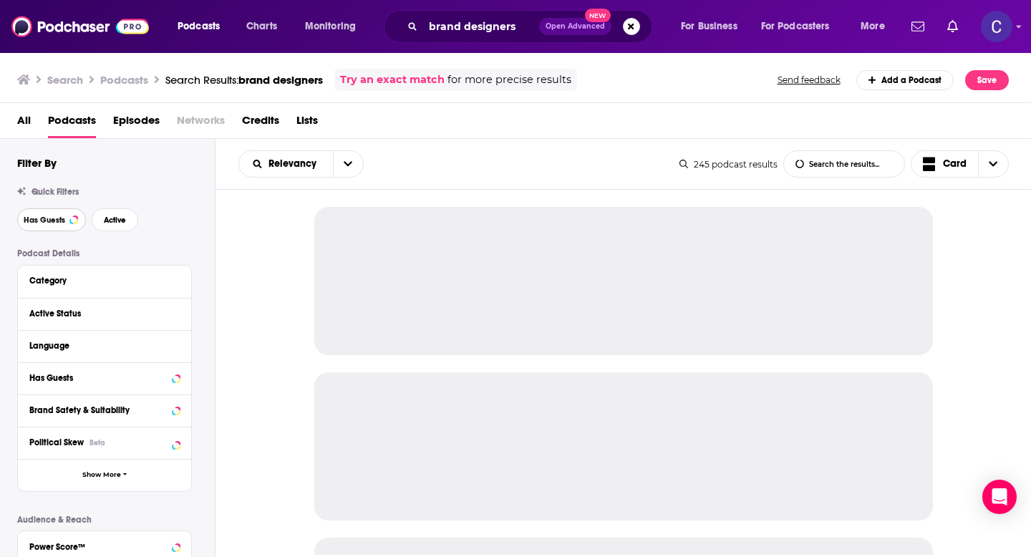
click at [42, 221] on span "Has Guests" at bounding box center [45, 220] width 42 height 8
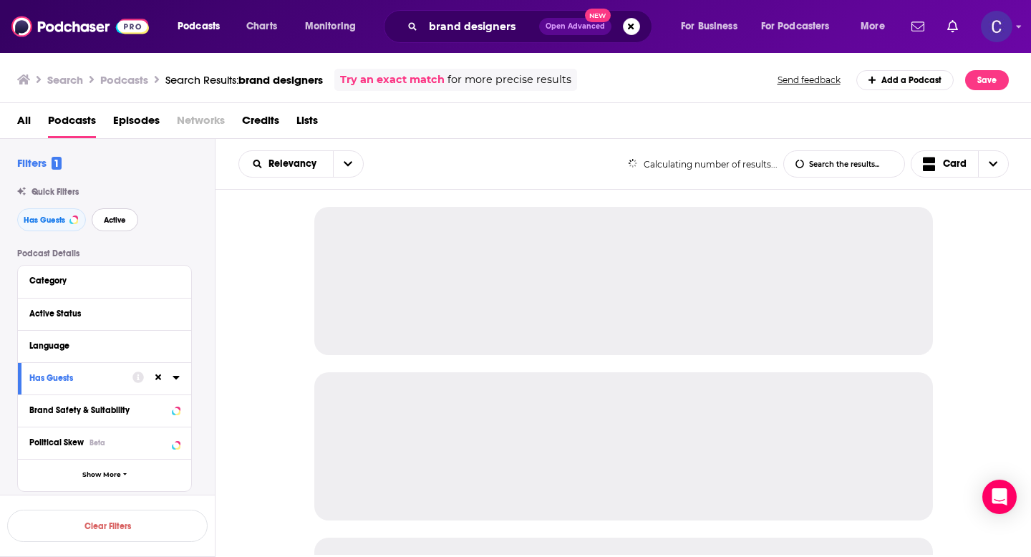
click at [137, 221] on button "Active" at bounding box center [115, 219] width 47 height 23
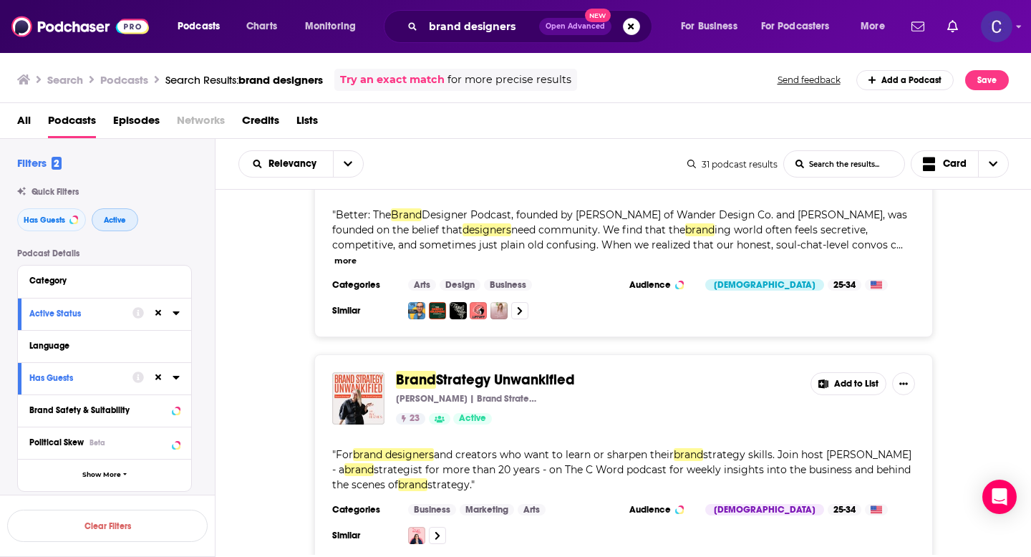
scroll to position [1013, 0]
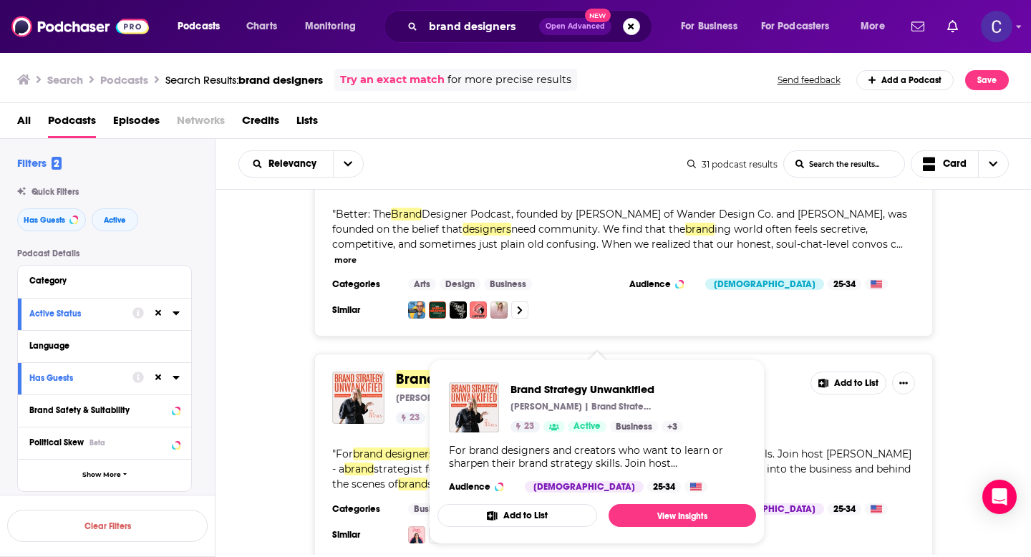
click at [978, 413] on div "Brand Strategy Unwankified Bec Hughes | Brand Strategy Mentor 23 Active Add to …" at bounding box center [624, 458] width 816 height 208
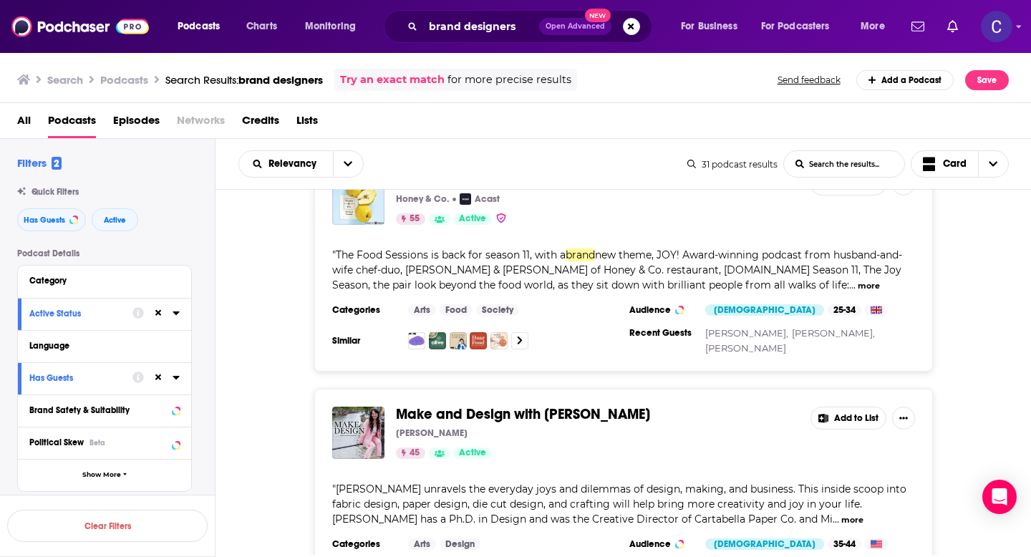
scroll to position [3308, 0]
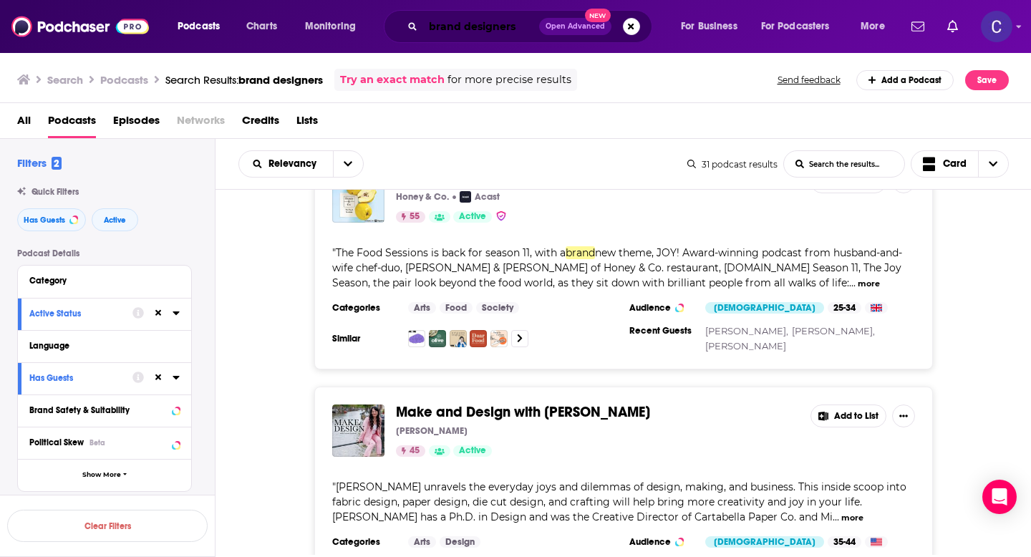
click at [449, 24] on input "brand designers" at bounding box center [481, 26] width 116 height 23
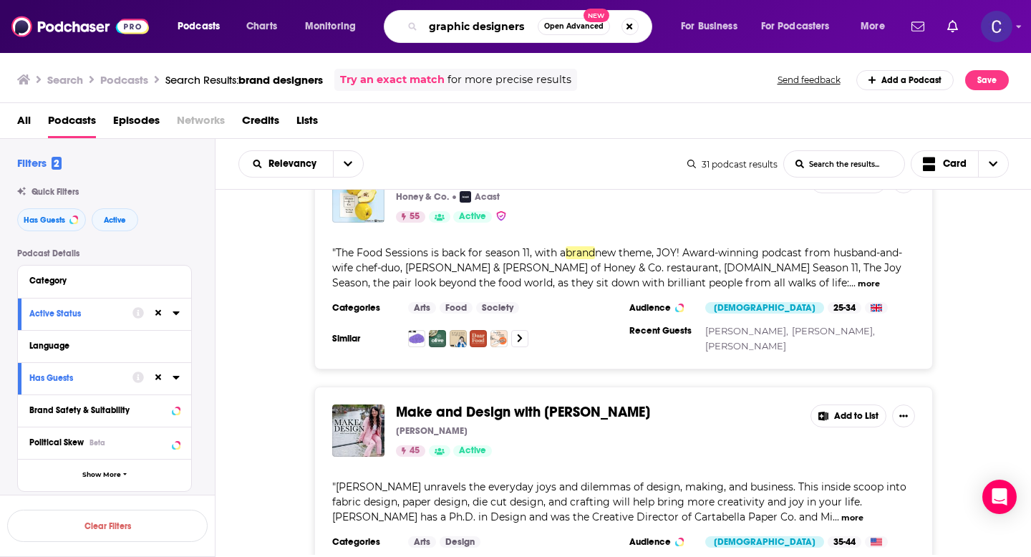
type input "graphic designers"
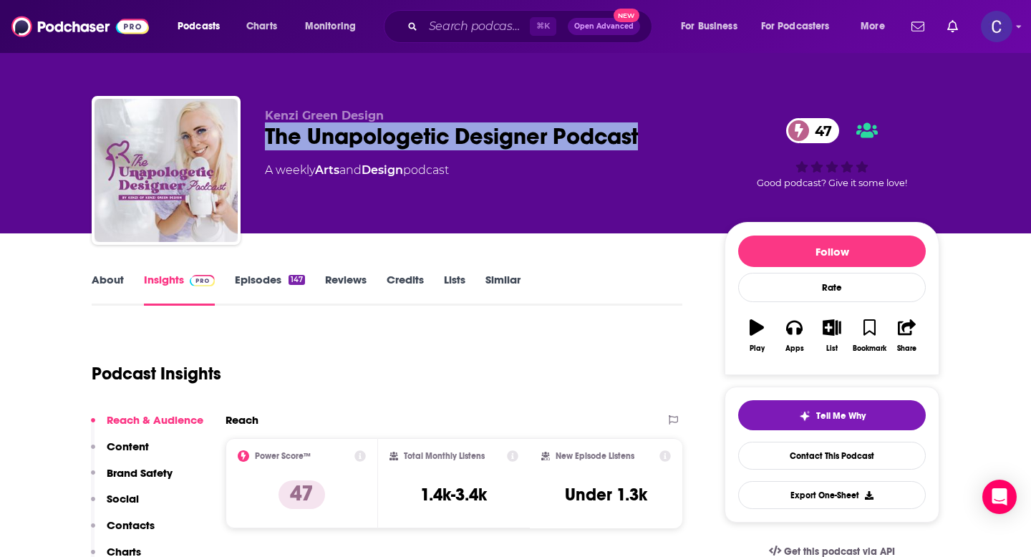
drag, startPoint x: 263, startPoint y: 134, endPoint x: 640, endPoint y: 134, distance: 377.4
click at [640, 134] on div "[PERSON_NAME] Design The Unapologetic Designer Podcast 47 A weekly Arts and Des…" at bounding box center [516, 173] width 848 height 155
copy h2 "The Unapologetic Designer Podcast"
click at [505, 294] on link "Similar" at bounding box center [503, 289] width 35 height 33
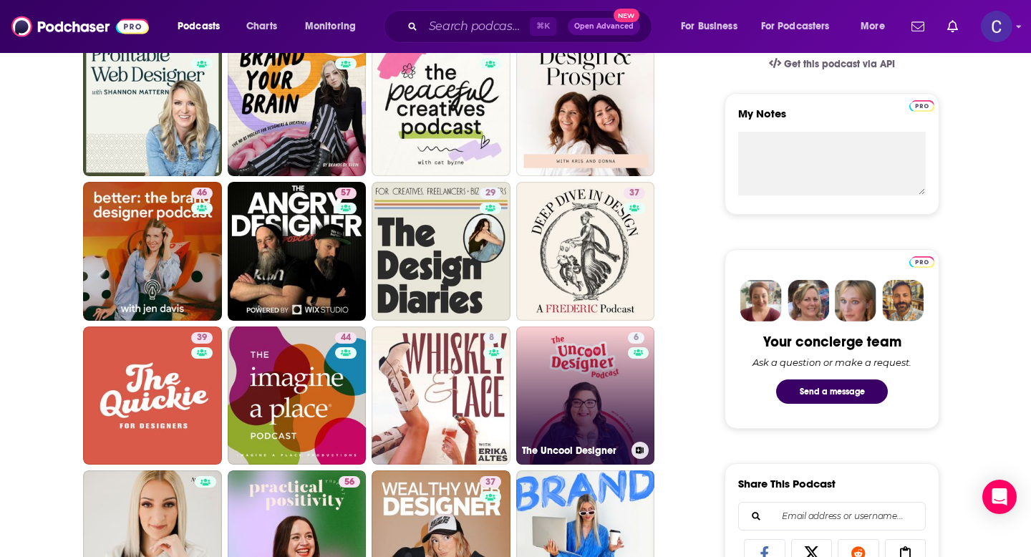
scroll to position [699, 0]
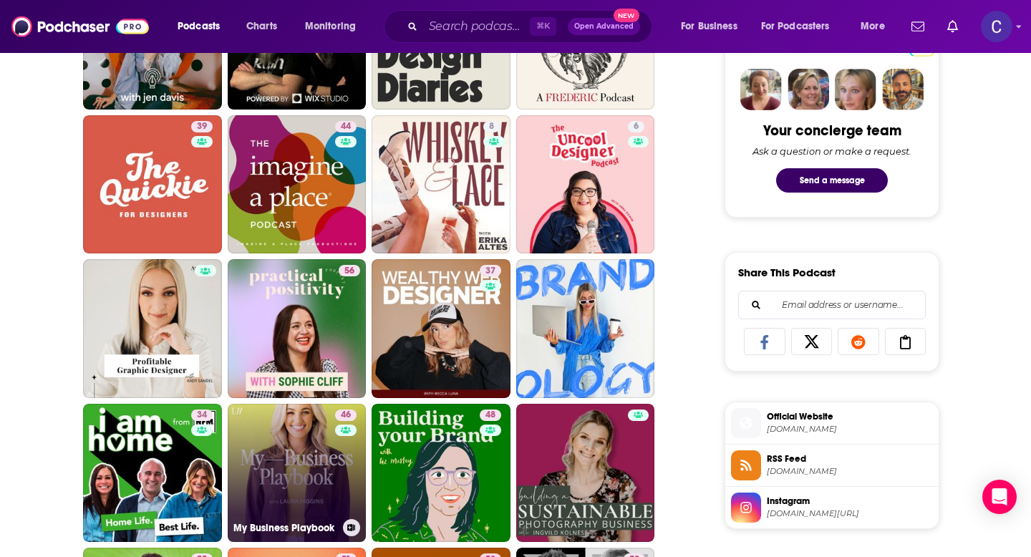
click at [275, 489] on link "46 My Business Playbook" at bounding box center [297, 473] width 139 height 139
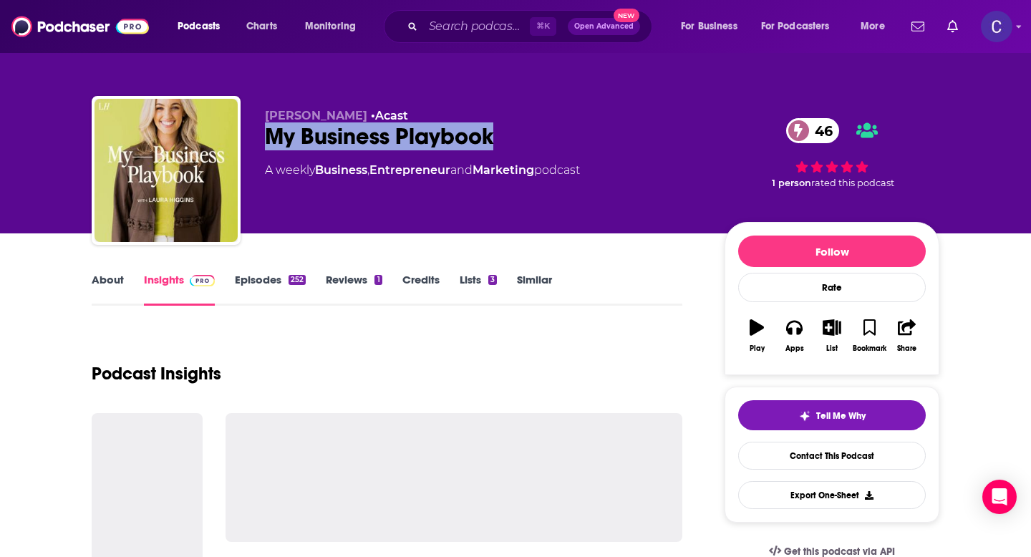
drag, startPoint x: 269, startPoint y: 137, endPoint x: 590, endPoint y: 137, distance: 321.5
click at [590, 137] on div "My Business Playbook 46" at bounding box center [483, 136] width 437 height 28
copy h2 "My Business Playbook"
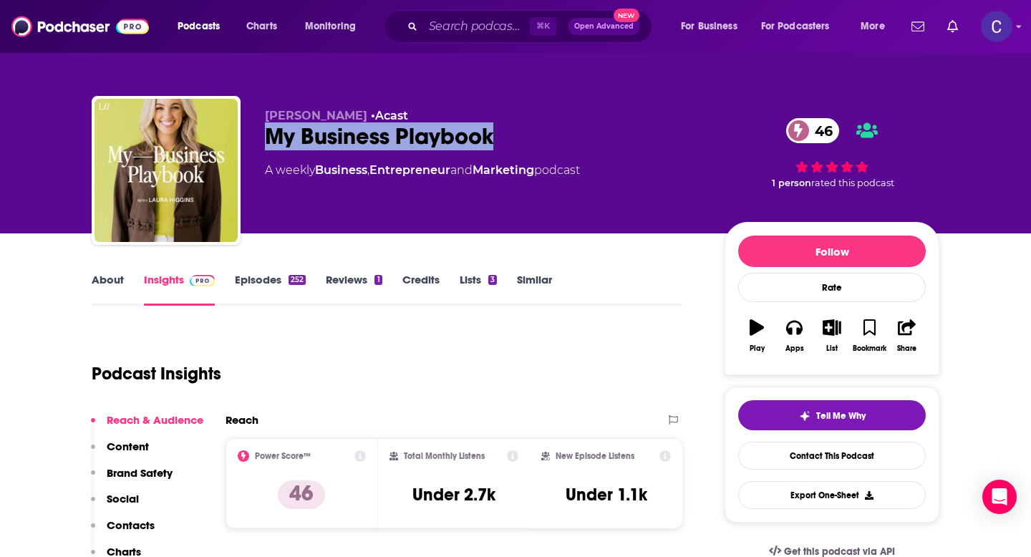
click at [532, 288] on link "Similar" at bounding box center [534, 289] width 35 height 33
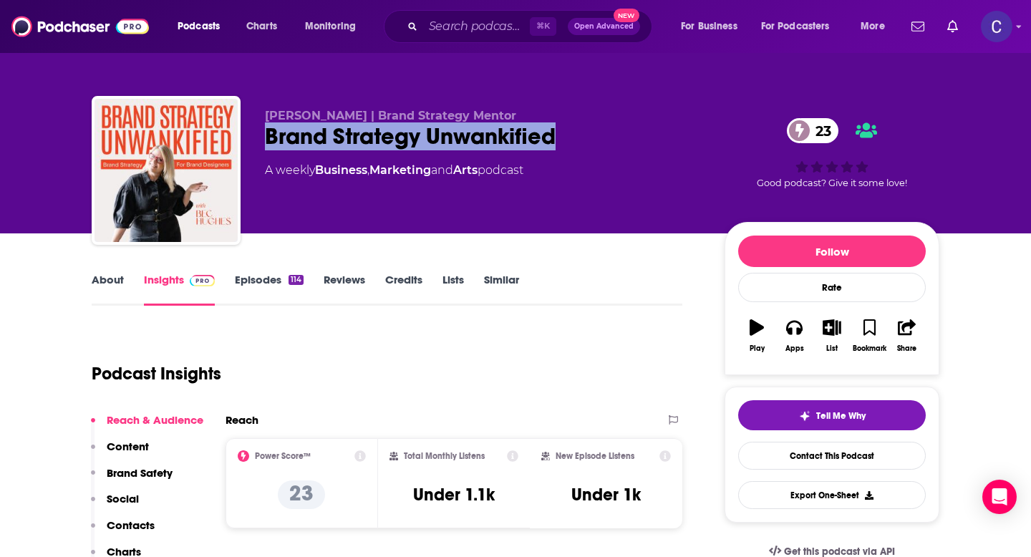
drag, startPoint x: 565, startPoint y: 142, endPoint x: 270, endPoint y: 137, distance: 295.1
click at [270, 137] on div "Brand Strategy Unwankified 23" at bounding box center [483, 136] width 437 height 28
copy h2 "Brand Strategy Unwankified"
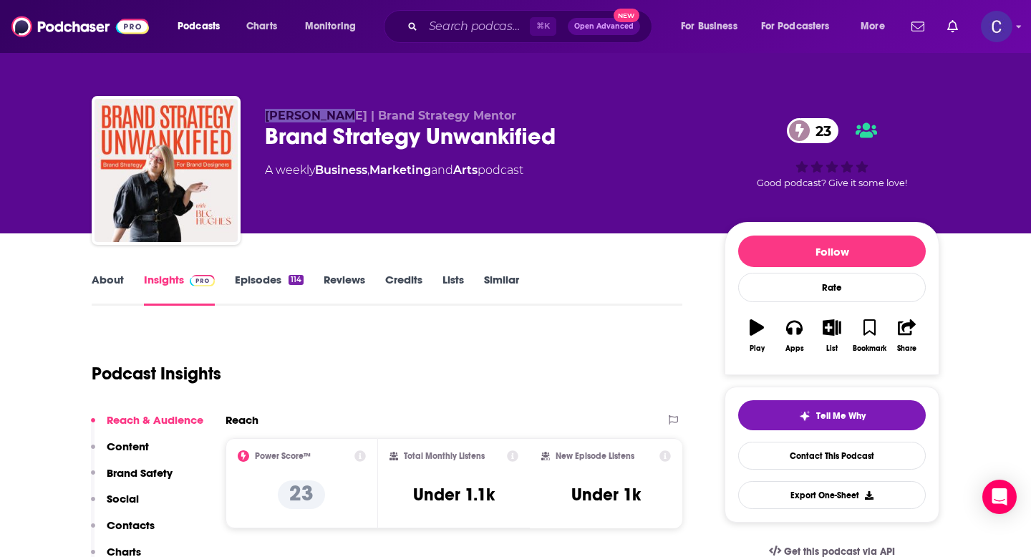
drag, startPoint x: 261, startPoint y: 111, endPoint x: 339, endPoint y: 119, distance: 78.5
click at [340, 119] on div "[PERSON_NAME] | Brand Strategy Mentor Brand Strategy Unwankified 23 A weekly Bu…" at bounding box center [516, 173] width 848 height 155
copy span "[PERSON_NAME]"
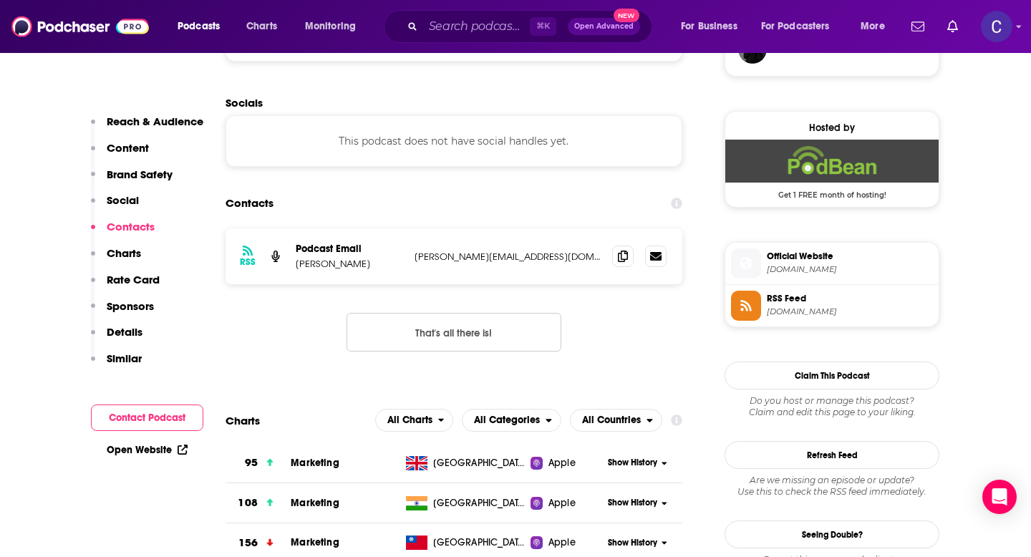
scroll to position [1129, 0]
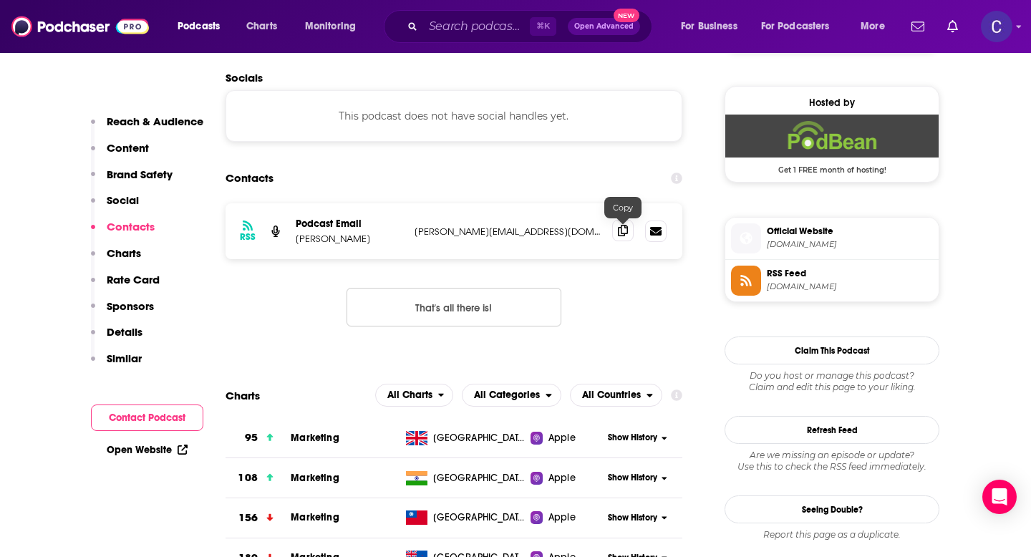
click at [619, 234] on icon at bounding box center [623, 230] width 10 height 11
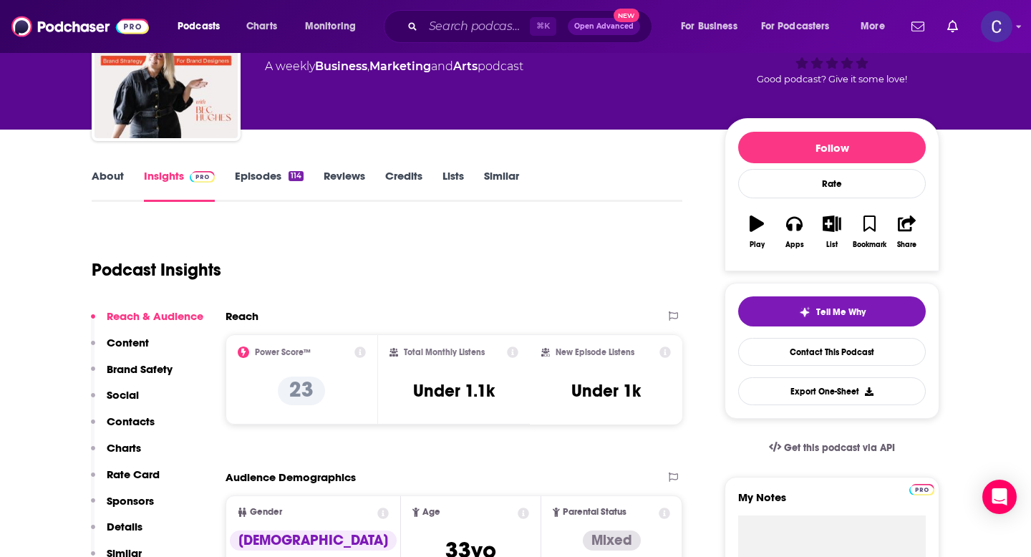
scroll to position [0, 0]
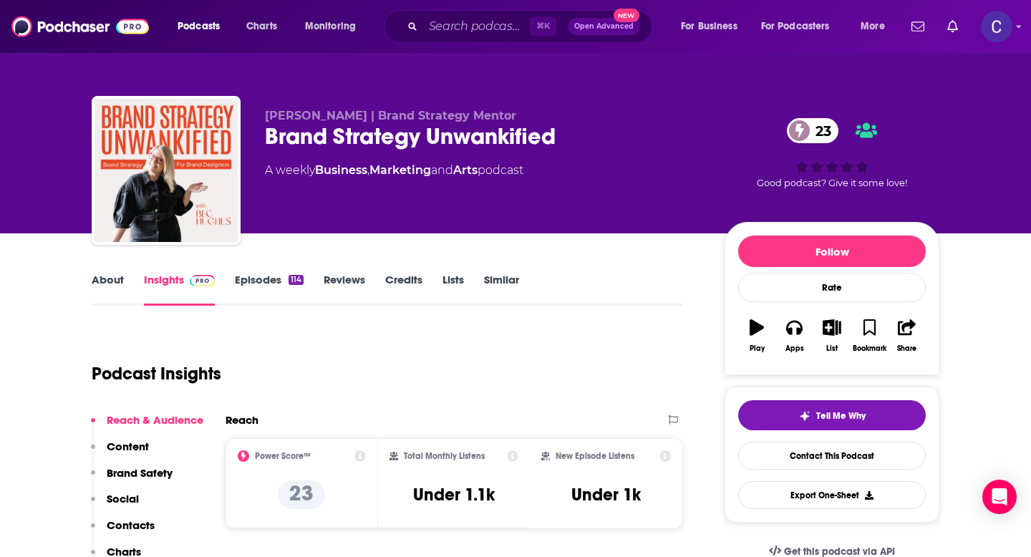
click at [501, 283] on link "Similar" at bounding box center [501, 289] width 35 height 33
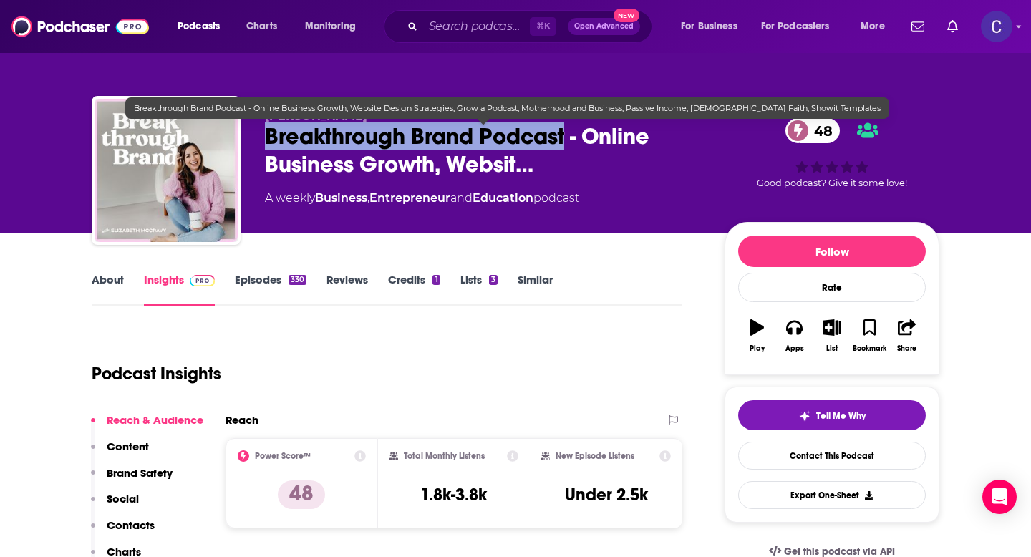
drag, startPoint x: 569, startPoint y: 144, endPoint x: 271, endPoint y: 143, distance: 297.2
click at [271, 143] on span "Breakthrough Brand Podcast - Online Business Growth, Websit…" at bounding box center [483, 150] width 437 height 56
copy h2 "Breakthrough Brand Podcast"
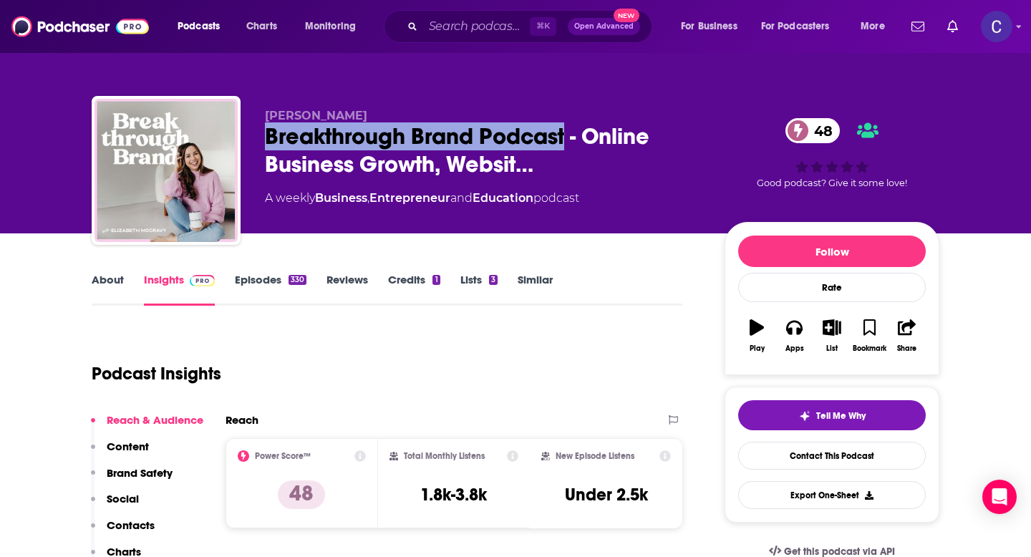
drag, startPoint x: 262, startPoint y: 116, endPoint x: 445, endPoint y: 116, distance: 182.6
click at [445, 116] on div "Elizabeth McCravy Breakthrough Brand Podcast - Online Business Growth, Websit… …" at bounding box center [516, 173] width 848 height 155
copy span "Elizabeth McCravy"
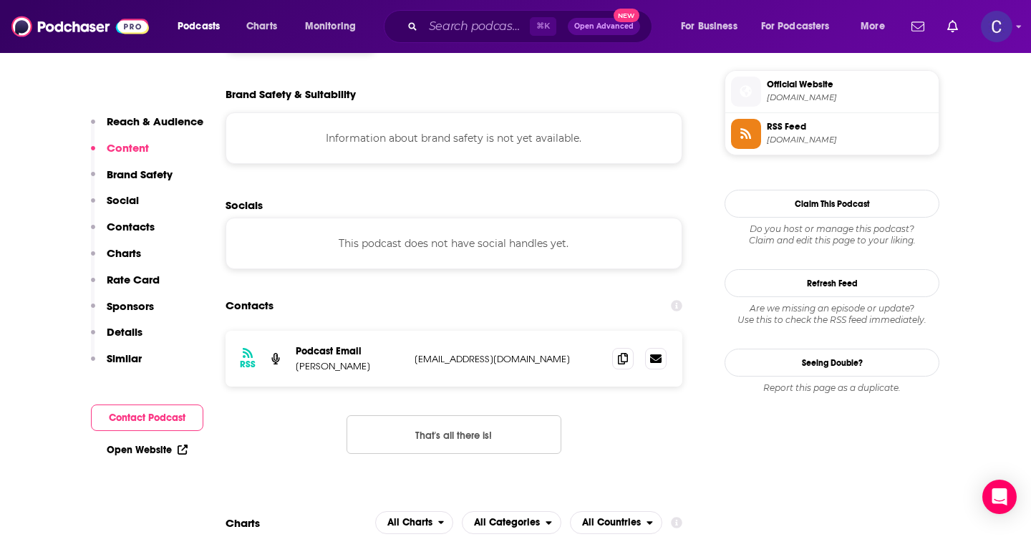
scroll to position [1330, 0]
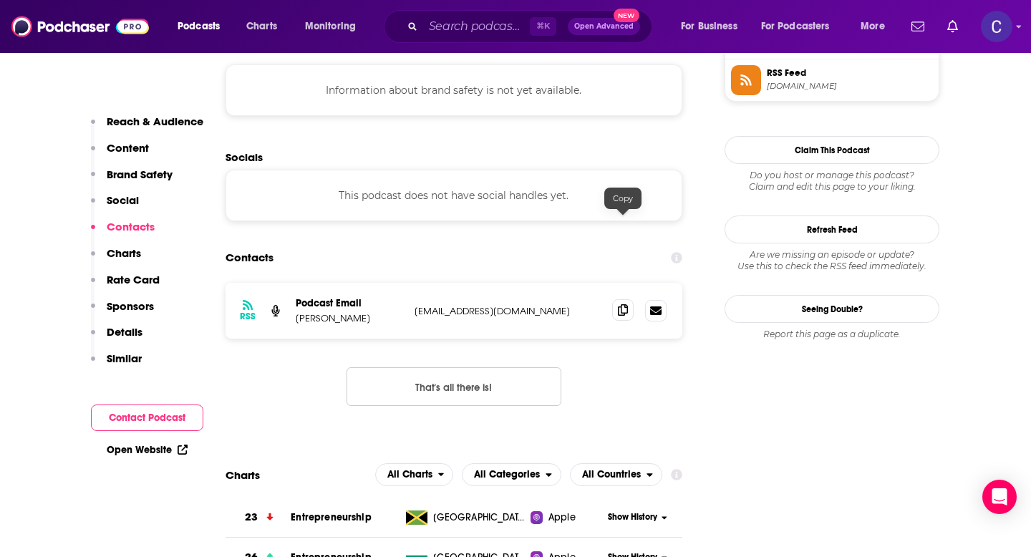
click at [624, 304] on icon at bounding box center [623, 309] width 10 height 11
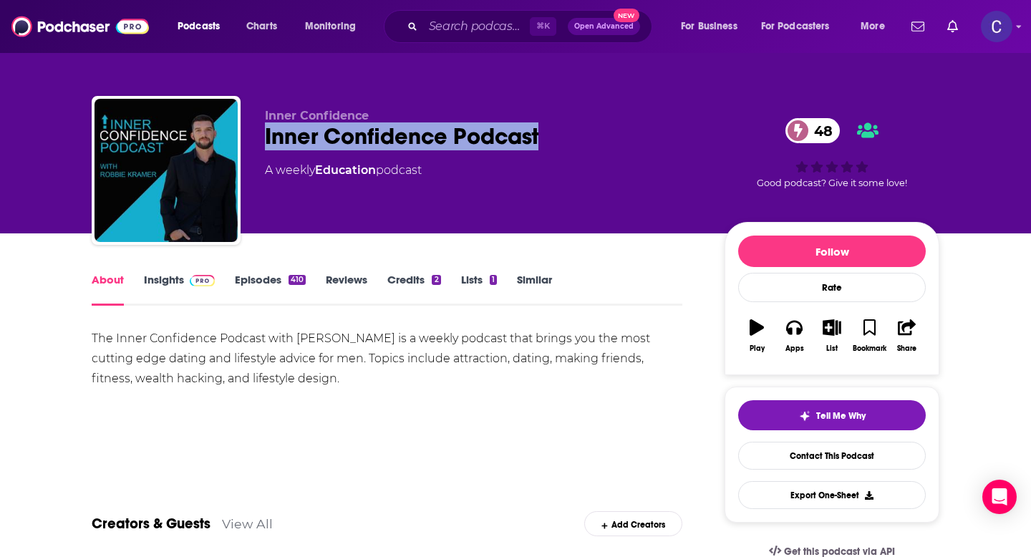
drag, startPoint x: 548, startPoint y: 142, endPoint x: 254, endPoint y: 141, distance: 294.3
click at [254, 141] on div "Inner Confidence Inner Confidence Podcast 48 A weekly Education podcast 48 Good…" at bounding box center [516, 173] width 848 height 155
copy h1 "Inner Confidence Podcast"
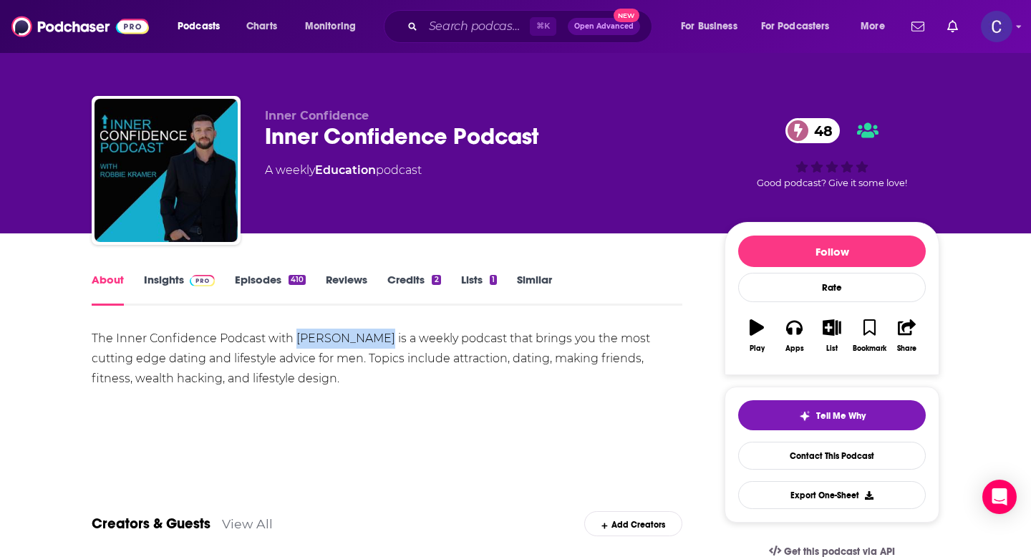
drag, startPoint x: 294, startPoint y: 337, endPoint x: 379, endPoint y: 340, distance: 84.6
click at [379, 340] on div "The Inner Confidence Podcast with [PERSON_NAME] is a weekly podcast that brings…" at bounding box center [387, 359] width 591 height 60
copy div "[PERSON_NAME]"
click at [165, 279] on link "Insights" at bounding box center [179, 289] width 71 height 33
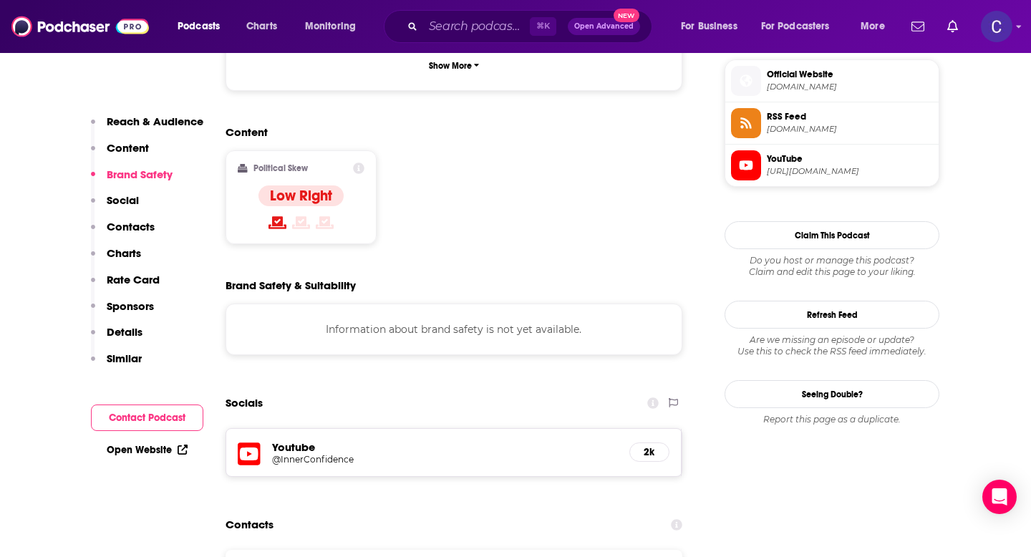
scroll to position [1058, 0]
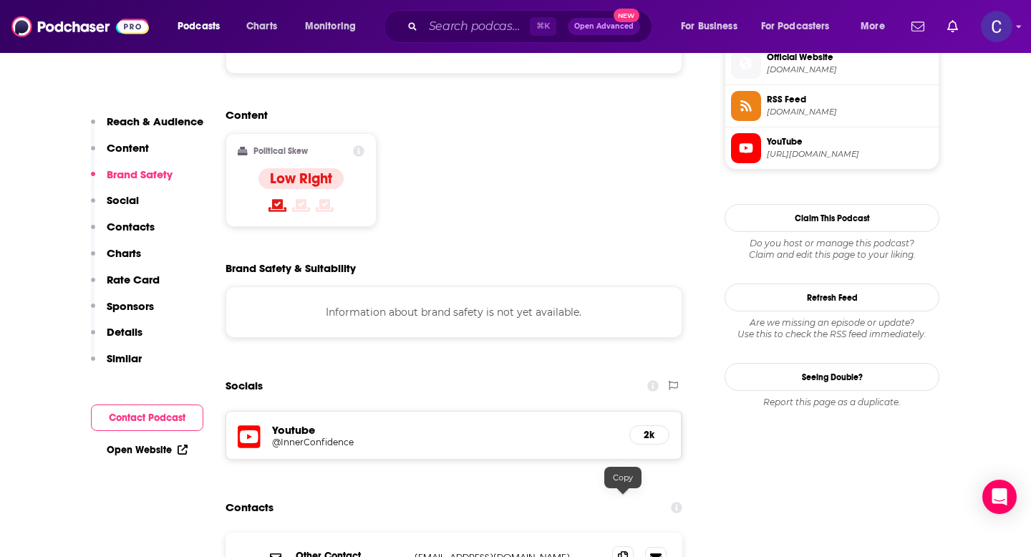
click at [620, 546] on span at bounding box center [622, 556] width 21 height 21
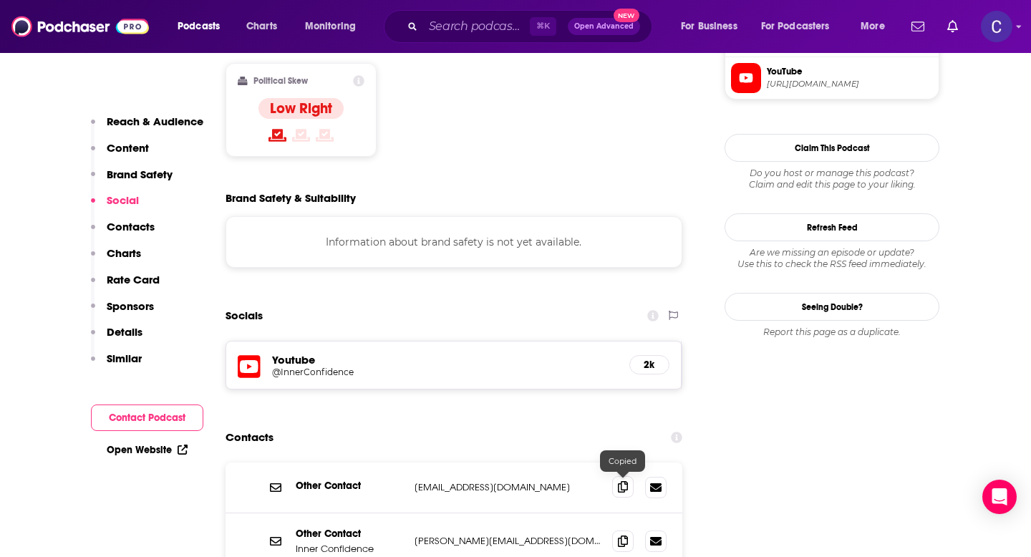
scroll to position [1138, 0]
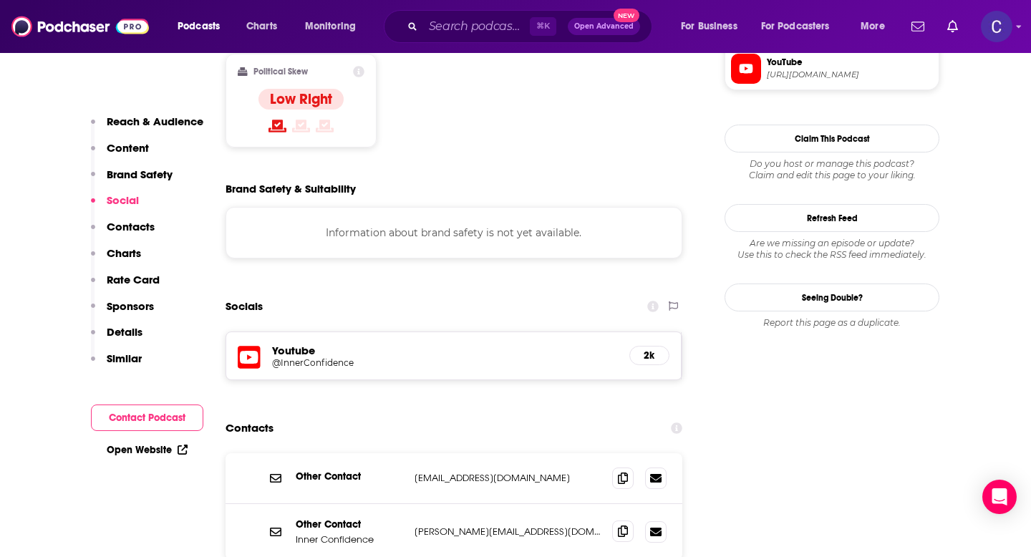
click at [626, 521] on span at bounding box center [622, 531] width 21 height 21
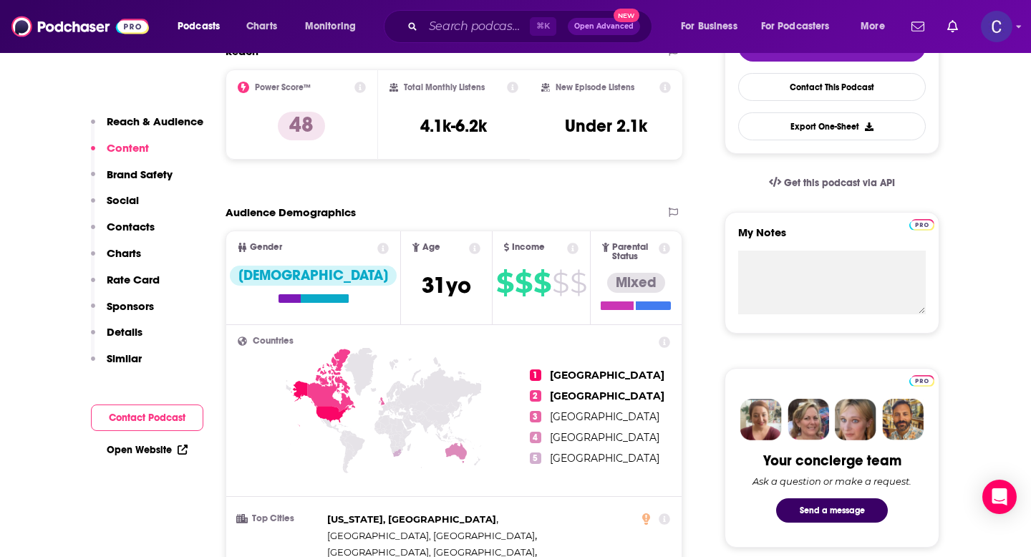
scroll to position [69, 0]
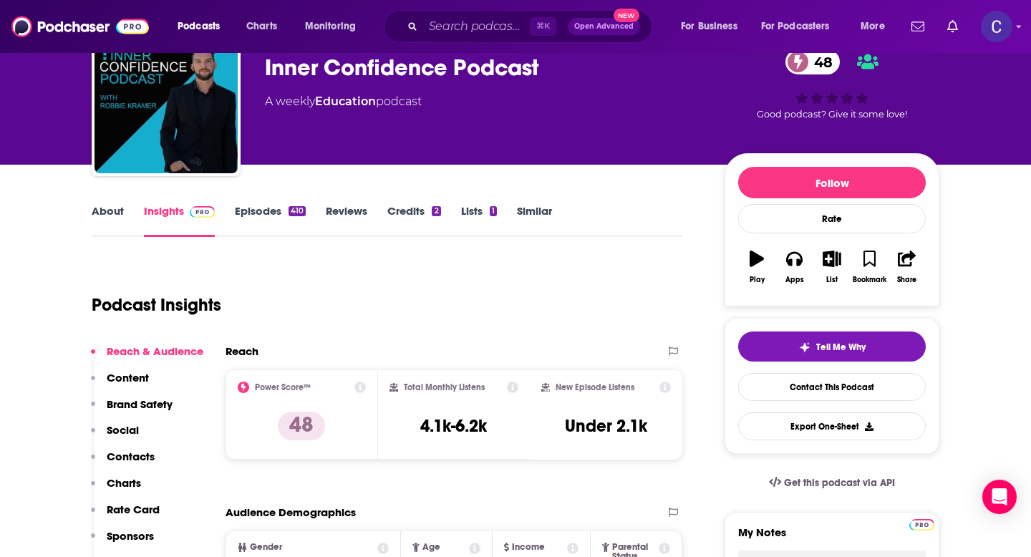
click at [529, 209] on link "Similar" at bounding box center [534, 220] width 35 height 33
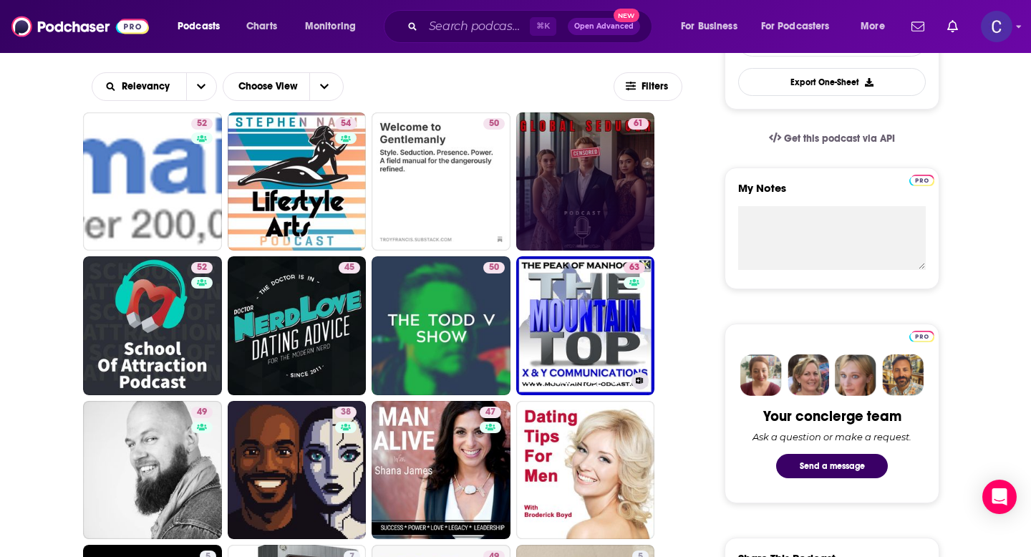
scroll to position [481, 0]
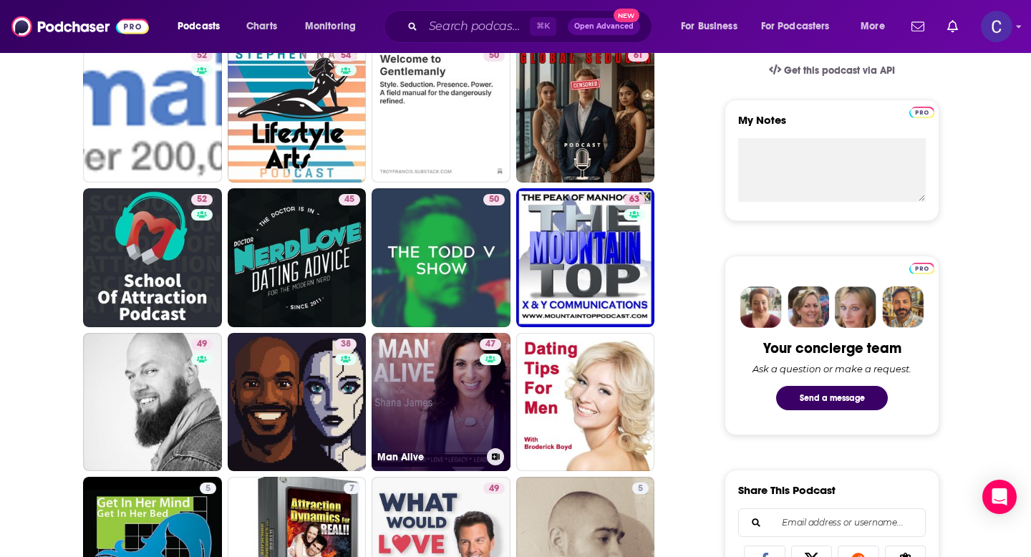
click at [431, 402] on link "47 Man Alive" at bounding box center [441, 402] width 139 height 139
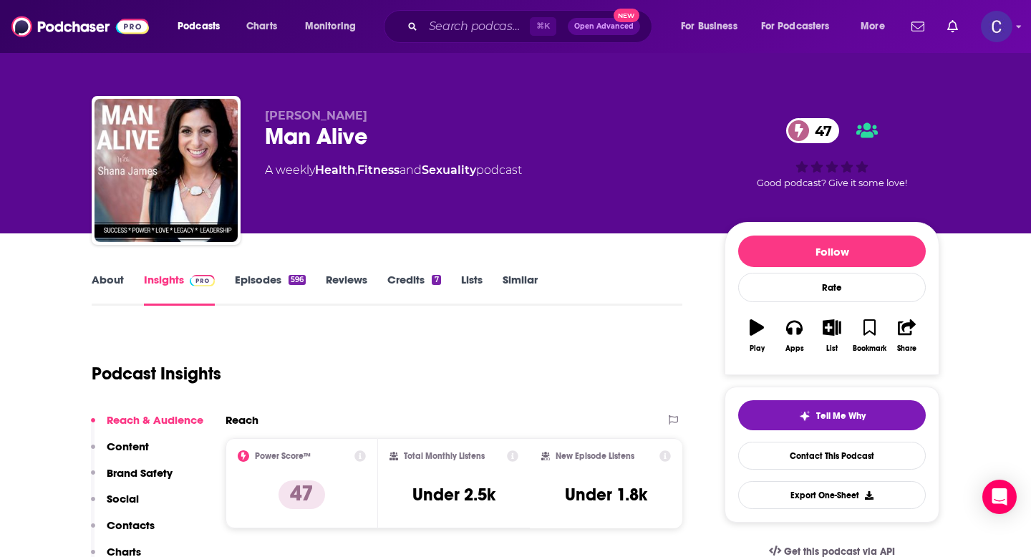
click at [110, 273] on link "About" at bounding box center [108, 289] width 32 height 33
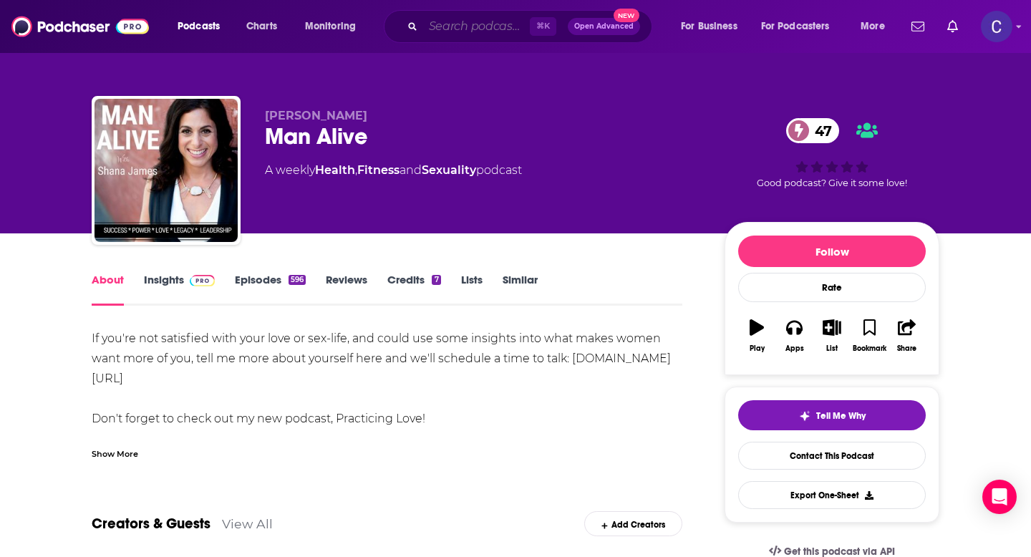
click at [442, 27] on input "Search podcasts, credits, & more..." at bounding box center [476, 26] width 107 height 23
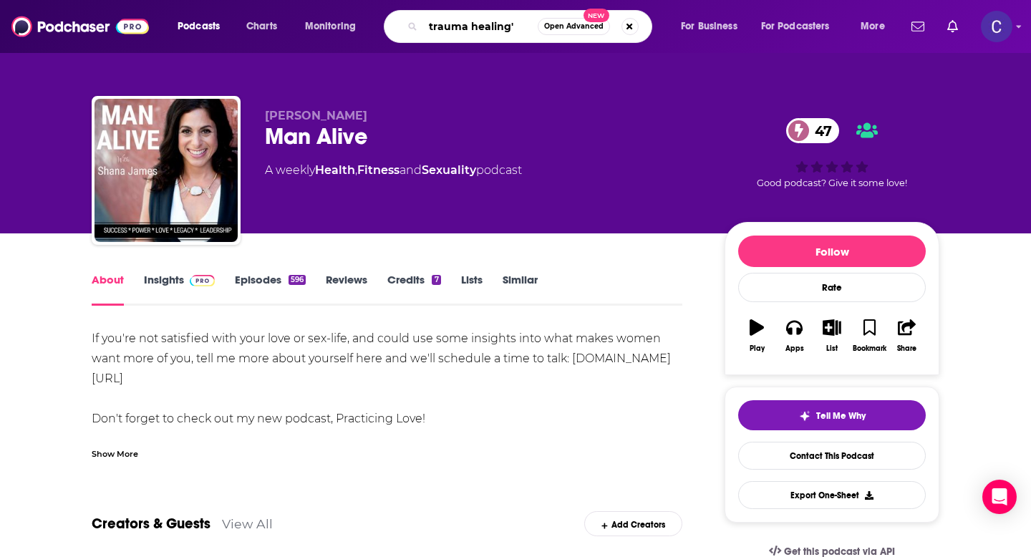
type input "trauma healing"
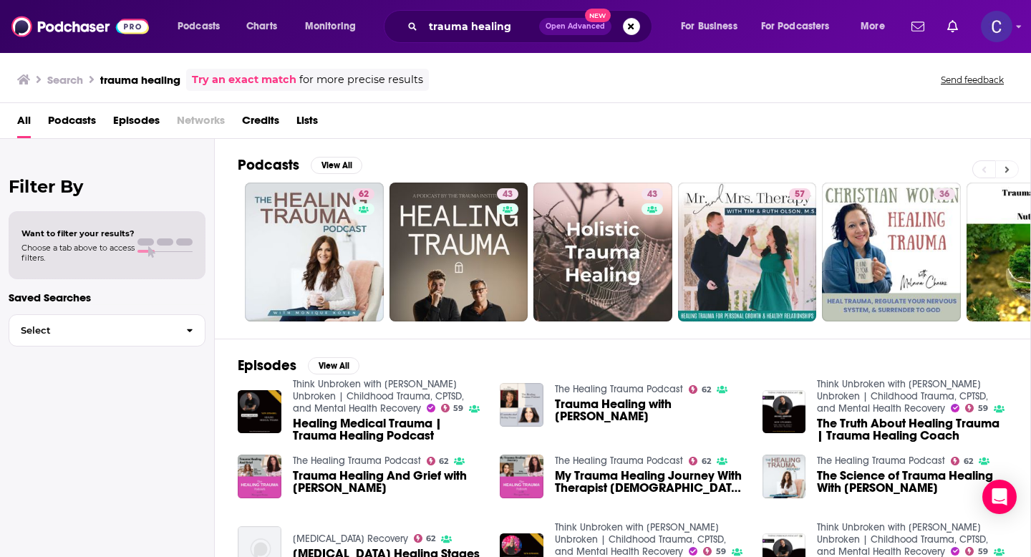
click at [1008, 169] on icon at bounding box center [1007, 169] width 4 height 6
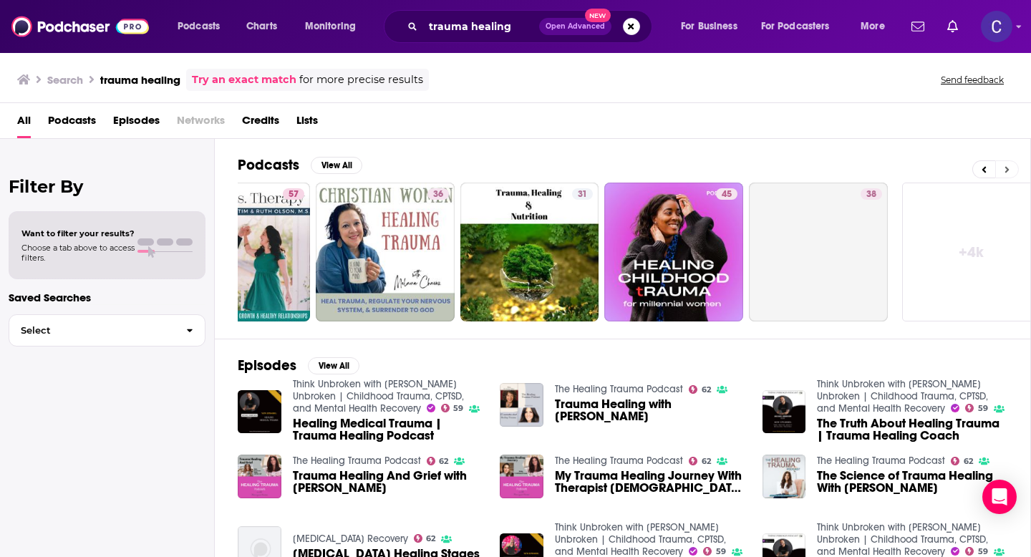
scroll to position [0, 522]
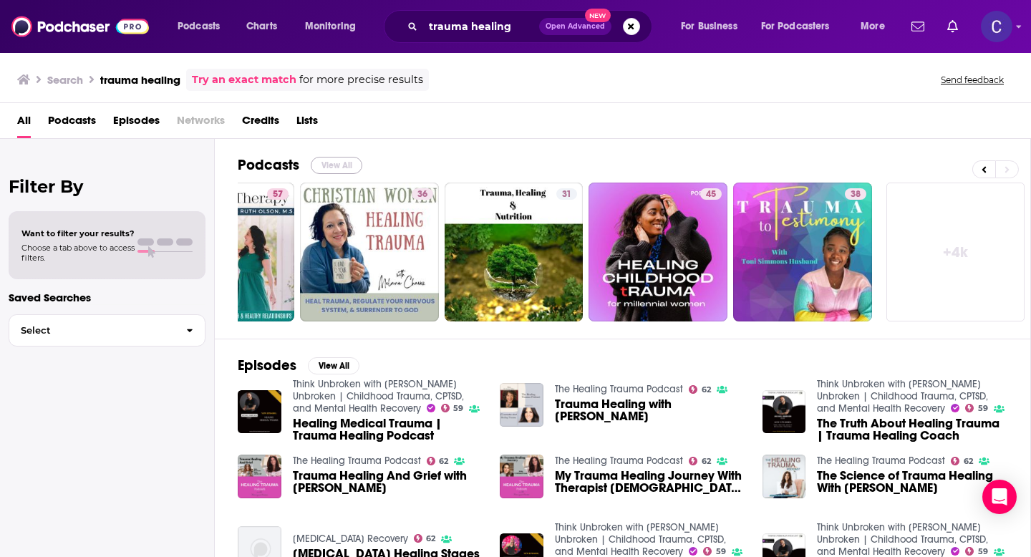
click at [334, 170] on button "View All" at bounding box center [337, 165] width 52 height 17
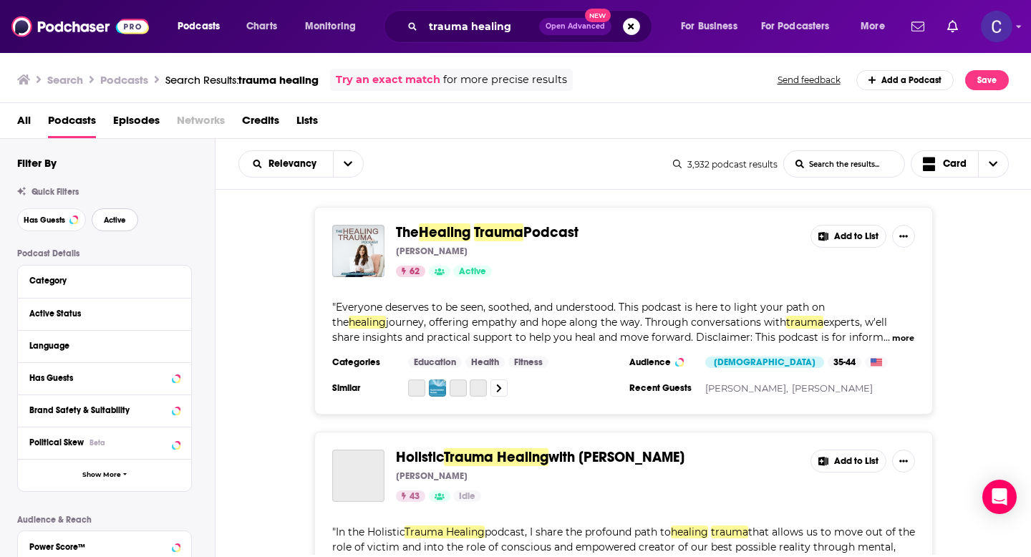
click at [102, 230] on button "Active" at bounding box center [115, 219] width 47 height 23
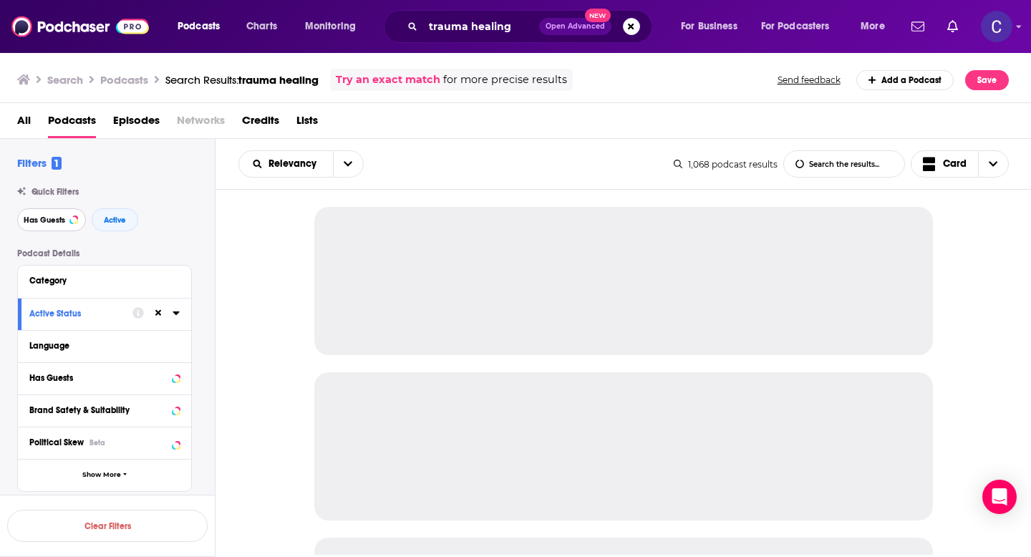
click at [67, 226] on button "Has Guests" at bounding box center [51, 219] width 69 height 23
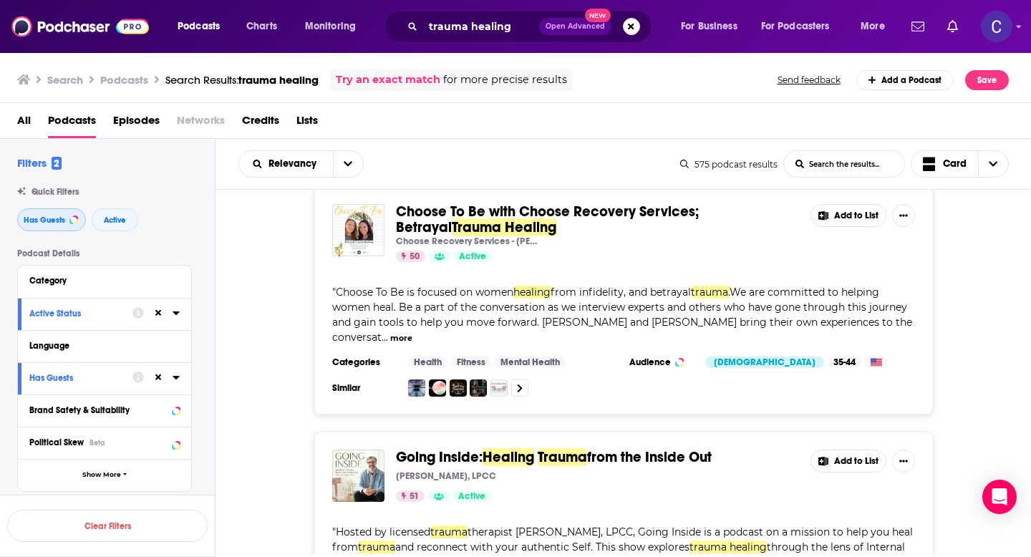
scroll to position [279, 0]
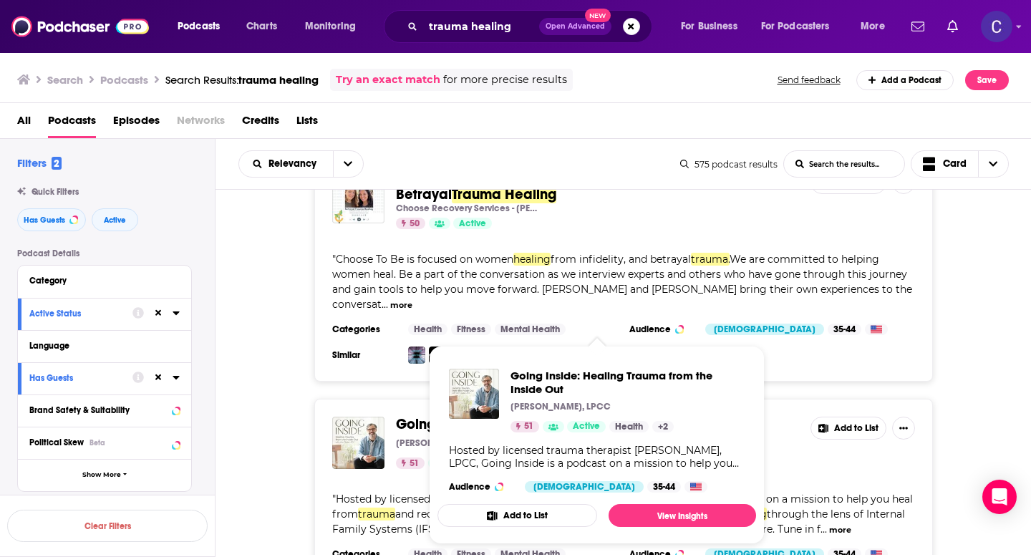
click at [1008, 399] on div "Going Inside: Healing Trauma from the Inside Out John Clarke, LPCC 51 Active Ad…" at bounding box center [624, 503] width 816 height 208
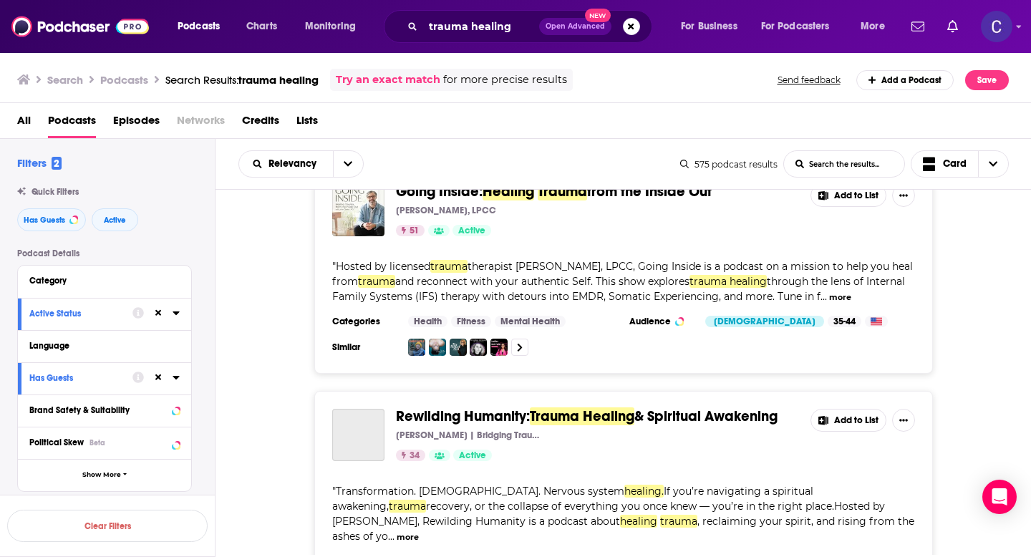
scroll to position [513, 0]
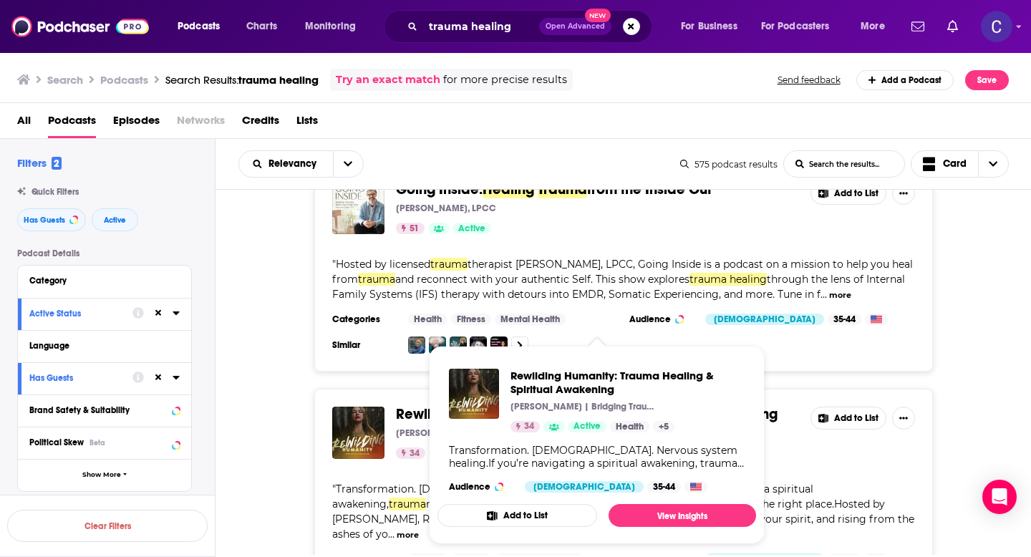
click at [256, 412] on div "Rewilding Humanity: Trauma Healing & Spiritual Awakening Krysta Francoeur | Bri…" at bounding box center [624, 500] width 816 height 223
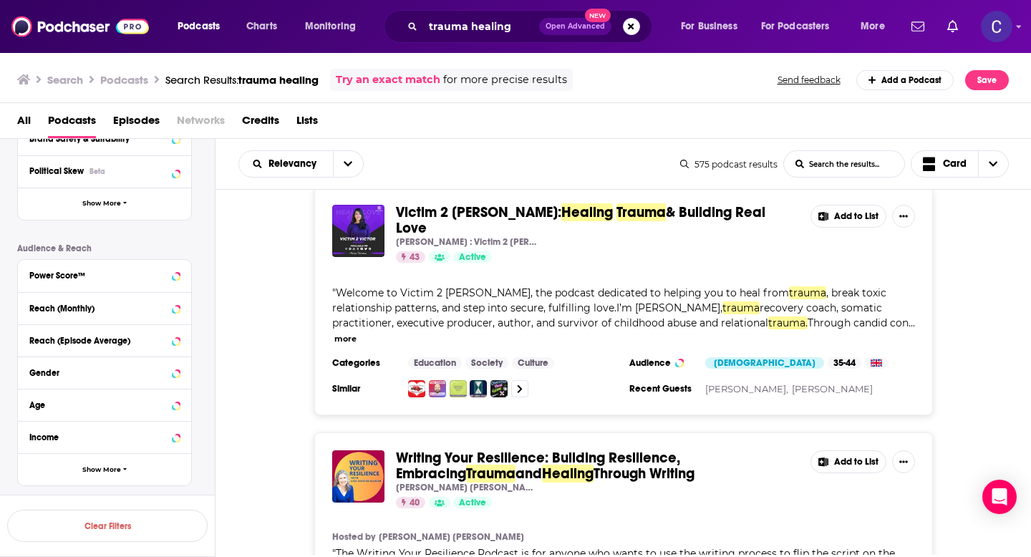
scroll to position [311, 0]
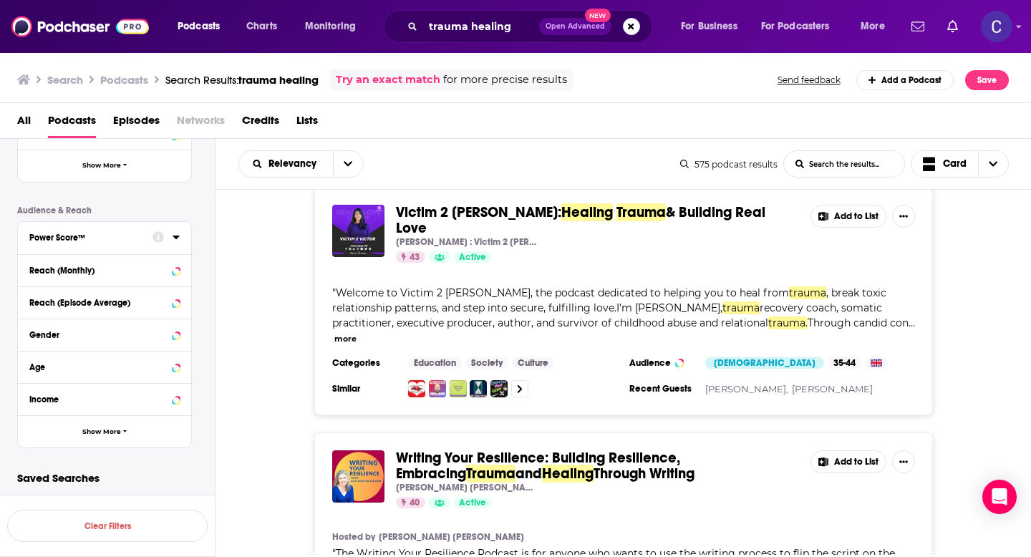
click at [125, 236] on div "Power Score™" at bounding box center [86, 238] width 114 height 10
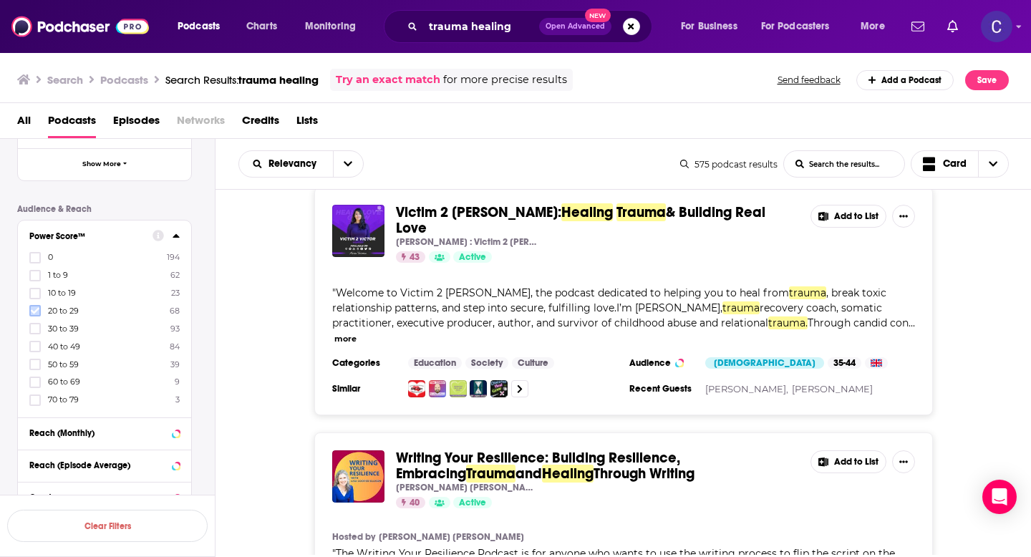
click at [37, 311] on icon at bounding box center [35, 311] width 9 height 6
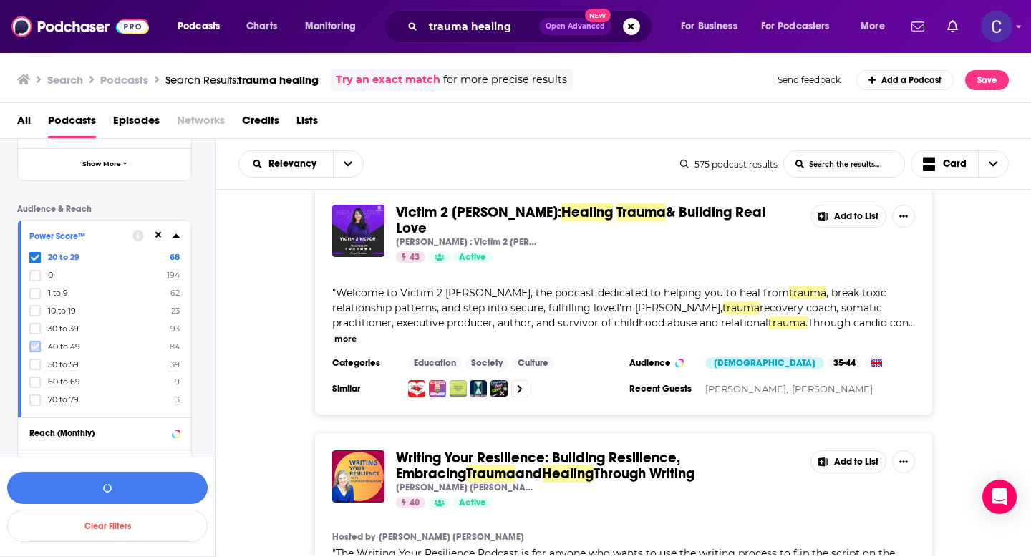
click at [35, 347] on icon at bounding box center [35, 347] width 9 height 6
click at [34, 329] on icon at bounding box center [35, 328] width 9 height 9
click at [34, 260] on icon at bounding box center [35, 257] width 9 height 6
click at [34, 346] on icon at bounding box center [35, 346] width 9 height 9
click at [82, 484] on button "View 245 Results" at bounding box center [107, 488] width 201 height 32
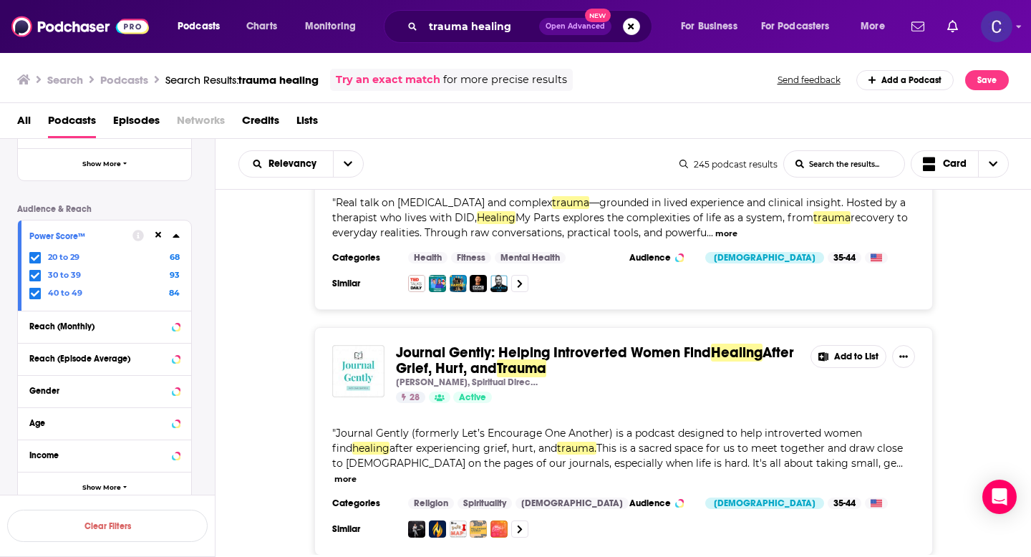
scroll to position [2292, 0]
